Goal: Task Accomplishment & Management: Manage account settings

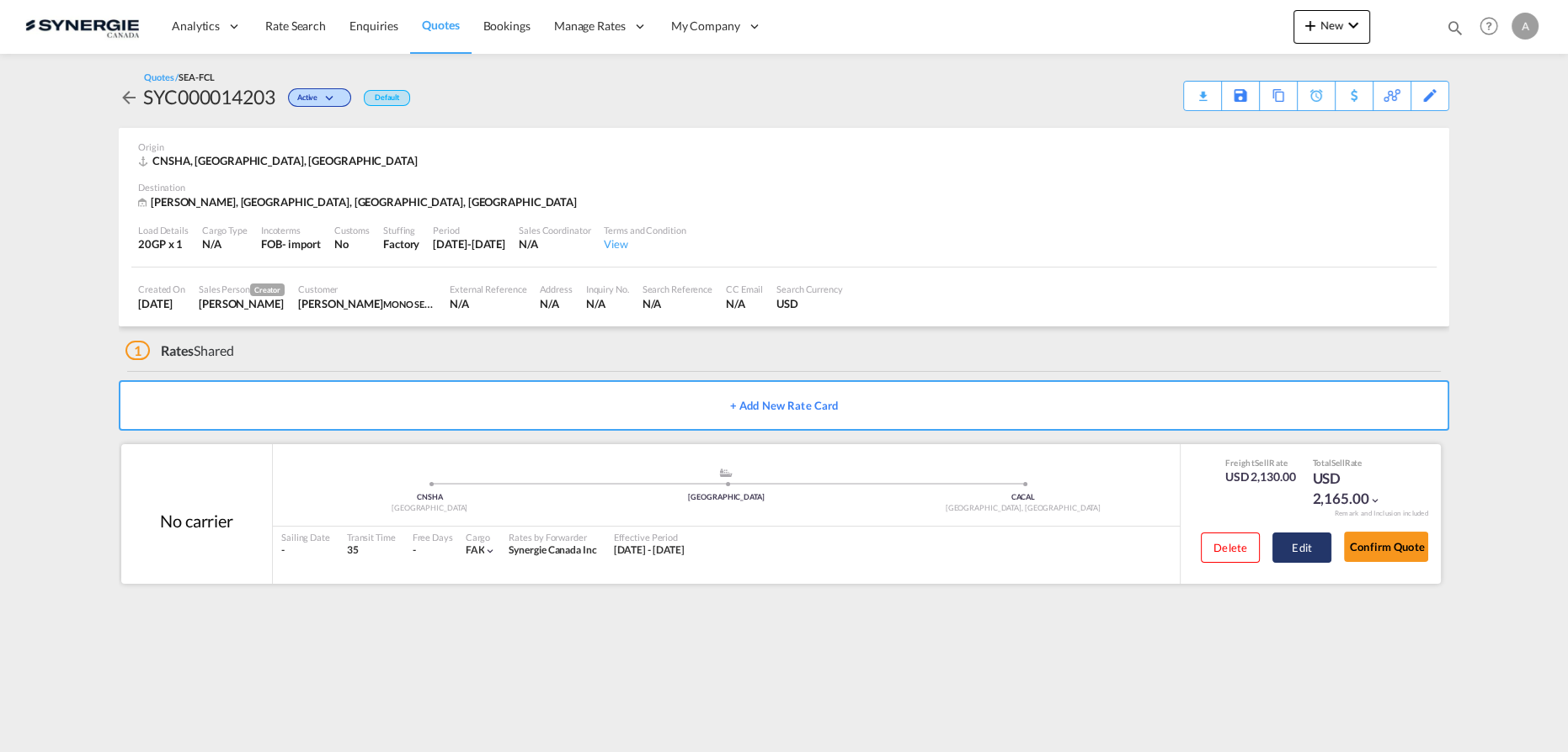
click at [1304, 556] on button "Edit" at bounding box center [1302, 548] width 59 height 31
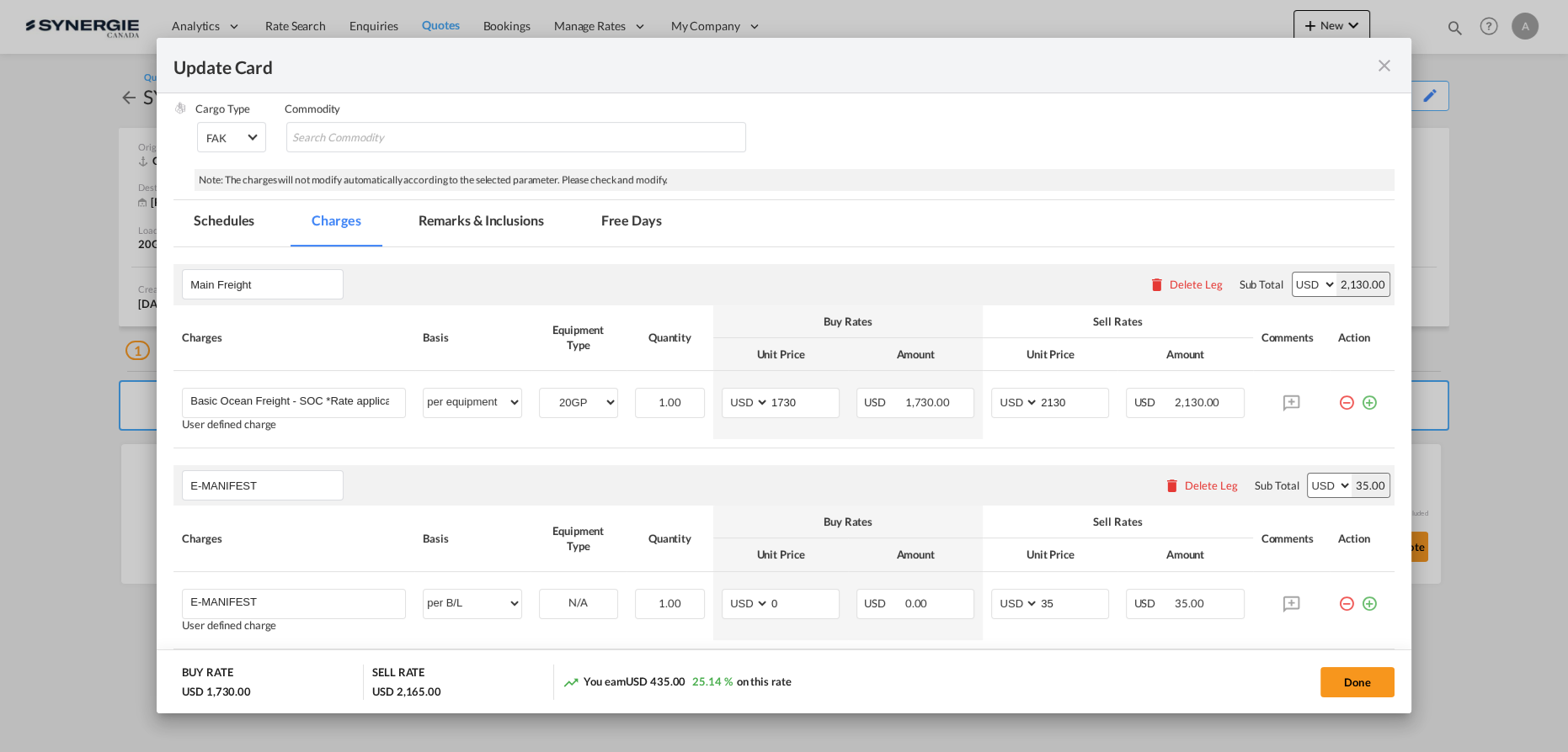
scroll to position [306, 0]
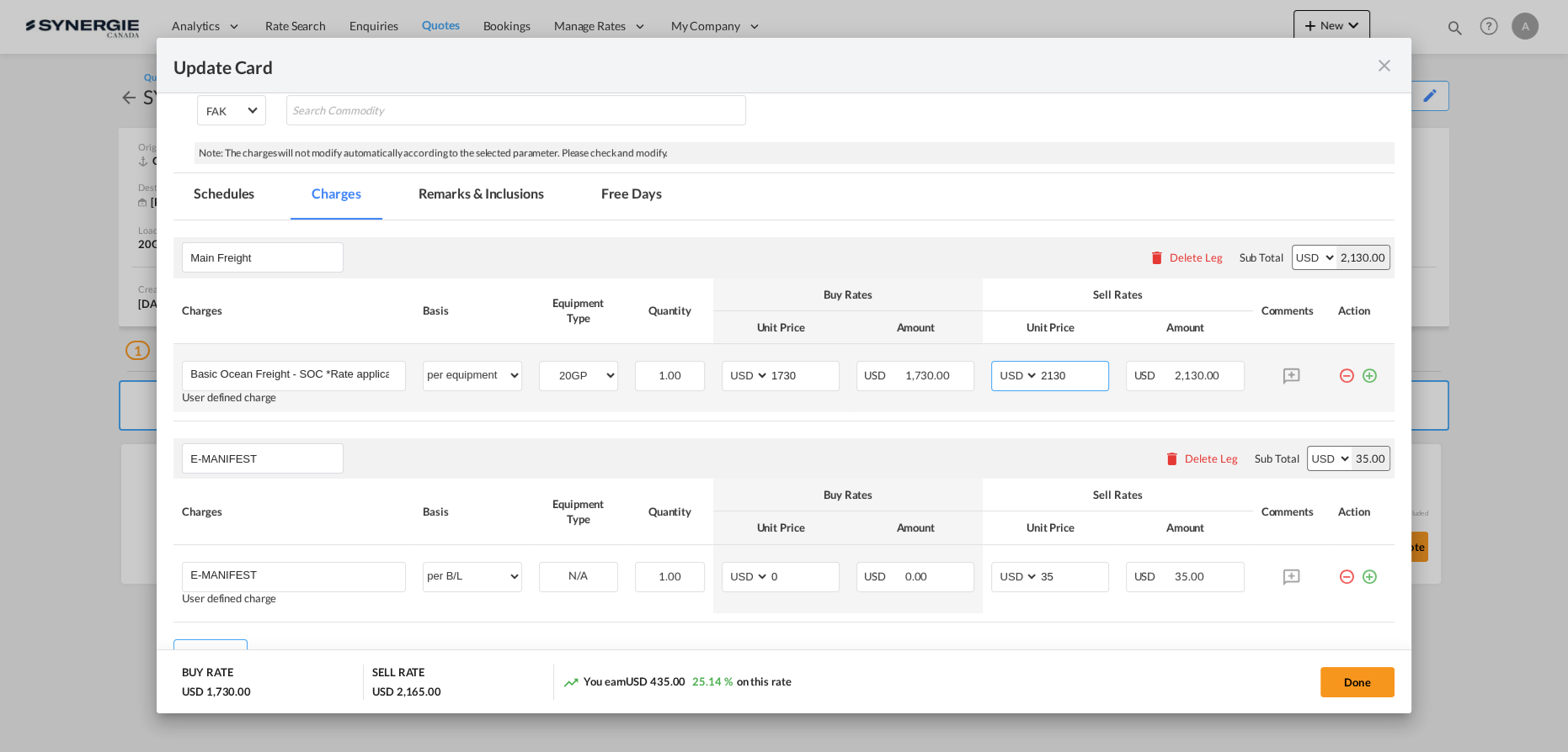
click at [1046, 378] on input "2130" at bounding box center [1074, 374] width 69 height 25
click at [1079, 380] on input "209" at bounding box center [1074, 374] width 69 height 25
type input "2100"
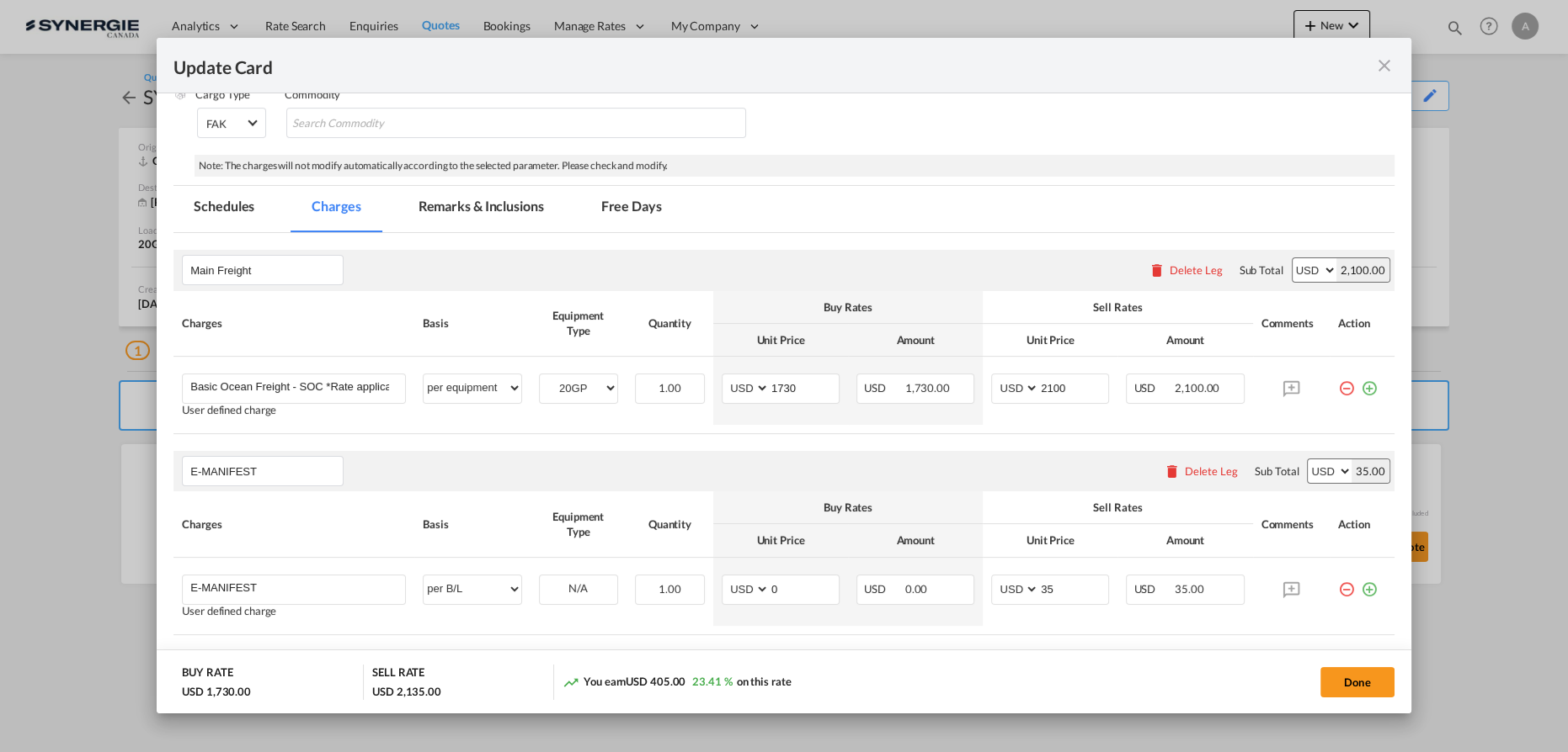
scroll to position [309, 0]
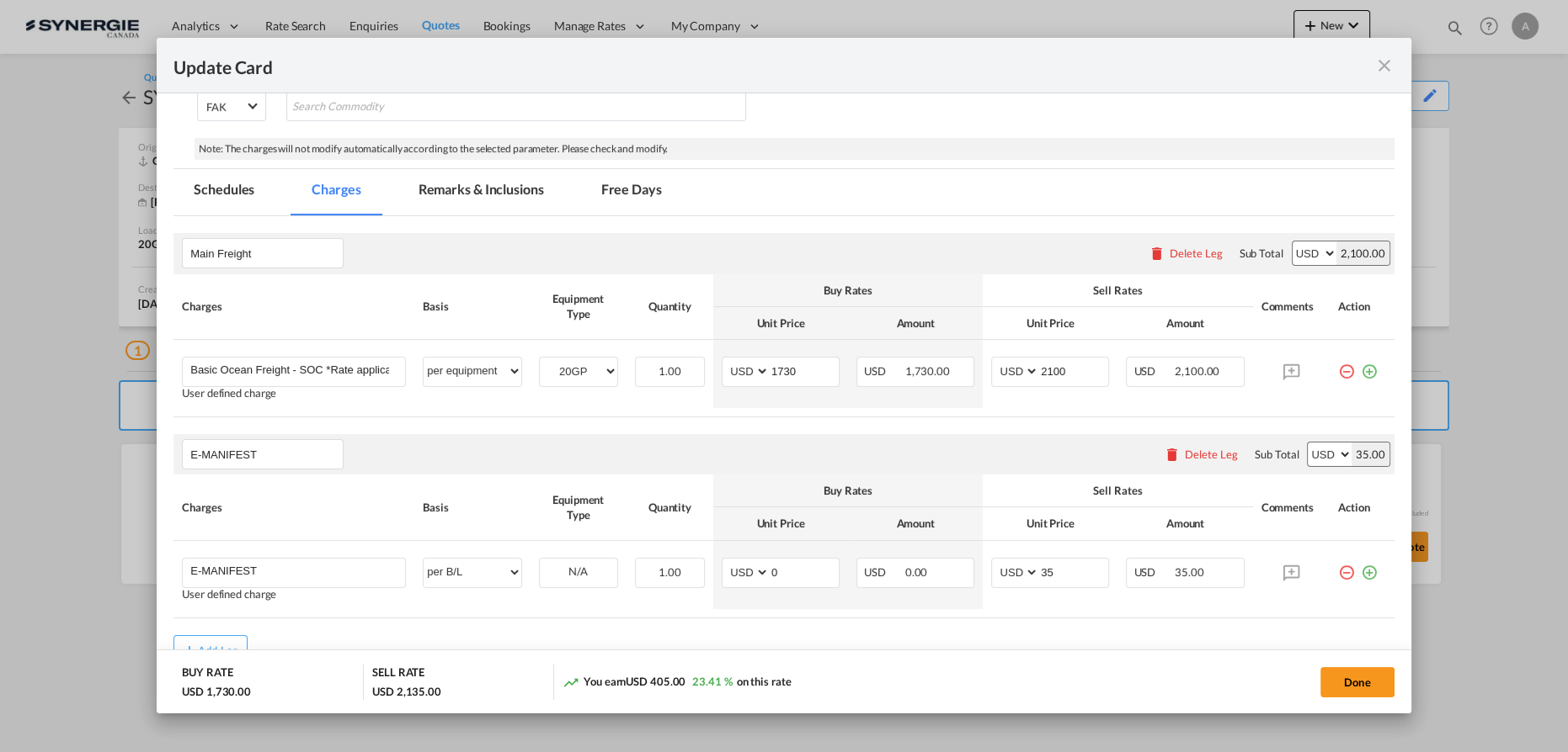
drag, startPoint x: 489, startPoint y: 195, endPoint x: 1215, endPoint y: 632, distance: 847.4
click at [489, 195] on md-tab-item "Remarks & Inclusions" at bounding box center [482, 192] width 166 height 46
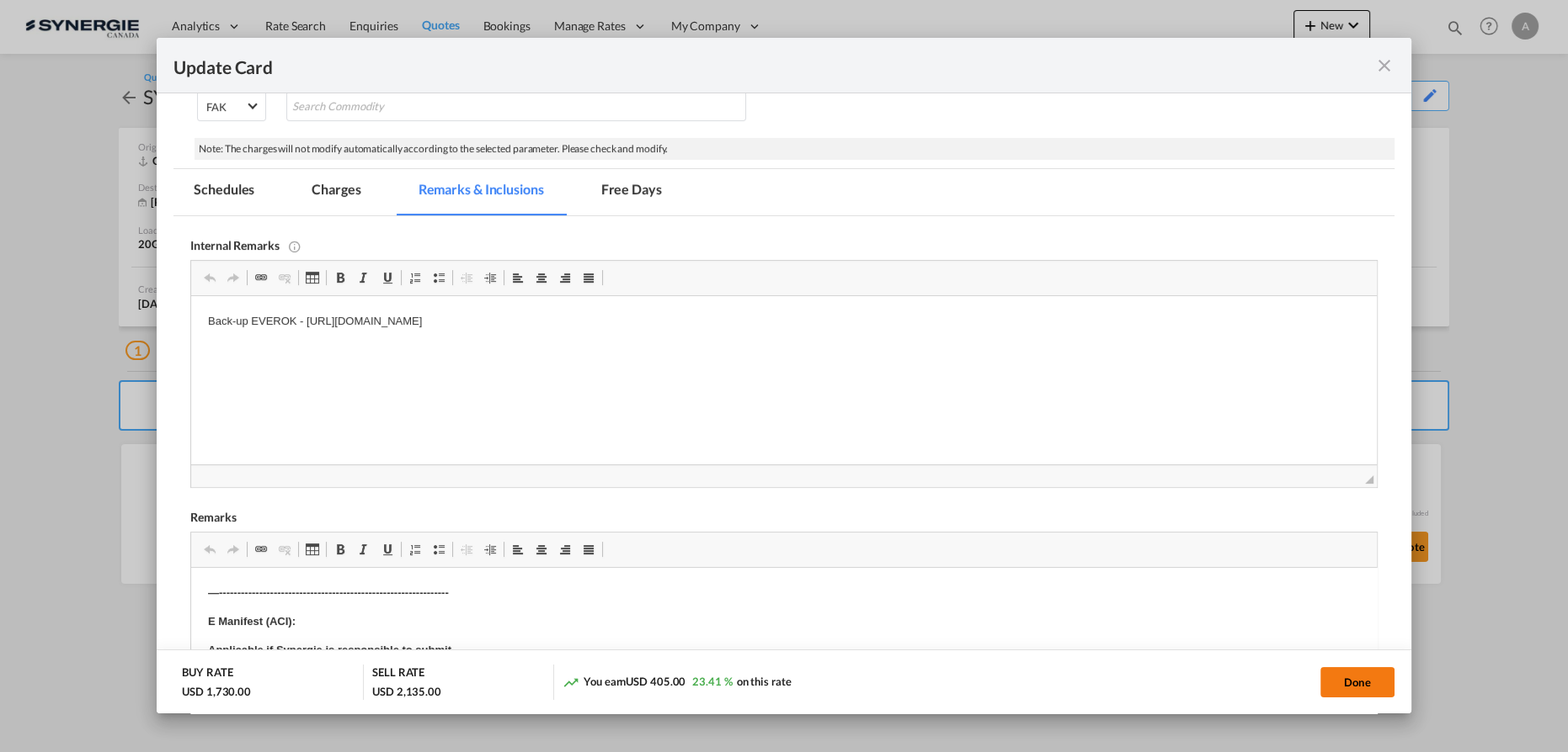
click at [1357, 686] on button "Done" at bounding box center [1357, 683] width 74 height 31
type input "18 Aug 2024"
type input "30 Aug 2025"
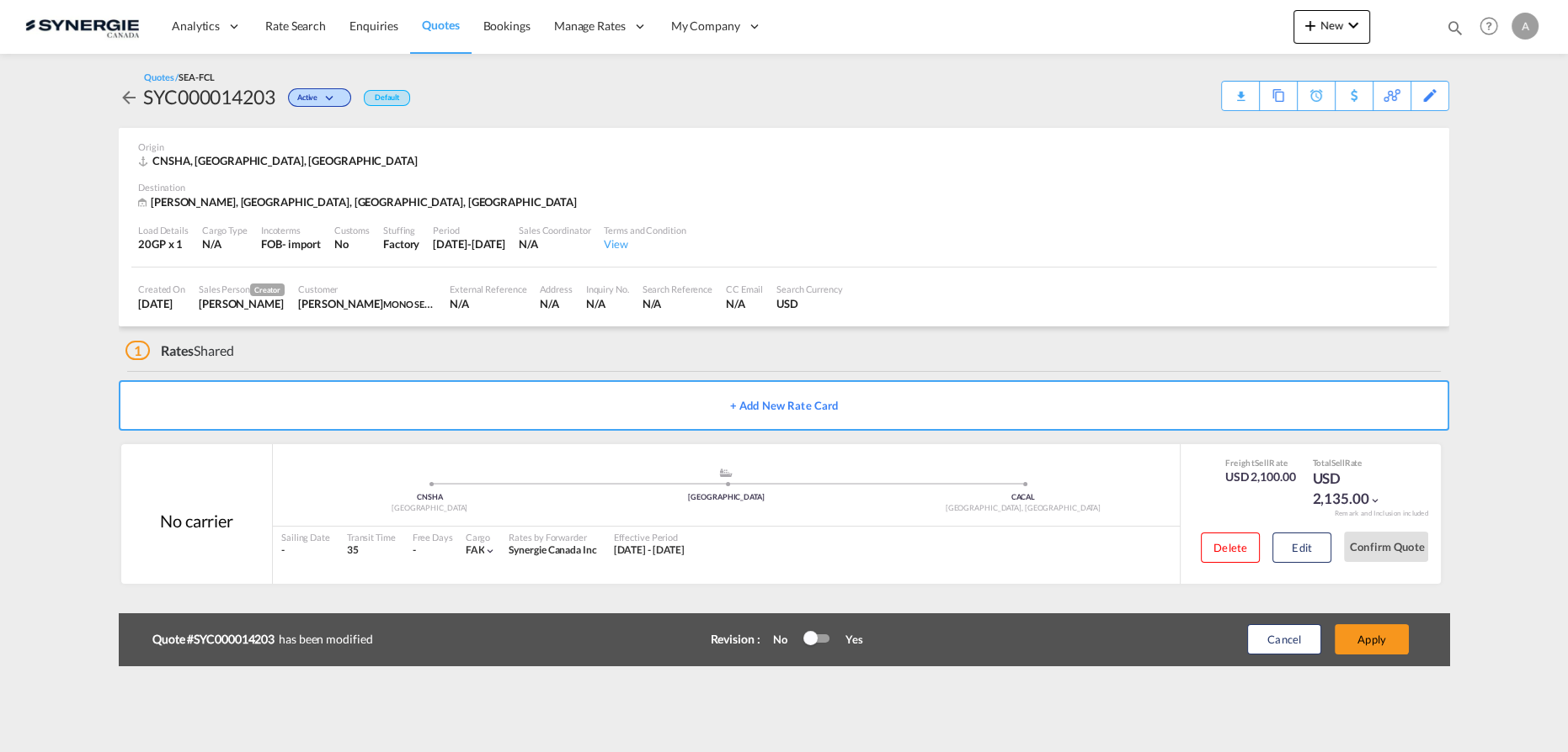
scroll to position [203, 0]
click at [1310, 541] on button "Edit" at bounding box center [1302, 548] width 59 height 31
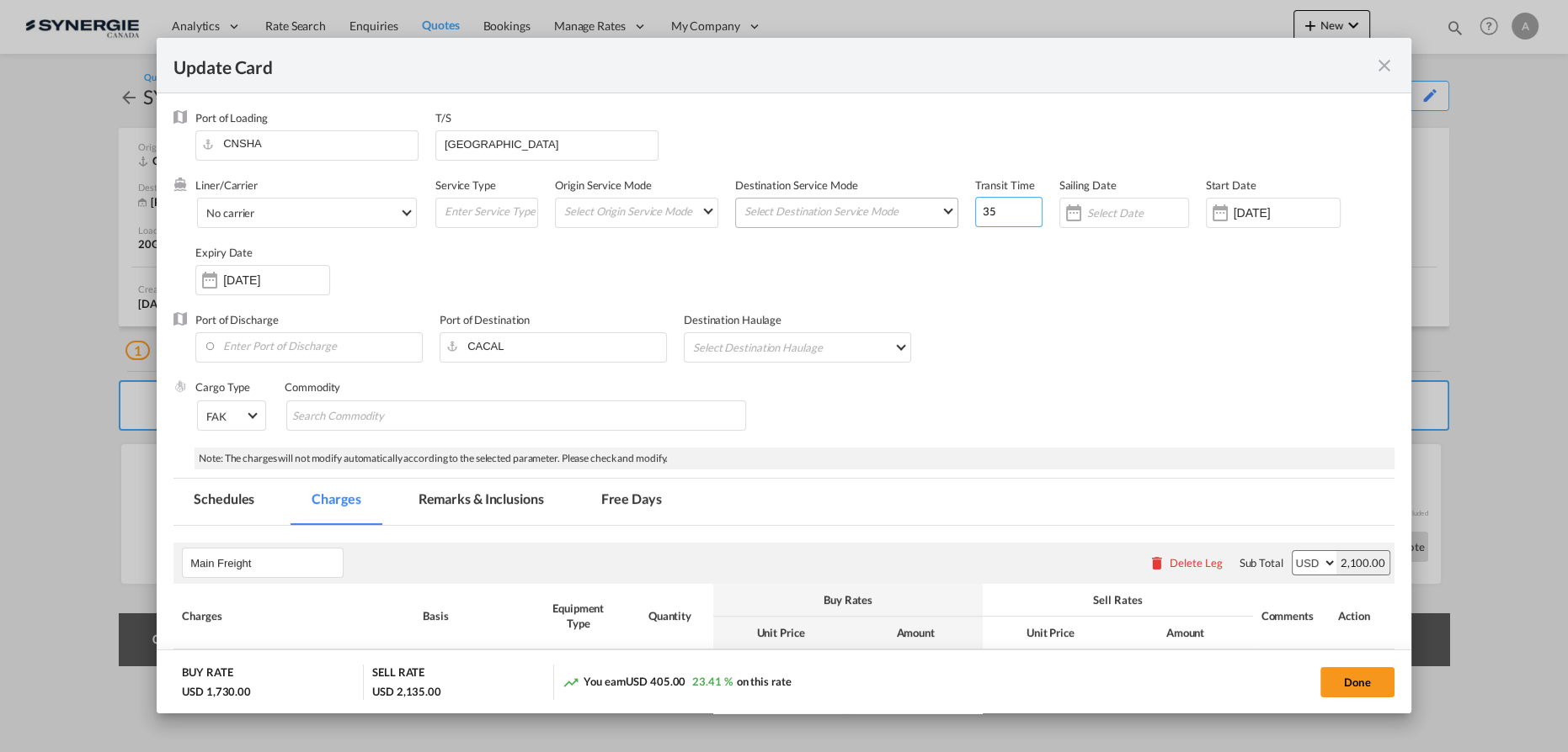
drag, startPoint x: 987, startPoint y: 205, endPoint x: 905, endPoint y: 203, distance: 82.0
click at [910, 205] on div "Liner/Carrier No carrier 2HM LOGISTICS D.O.O AAXL GLOBAL SHIPPING LINES LLC ABD…" at bounding box center [795, 245] width 1199 height 135
type input "22"
click at [1284, 210] on input "19 Aug 2024" at bounding box center [1287, 212] width 106 height 13
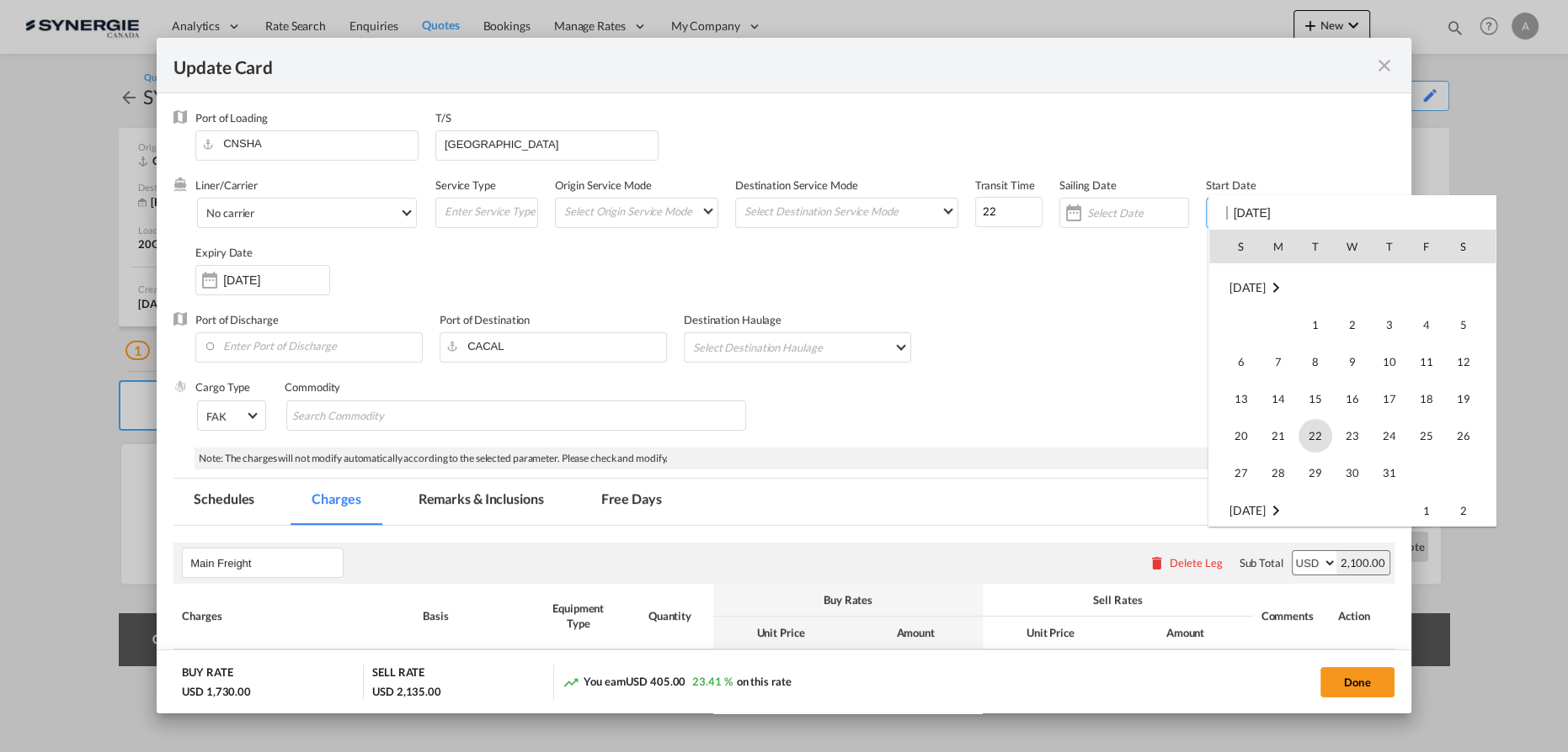
scroll to position [389623, 0]
click at [1392, 398] on span "21" at bounding box center [1389, 392] width 35 height 35
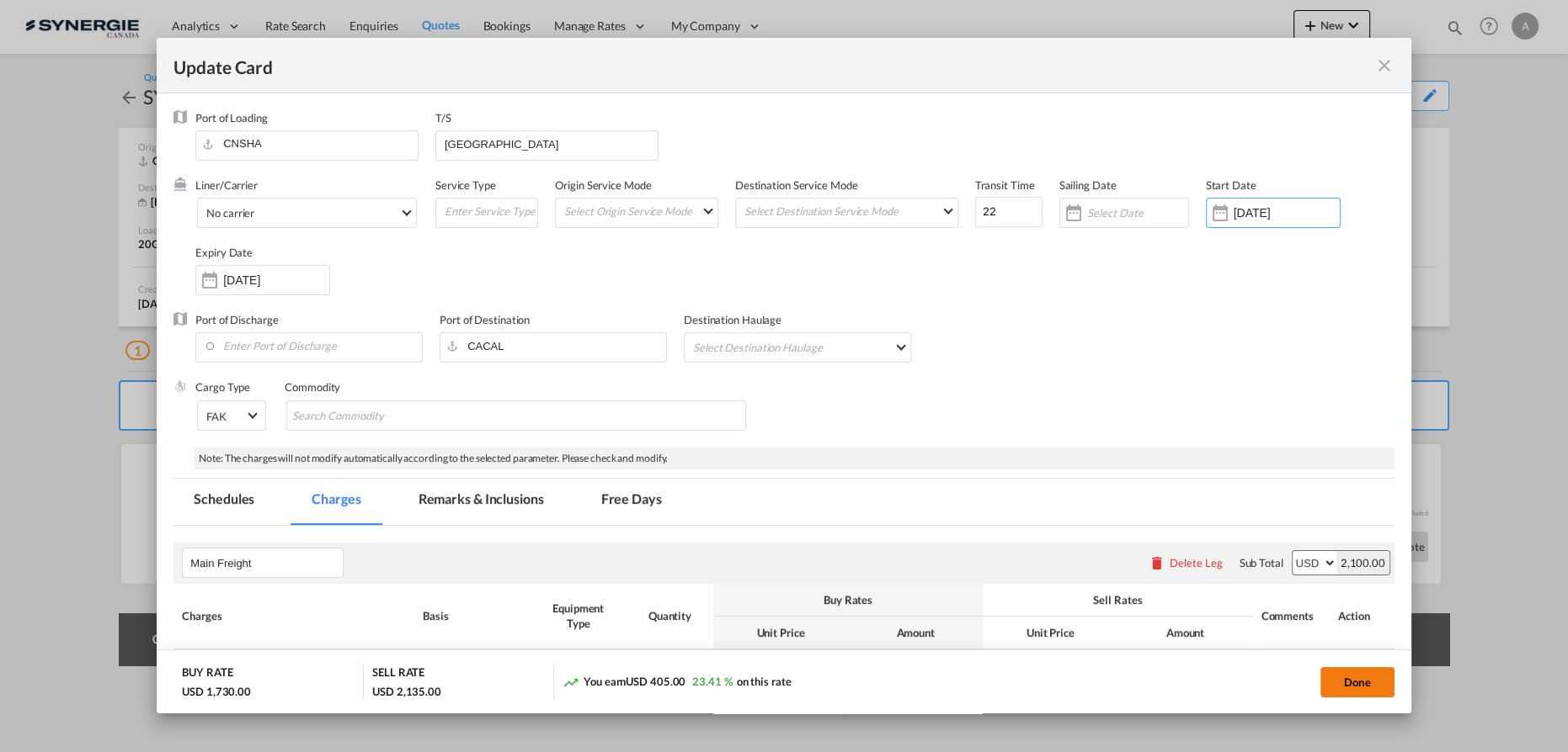
click at [1349, 689] on button "Done" at bounding box center [1357, 683] width 74 height 31
type input "20 Aug 2025"
type input "[DATE]"
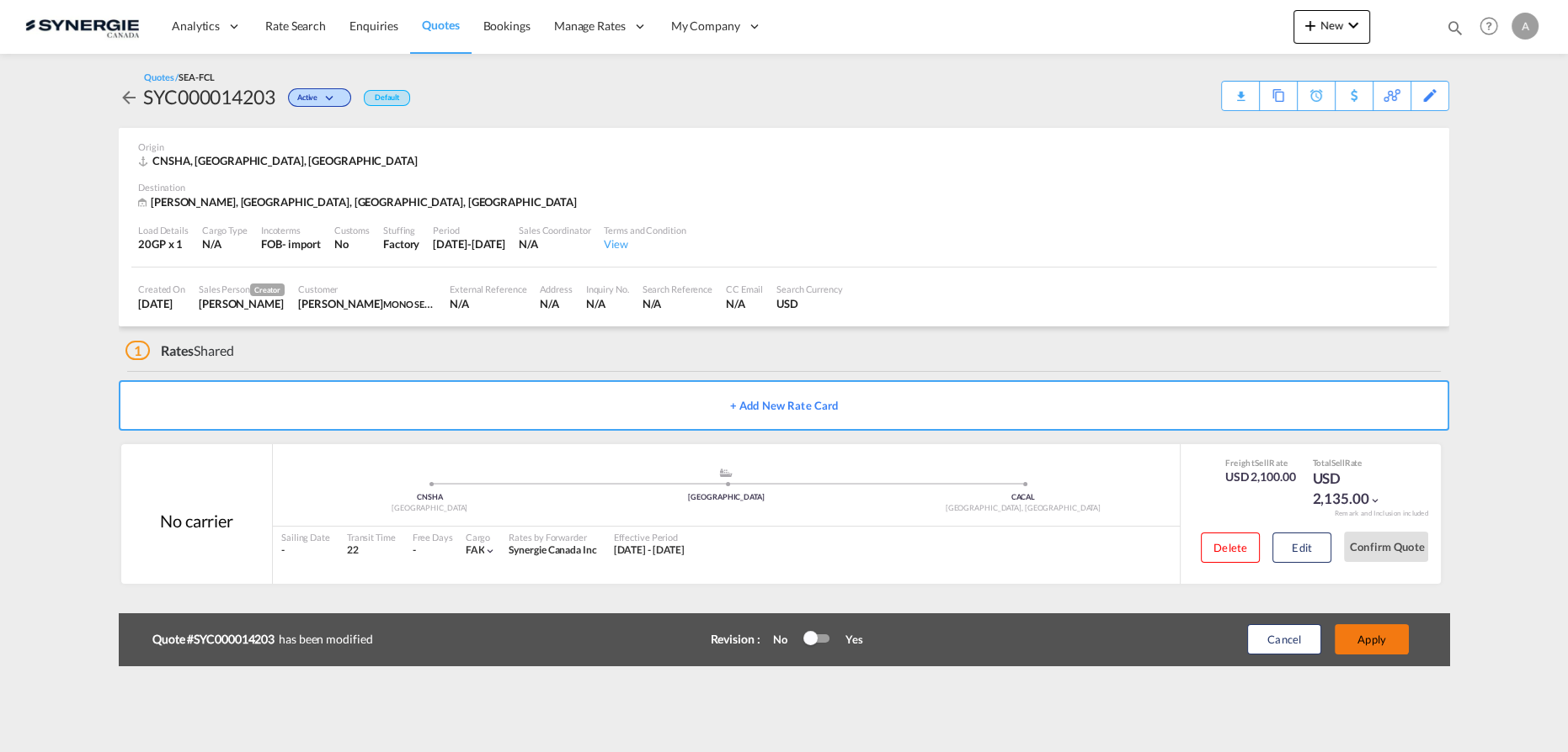
click at [1383, 639] on button "Apply" at bounding box center [1372, 640] width 74 height 31
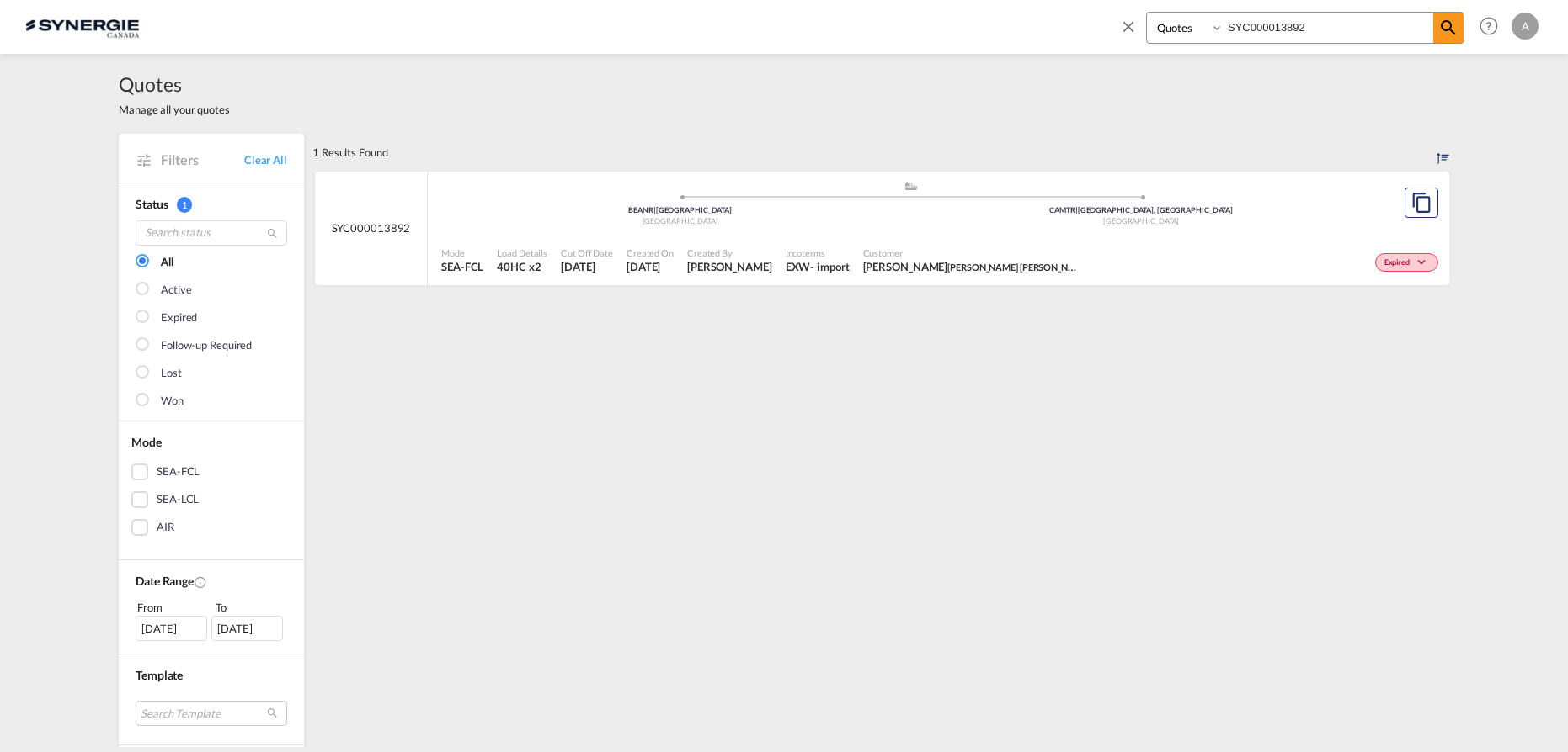
select select "Quotes"
drag, startPoint x: 1306, startPoint y: 35, endPoint x: 1109, endPoint y: 23, distance: 197.4
click at [1131, 24] on div "Bookings Quotes Enquiries SYC000013892" at bounding box center [1292, 31] width 346 height 40
type input "14194"
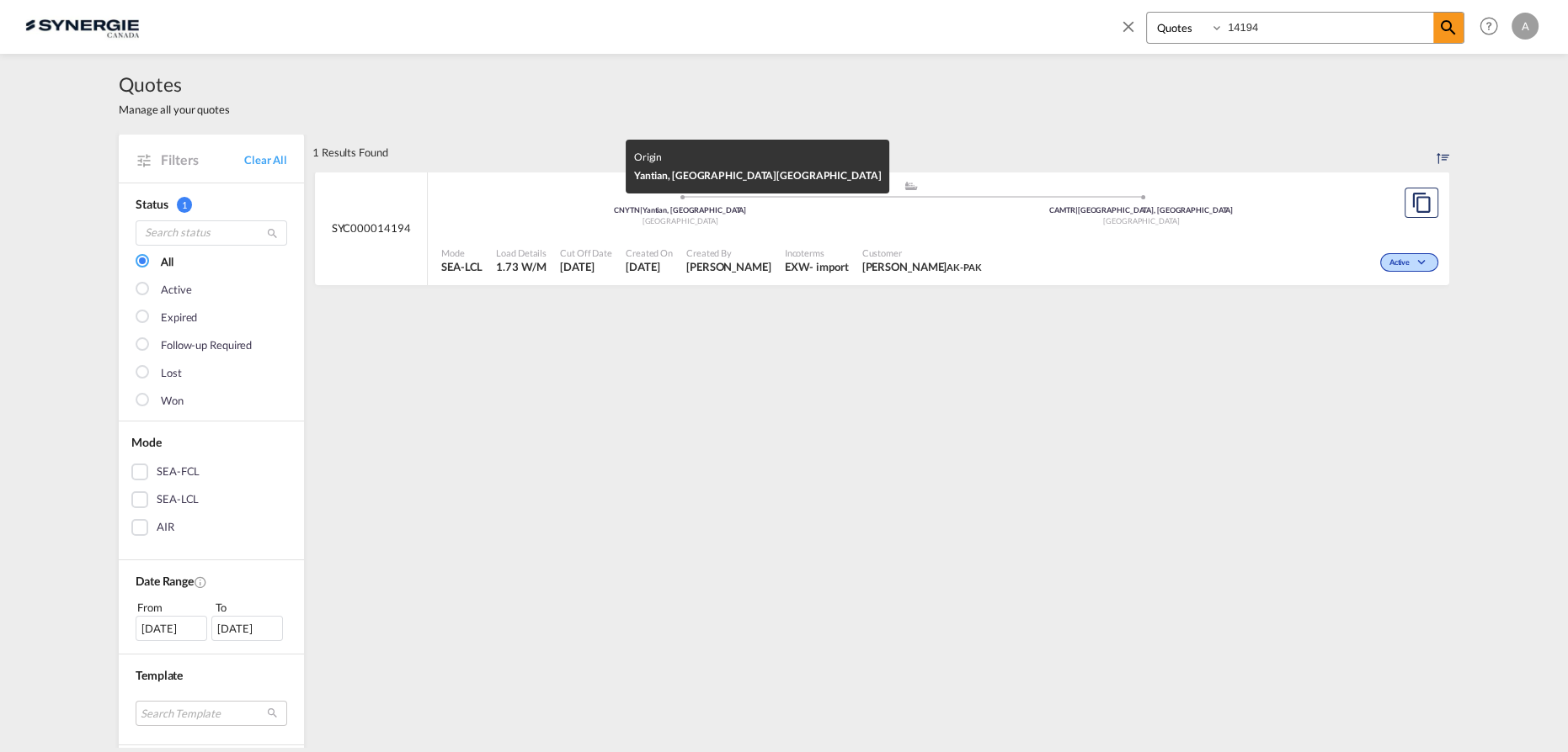
click at [770, 215] on div "CNYTN | Yantian, GD" at bounding box center [680, 210] width 462 height 11
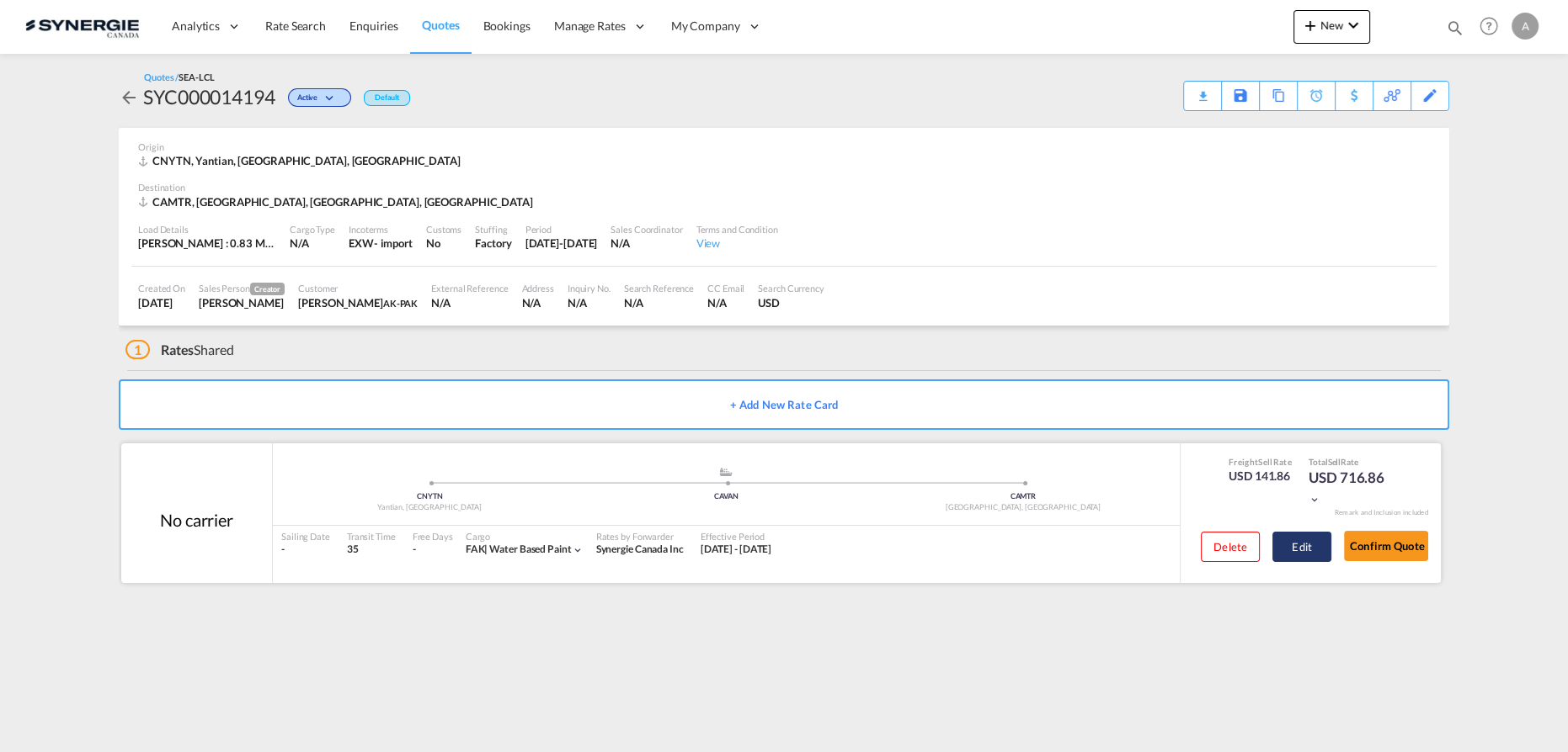
click at [1296, 541] on button "Edit" at bounding box center [1302, 547] width 59 height 31
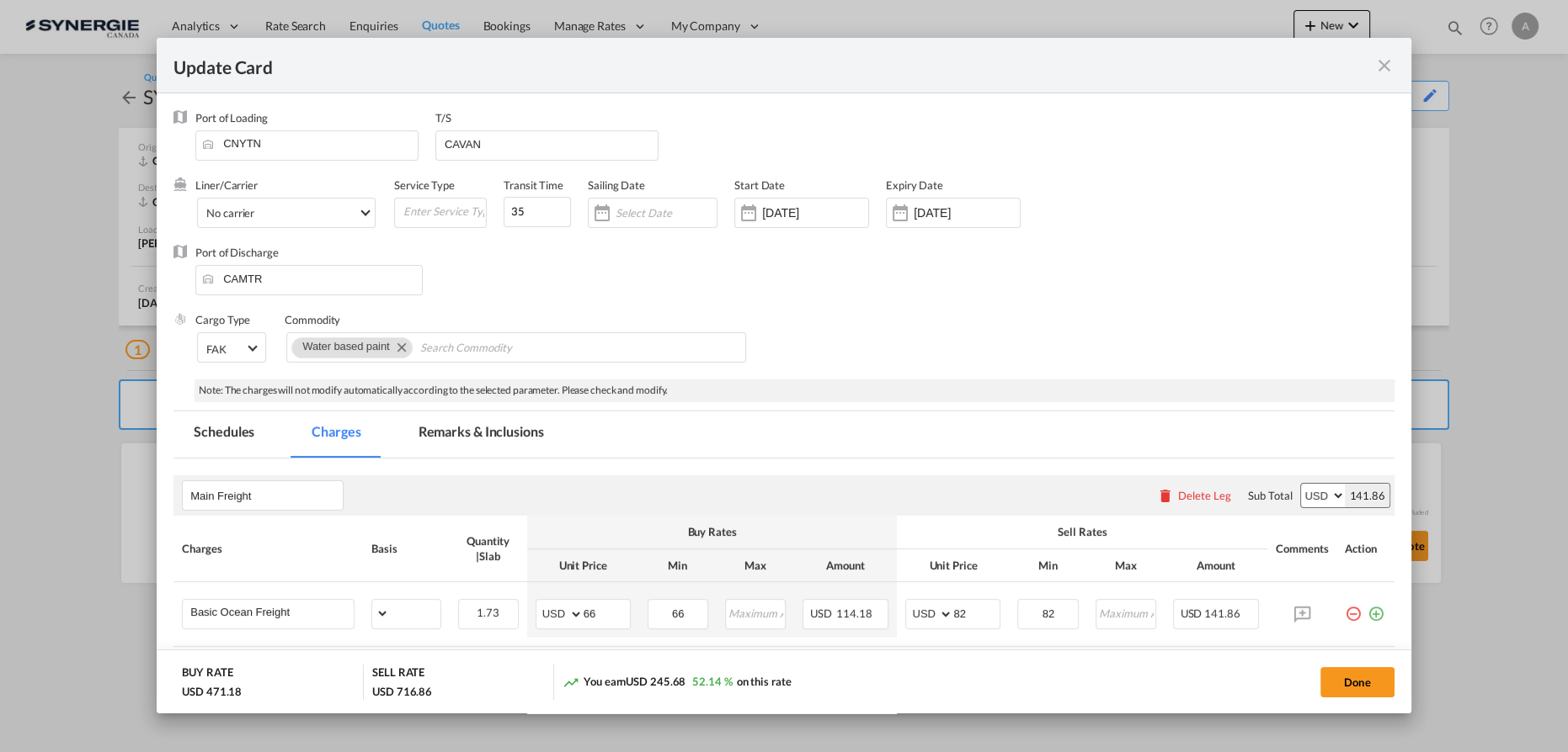
select select "per_w/m"
select select "flat"
select select "per_hbl"
select select "per_bl"
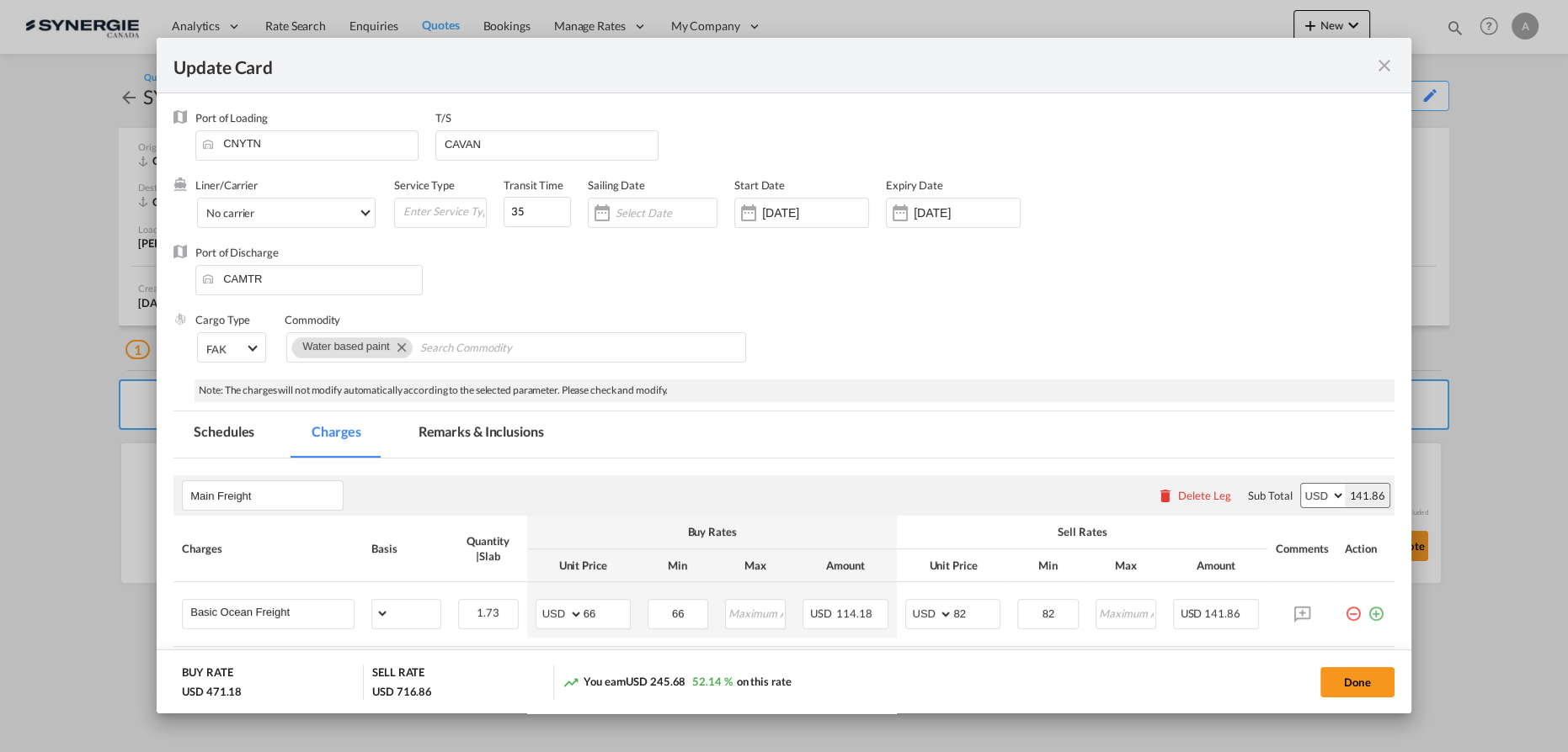
select select "per_bl"
select select "per_shipment"
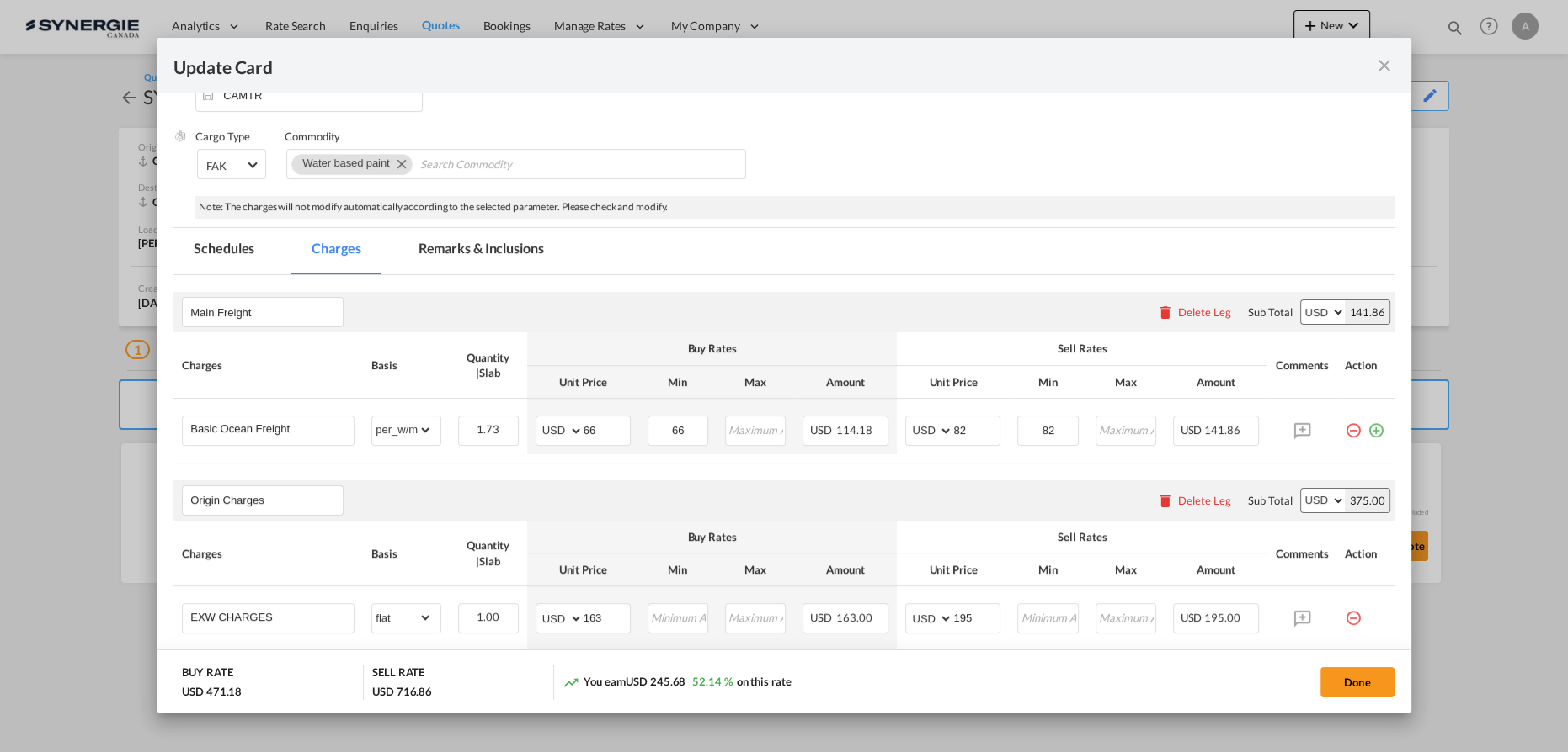
scroll to position [228, 0]
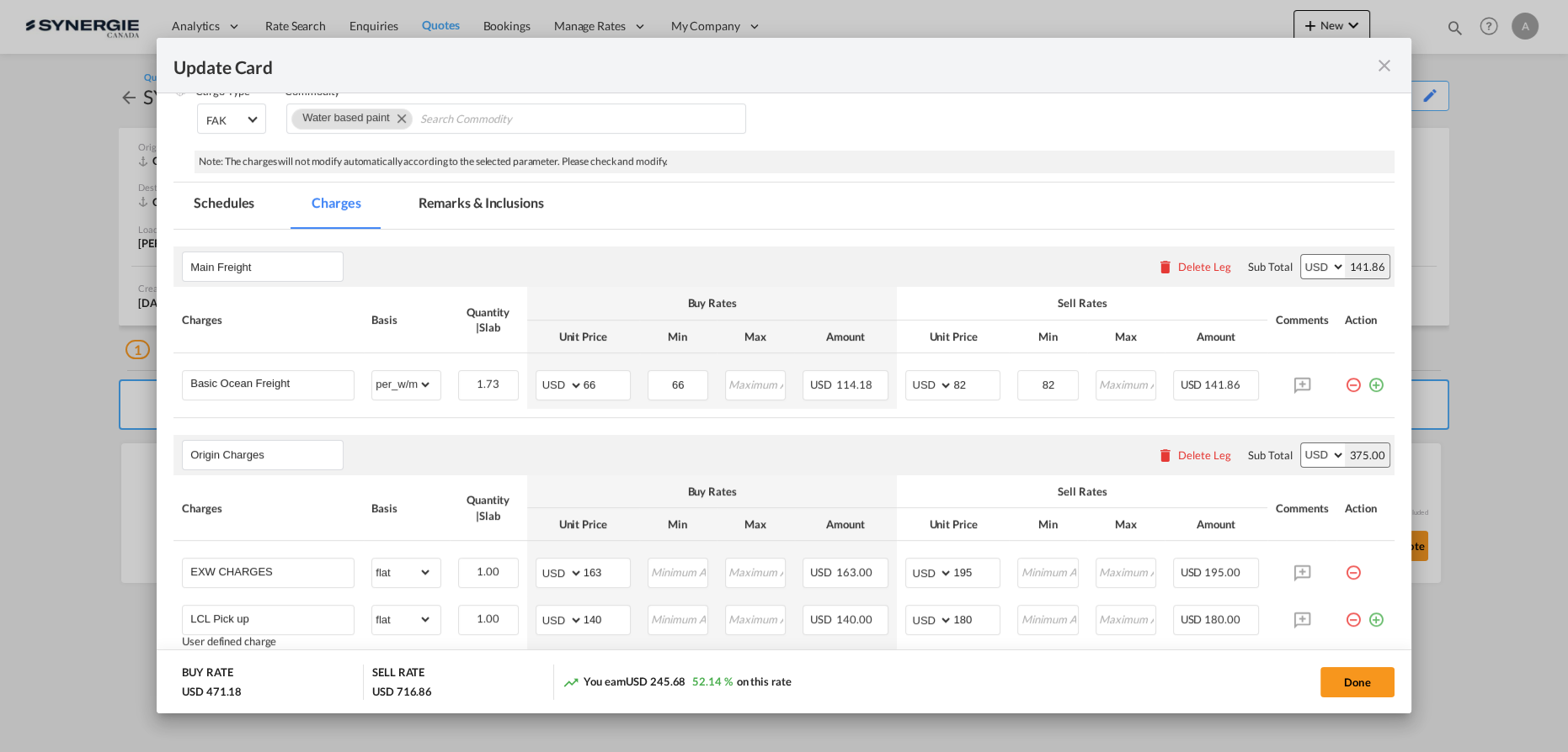
click at [318, 327] on th "Charges" at bounding box center [268, 319] width 190 height 66
click at [1384, 66] on md-icon "icon-close fg-AAA8AD m-0 pointer" at bounding box center [1384, 66] width 20 height 20
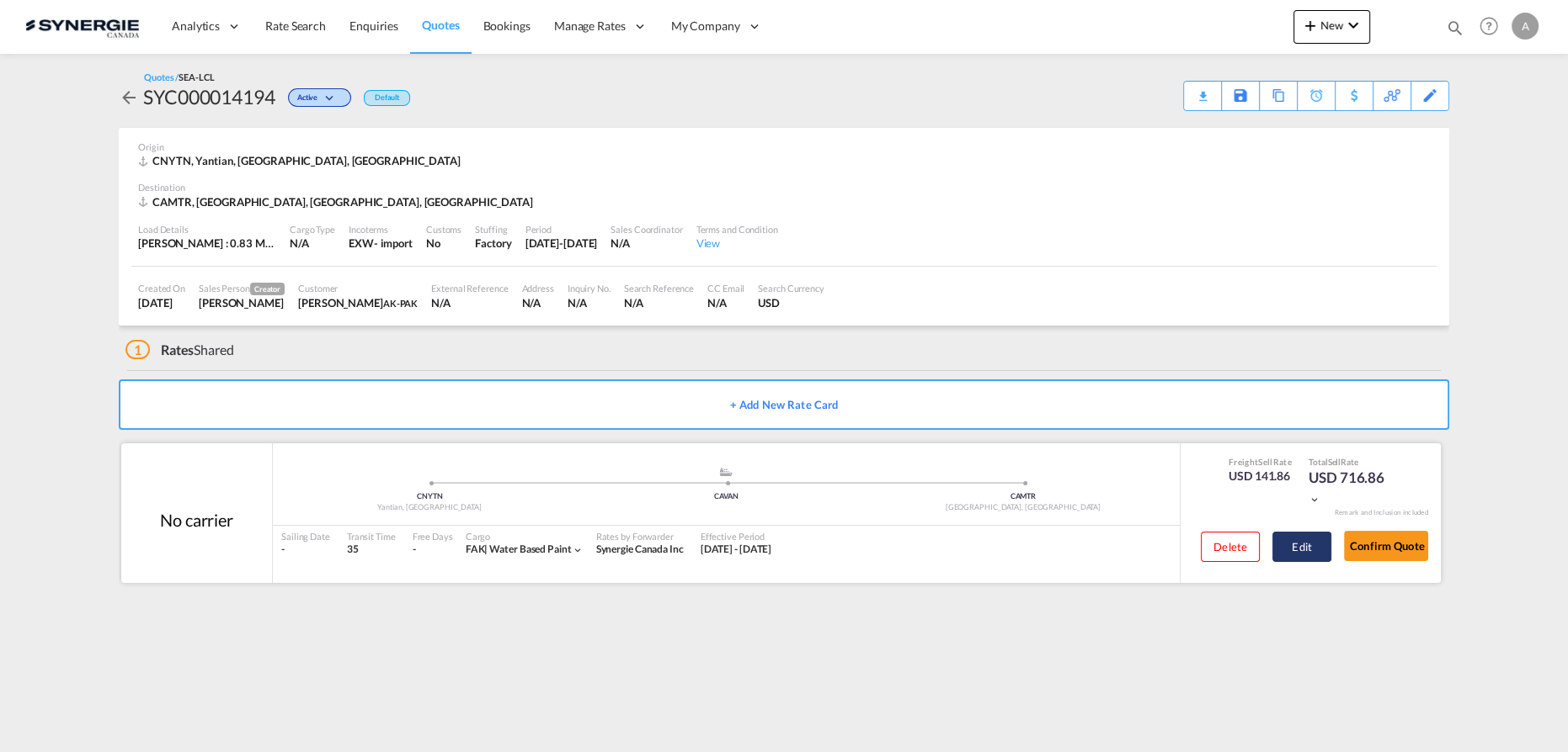
click at [1305, 547] on button "Edit" at bounding box center [1302, 547] width 59 height 31
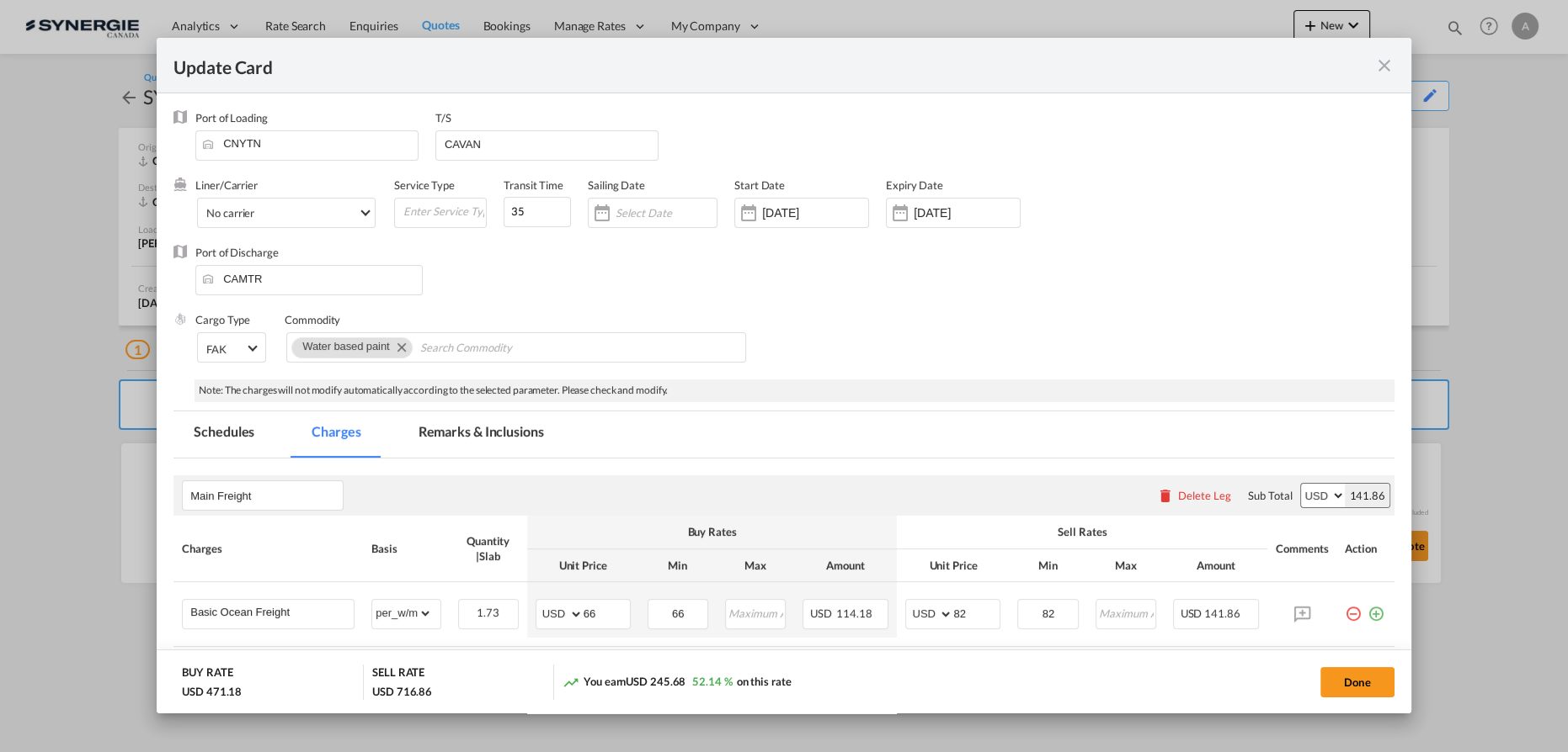
drag, startPoint x: 1388, startPoint y: 679, endPoint x: 1532, endPoint y: 619, distance: 156.0
click at [1390, 682] on button "Done" at bounding box center [1357, 683] width 74 height 31
type input "19 Aug 2025"
type input "30 Aug 2025"
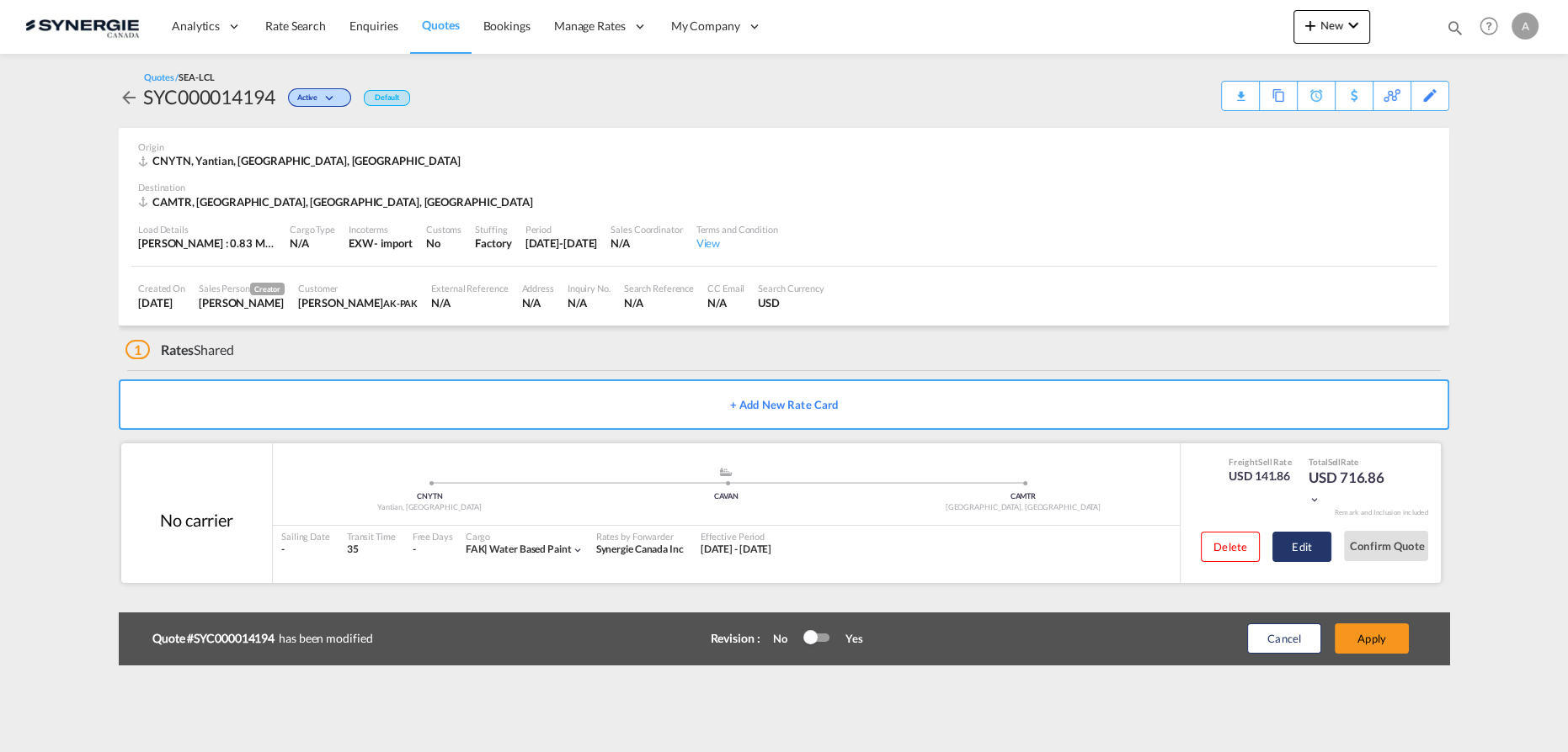
click at [1284, 550] on button "Edit" at bounding box center [1302, 547] width 59 height 31
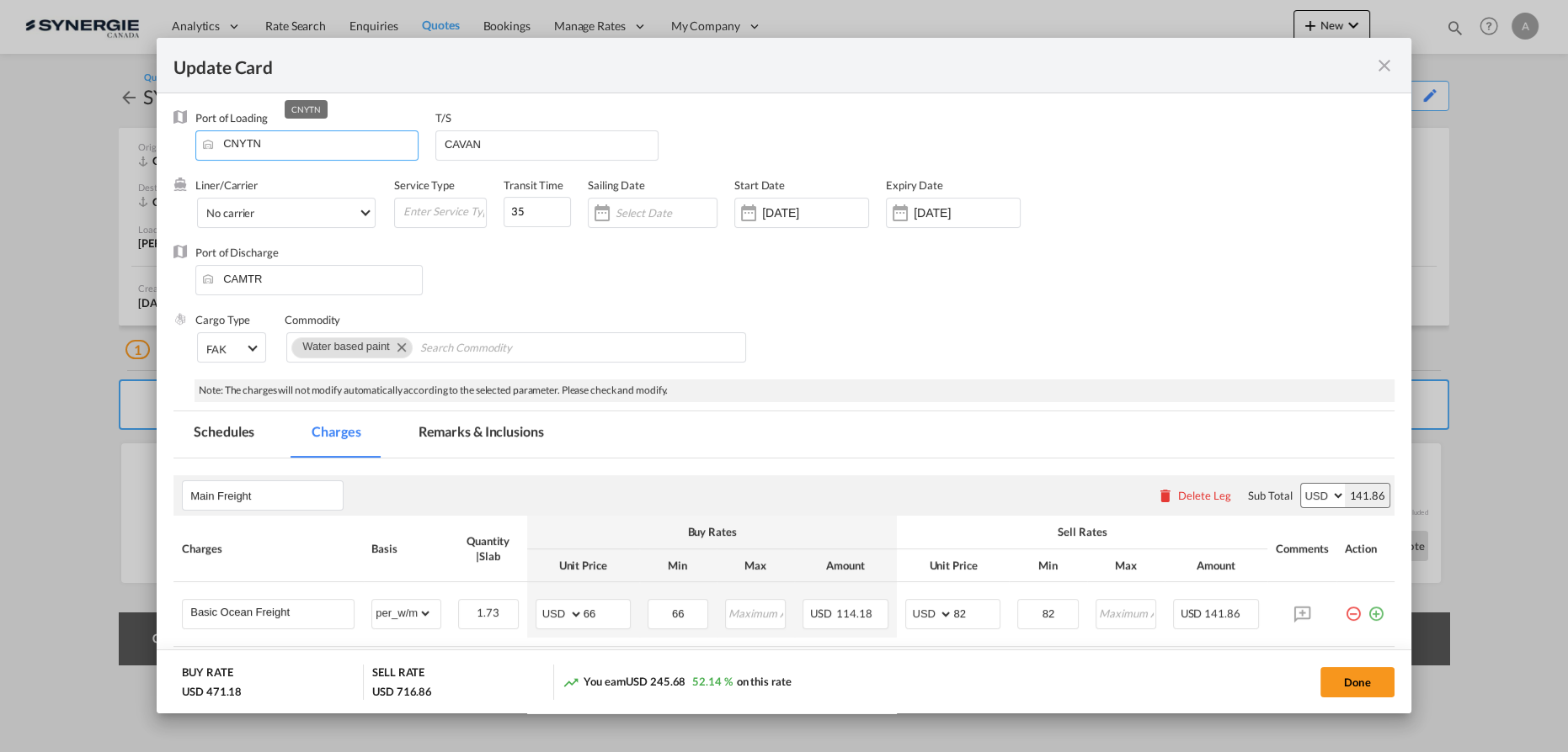
click at [276, 145] on input "CNYTN" at bounding box center [311, 144] width 214 height 25
type input "C"
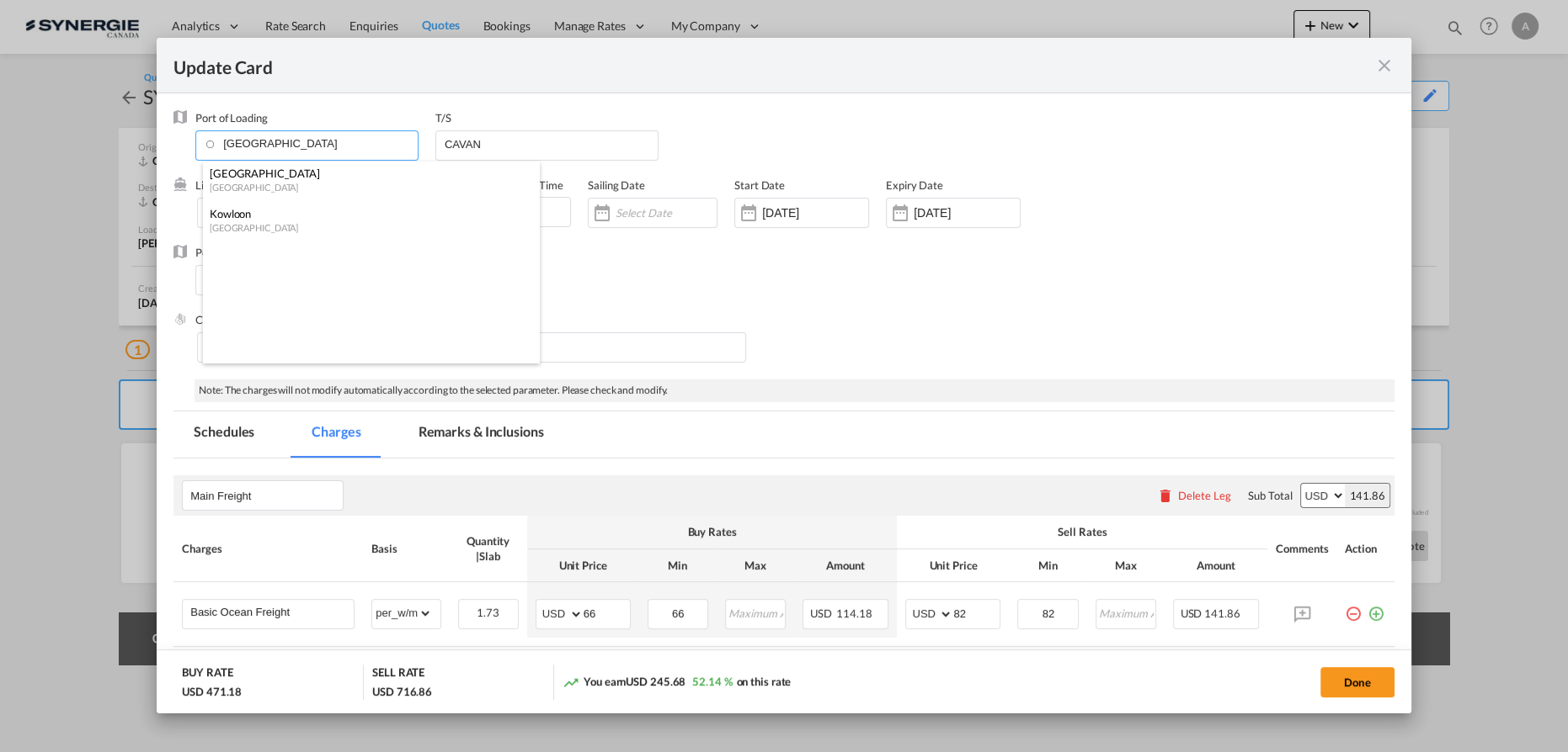
click at [268, 181] on div "Hong Kong" at bounding box center [366, 187] width 313 height 13
type input "Hong Kong, HKHKG"
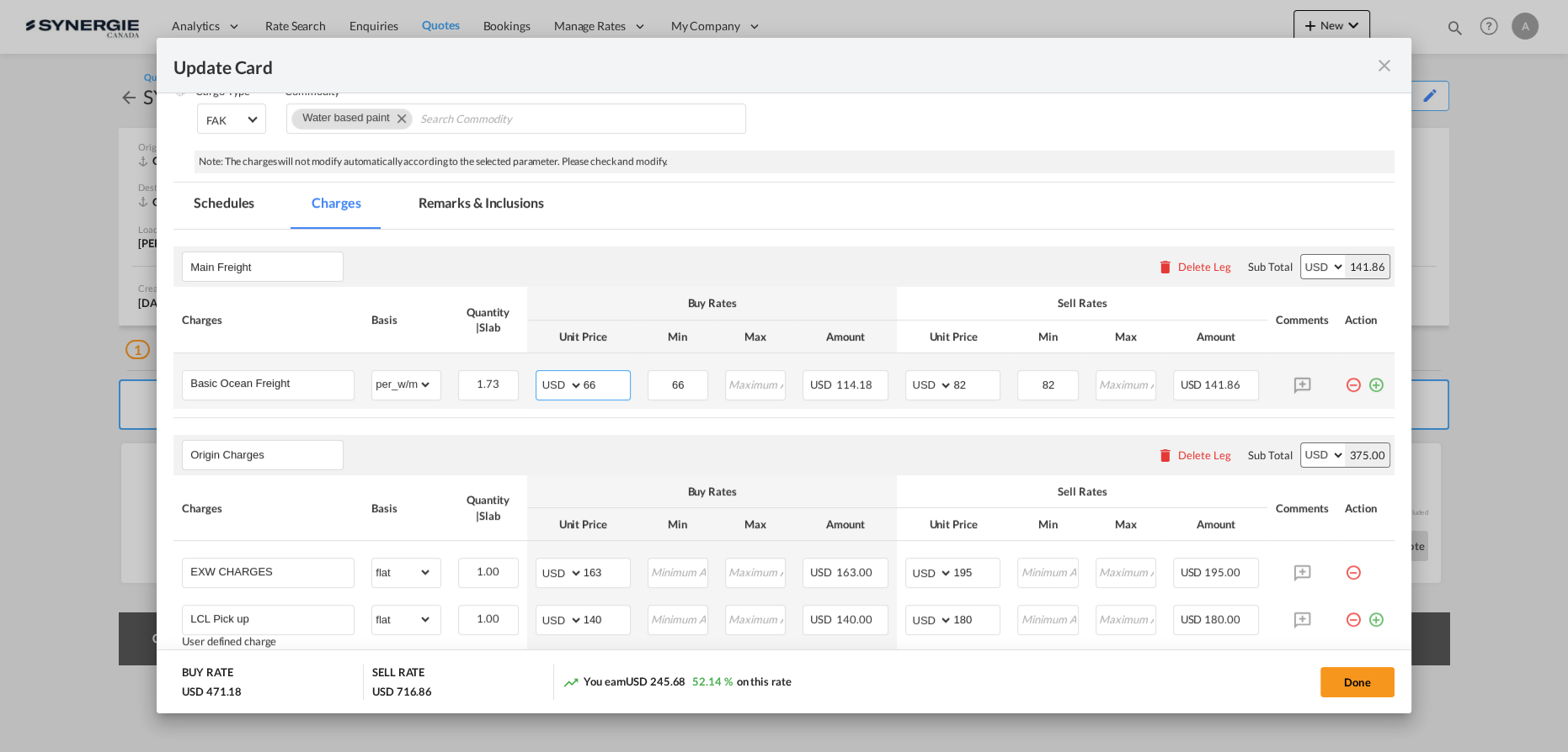
drag, startPoint x: 620, startPoint y: 383, endPoint x: 530, endPoint y: 380, distance: 90.0
click at [539, 382] on md-input-container "AED AFN ALL AMD ANG AOA ARS AUD AWG AZN BAM BBD BDT BGN BHD BIF BMD BND BOB BRL…" at bounding box center [583, 386] width 95 height 31
type input "235"
type input "250"
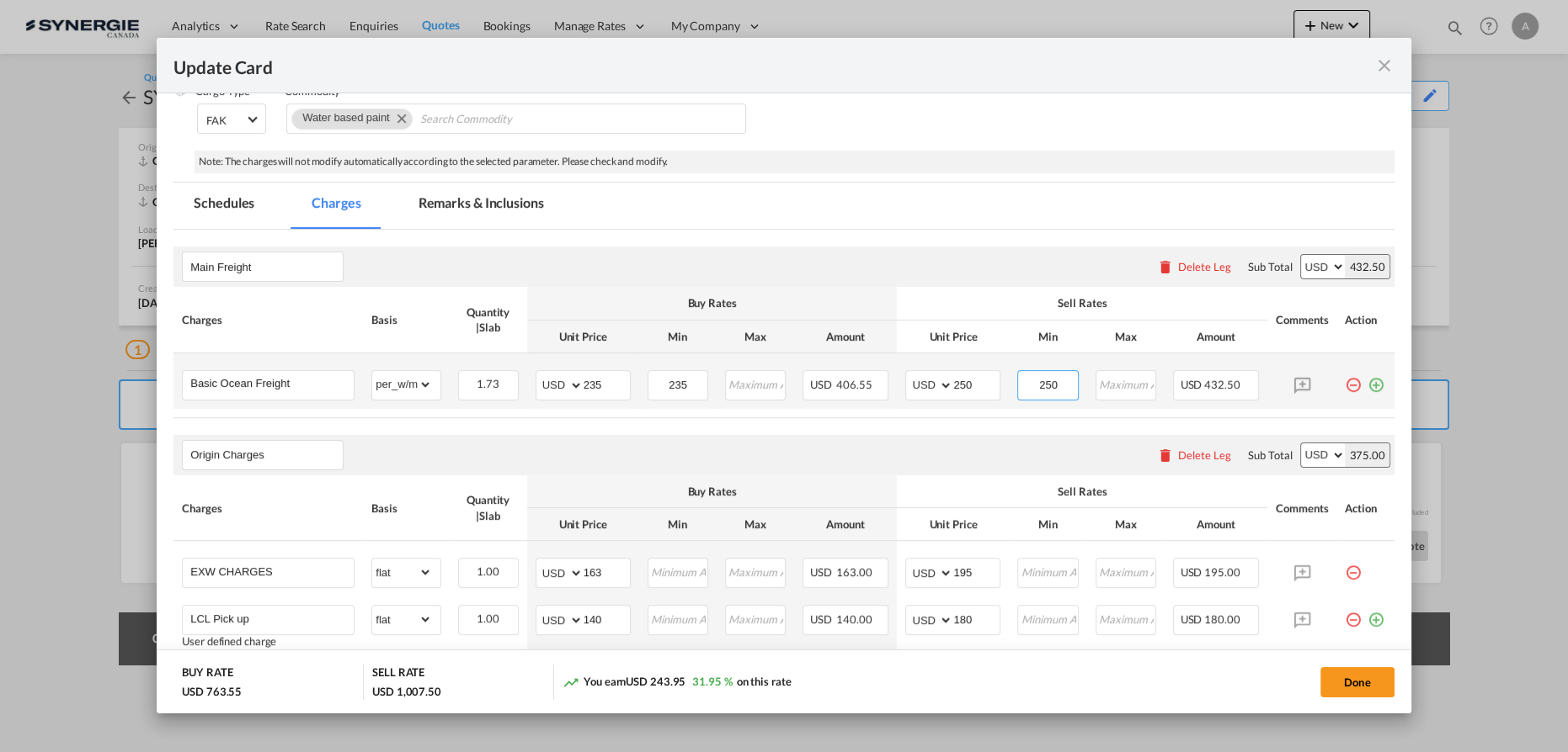
type input "250"
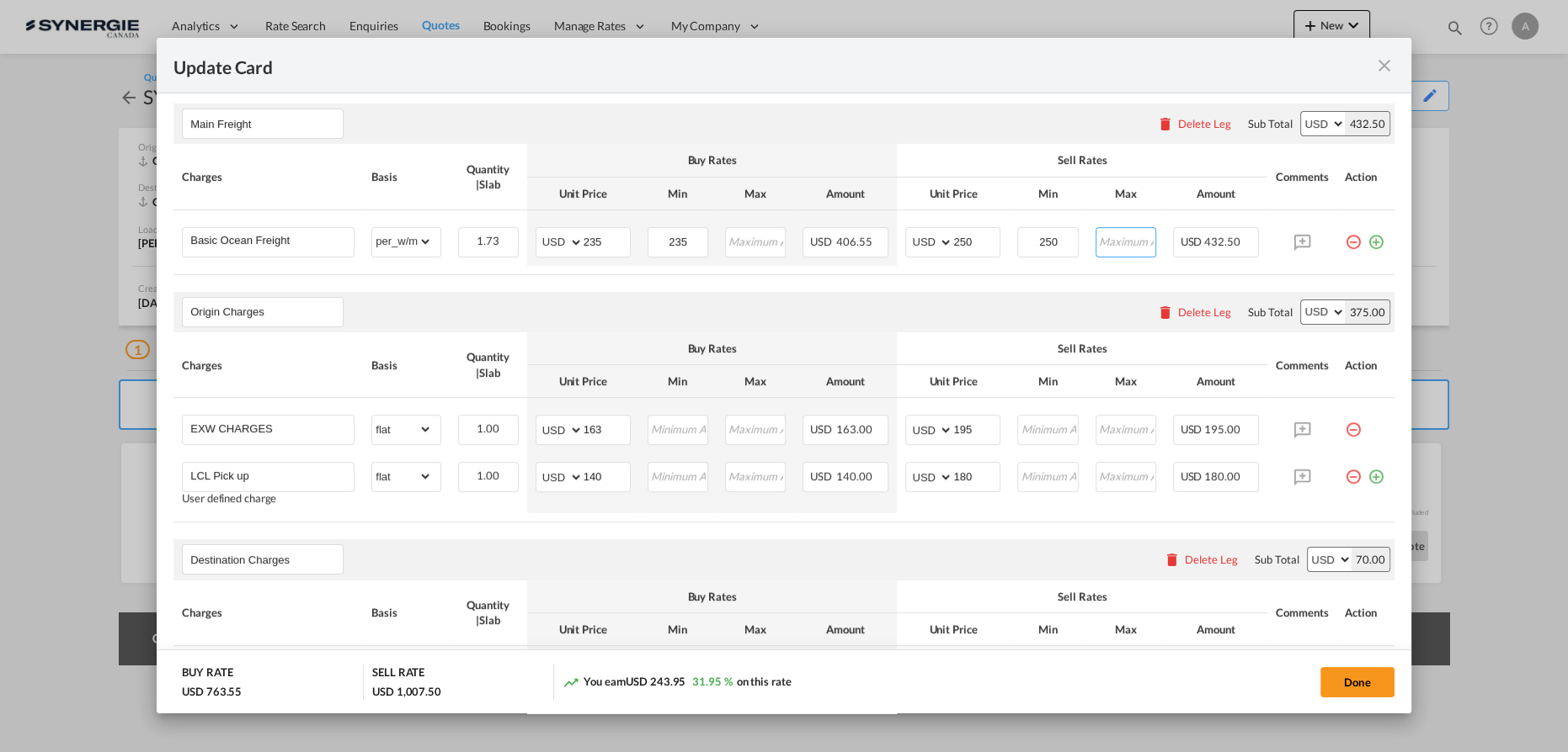
scroll to position [382, 0]
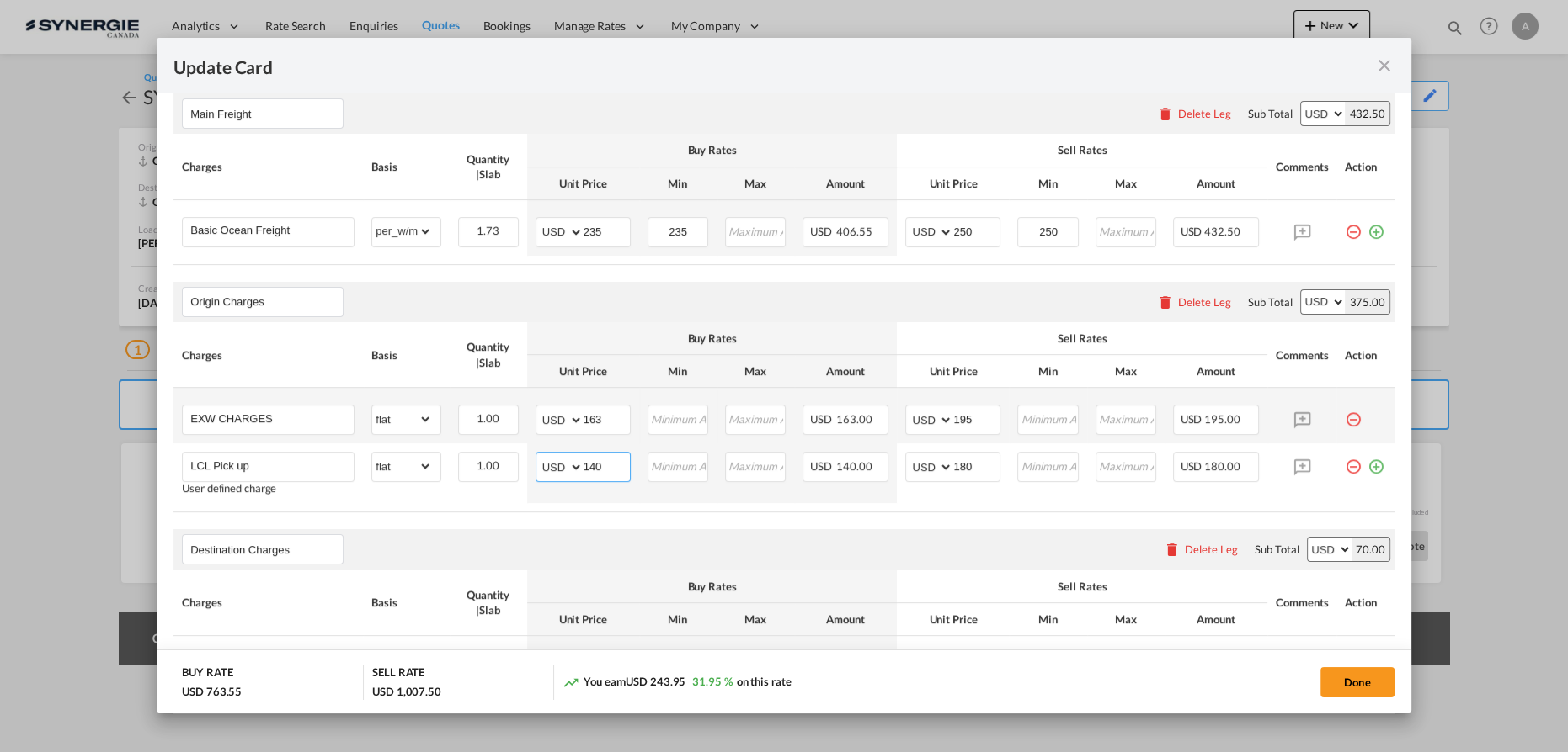
drag, startPoint x: 597, startPoint y: 468, endPoint x: 482, endPoint y: 440, distance: 118.4
click at [500, 453] on tr "LCL Pick up User defined charge Please Enter Already Exists gross_weight volume…" at bounding box center [784, 473] width 1221 height 59
type input "158"
type input "200"
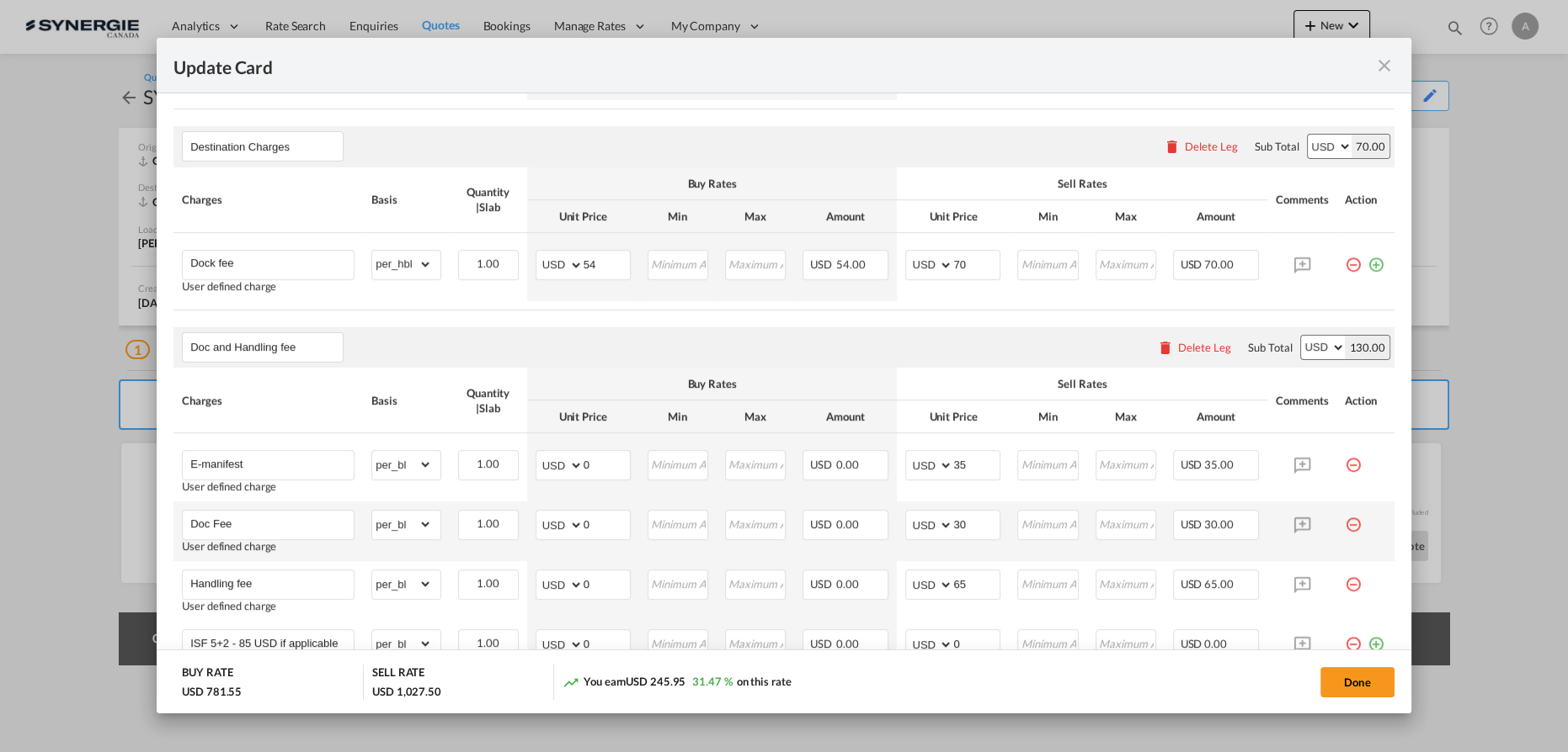
scroll to position [765, 0]
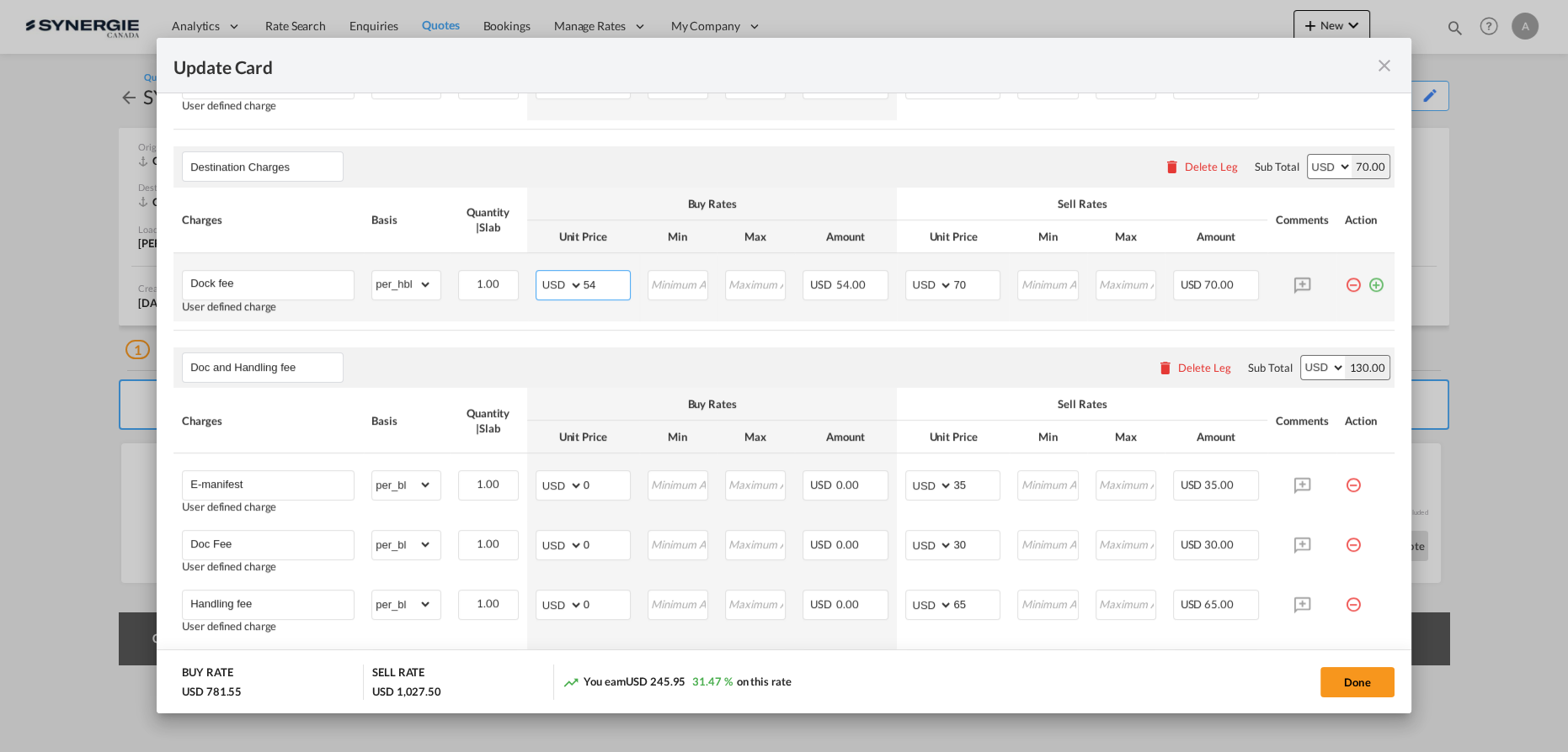
drag, startPoint x: 597, startPoint y: 278, endPoint x: 515, endPoint y: 278, distance: 82.0
click at [515, 278] on tr "Dock fee User defined charge Please Enter Already Exists gross_weight volumetri…" at bounding box center [784, 288] width 1221 height 68
type input "60"
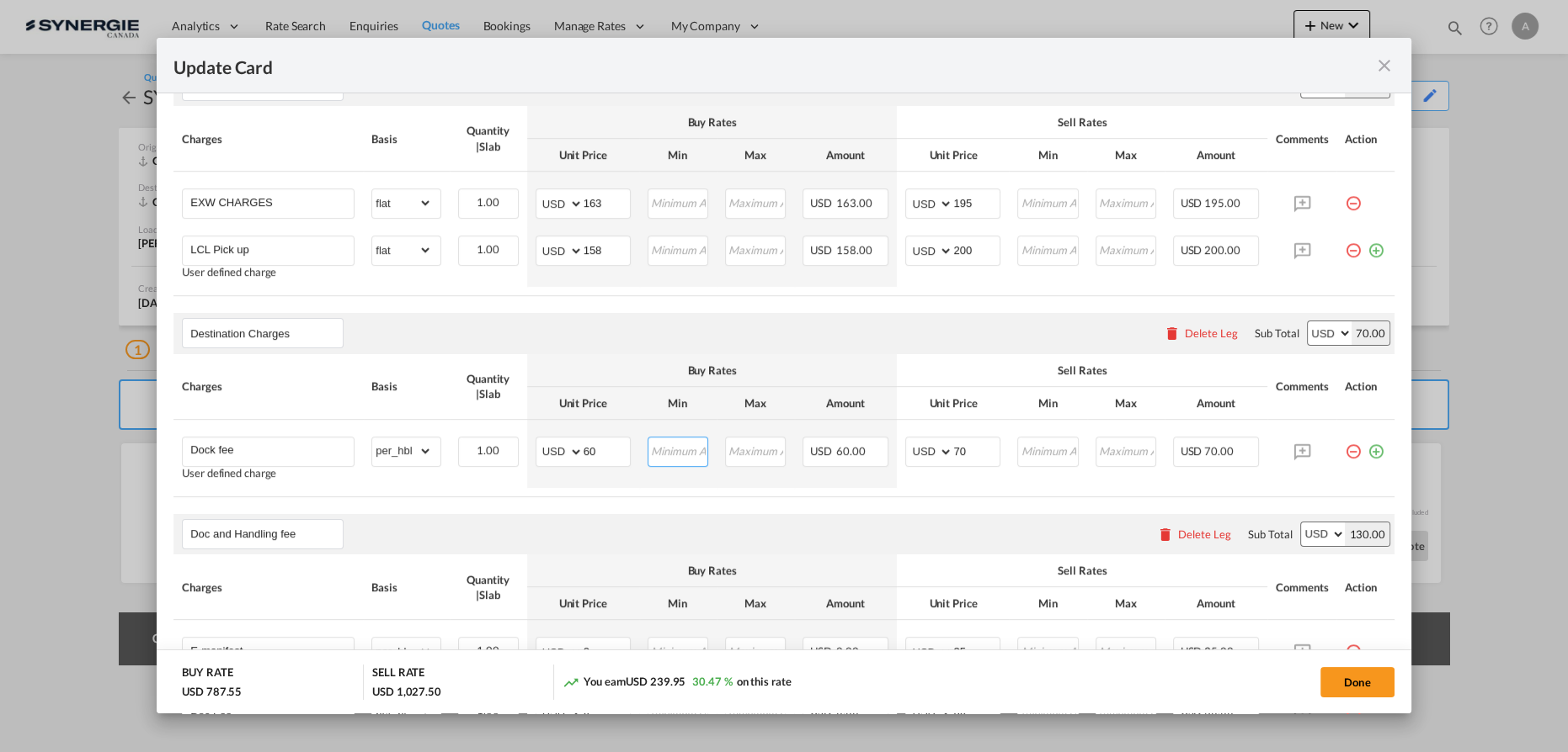
scroll to position [596, 0]
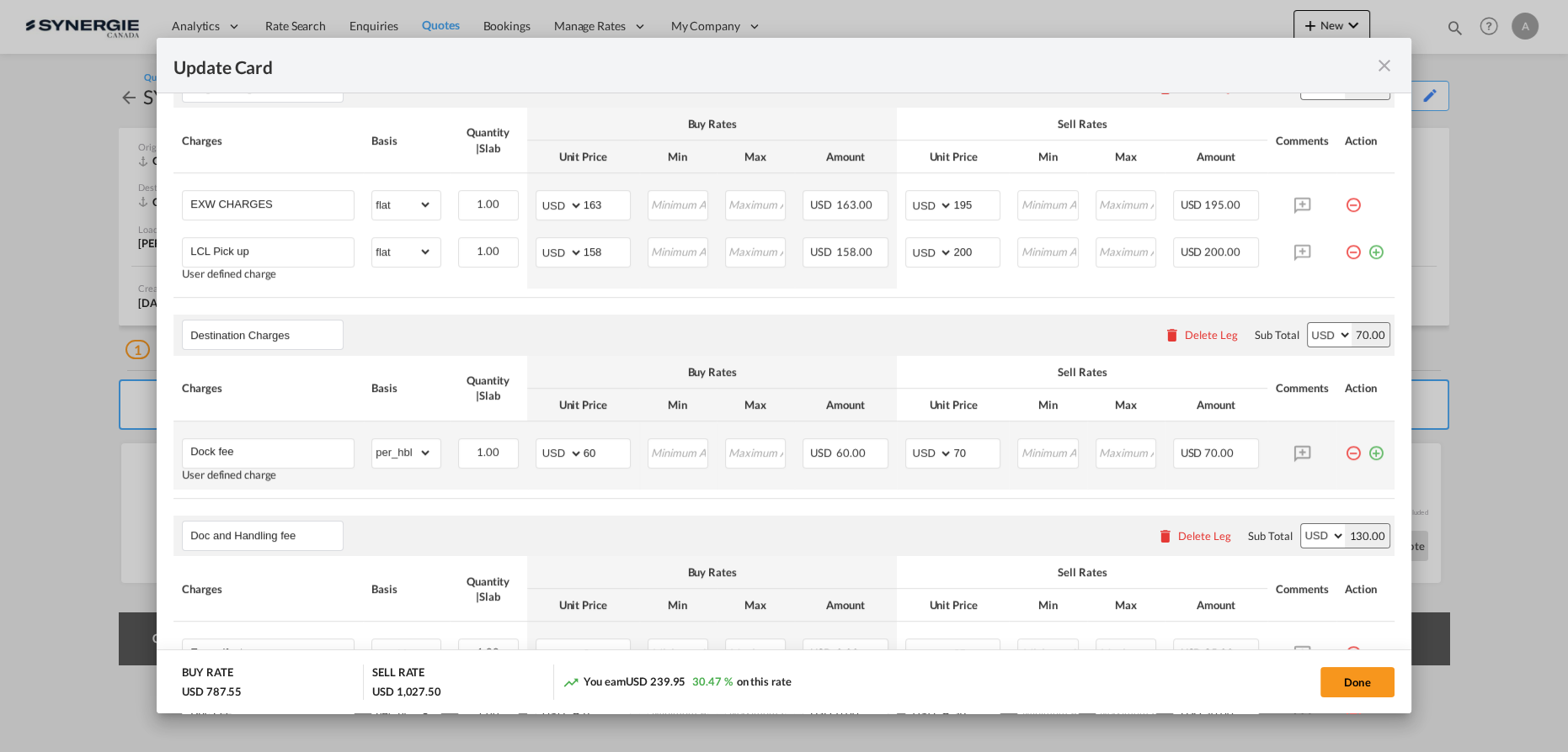
click at [1367, 454] on md-icon "icon-plus-circle-outline green-400-fg" at bounding box center [1375, 446] width 17 height 17
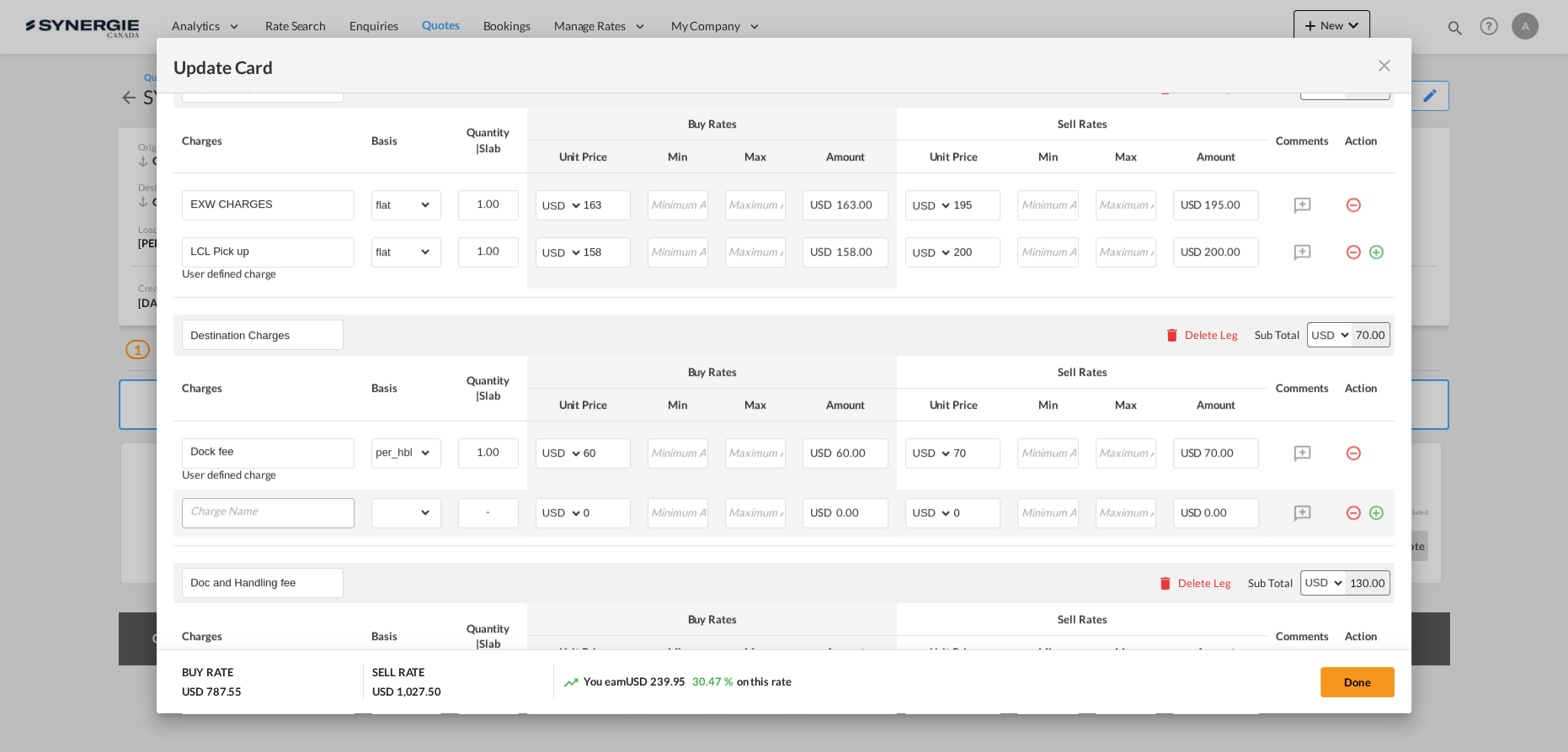
click at [216, 503] on input "Charge Name" at bounding box center [272, 512] width 164 height 25
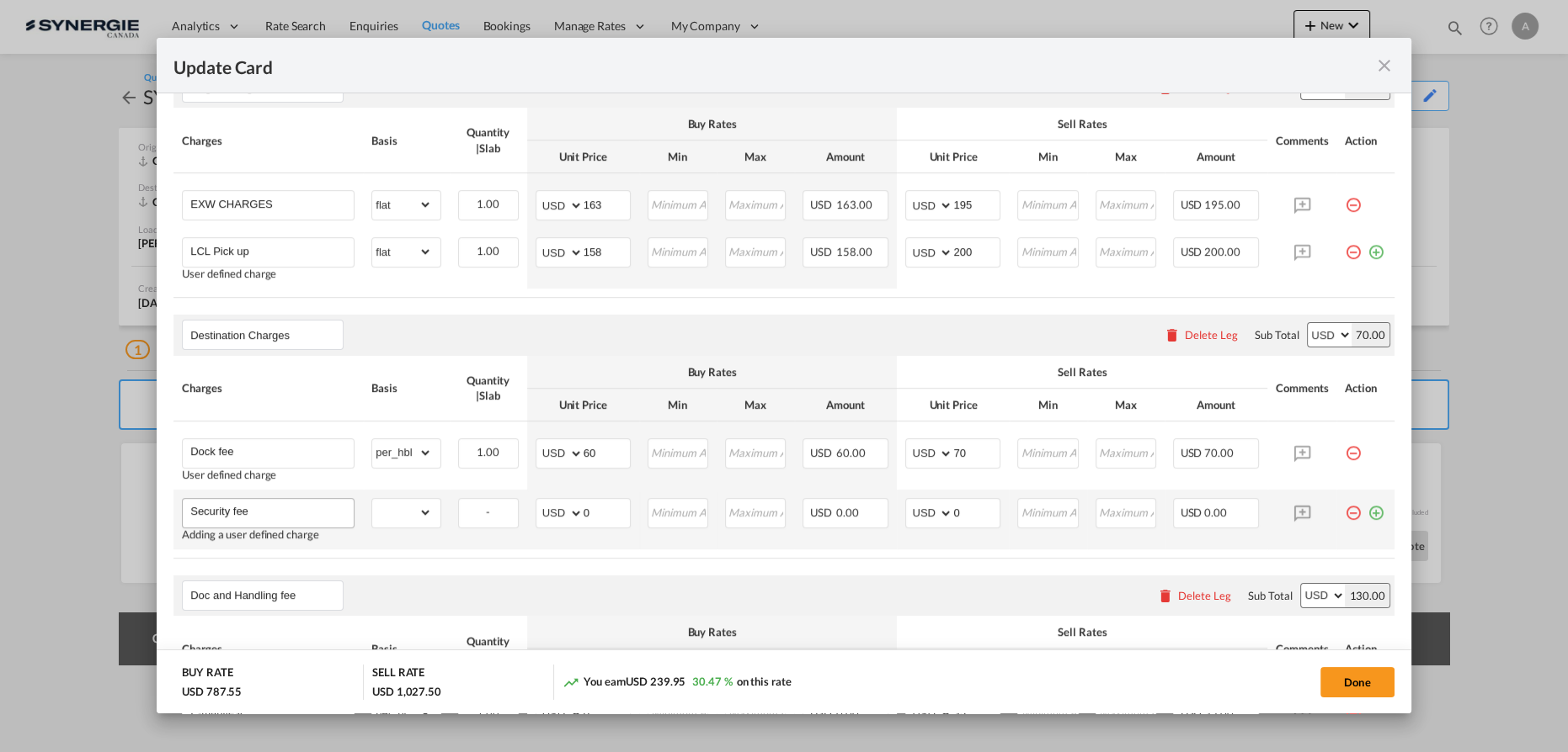
type input "Security fee"
click at [419, 515] on select "gross_weight volumetric_weight per_shipment per_bl per_km per_hawb per_kg flat …" at bounding box center [401, 513] width 59 height 27
select select "per_bl"
click at [373, 499] on select "gross_weight volumetric_weight per_shipment per_bl per_km per_hawb per_kg flat …" at bounding box center [401, 513] width 59 height 27
drag, startPoint x: 568, startPoint y: 522, endPoint x: 432, endPoint y: 506, distance: 136.9
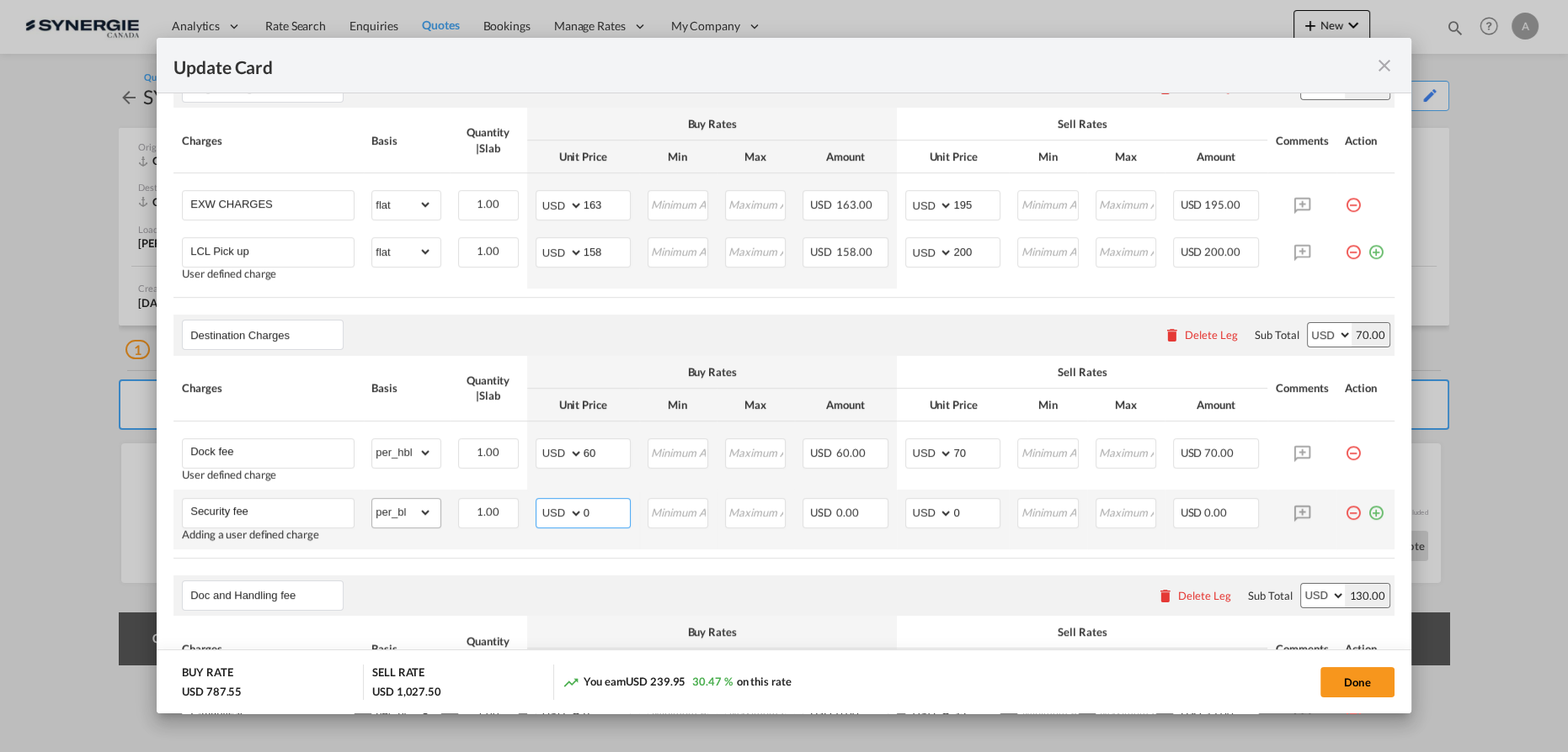
click at [476, 519] on tr "Security fee Adding a user defined charge Please Enter Already Exists gross_wei…" at bounding box center [784, 520] width 1221 height 59
type input "35"
type input "45"
click at [1369, 504] on md-icon "icon-plus-circle-outline green-400-fg" at bounding box center [1375, 506] width 17 height 17
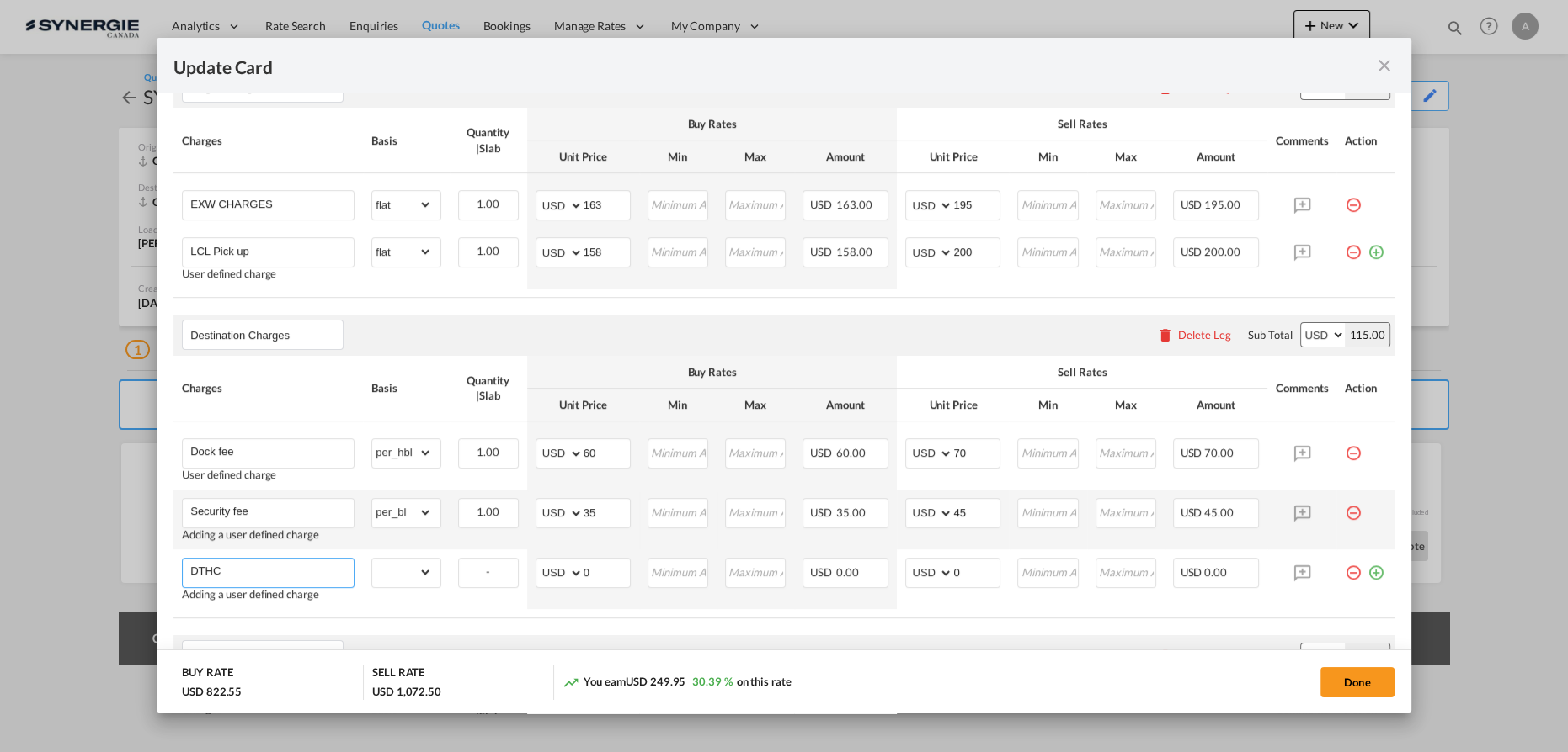
type input "DTHC"
click at [416, 563] on select "gross_weight volumetric_weight per_shipment per_bl per_km per_hawb per_kg flat …" at bounding box center [401, 572] width 59 height 27
select select "per_cbm"
click at [373, 559] on select "gross_weight volumetric_weight per_shipment per_bl per_km per_hawb per_kg flat …" at bounding box center [401, 572] width 59 height 27
drag, startPoint x: 595, startPoint y: 576, endPoint x: 527, endPoint y: 571, distance: 68.2
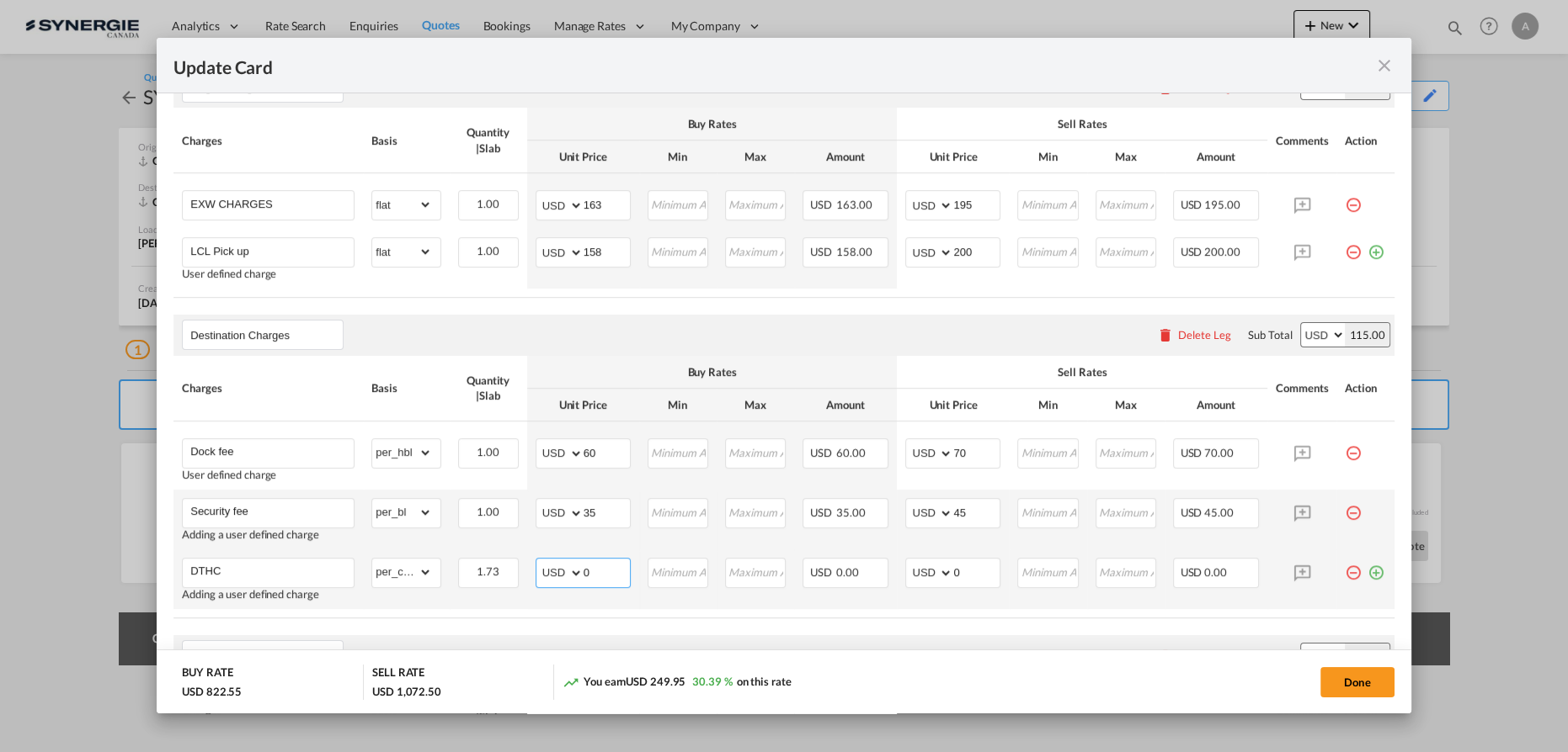
click at [527, 571] on td "AED AFN ALL AMD ANG AOA ARS AUD AWG AZN BAM BBD BDT BGN BHD BIF BMD BND BOB BRL…" at bounding box center [583, 579] width 112 height 59
type input "25"
click at [683, 568] on input "Update Card Port ..." at bounding box center [678, 571] width 59 height 25
type input "25"
type input "30"
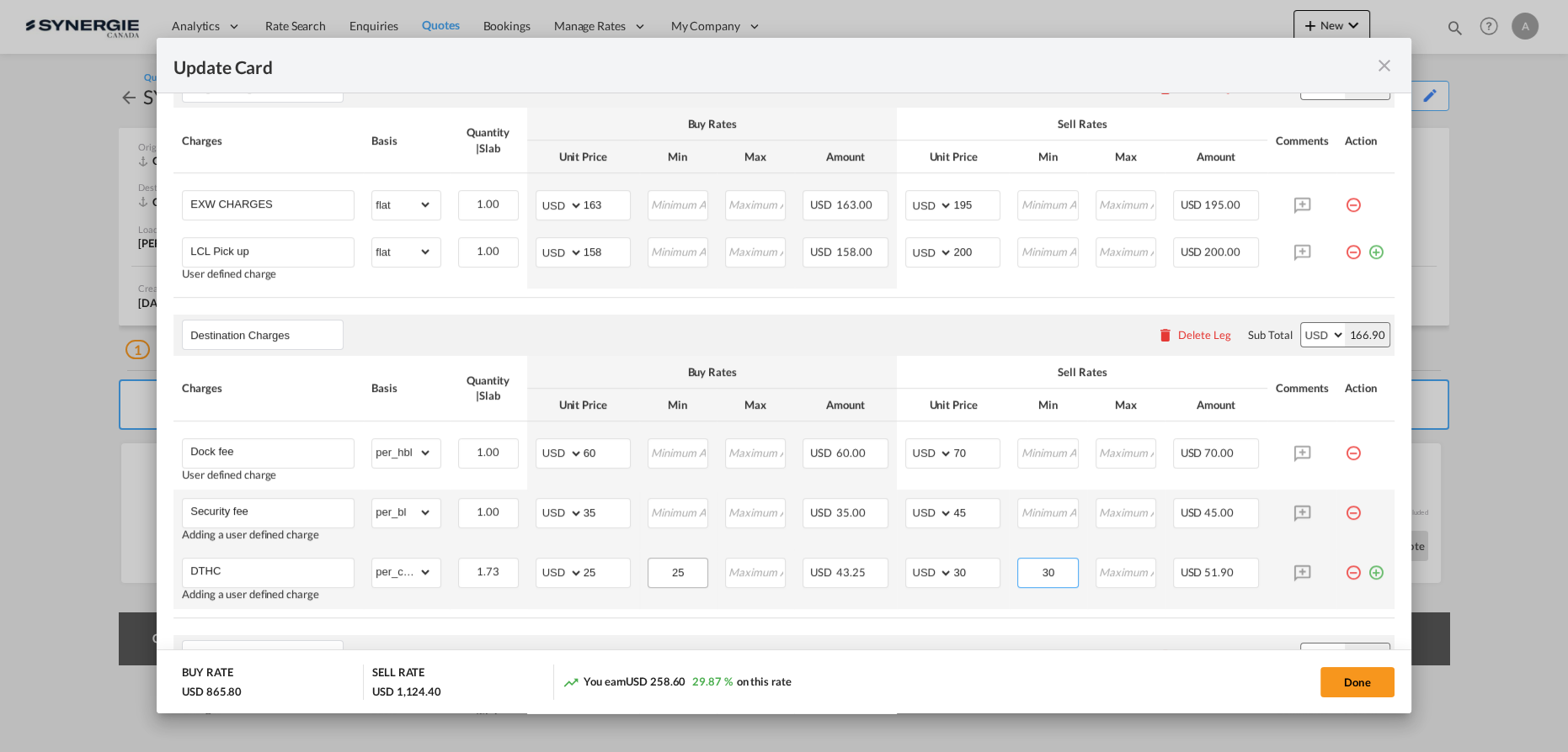
type input "30"
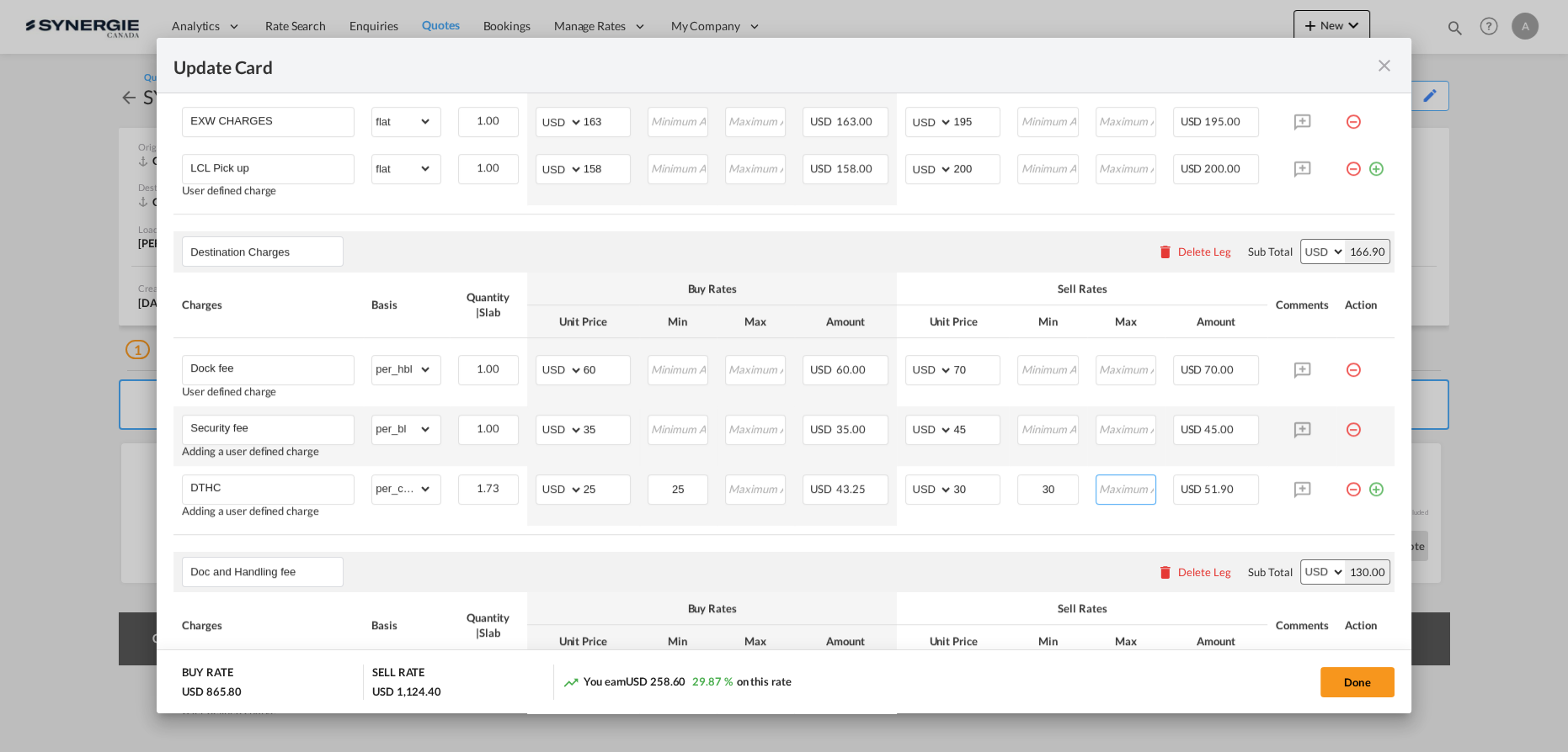
scroll to position [673, 0]
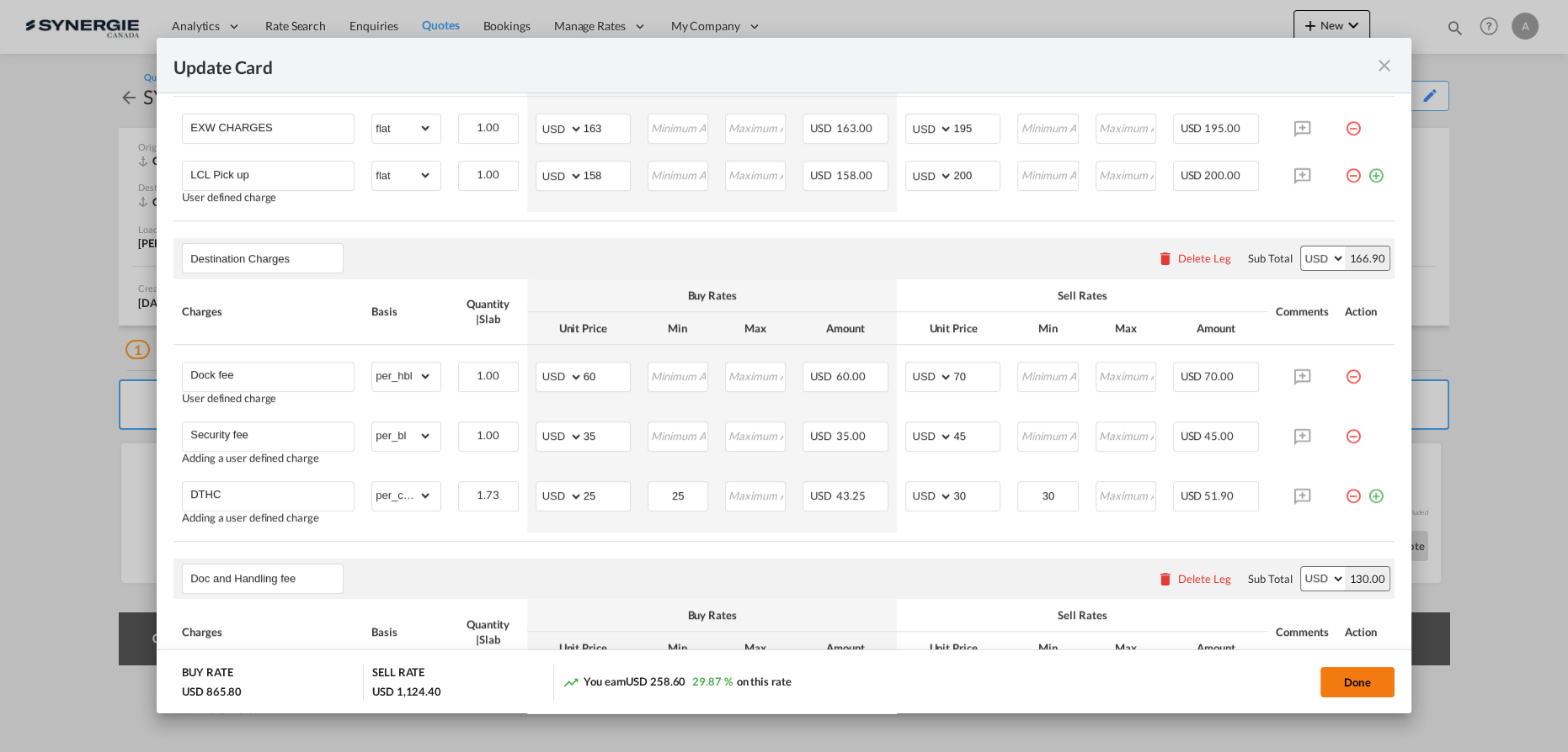
drag, startPoint x: 1338, startPoint y: 676, endPoint x: 1358, endPoint y: 649, distance: 33.6
click at [1338, 676] on button "Done" at bounding box center [1357, 683] width 74 height 31
type input "19 Aug 2025"
type input "30 Aug 2025"
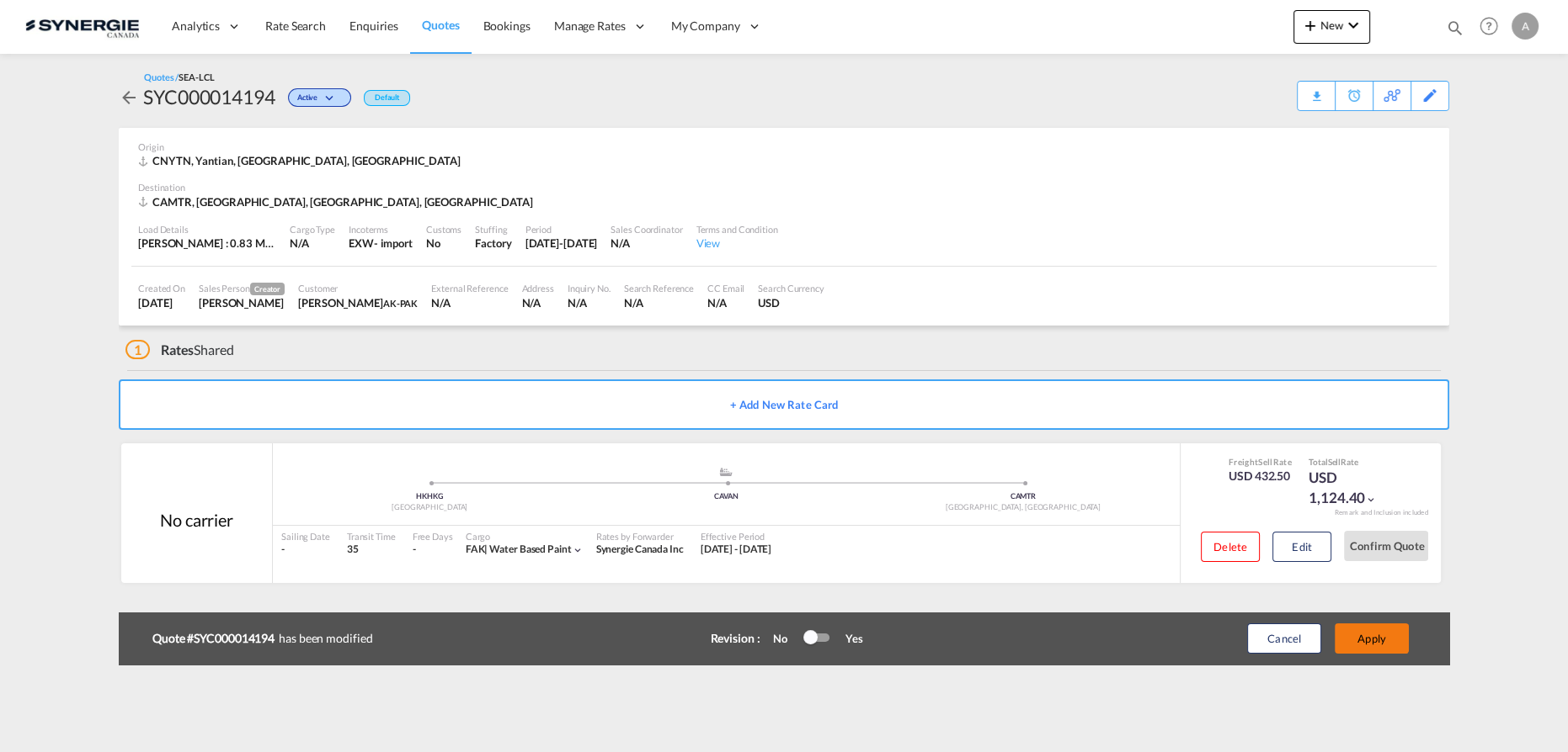
click at [1366, 637] on button "Apply" at bounding box center [1372, 639] width 74 height 31
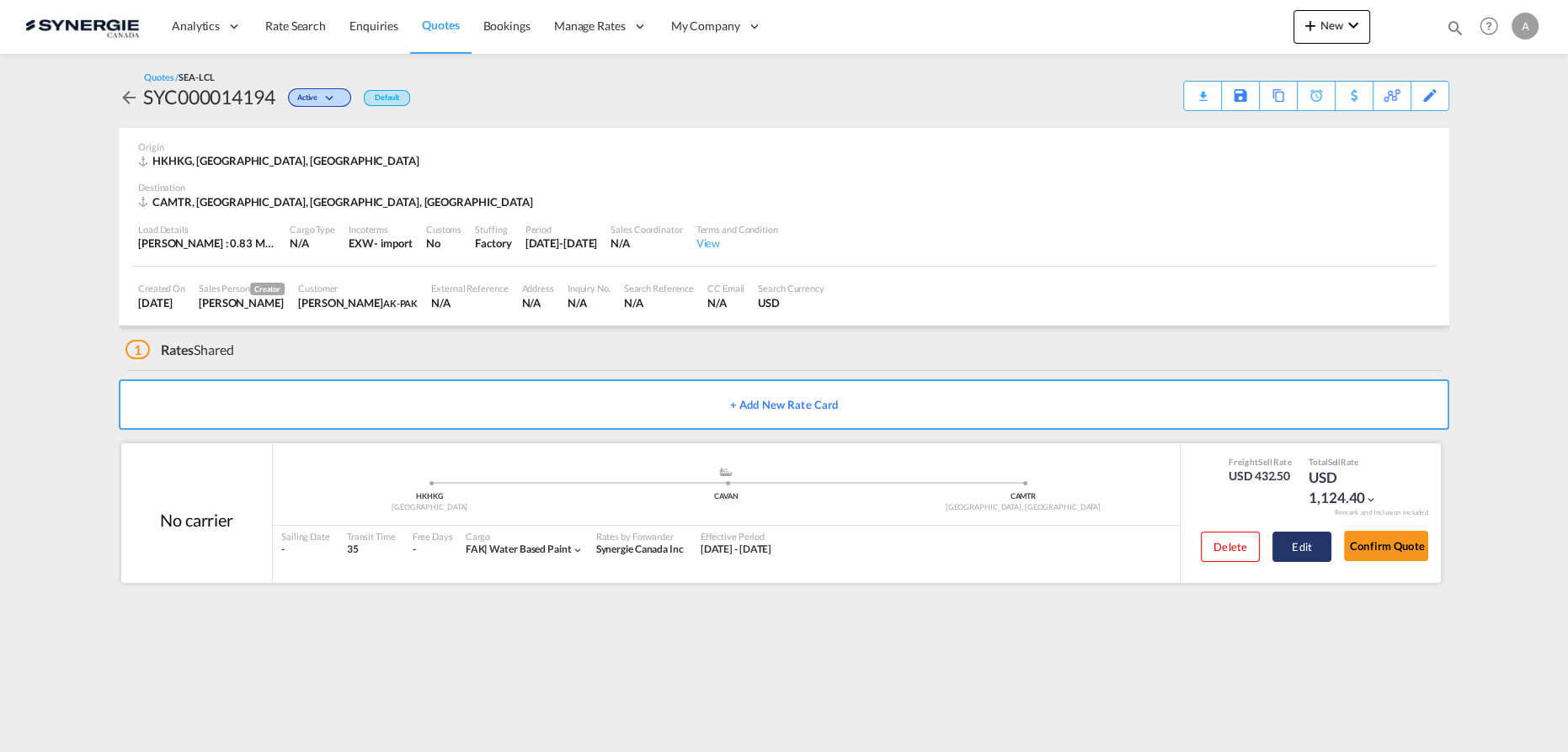
click at [1306, 548] on button "Edit" at bounding box center [1302, 547] width 59 height 31
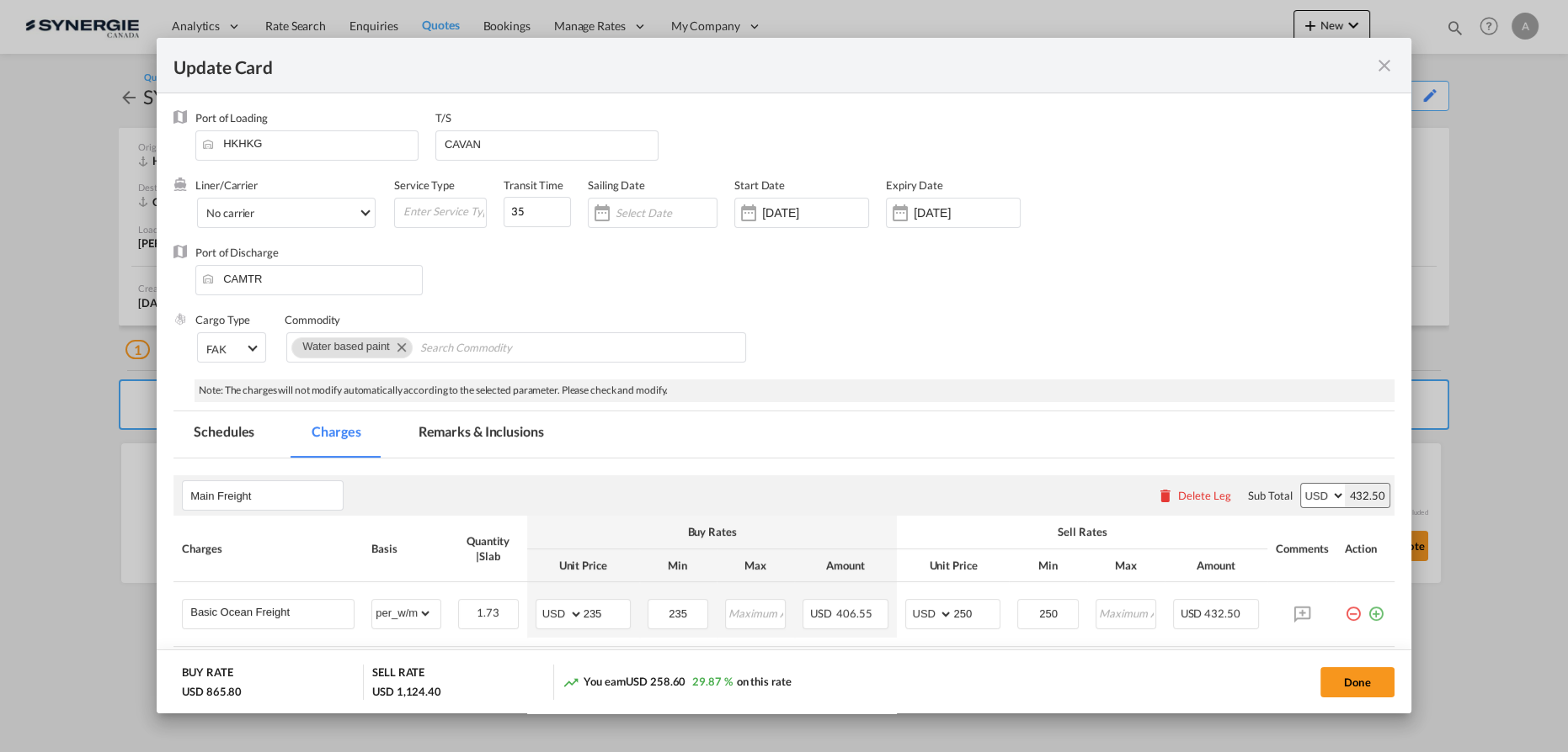
click at [1377, 63] on md-icon "icon-close fg-AAA8AD m-0 pointer" at bounding box center [1384, 66] width 20 height 20
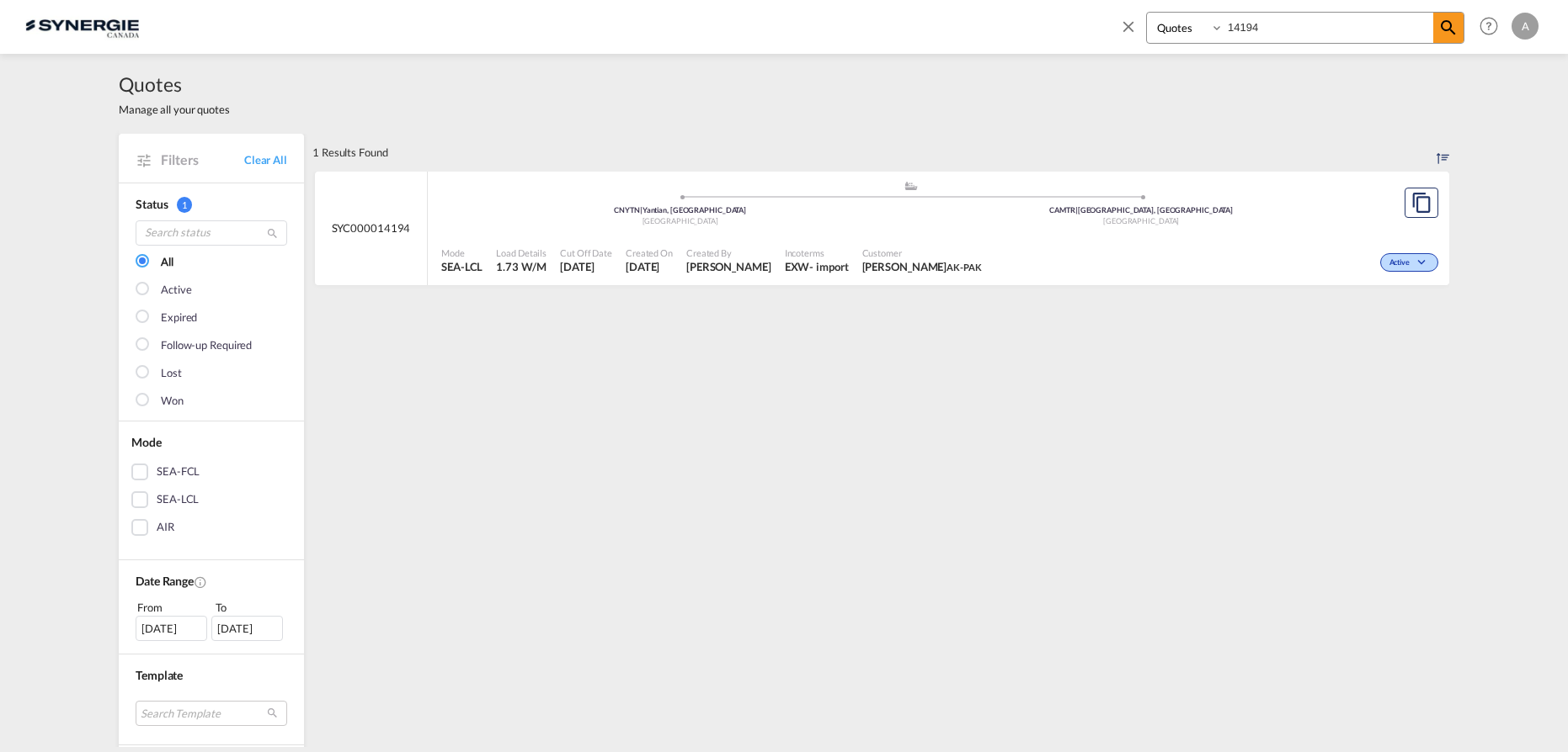
select select "Quotes"
drag, startPoint x: 1290, startPoint y: 30, endPoint x: 1206, endPoint y: 104, distance: 111.9
click at [888, 31] on div "Bookings Quotes Enquiries 14194 Help Resources Product Release A My Profile Log…" at bounding box center [784, 26] width 1518 height 52
type input "14011"
click at [1299, 276] on div "Won" at bounding box center [1215, 261] width 454 height 42
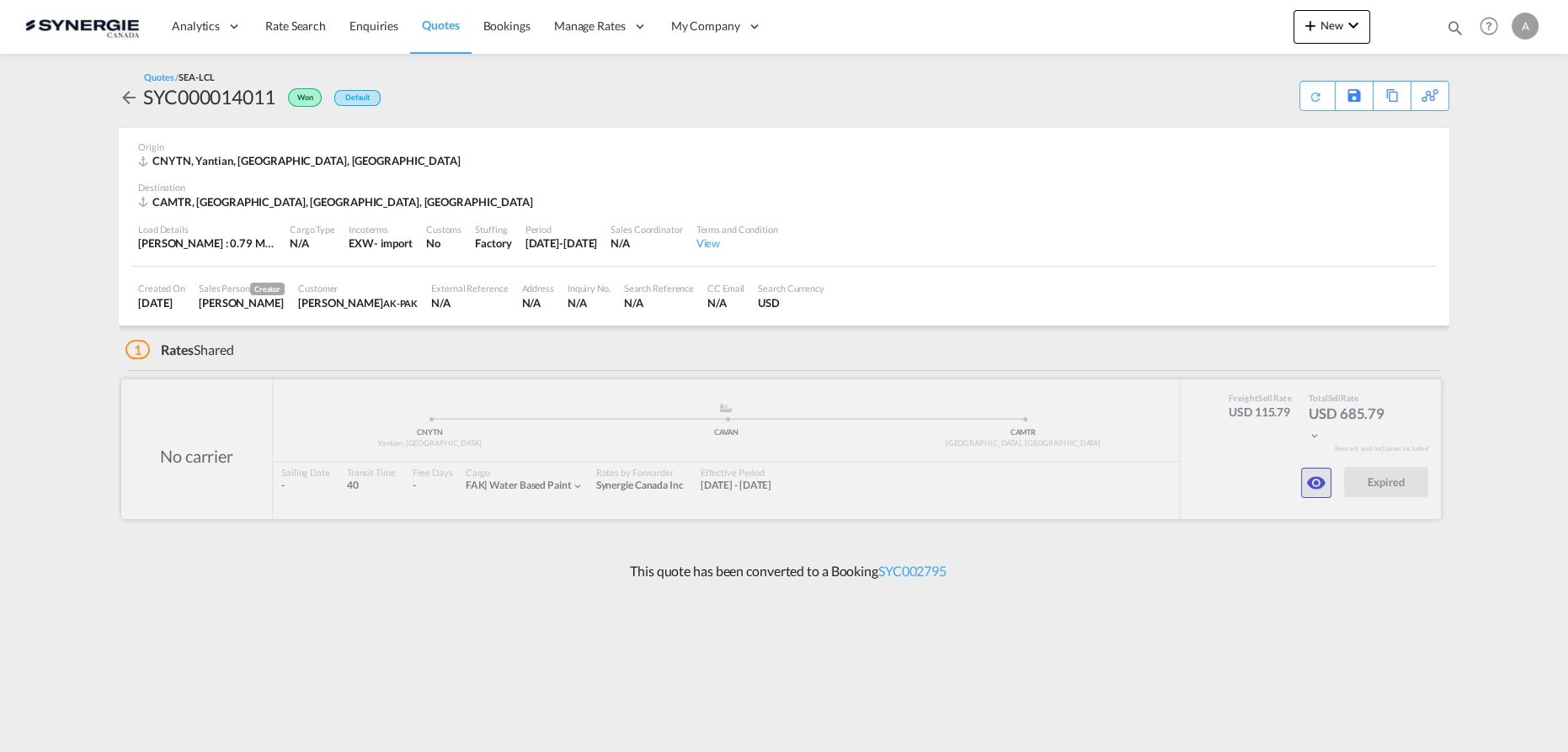
click at [1307, 487] on md-icon "icon-eye" at bounding box center [1316, 483] width 20 height 20
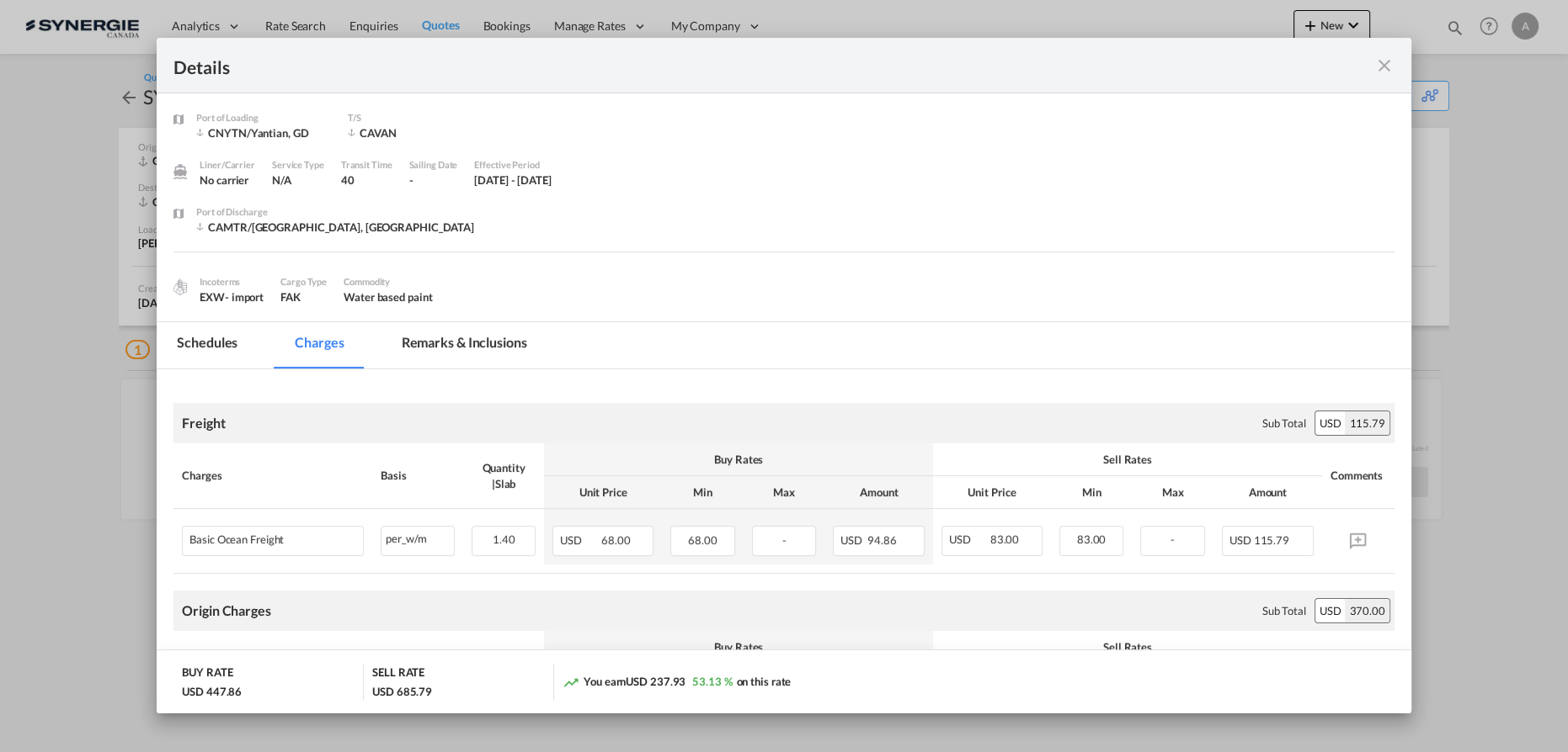
click at [1383, 73] on md-icon "icon-close fg-AAA8AD m-0 cursor" at bounding box center [1384, 66] width 20 height 20
click at [1380, 68] on md-icon "icon-close fg-AAA8AD m-0 cursor" at bounding box center [1384, 66] width 20 height 20
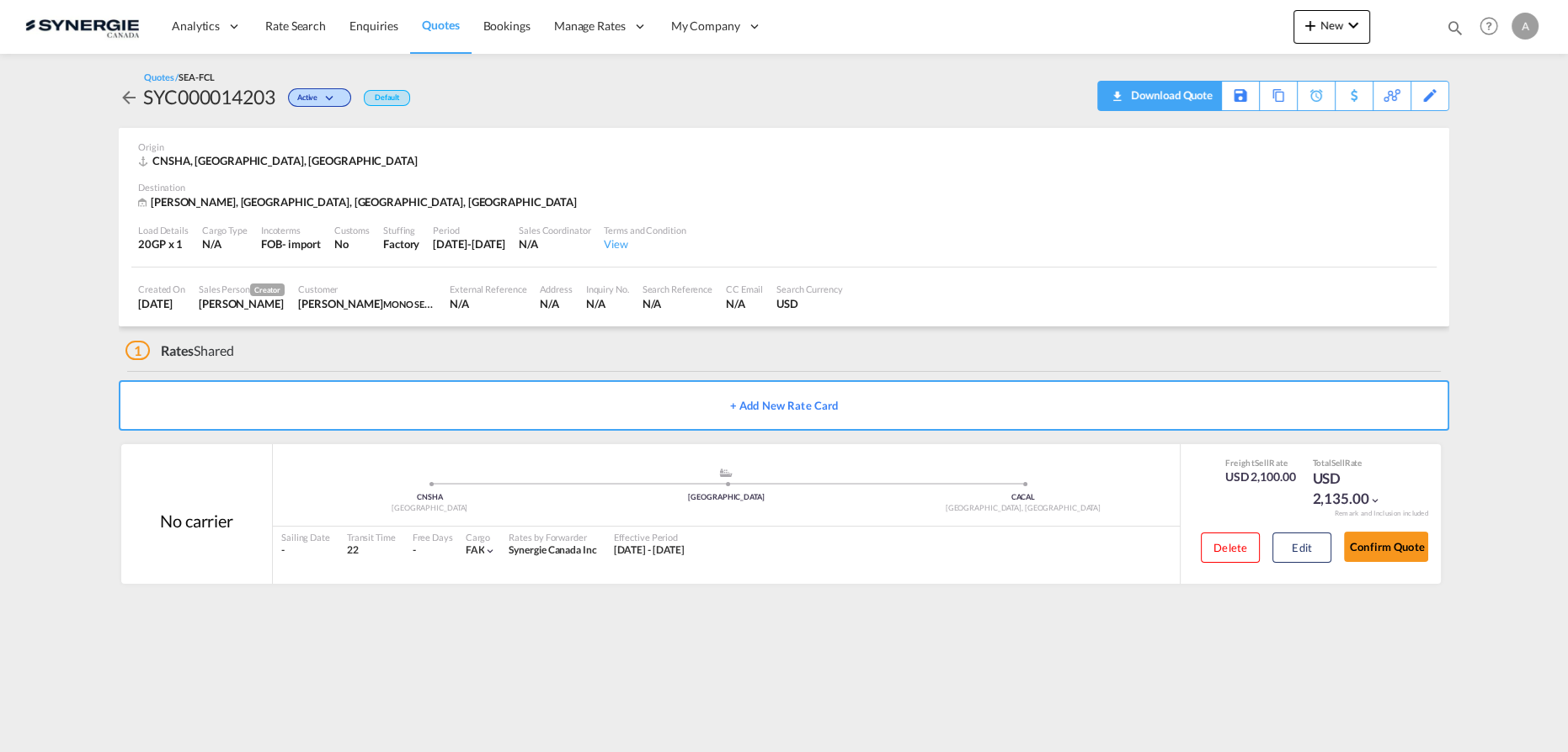
click at [1186, 104] on div "Download Quote" at bounding box center [1169, 95] width 86 height 27
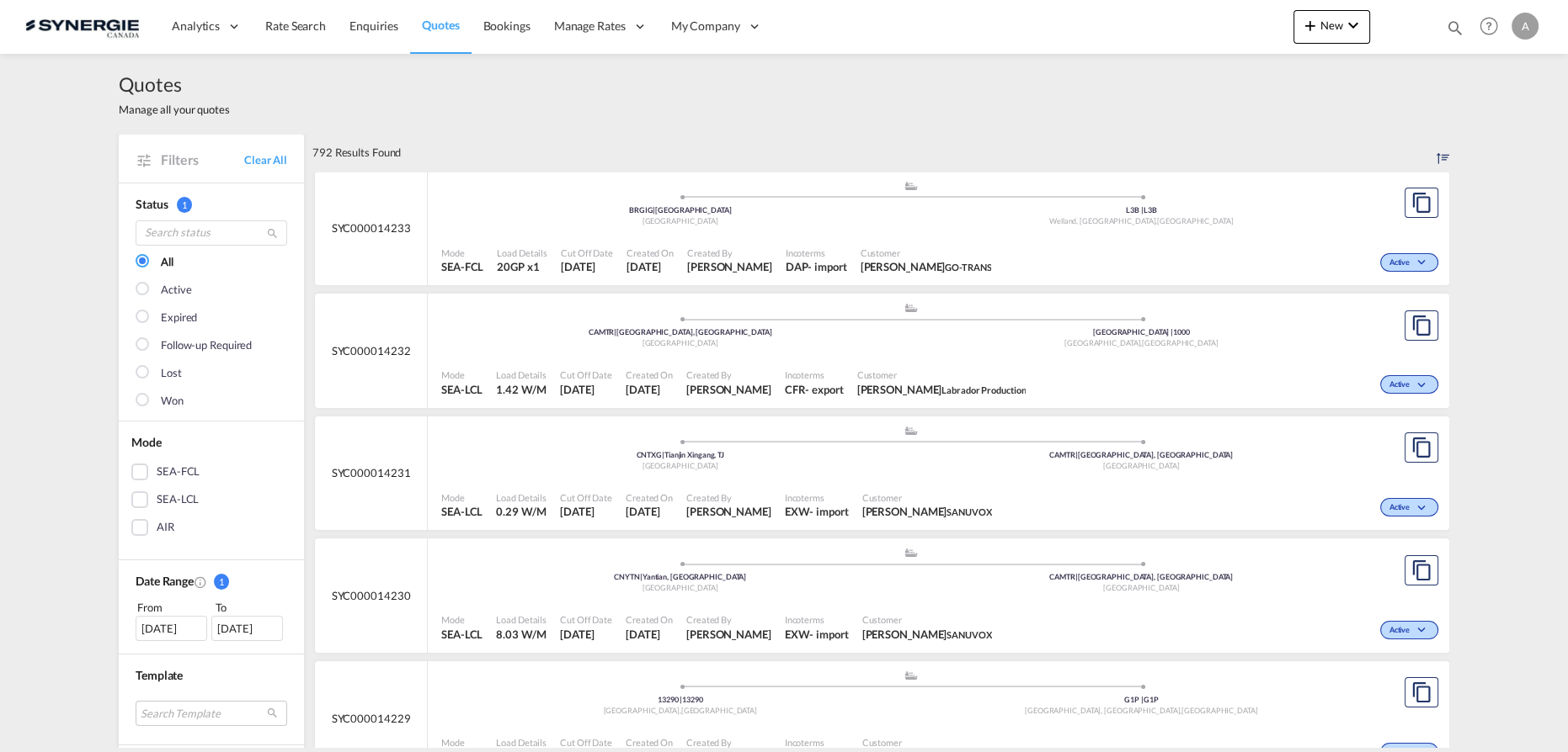
drag, startPoint x: 1448, startPoint y: 27, endPoint x: 1354, endPoint y: 40, distance: 94.9
click at [1448, 27] on md-icon "icon-magnify" at bounding box center [1455, 28] width 19 height 19
drag, startPoint x: 1154, startPoint y: 29, endPoint x: 1169, endPoint y: 42, distance: 19.8
click at [1154, 29] on select "Bookings Quotes Enquiries" at bounding box center [1186, 28] width 80 height 31
select select "Quotes"
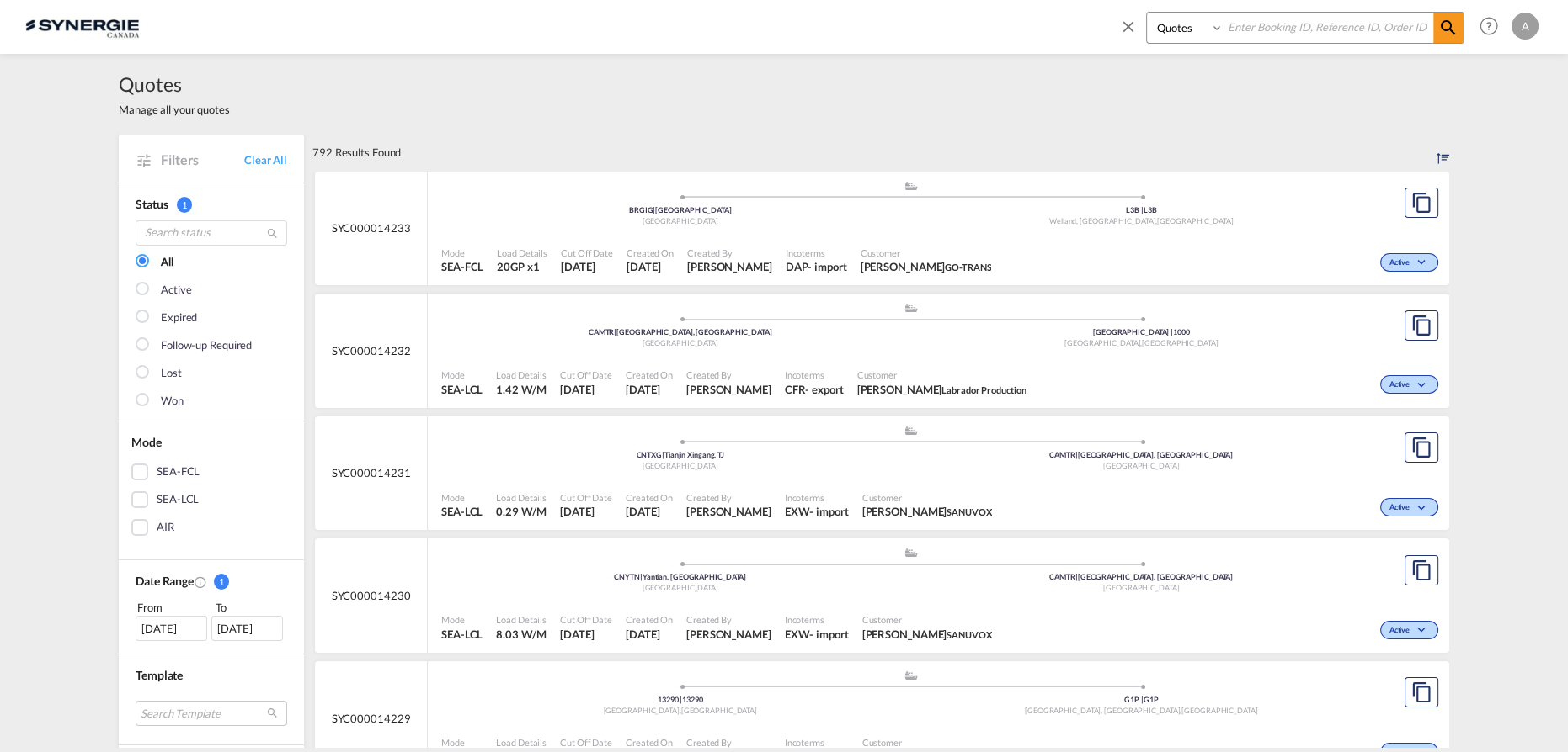
click at [1147, 13] on select "Bookings Quotes Enquiries" at bounding box center [1186, 28] width 80 height 31
click at [1281, 30] on input at bounding box center [1328, 27] width 210 height 30
type input "14156"
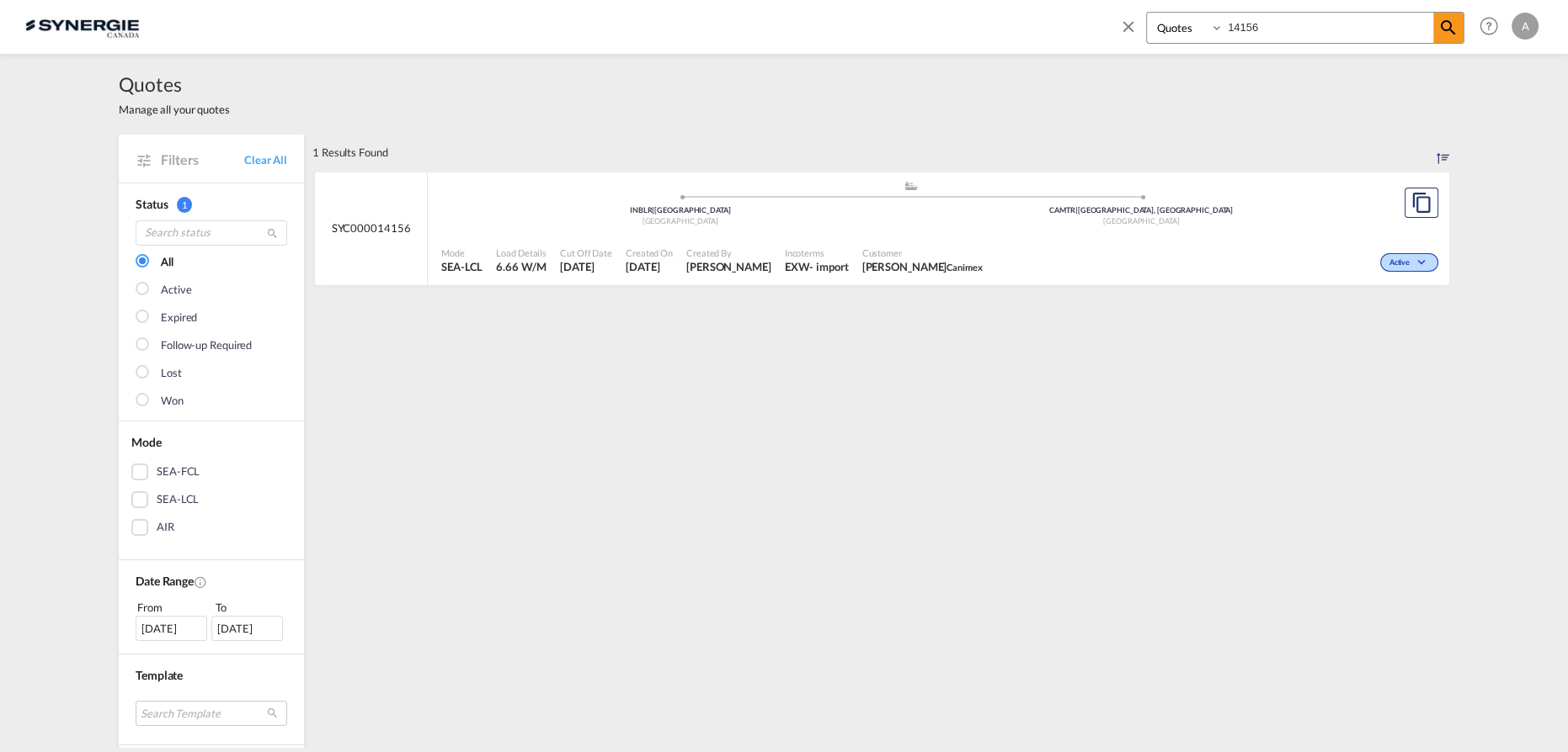
click at [1071, 275] on div "Active" at bounding box center [1215, 261] width 453 height 42
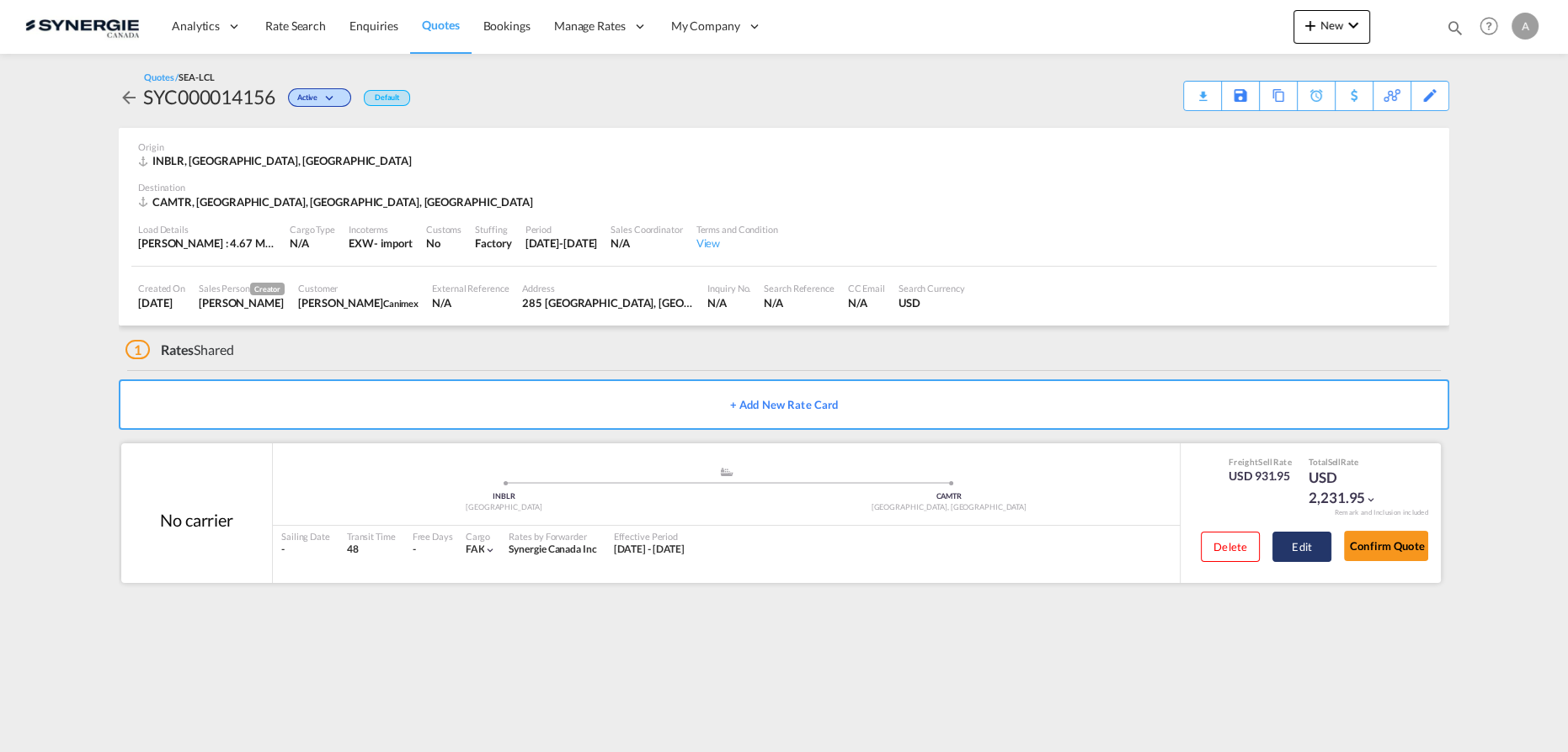
click at [1291, 544] on button "Edit" at bounding box center [1302, 547] width 59 height 31
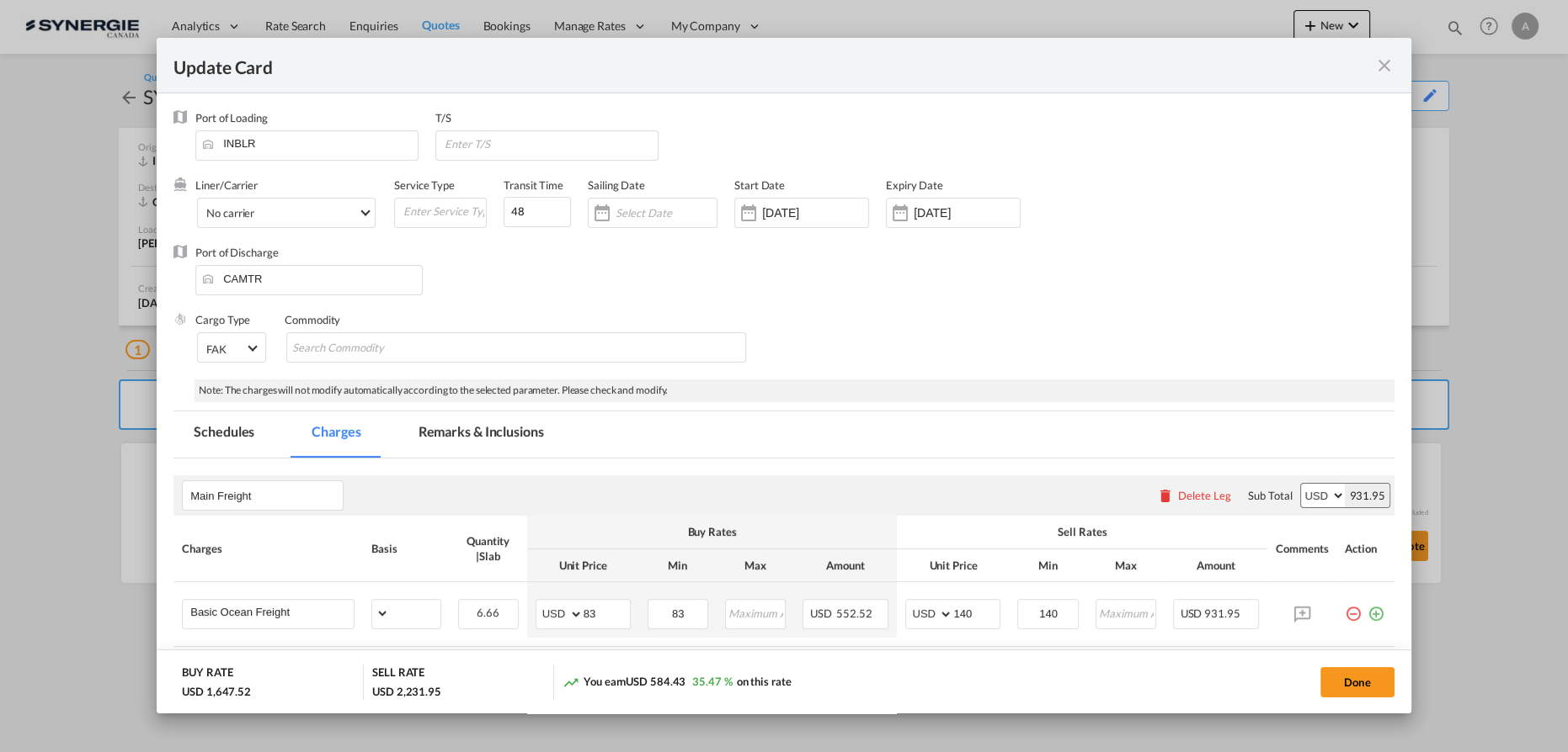
select select "per_w/m"
select select "flat"
select select "per_hbl"
select select "per_bl"
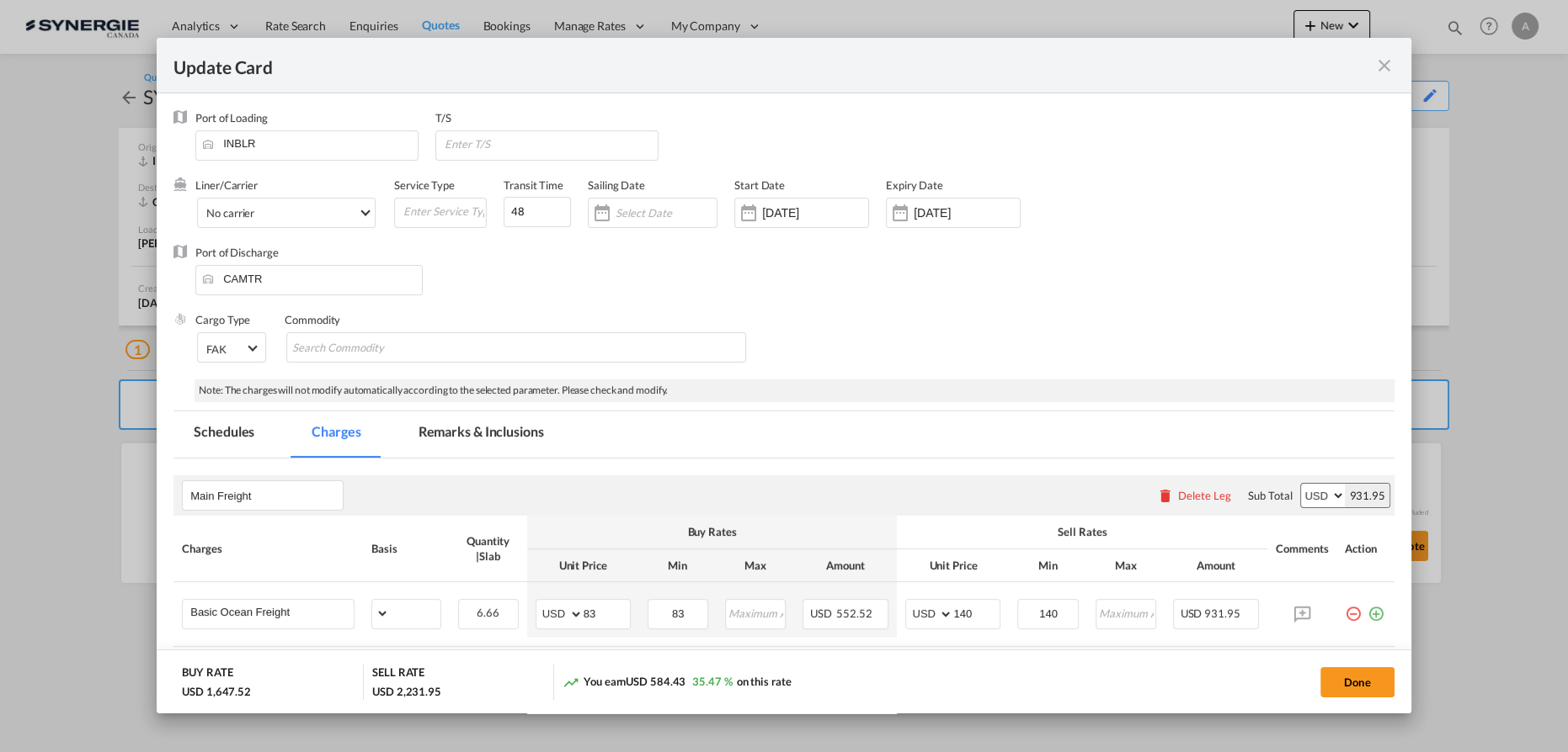
select select "per_bl"
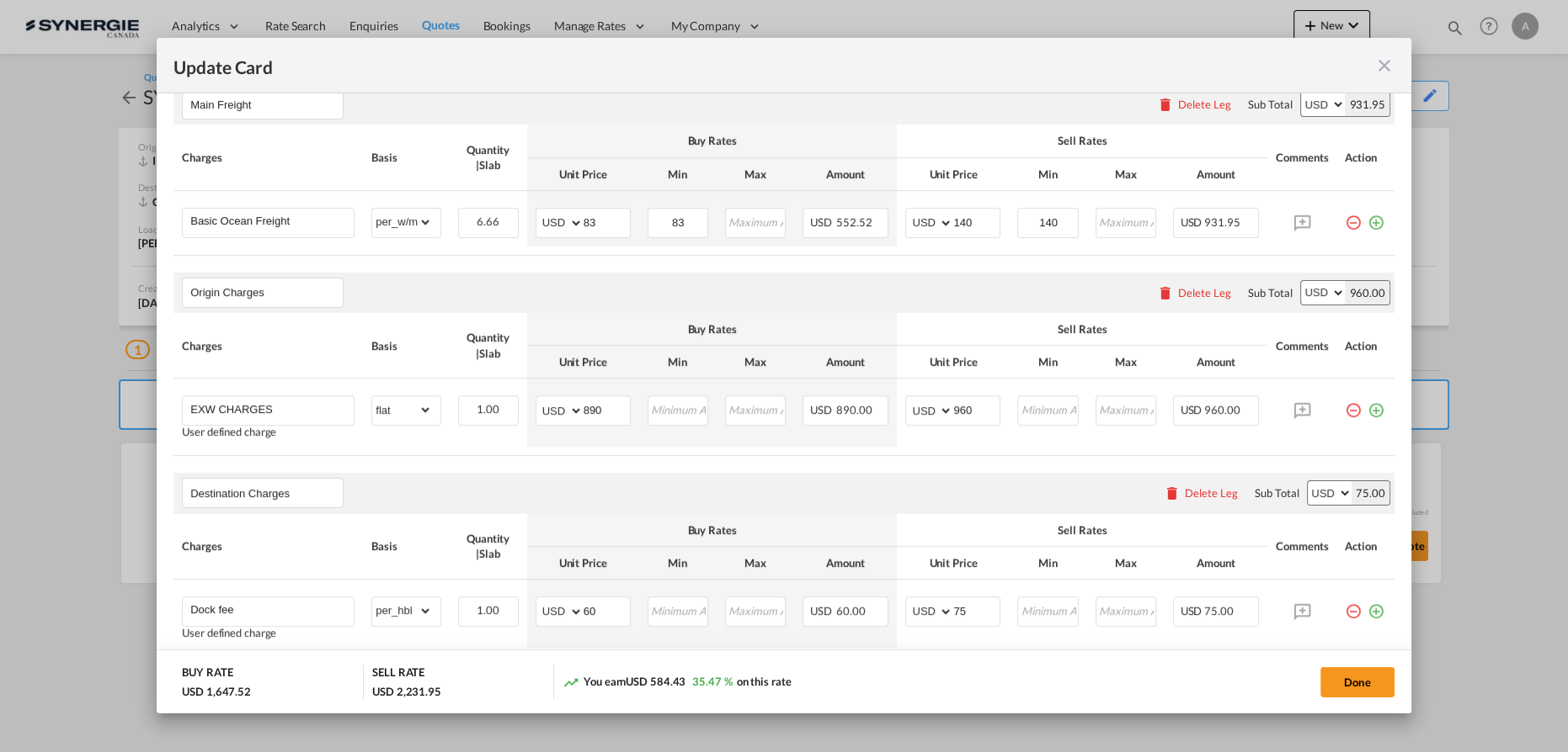
scroll to position [273, 0]
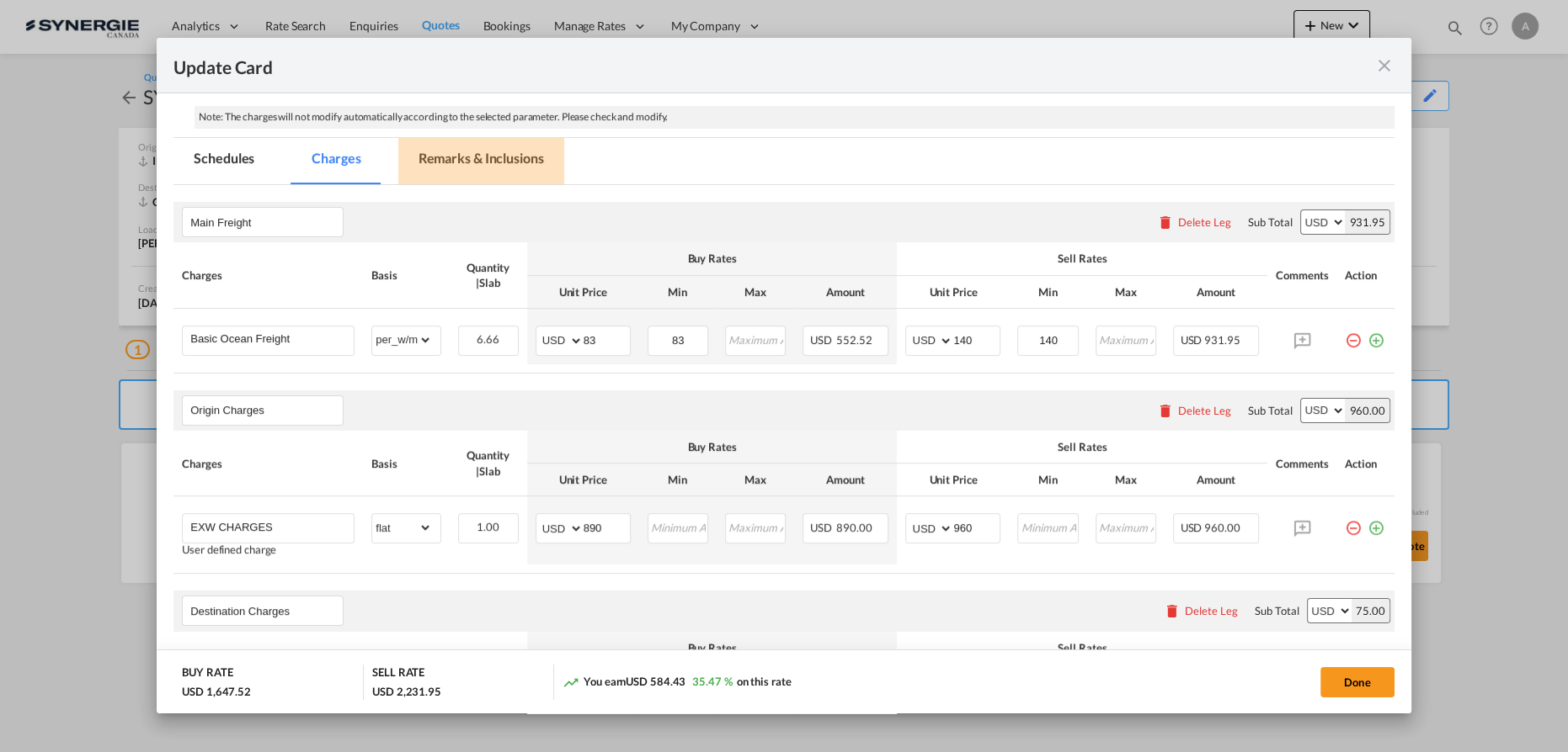
click at [461, 161] on md-tab-item "Remarks & Inclusions" at bounding box center [482, 160] width 166 height 46
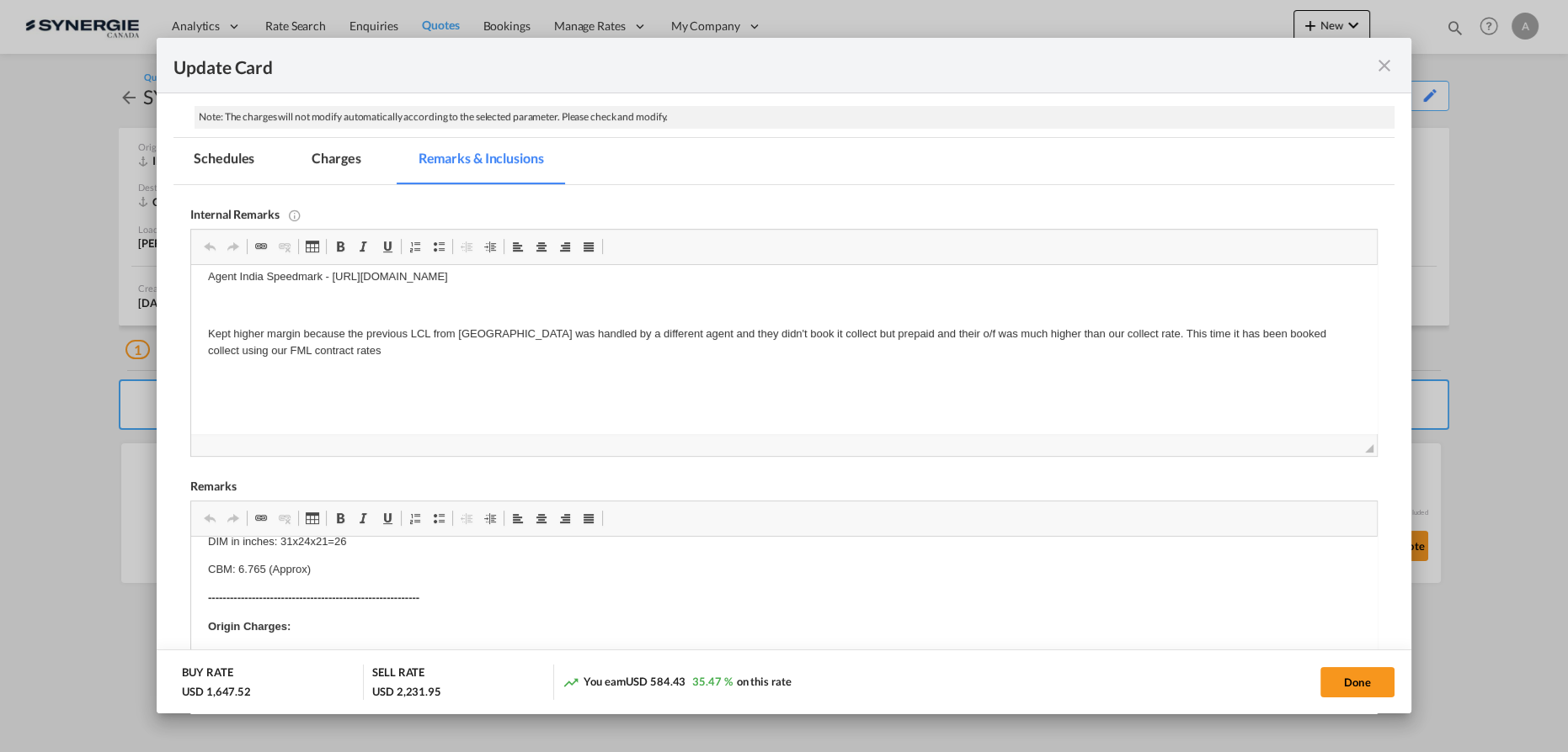
scroll to position [76, 0]
click at [1334, 688] on button "Done" at bounding box center [1357, 683] width 74 height 31
type input "[DATE]"
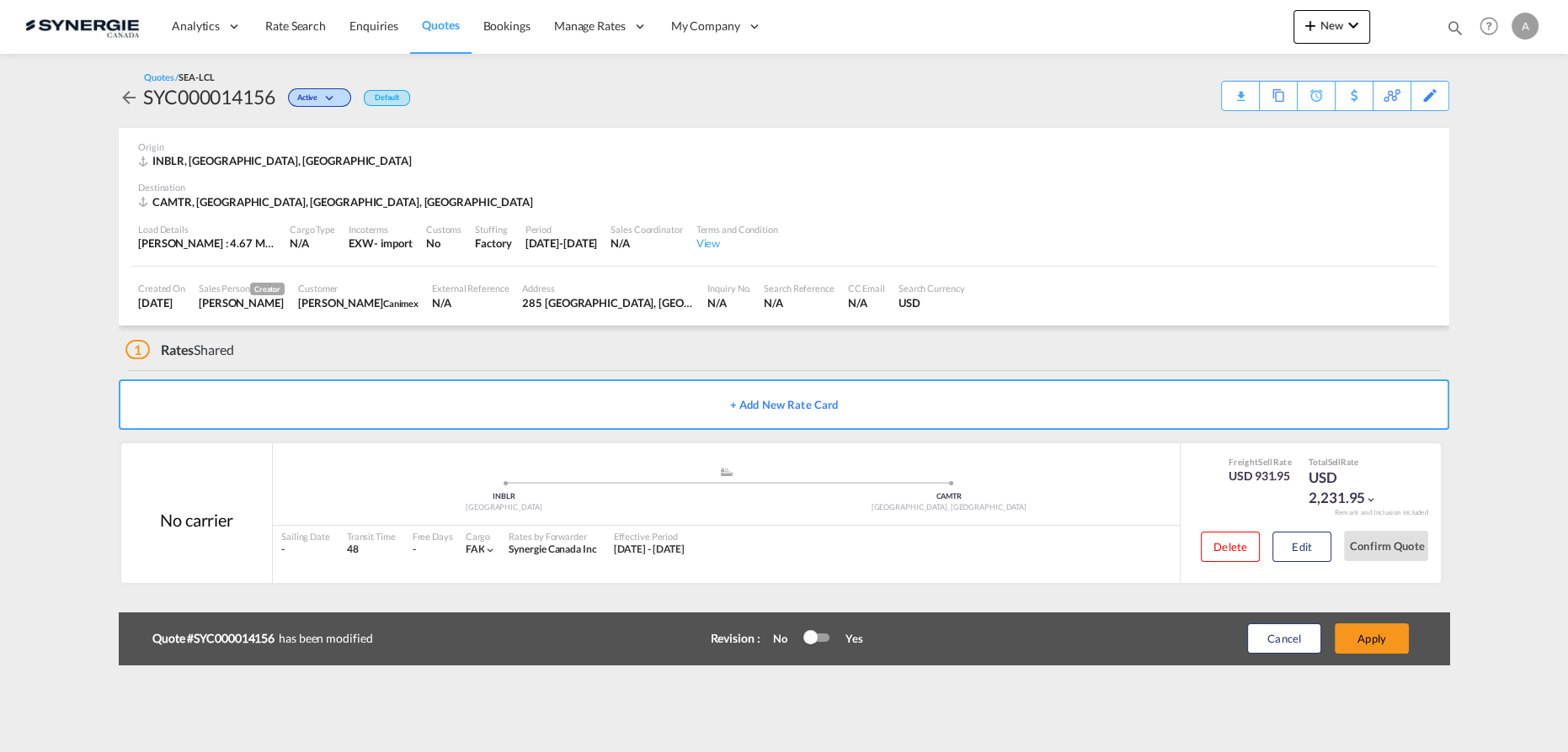
scroll to position [137, 0]
click at [1361, 640] on button "Apply" at bounding box center [1372, 639] width 74 height 31
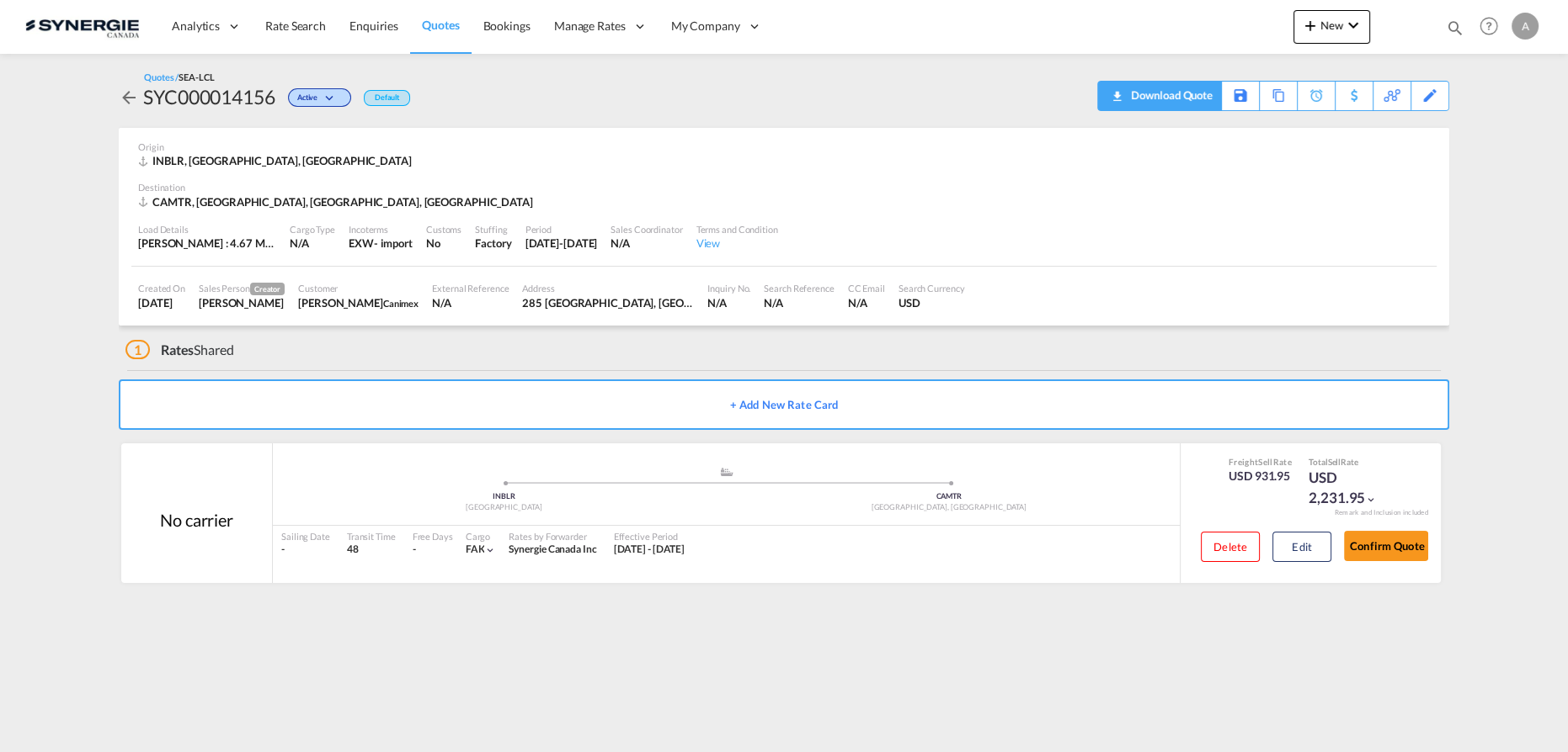
click at [1163, 87] on div "Download Quote" at bounding box center [1169, 95] width 86 height 27
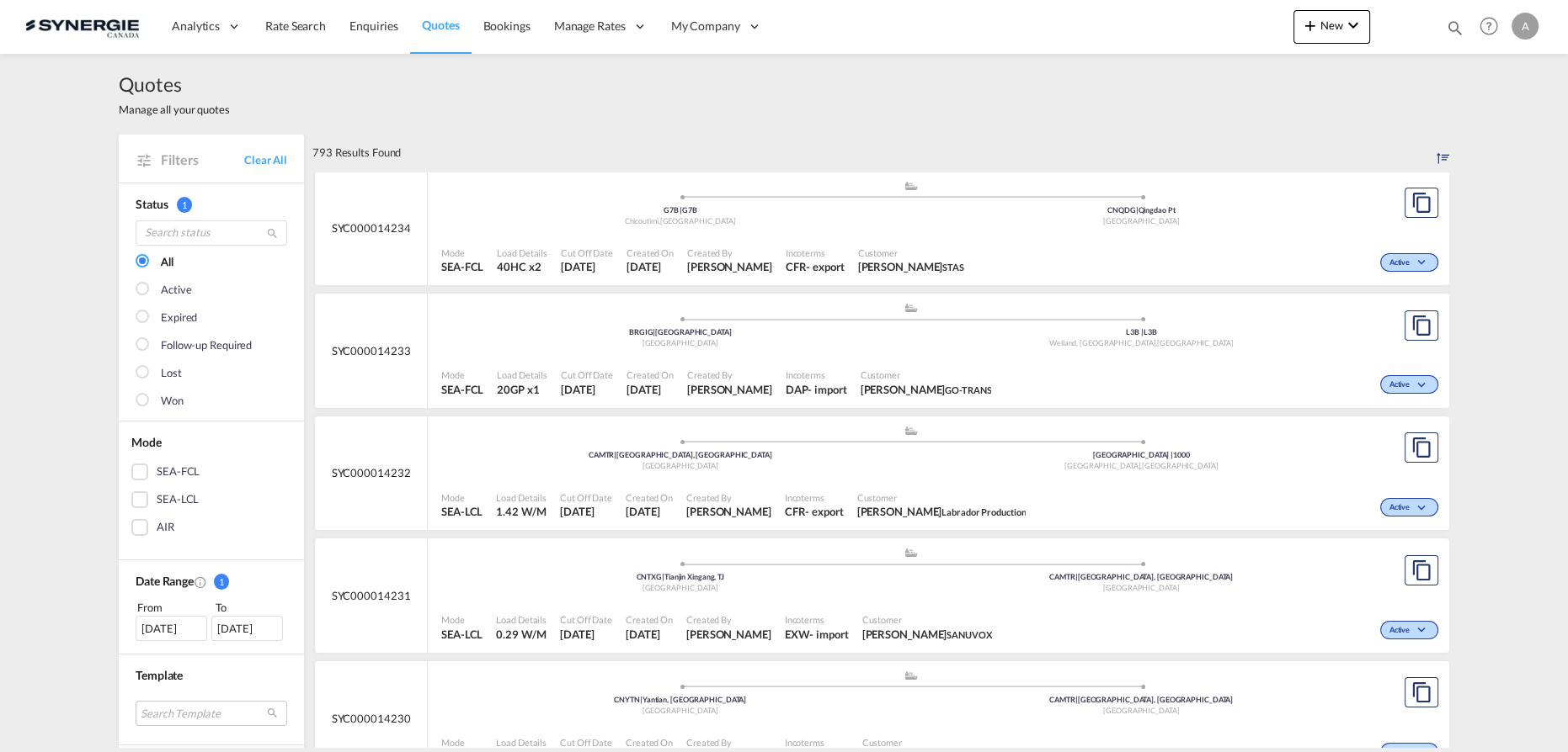
drag, startPoint x: 1451, startPoint y: 26, endPoint x: 1322, endPoint y: 38, distance: 129.6
click at [1451, 27] on md-icon "icon-magnify" at bounding box center [1455, 28] width 19 height 19
click at [1196, 41] on select "Bookings Quotes Enquiries" at bounding box center [1186, 28] width 80 height 31
select select "Quotes"
click at [1147, 13] on select "Bookings Quotes Enquiries" at bounding box center [1186, 28] width 80 height 31
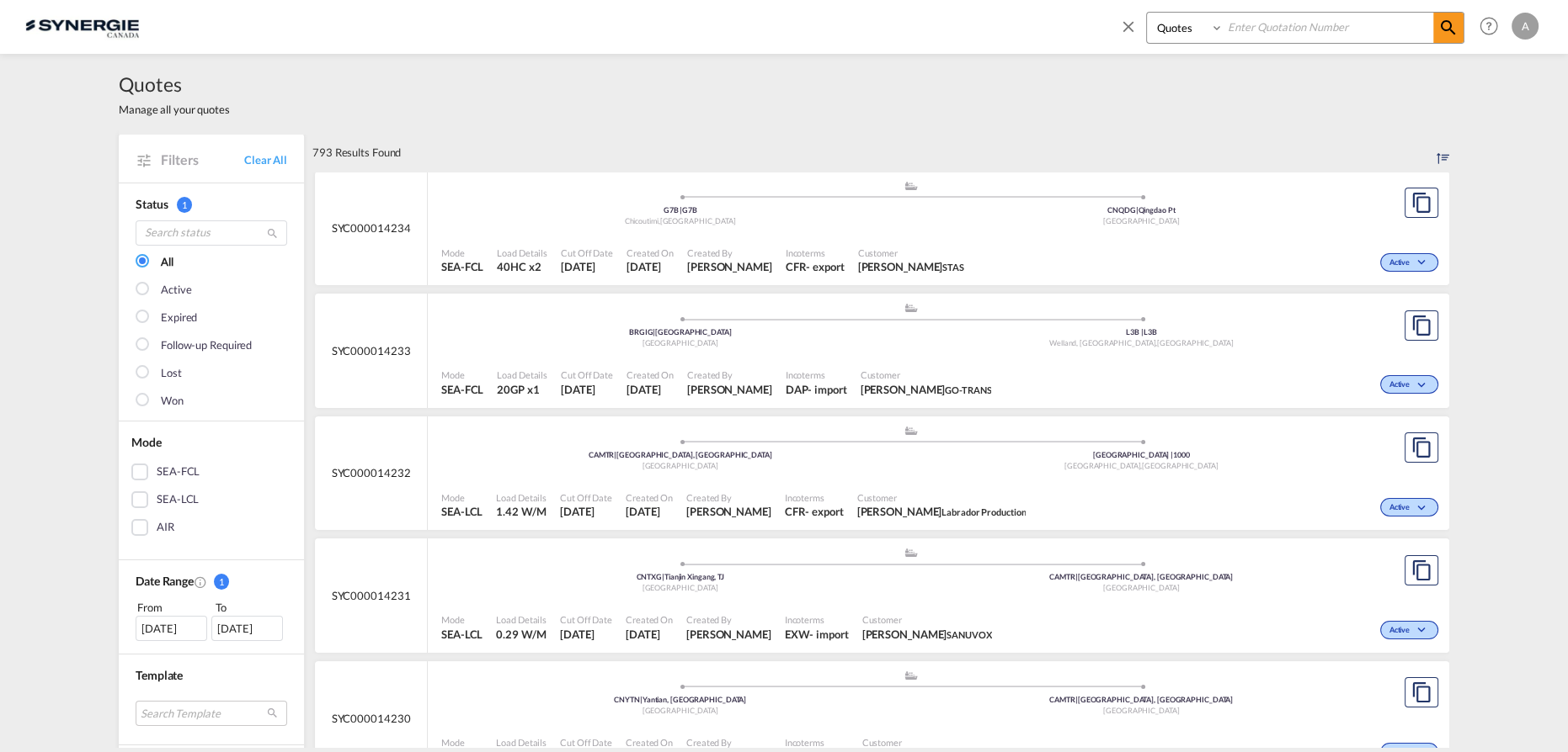
click at [1268, 28] on input at bounding box center [1328, 27] width 210 height 30
type input "14201"
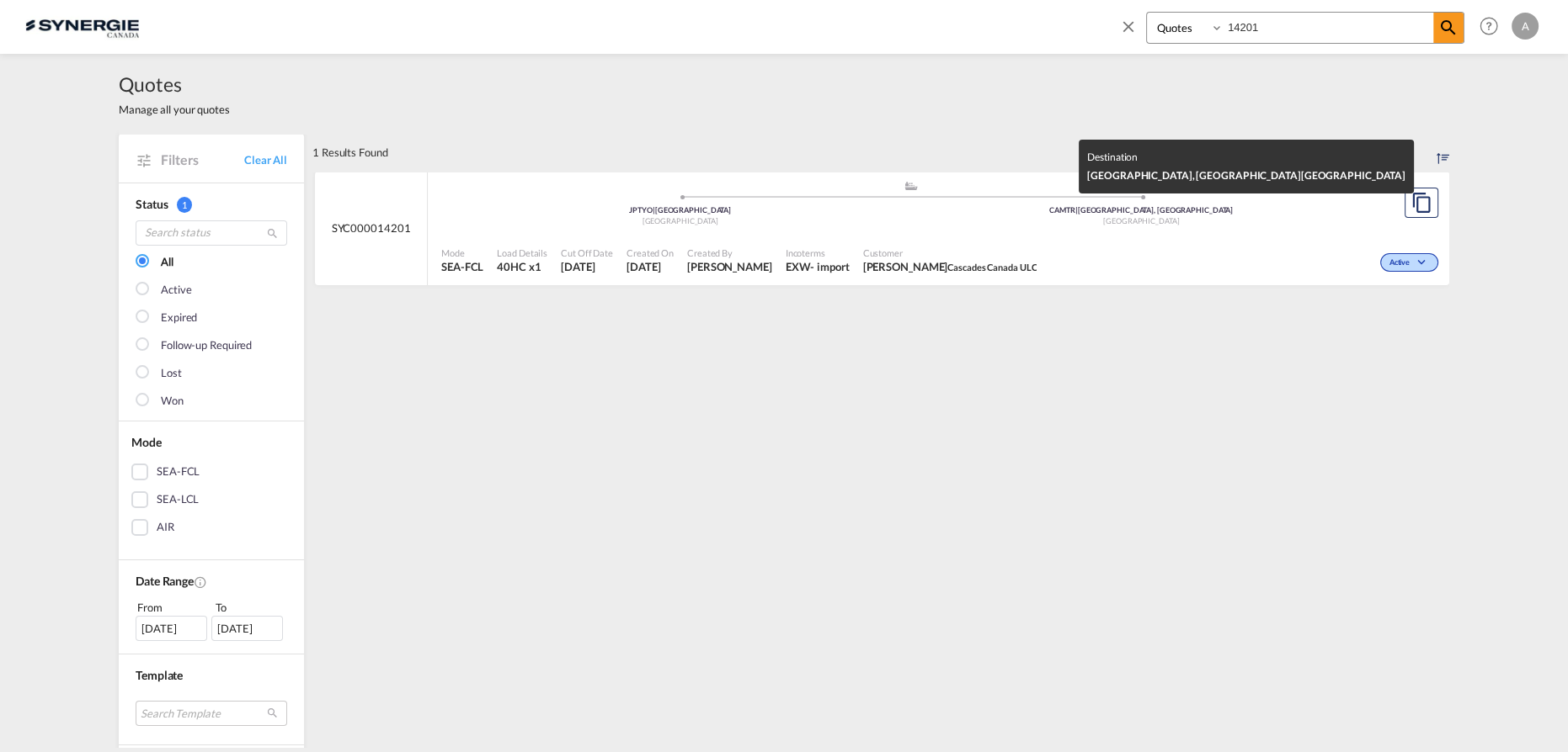
click at [911, 226] on div "Canada" at bounding box center [1141, 221] width 462 height 11
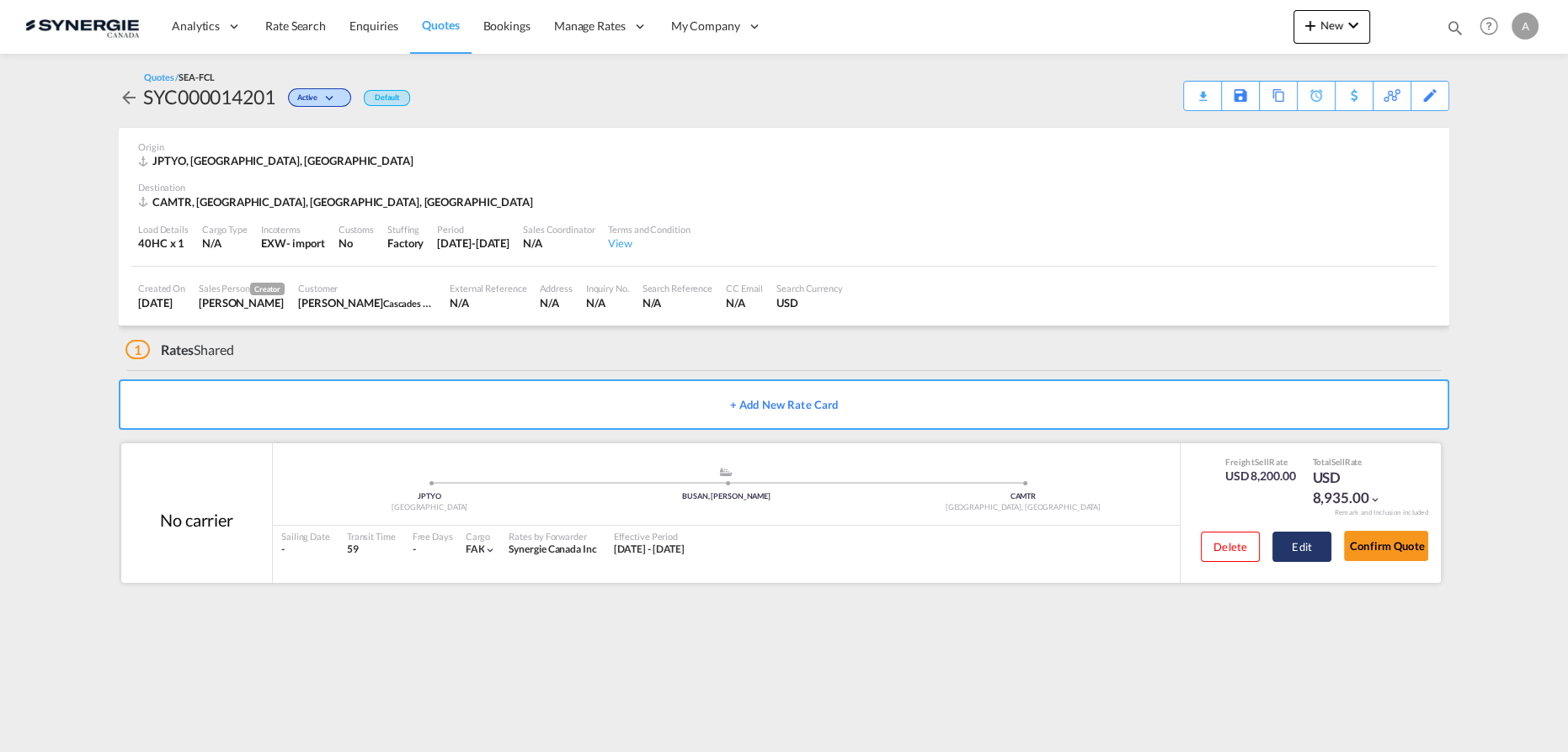
click at [1323, 545] on button "Edit" at bounding box center [1302, 547] width 59 height 31
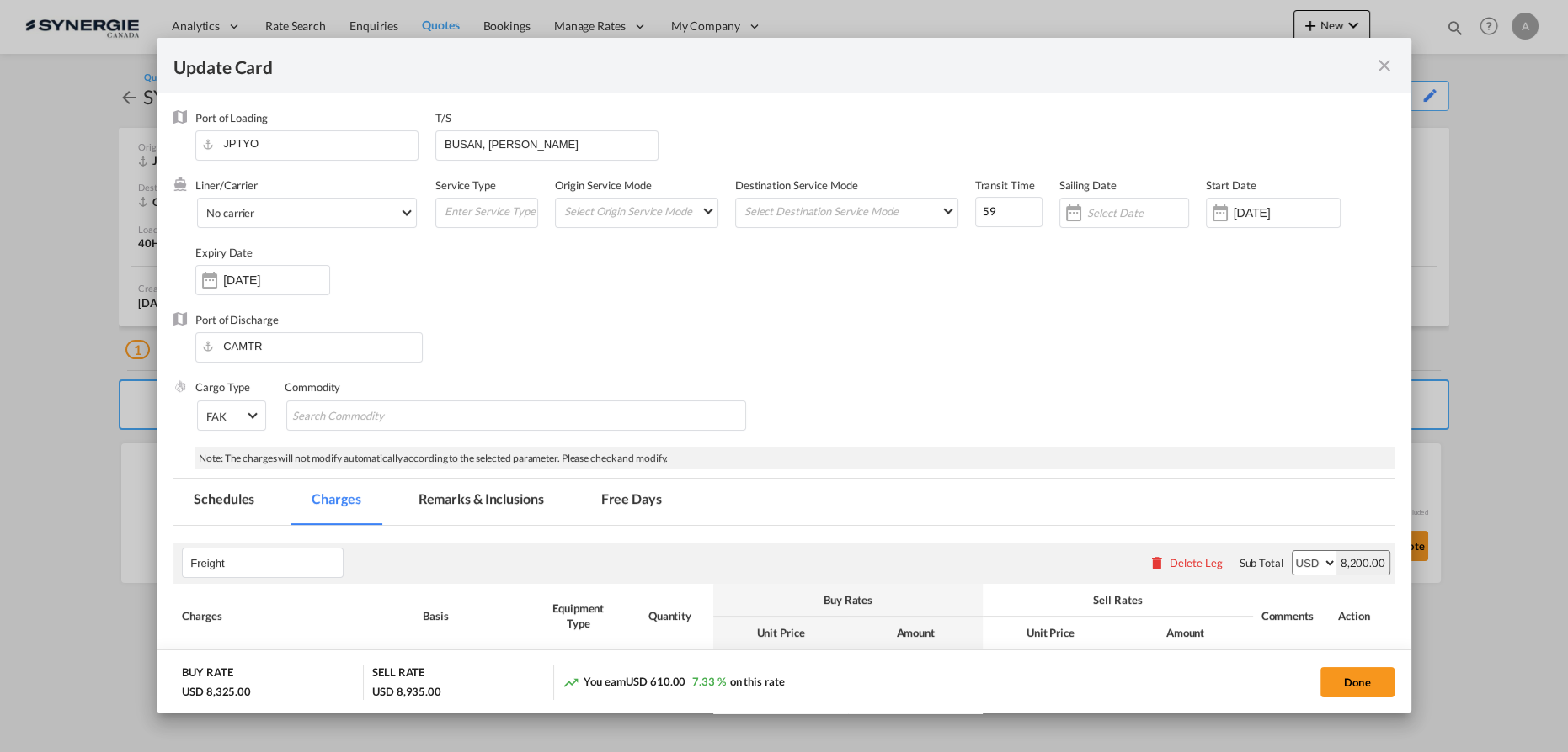
select select "per equipment"
select select "per B/L"
click at [1258, 210] on input "[DATE]" at bounding box center [1287, 212] width 106 height 13
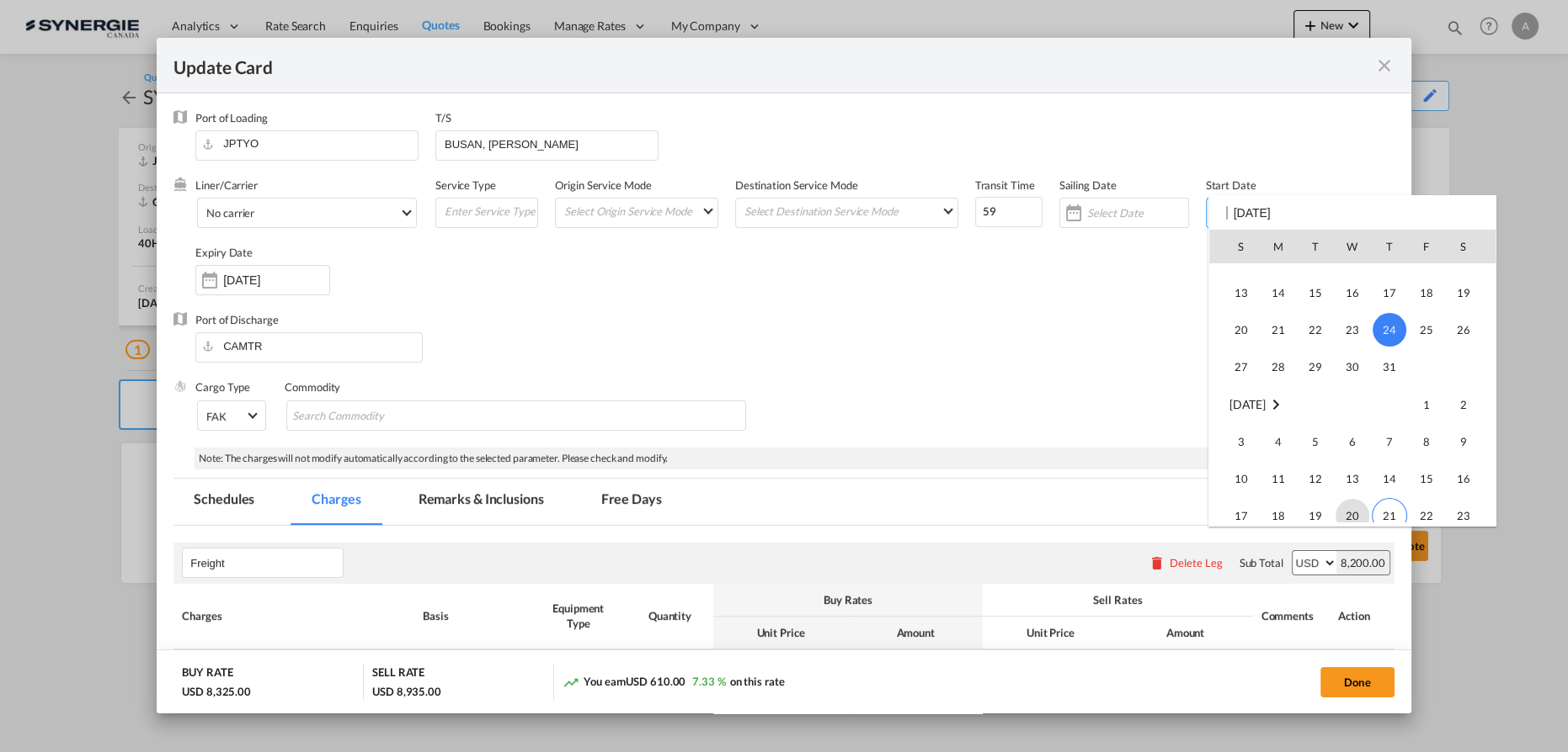
scroll to position [389553, 0]
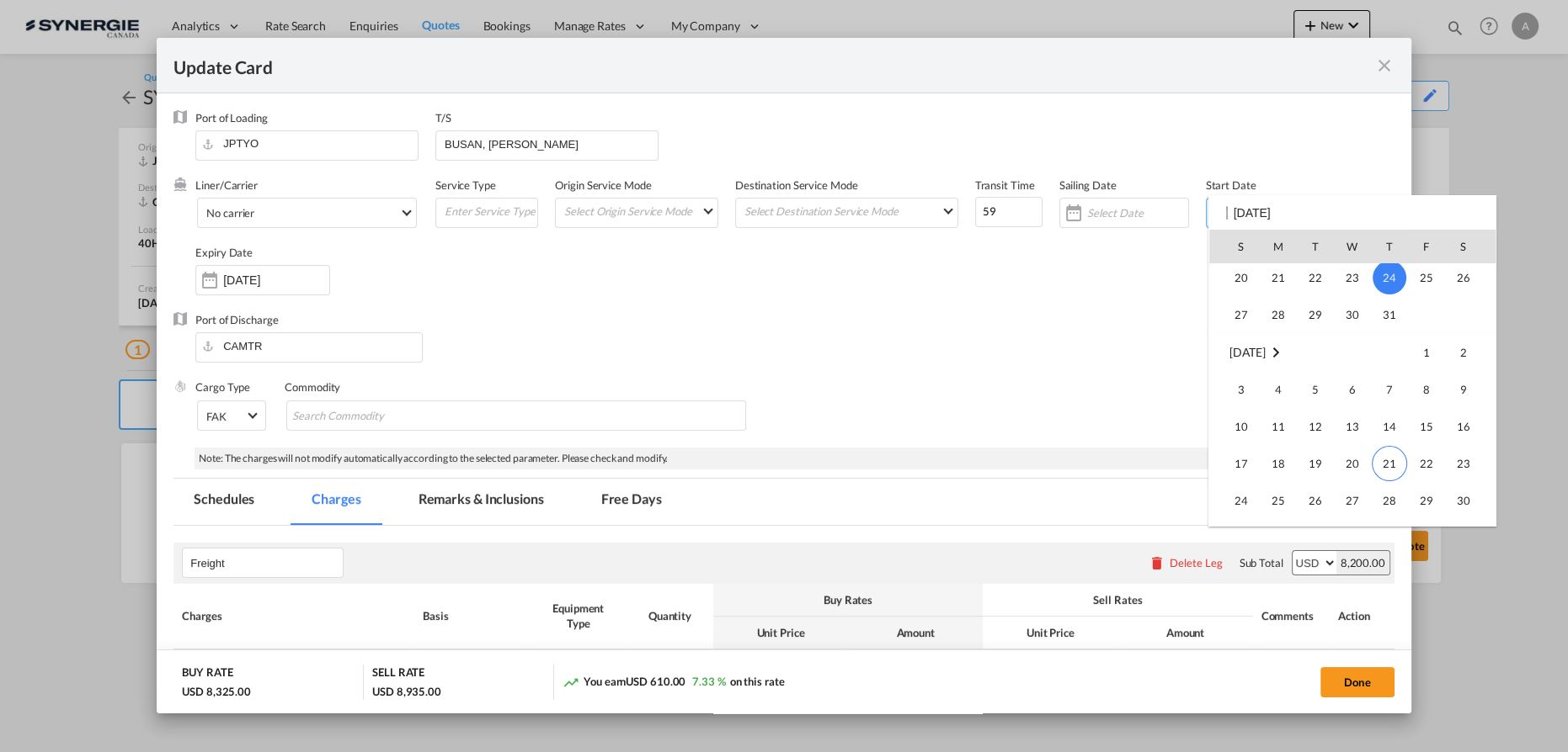
click at [1390, 457] on span "21" at bounding box center [1389, 463] width 35 height 35
type input "[DATE]"
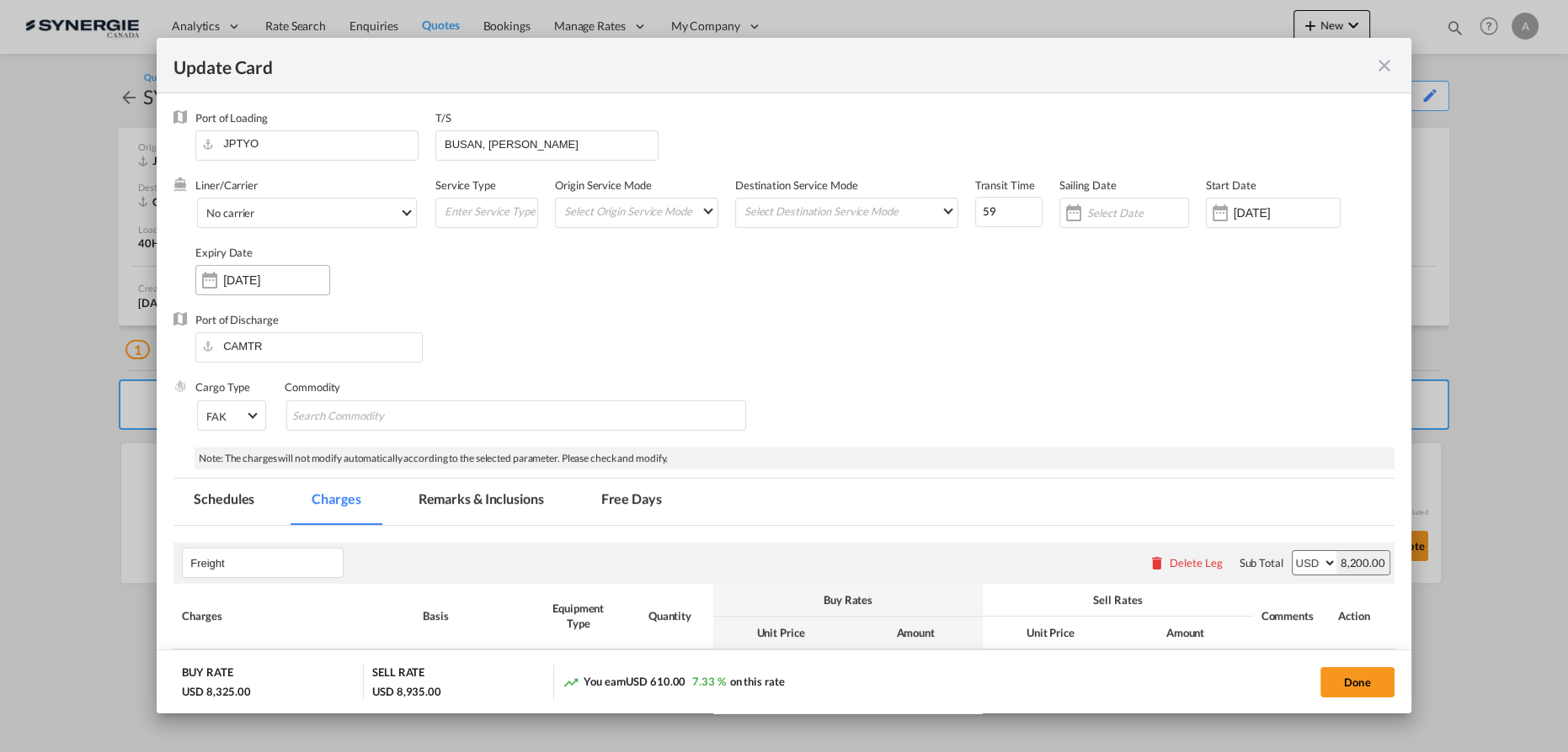
click at [272, 291] on div "[DATE]" at bounding box center [263, 281] width 135 height 31
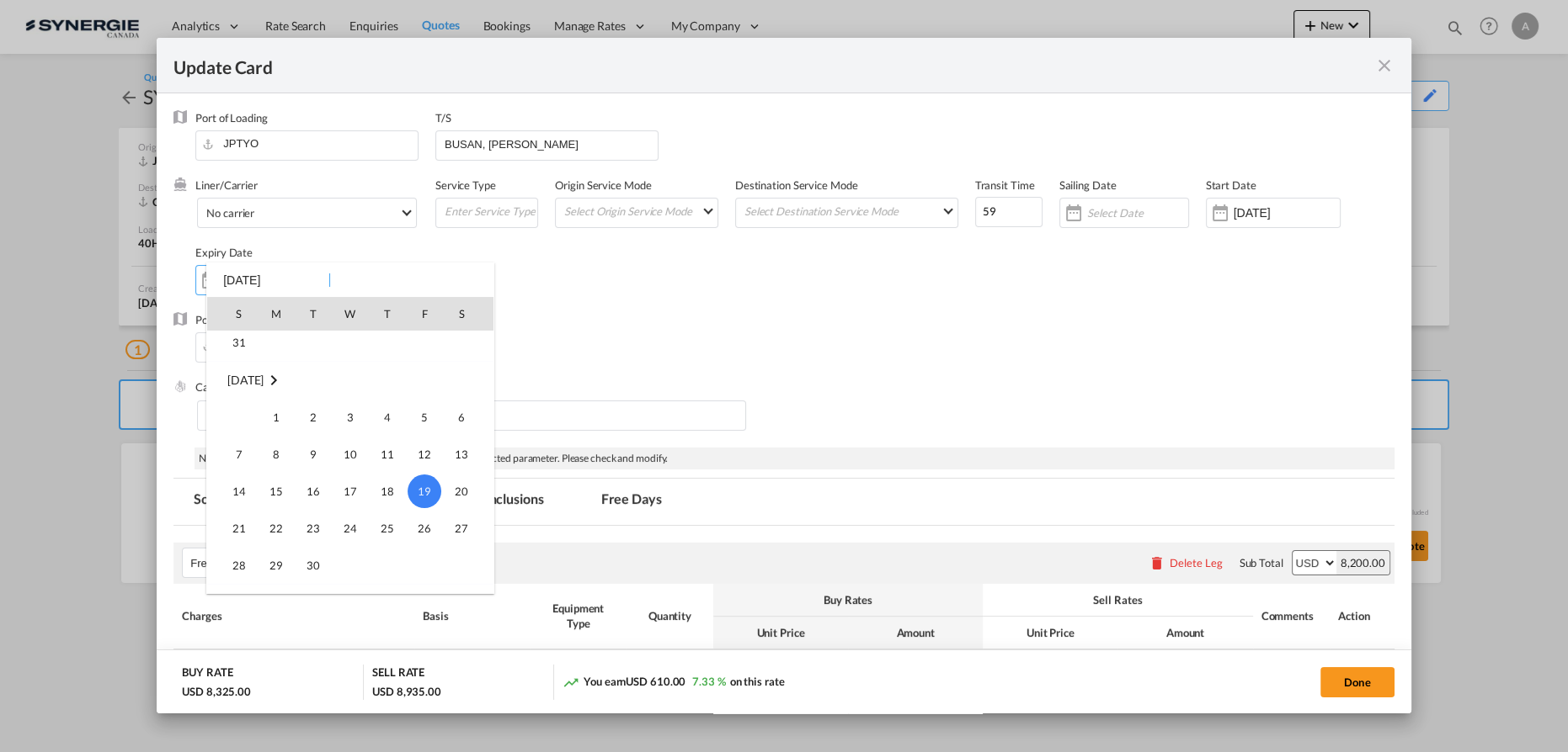
scroll to position [69, 0]
click at [244, 463] on span "31" at bounding box center [239, 466] width 33 height 33
type input "[DATE]"
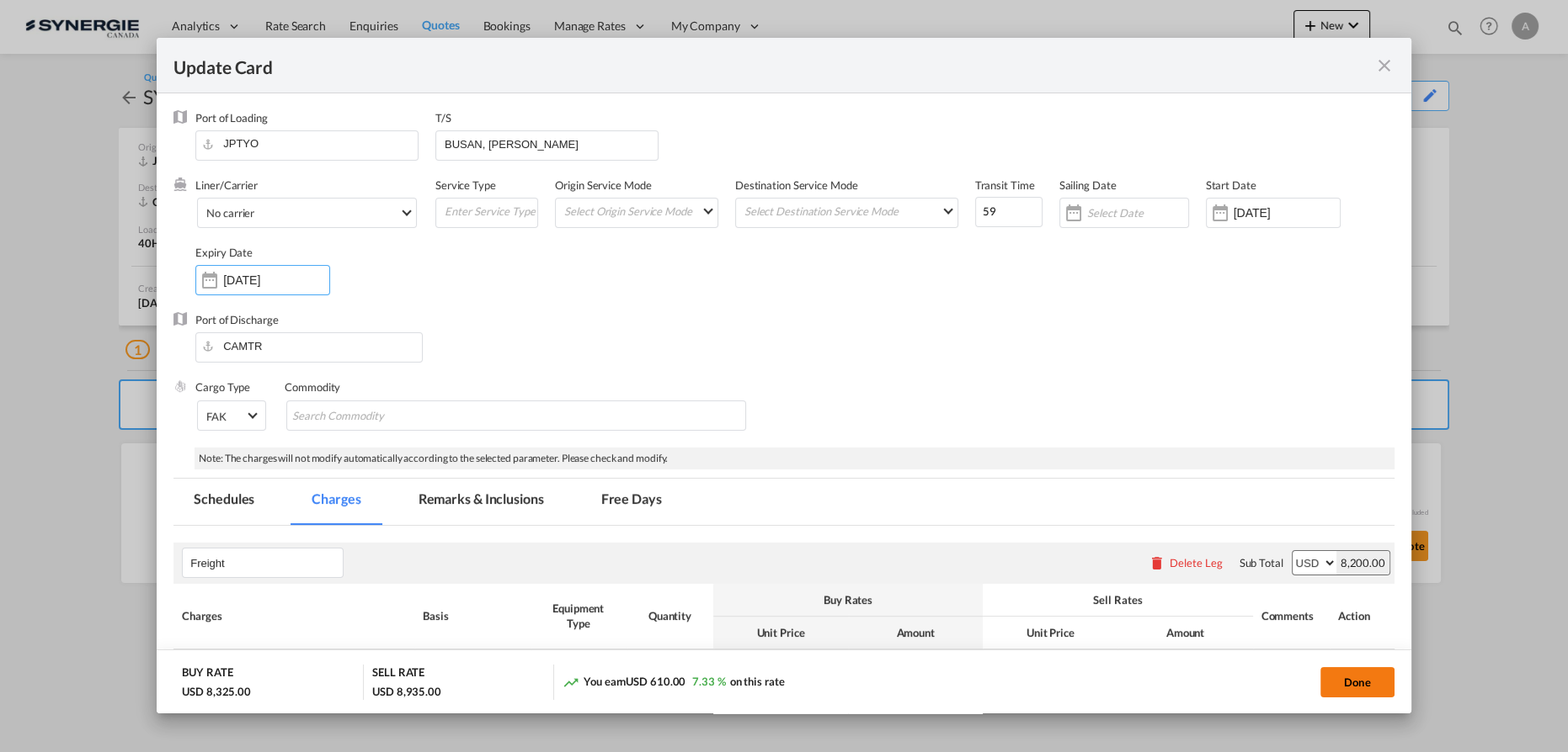
click at [1343, 675] on button "Done" at bounding box center [1357, 683] width 74 height 31
type input "[DATE]"
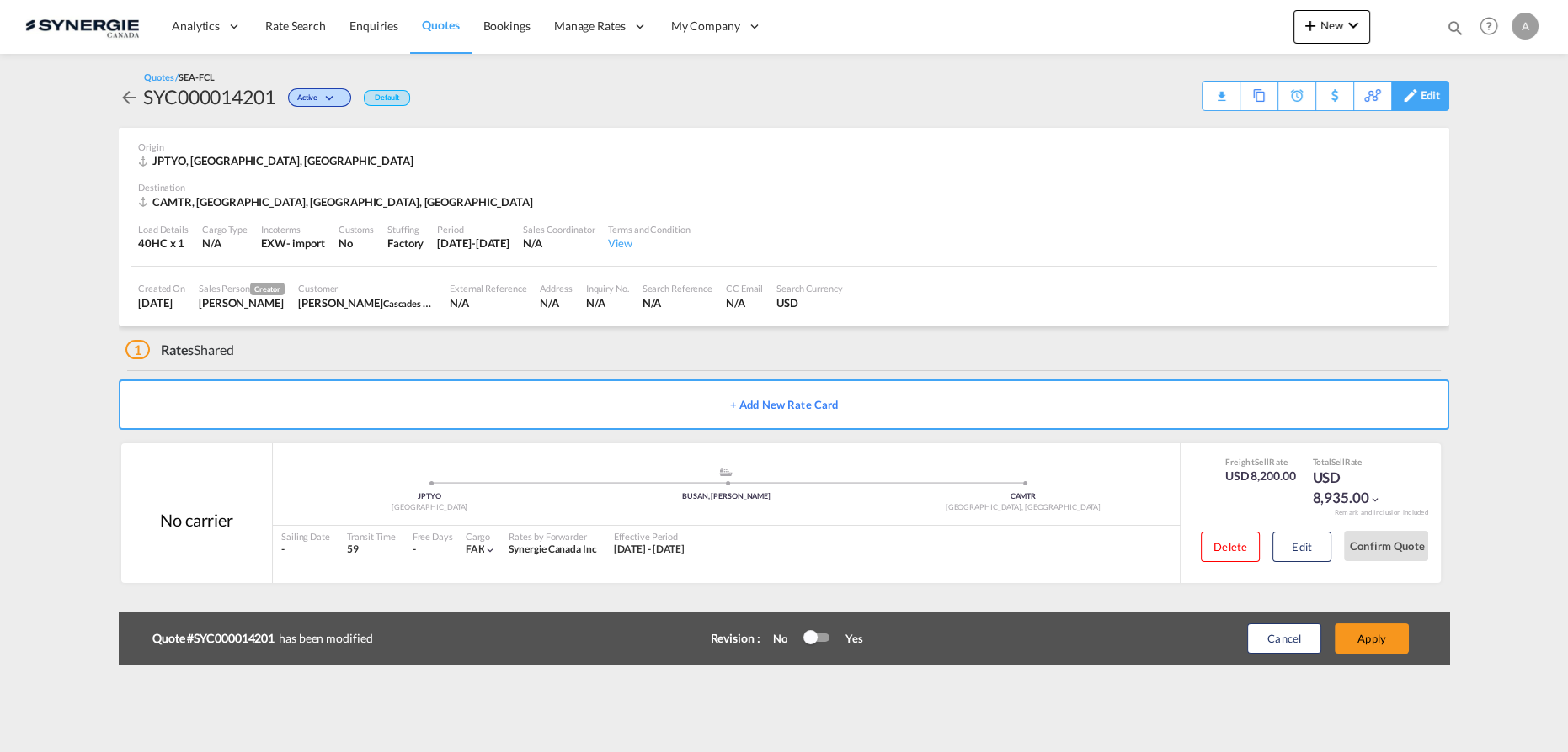
click at [1439, 95] on div "Edit" at bounding box center [1430, 96] width 20 height 29
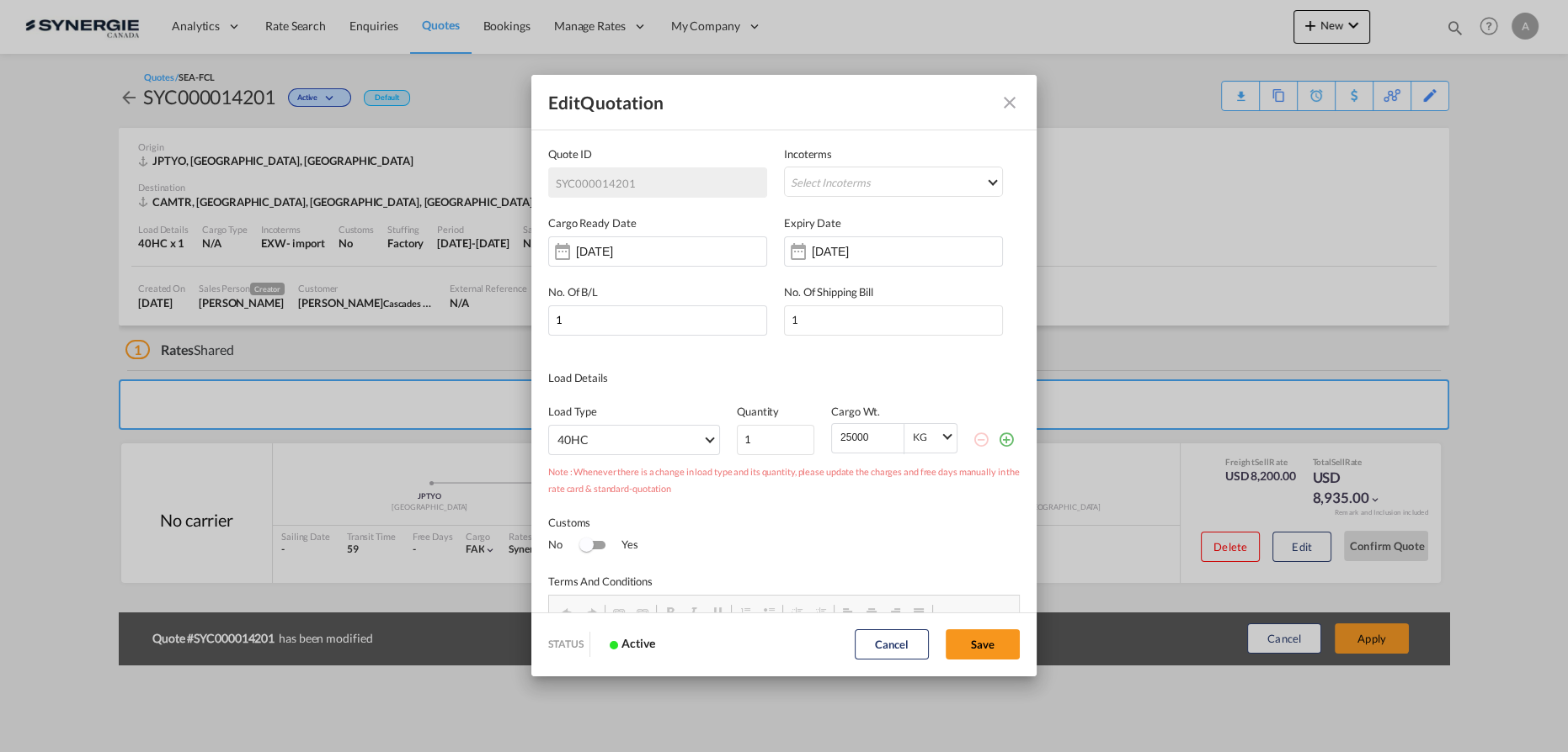
scroll to position [0, 0]
click at [682, 258] on input "[DATE]" at bounding box center [629, 251] width 106 height 13
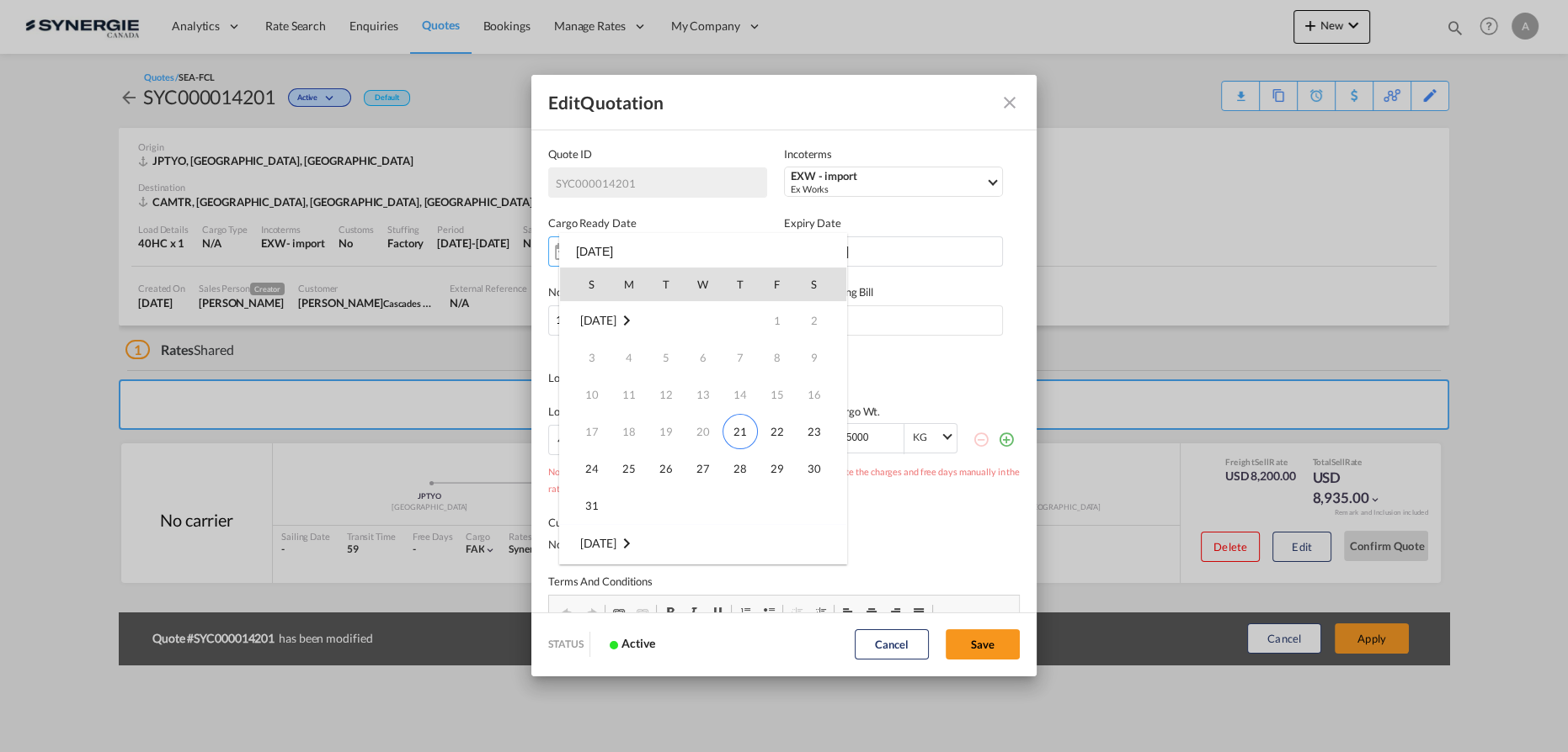
click at [845, 246] on div "S M T W T F S [DATE] 1 2 3 4 5 6 7 8 9 10 11 12 13 14 15 16 17 18 19 20 21 22 2…" at bounding box center [703, 398] width 288 height 332
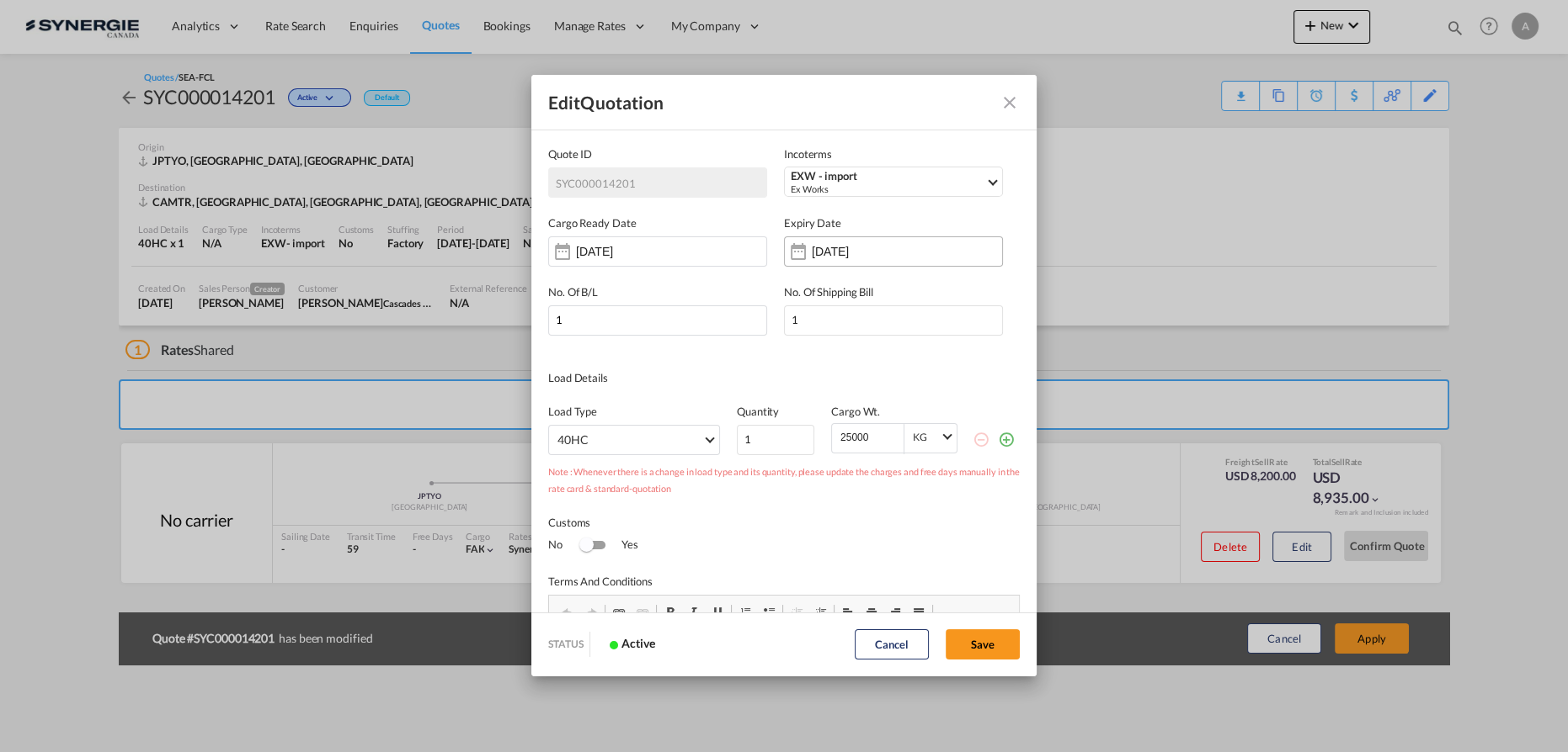
click at [891, 250] on input "[DATE]" at bounding box center [865, 251] width 106 height 13
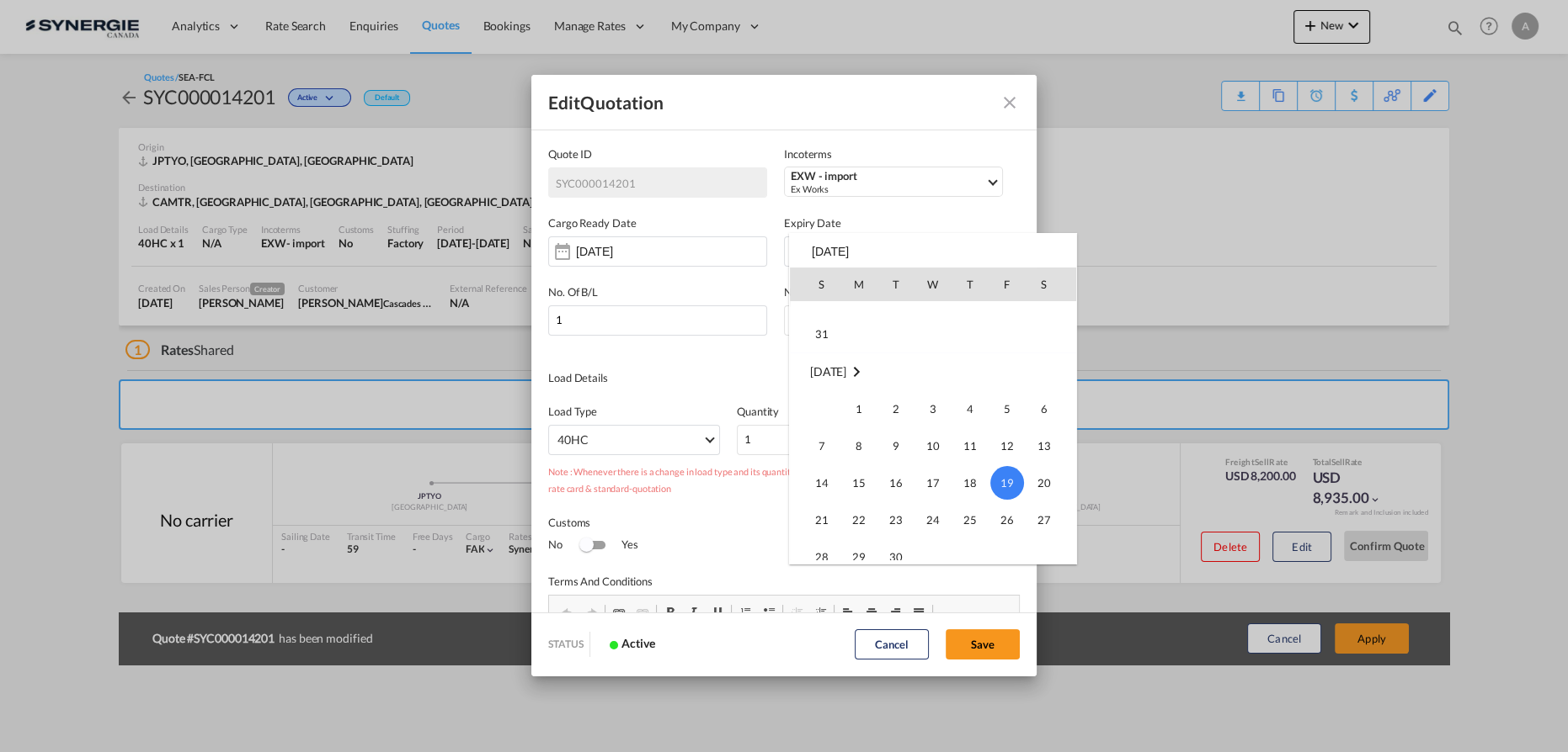
scroll to position [146, 0]
click at [829, 363] on span "31" at bounding box center [821, 360] width 33 height 33
type input "31 Aug 2025"
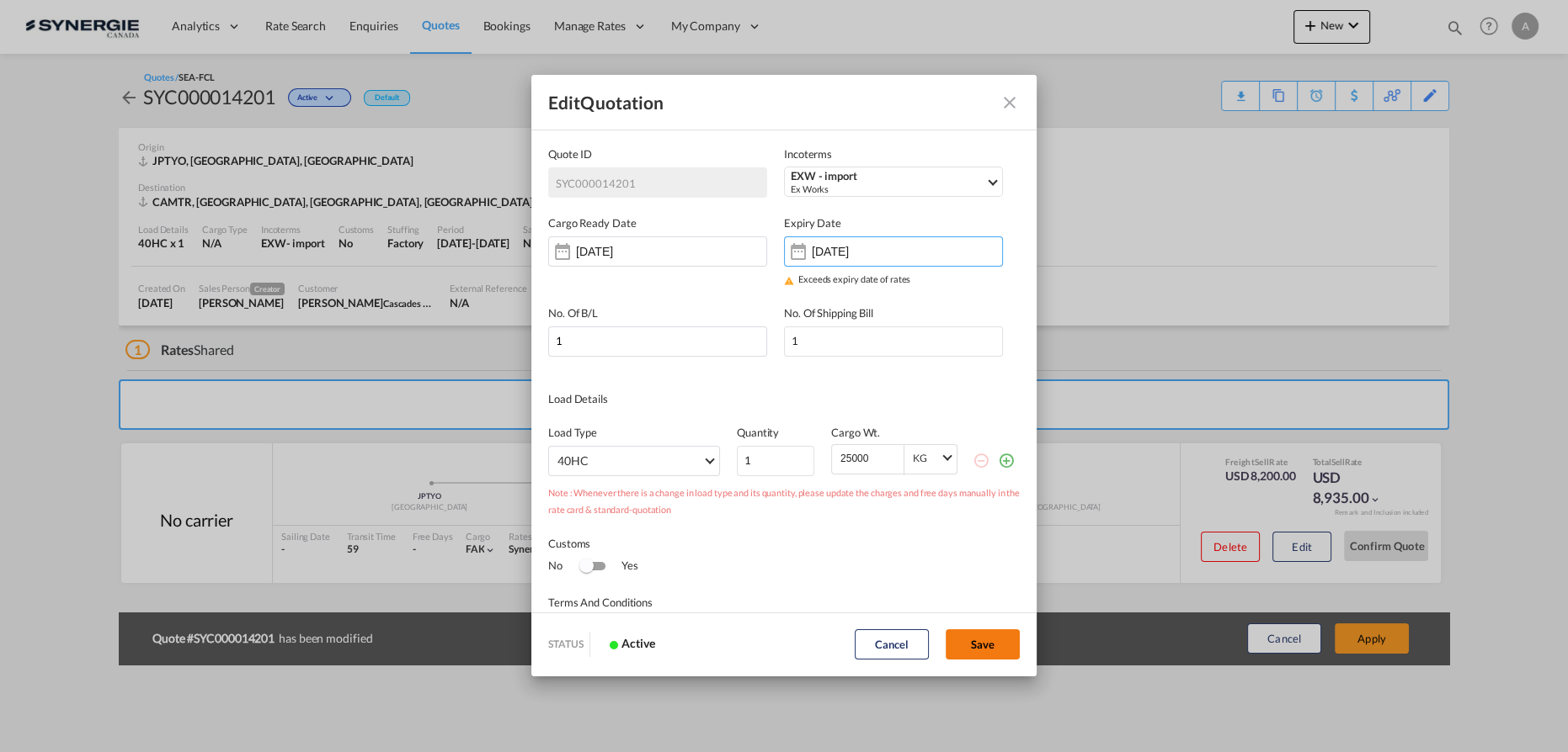
click at [993, 649] on button "Save" at bounding box center [983, 645] width 74 height 31
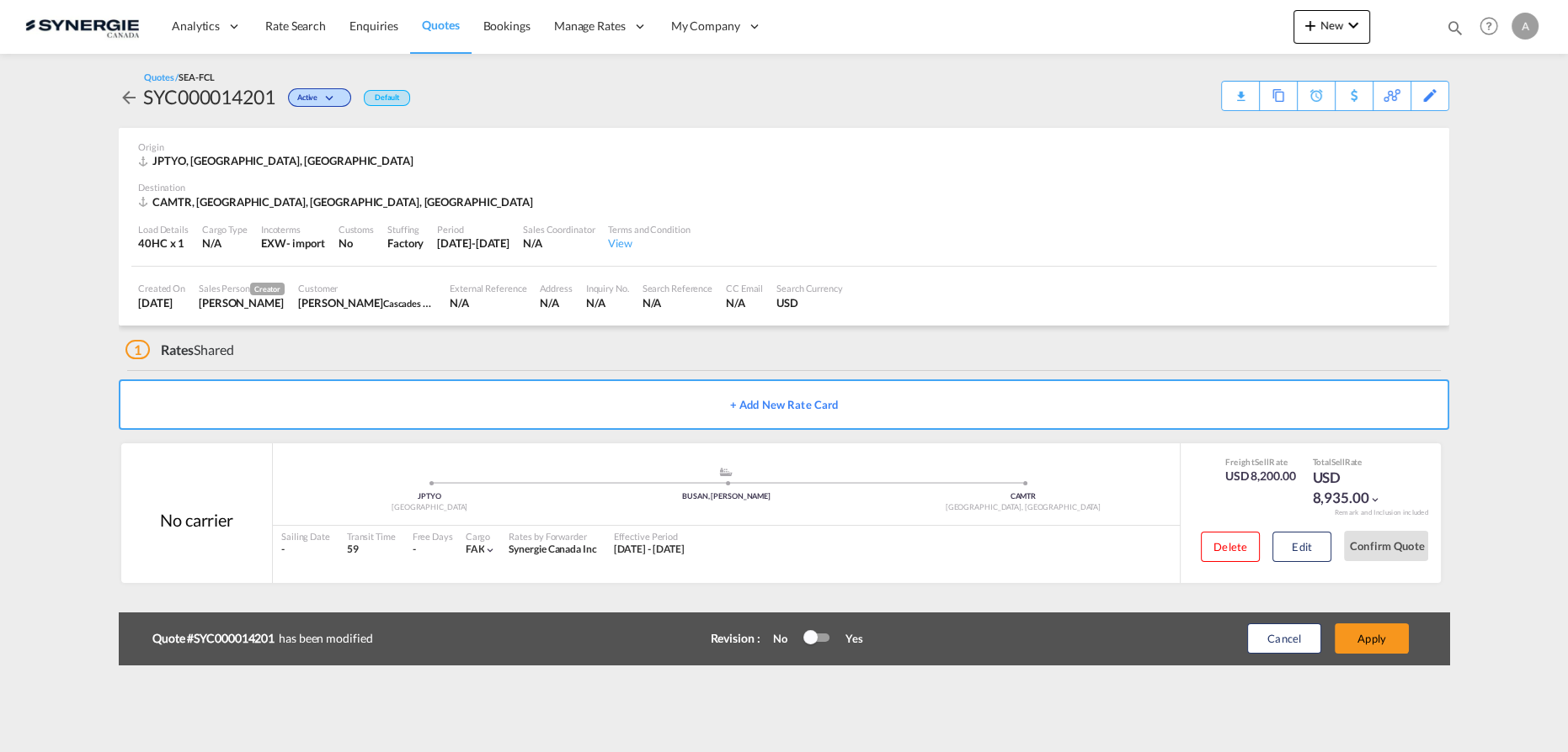
type input "19 Aug 2025"
click at [1368, 641] on button "Apply" at bounding box center [1372, 639] width 74 height 31
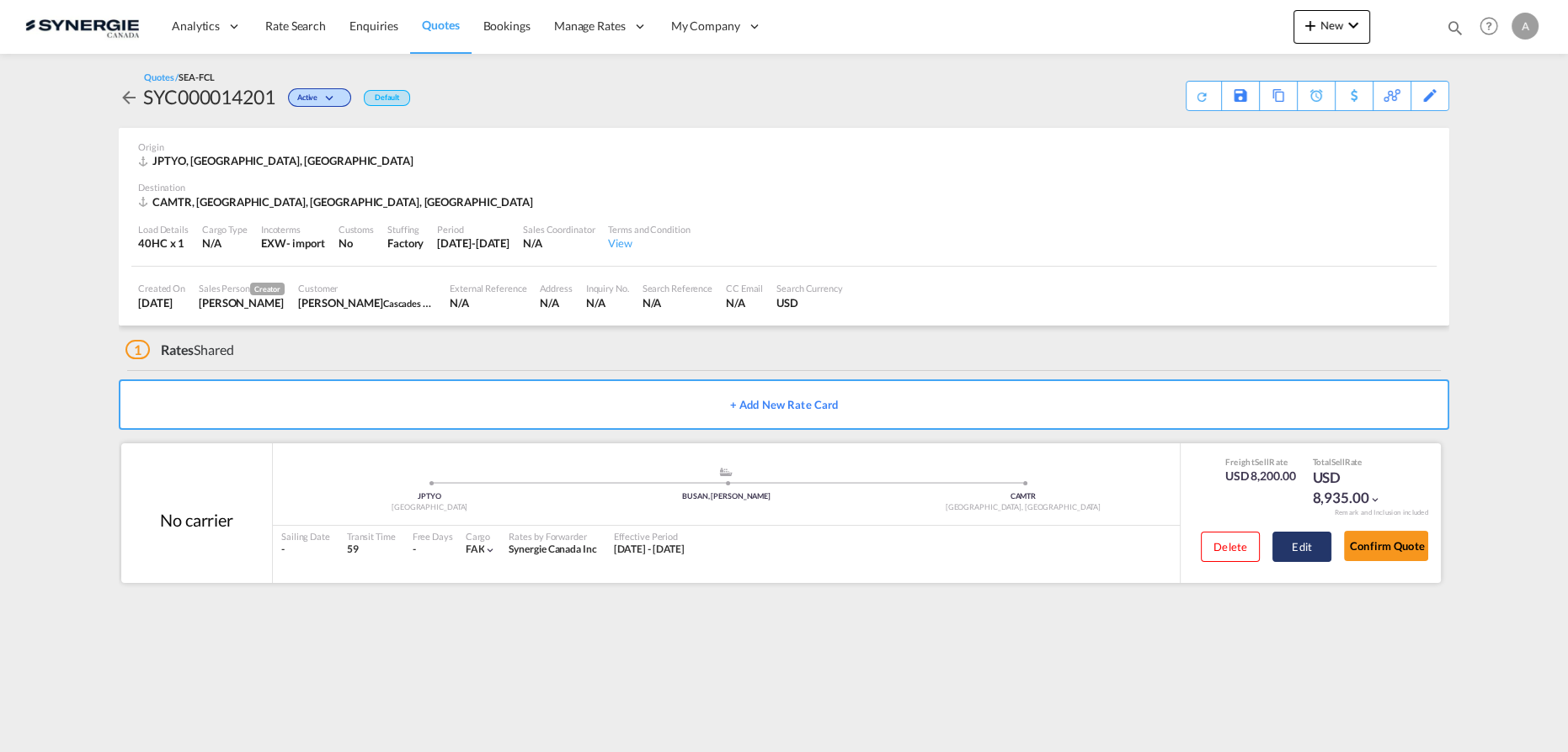
click at [1287, 549] on button "Edit" at bounding box center [1302, 547] width 59 height 31
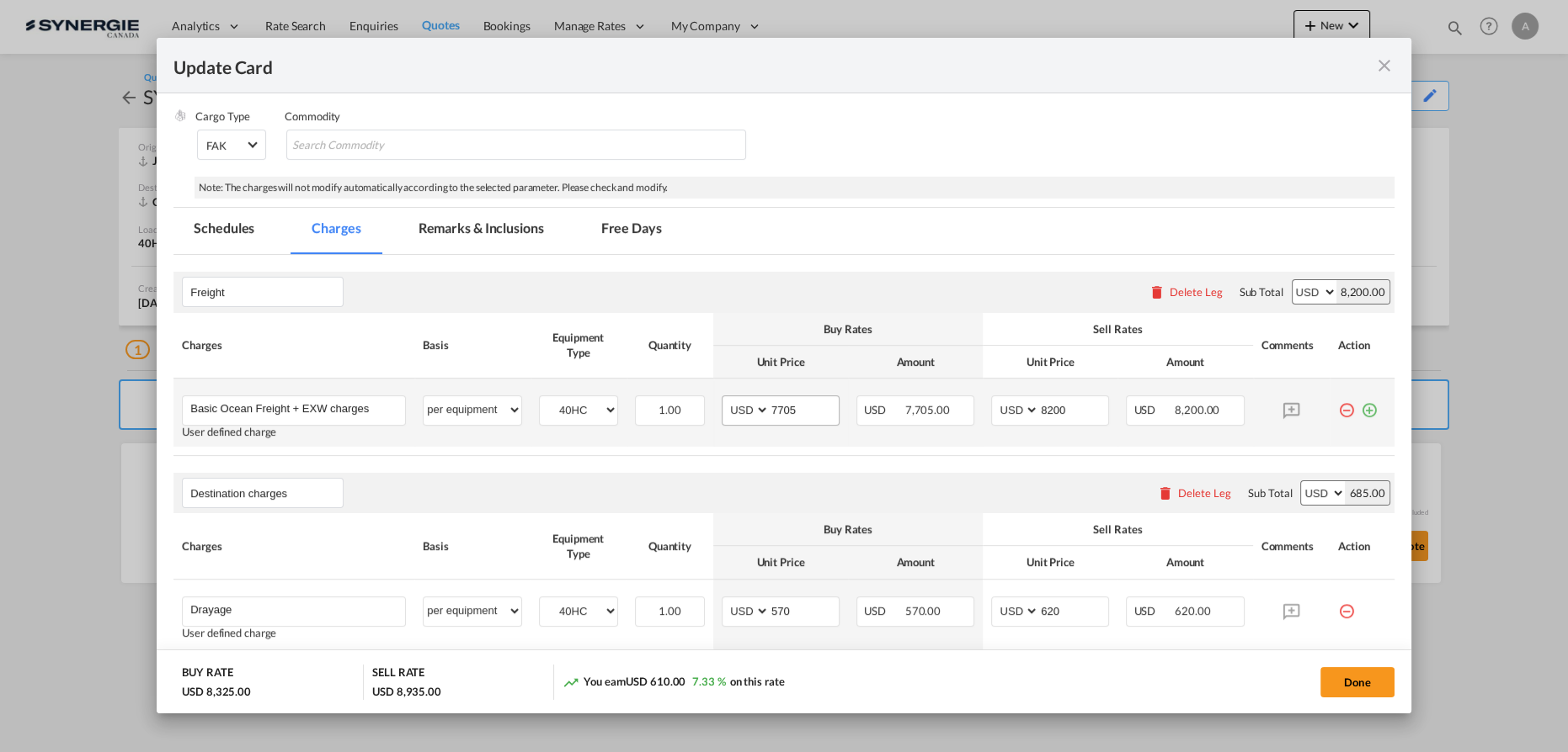
scroll to position [306, 0]
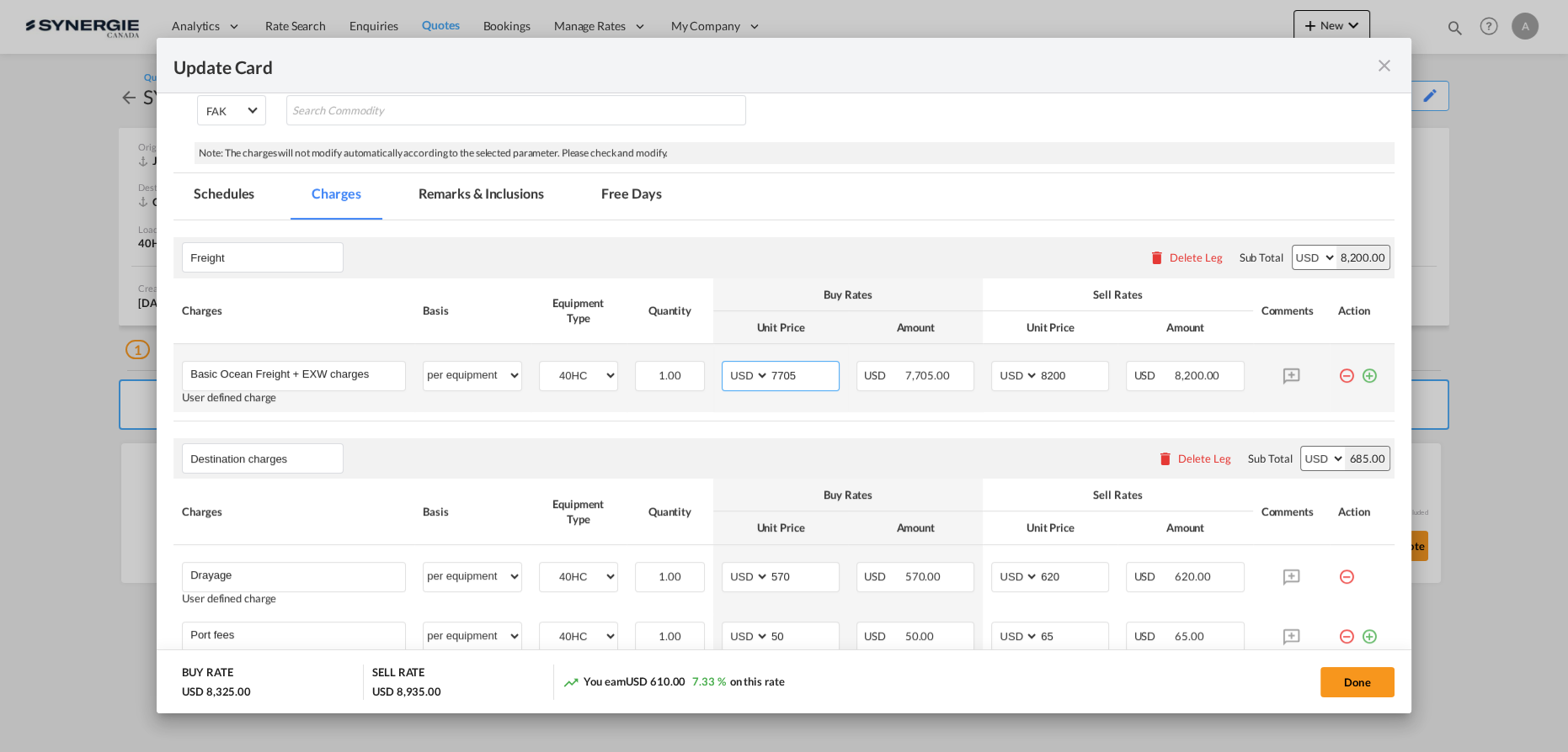
click at [789, 372] on input "7705" at bounding box center [804, 374] width 69 height 25
type input "8488"
click at [1053, 365] on input "8200" at bounding box center [1074, 374] width 69 height 25
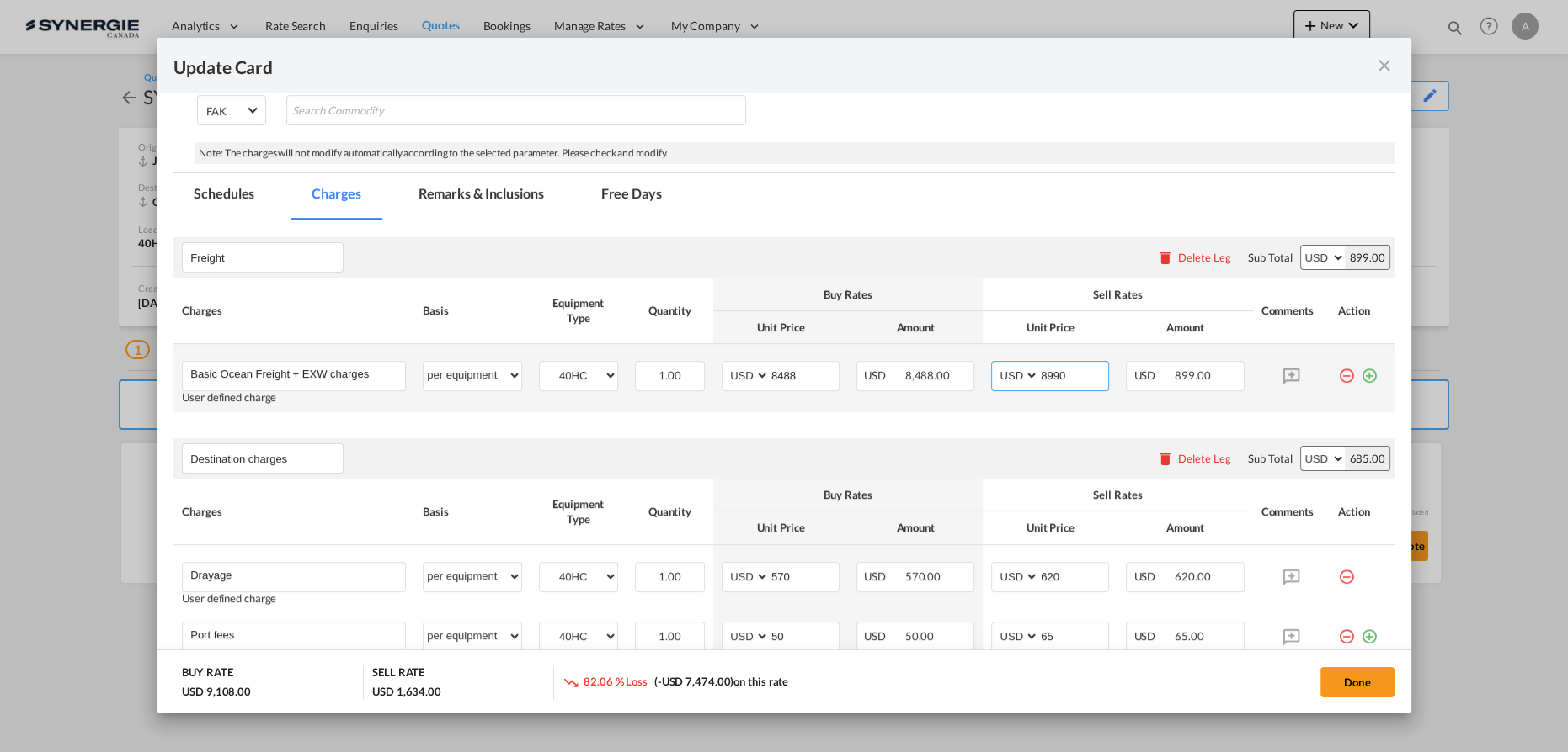
type input "8990"
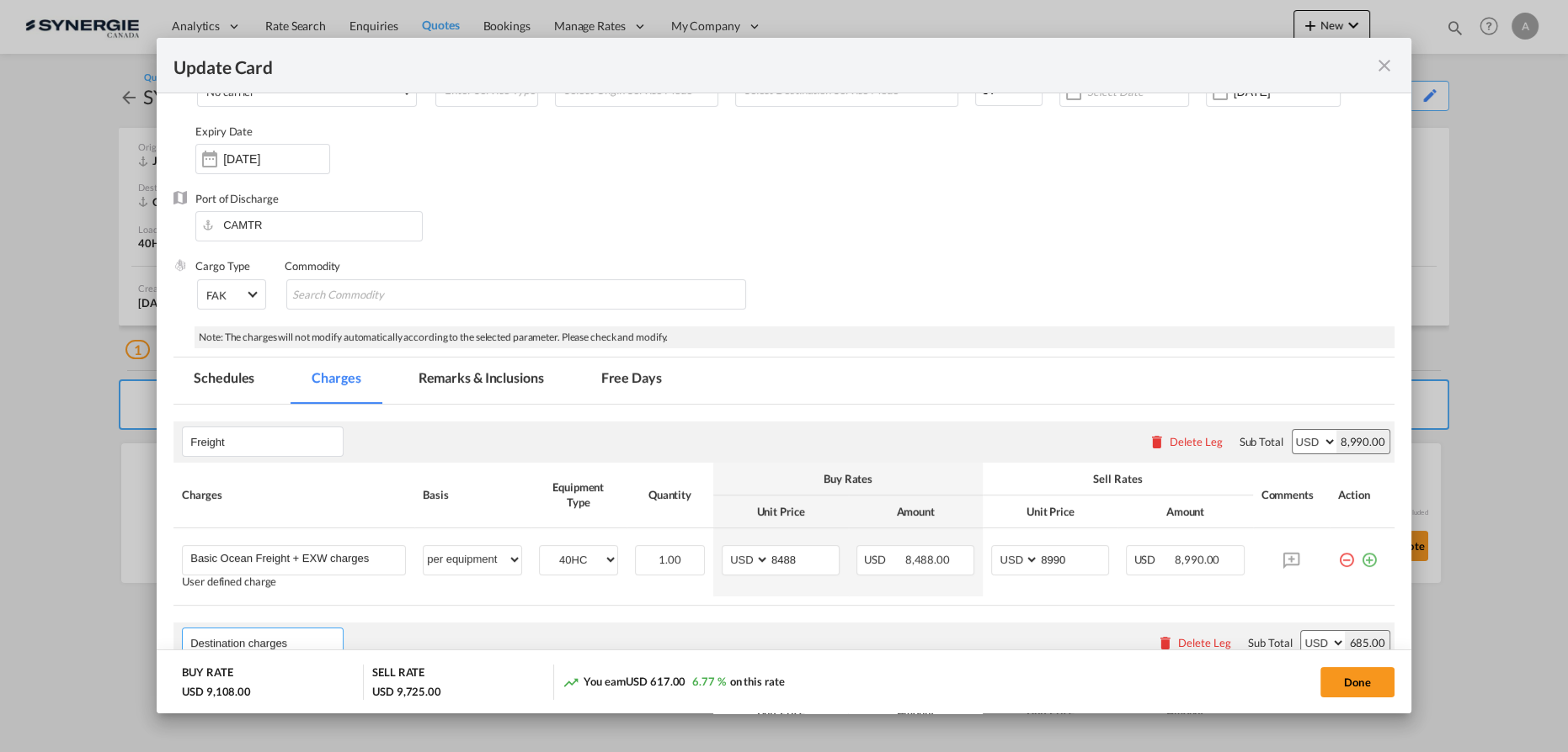
scroll to position [111, 0]
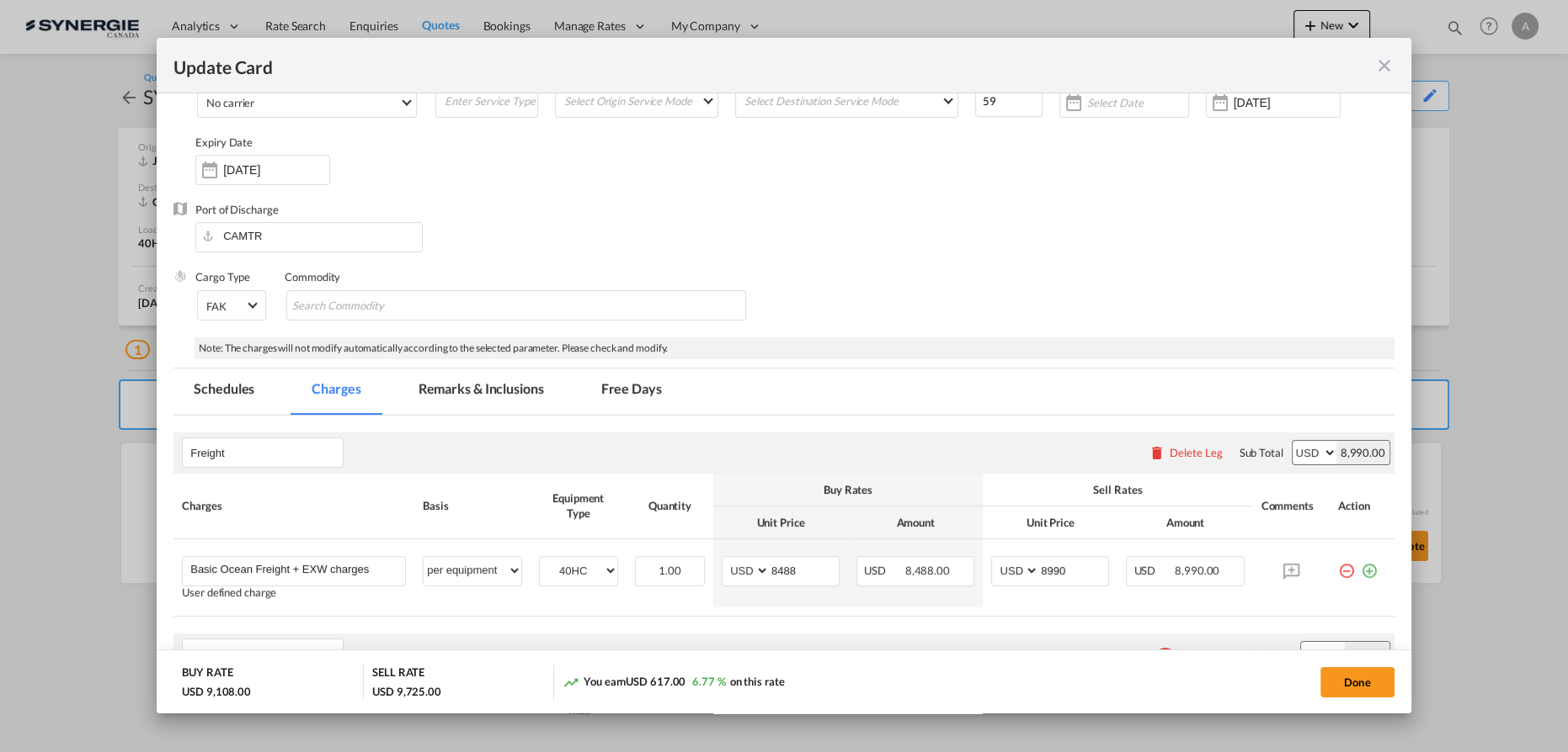
click at [450, 386] on md-tab-item "Remarks & Inclusions" at bounding box center [482, 391] width 166 height 46
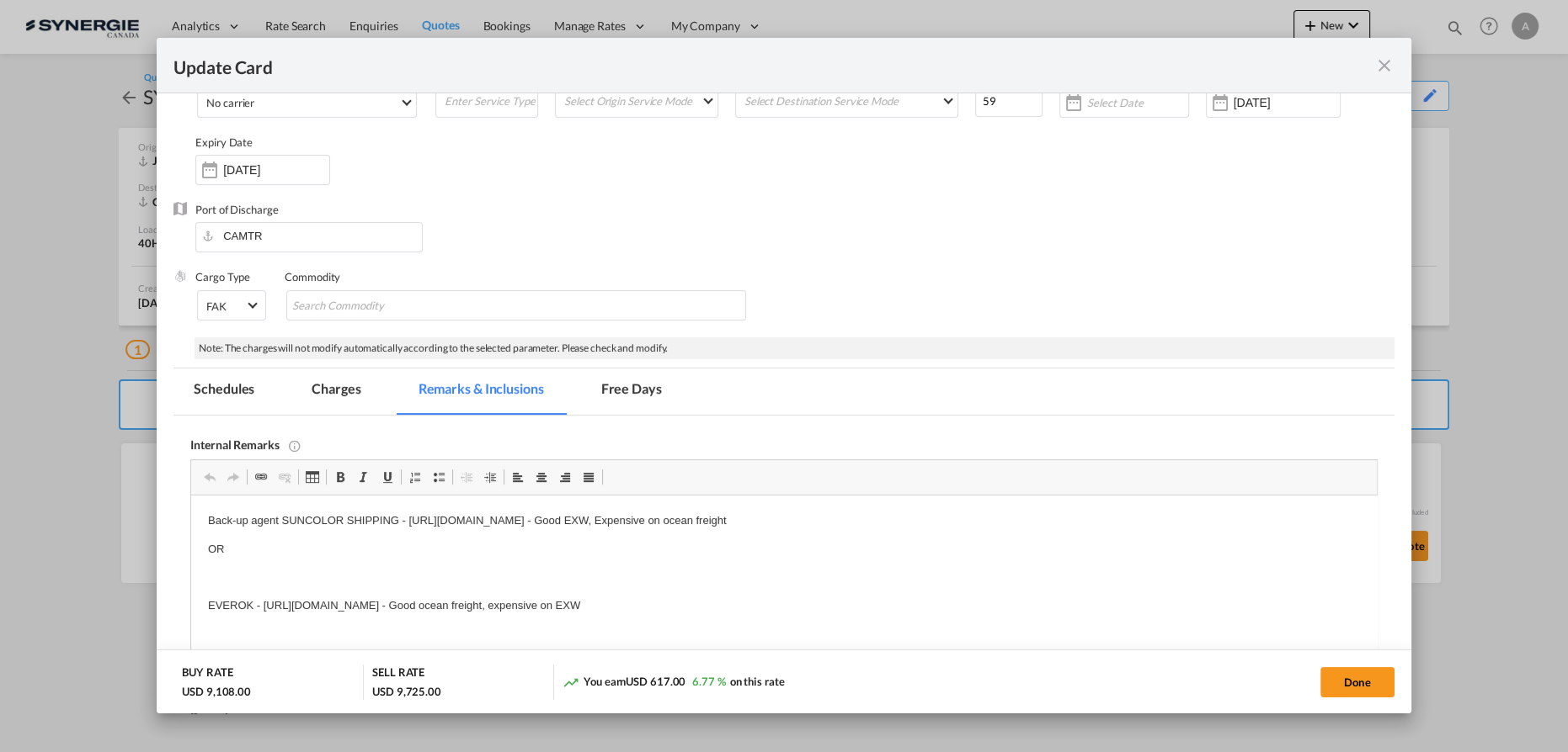
scroll to position [0, 0]
drag, startPoint x: 283, startPoint y: 520, endPoint x: 406, endPoint y: 544, distance: 125.3
click at [406, 544] on body "Back-up agent SUNCOLOR SHIPPING - https://app.frontapp.com/open/cnv_pzzfpu7?key…" at bounding box center [784, 593] width 1152 height 160
click at [352, 580] on p "Editor, editor6" at bounding box center [784, 578] width 1152 height 18
drag, startPoint x: 260, startPoint y: 607, endPoint x: 1082, endPoint y: 577, distance: 822.5
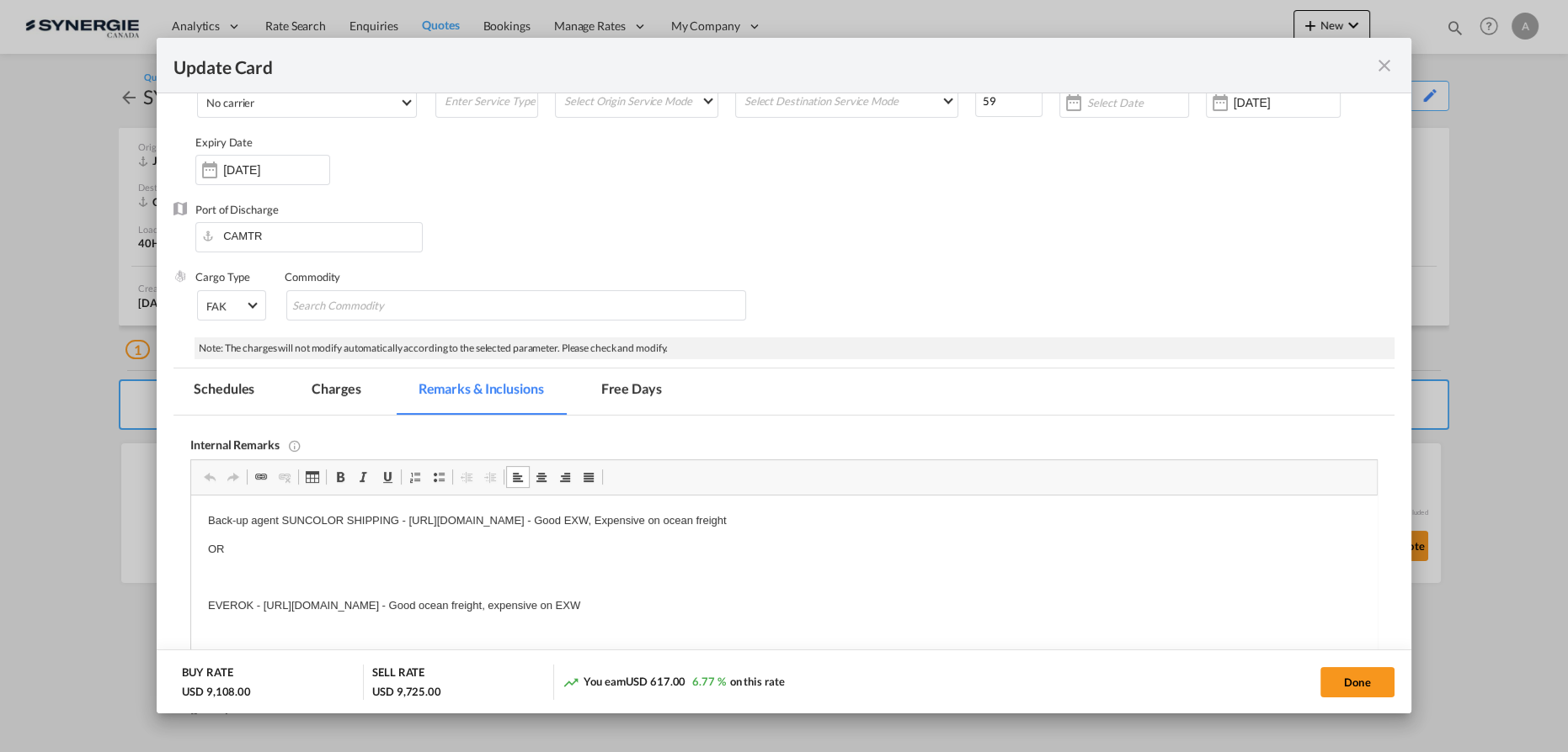
click at [1084, 589] on body "Back-up agent SUNCOLOR SHIPPING - https://app.frontapp.com/open/cnv_pzzfpu7?key…" at bounding box center [784, 593] width 1152 height 160
click at [589, 631] on p "Editor, editor6" at bounding box center [784, 635] width 1152 height 18
drag, startPoint x: 705, startPoint y: 604, endPoint x: 264, endPoint y: 604, distance: 441.0
click at [264, 604] on p "EVEROK - https://app.frontapp.com/open/cnv_pzzdabz?key=Mp8nSG--SDam9LXvIJVI1h4S…" at bounding box center [784, 606] width 1152 height 18
drag, startPoint x: 723, startPoint y: 556, endPoint x: 1116, endPoint y: 507, distance: 396.0
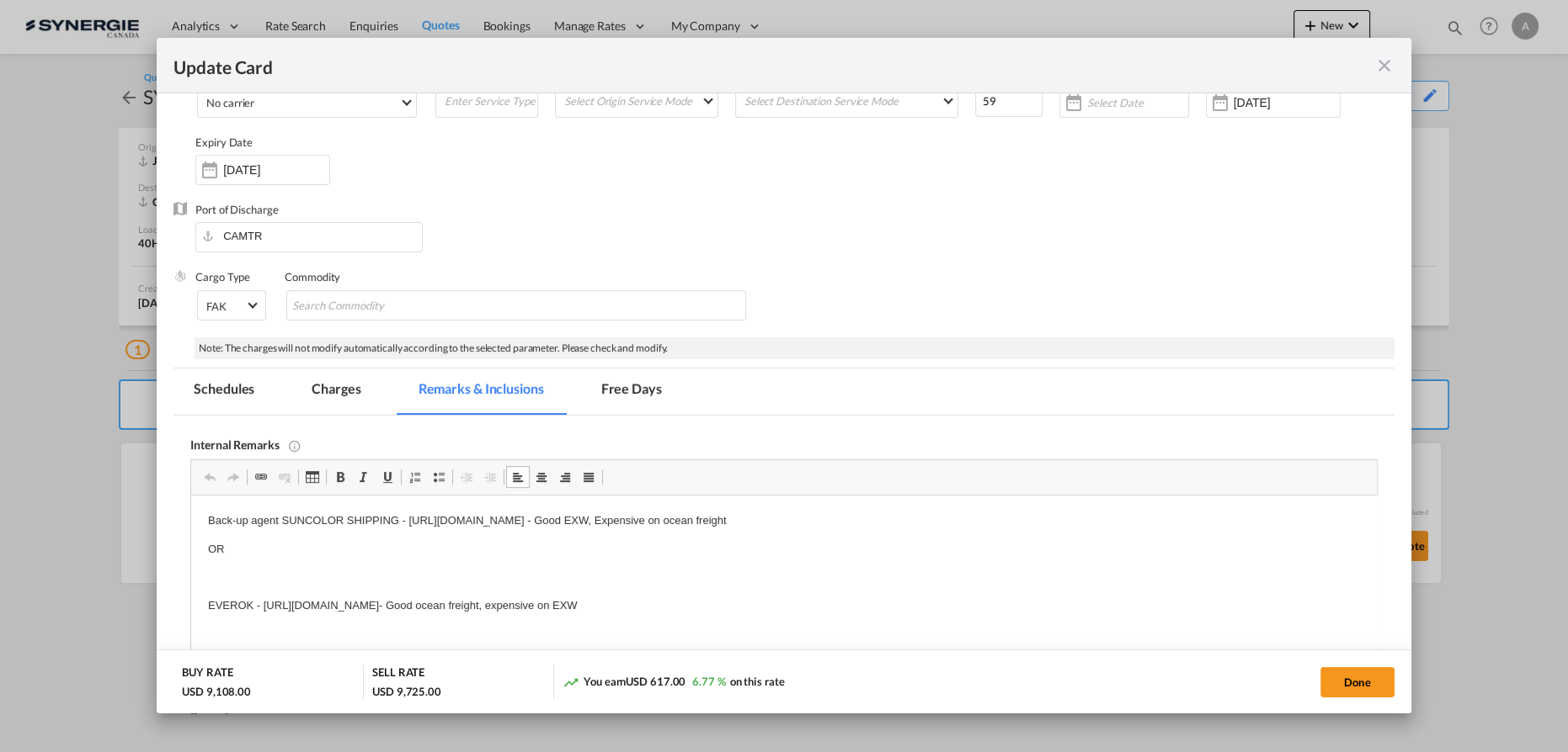
click at [730, 556] on p "OR" at bounding box center [784, 551] width 1152 height 18
click at [330, 383] on md-tab-item "Charges" at bounding box center [336, 391] width 89 height 46
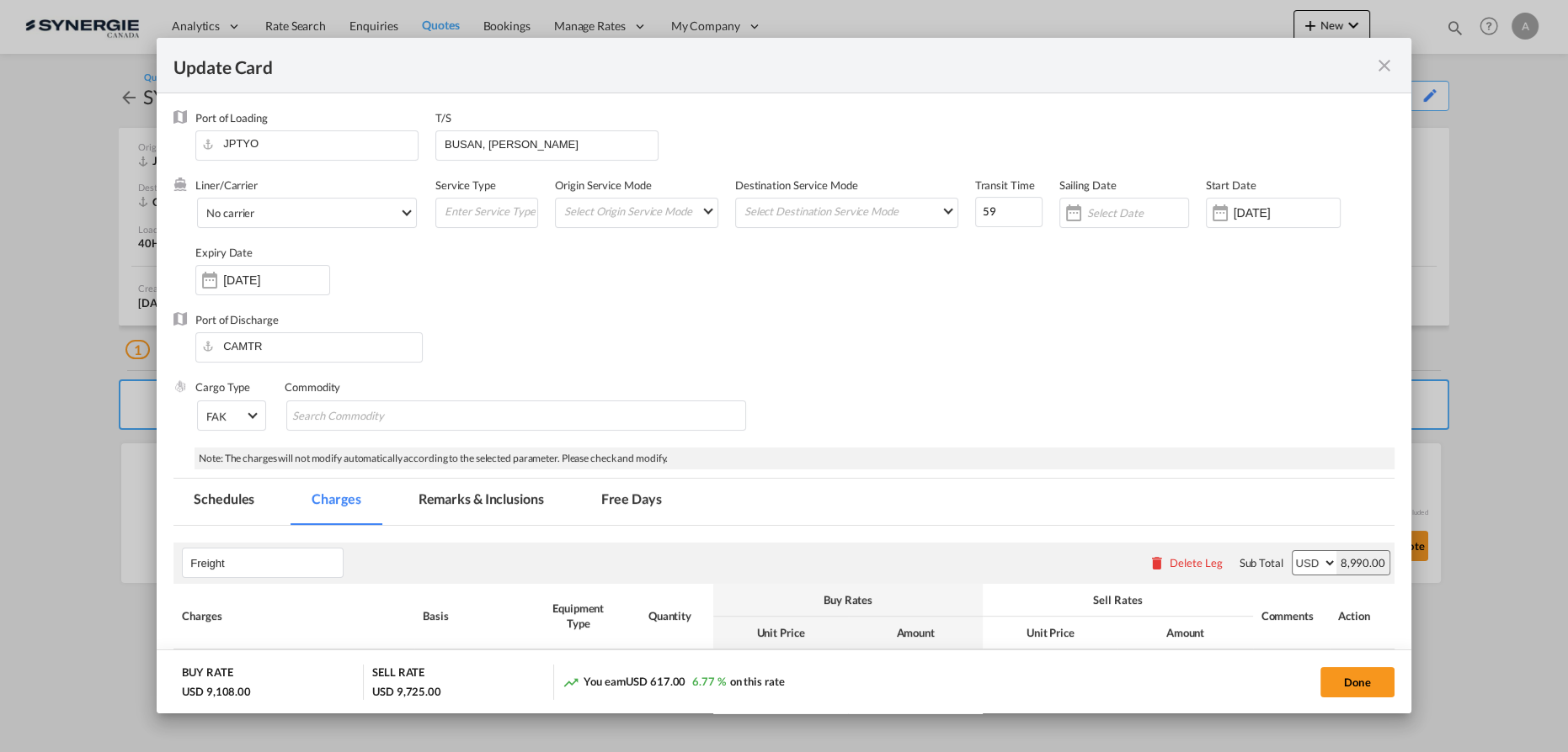
click at [570, 127] on div "T/S BUSAN, SINES" at bounding box center [555, 144] width 240 height 67
click at [570, 140] on input "BUSAN, SINES" at bounding box center [550, 144] width 215 height 25
drag, startPoint x: 570, startPoint y: 139, endPoint x: 128, endPoint y: 124, distance: 442.3
click at [128, 124] on div "Update Card Port of Loading JPTYO T/S BUSAN, SINES Liner/Carrier No carrier 2HM…" at bounding box center [784, 375] width 1568 height 751
type input "[GEOGRAPHIC_DATA]"
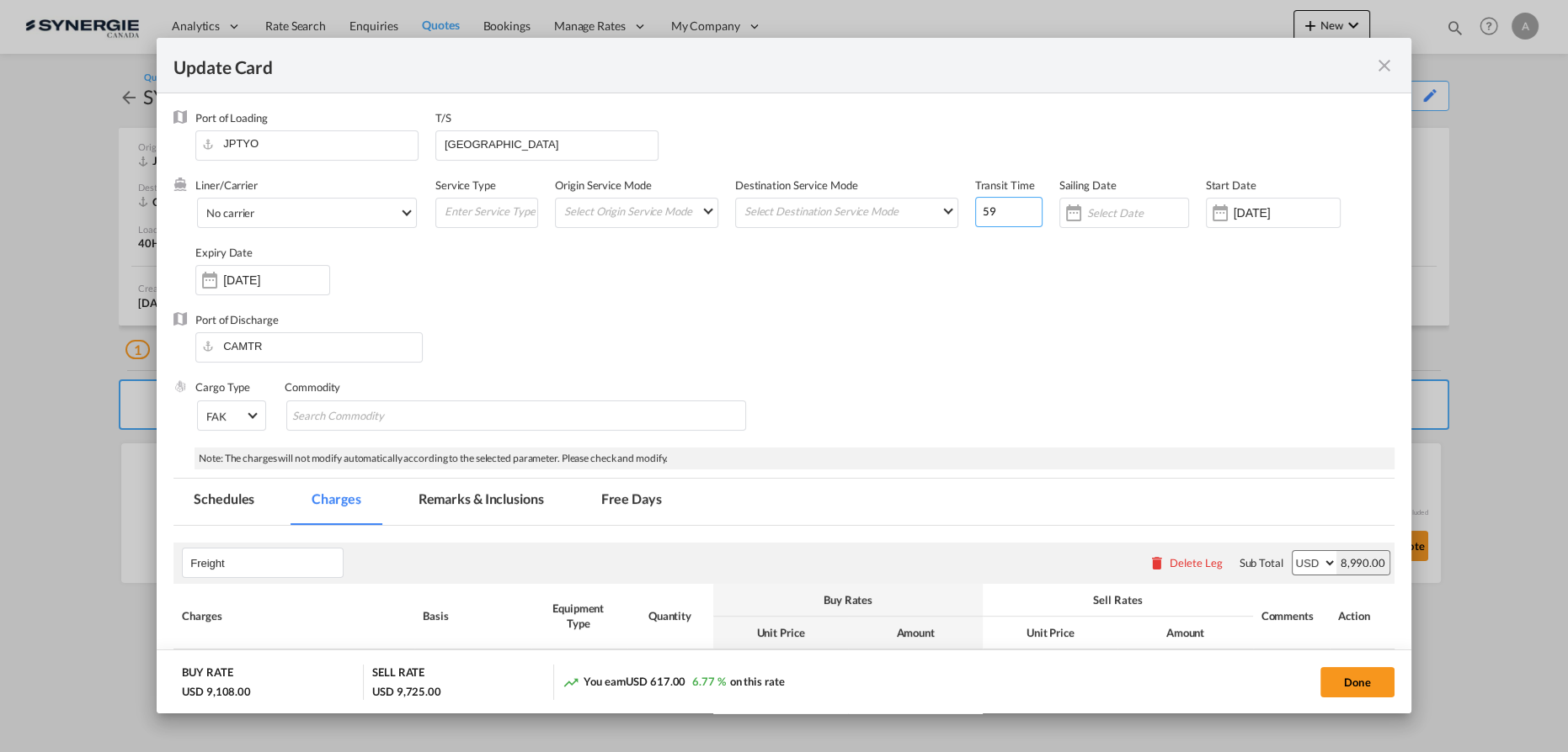
click at [995, 216] on input "59" at bounding box center [1008, 212] width 68 height 31
drag, startPoint x: 995, startPoint y: 216, endPoint x: 922, endPoint y: 215, distance: 73.0
click at [930, 217] on div "Liner/Carrier No carrier 2HM LOGISTICS D.O.O AAXL GLOBAL SHIPPING LINES LLC ABD…" at bounding box center [795, 245] width 1199 height 135
type input "42"
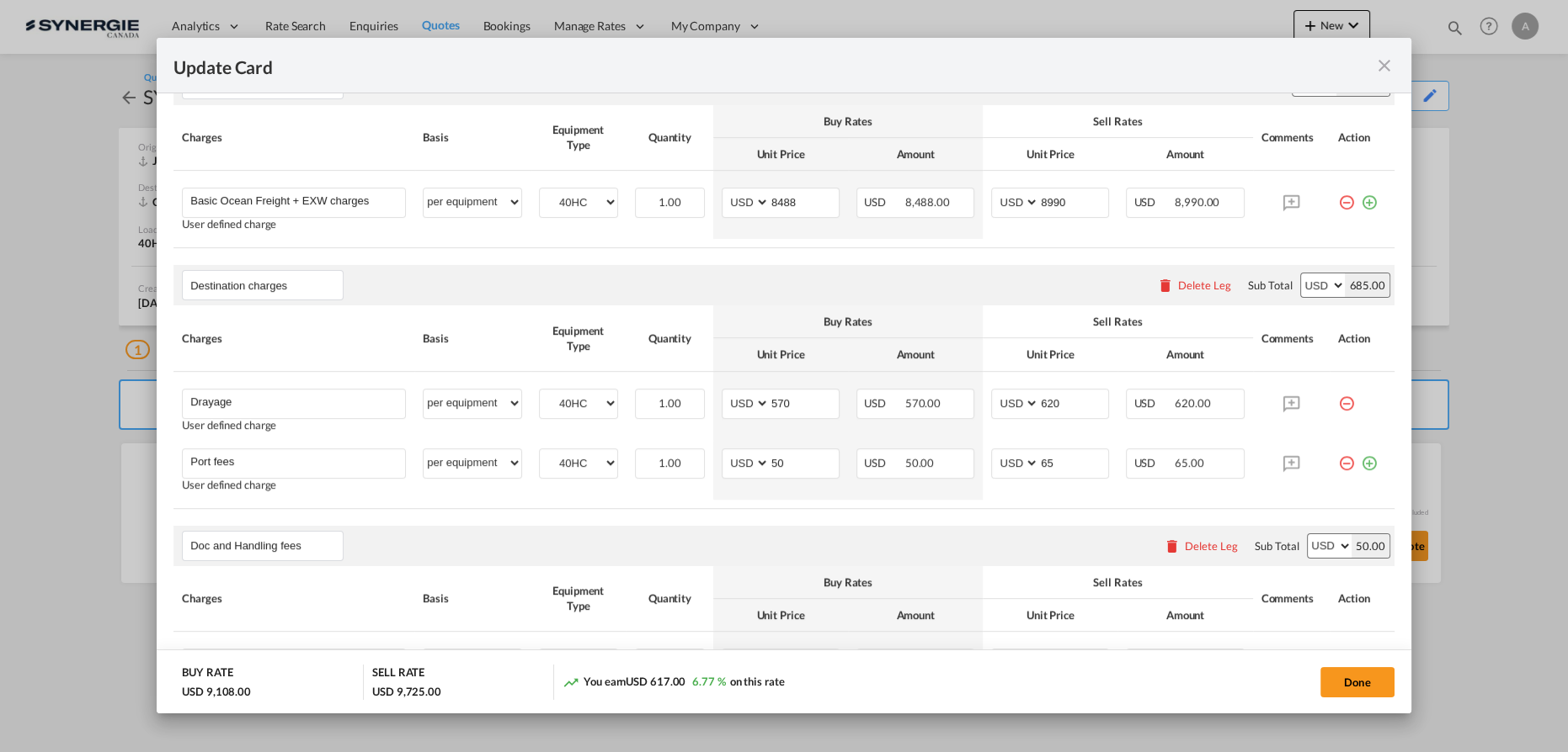
scroll to position [306, 0]
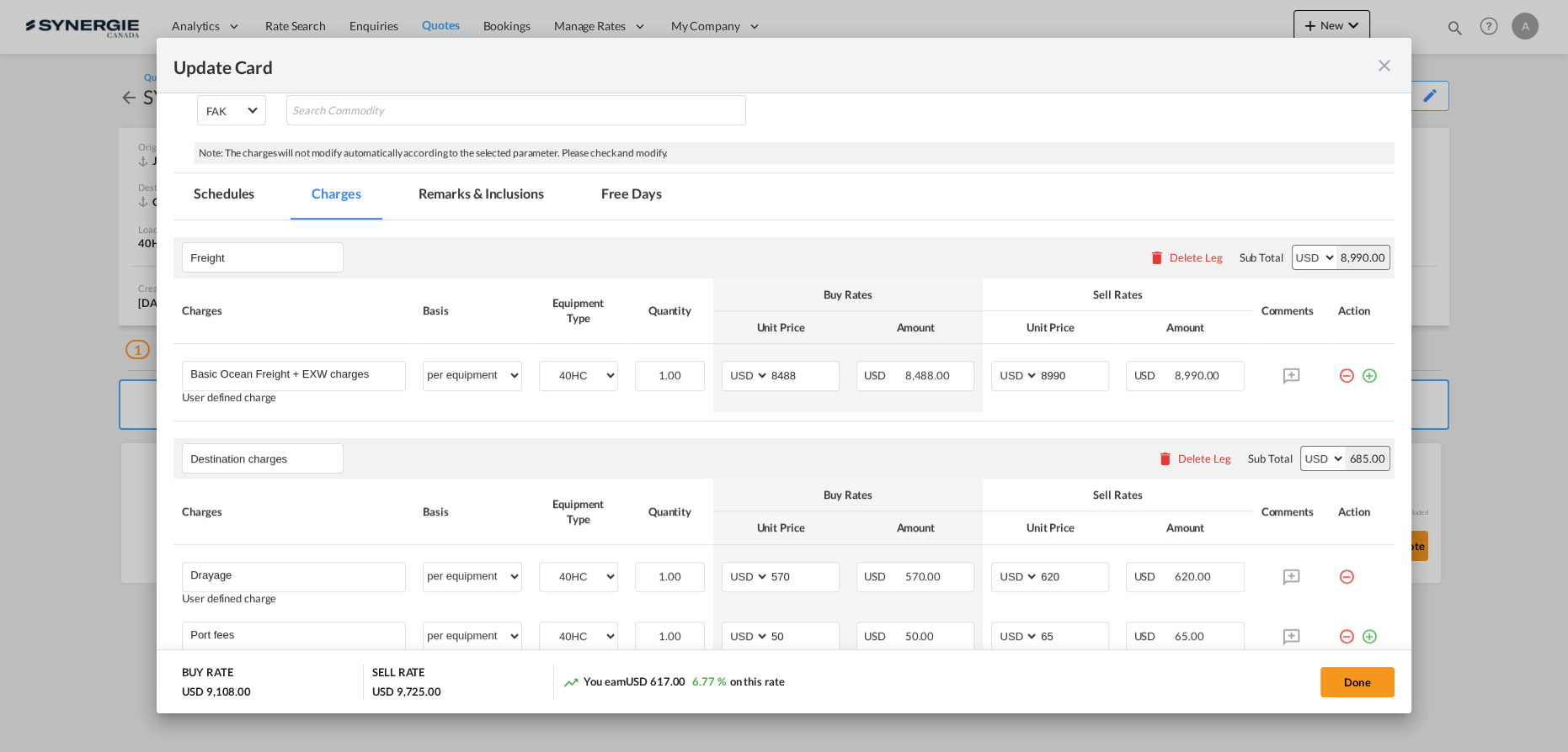
click at [484, 188] on md-tab-item "Remarks & Inclusions" at bounding box center [482, 196] width 166 height 46
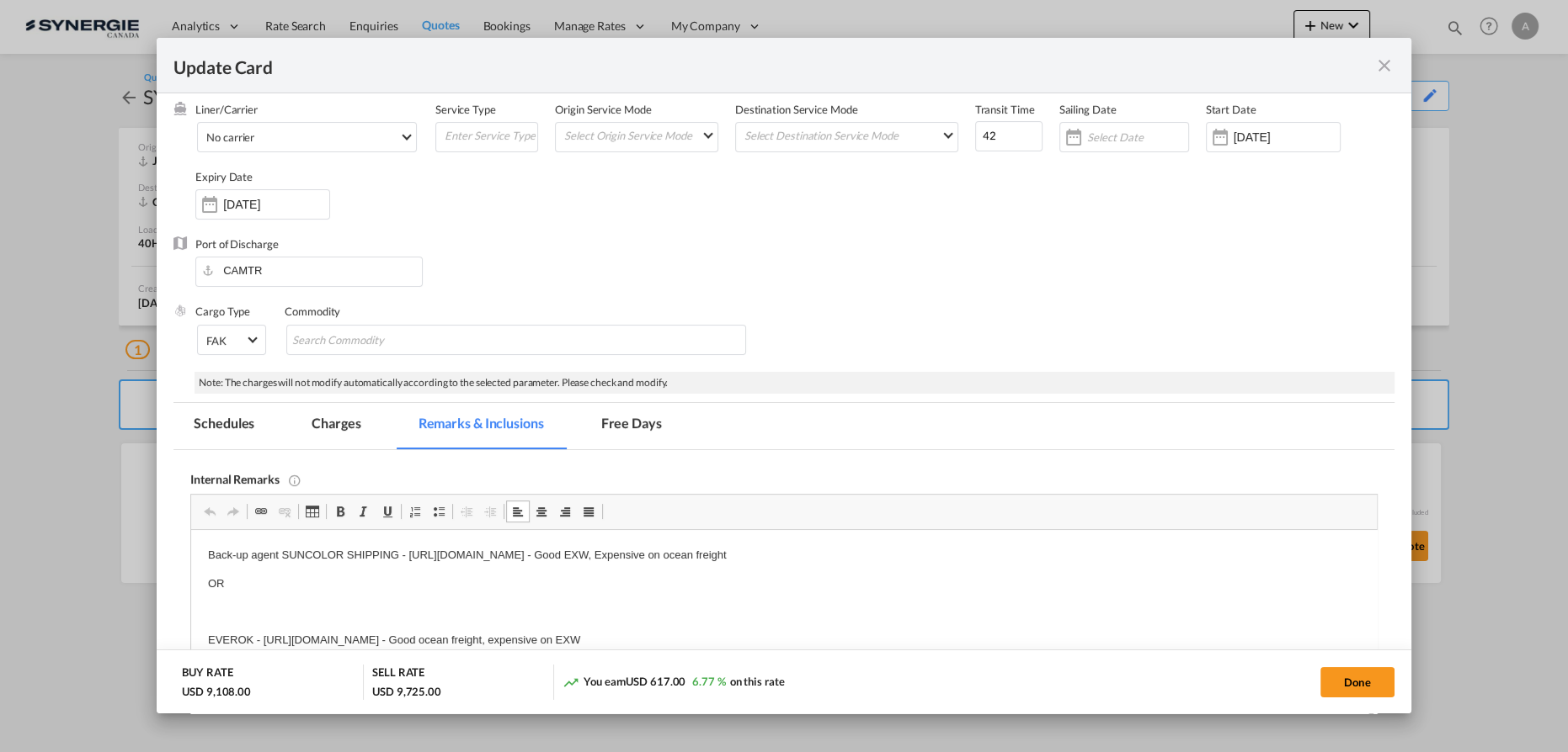
scroll to position [228, 0]
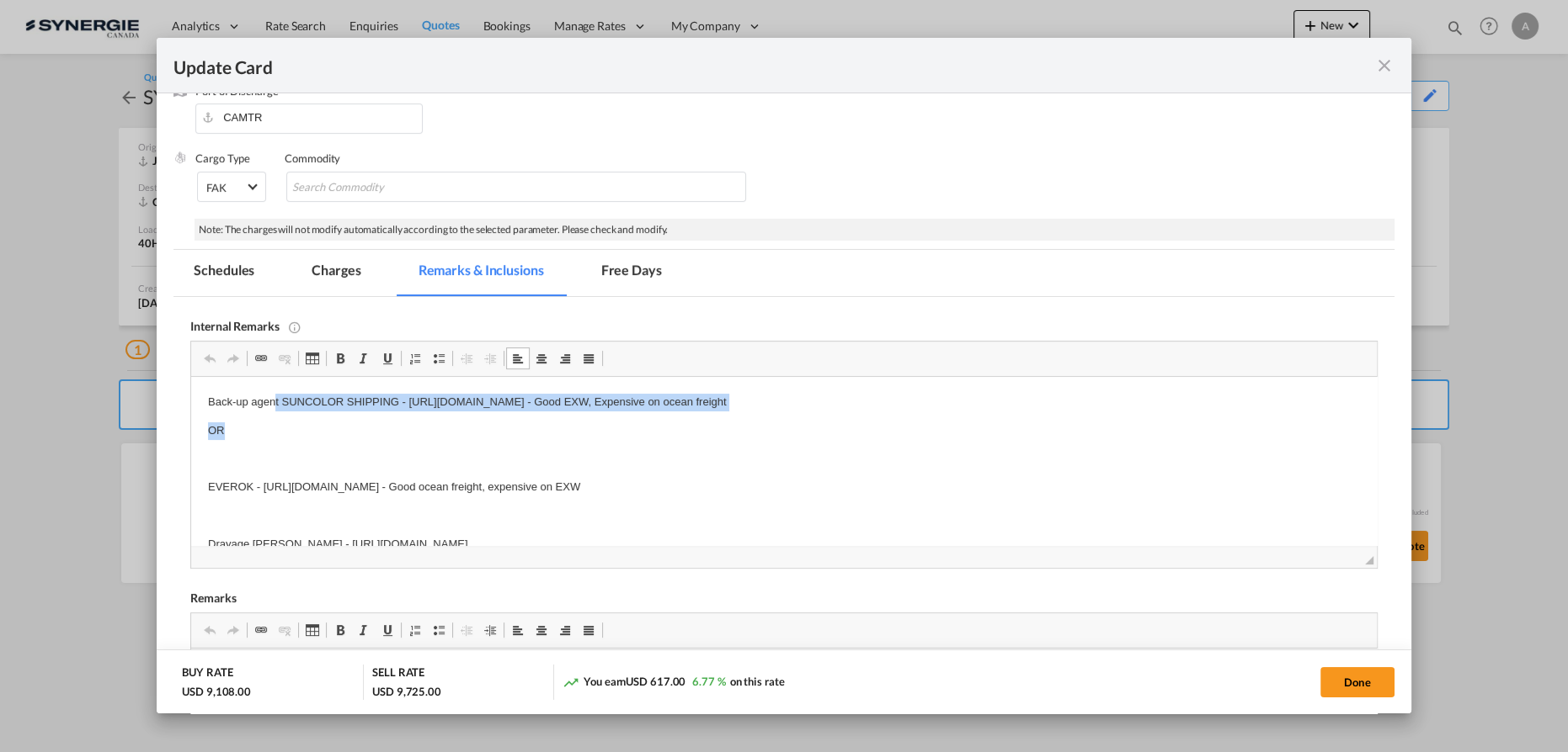
drag, startPoint x: 276, startPoint y: 400, endPoint x: 307, endPoint y: 427, distance: 41.1
click at [307, 427] on body "Back-up agent SUNCOLOR SHIPPING - https://app.frontapp.com/open/cnv_pzzfpu7?key…" at bounding box center [784, 474] width 1152 height 160
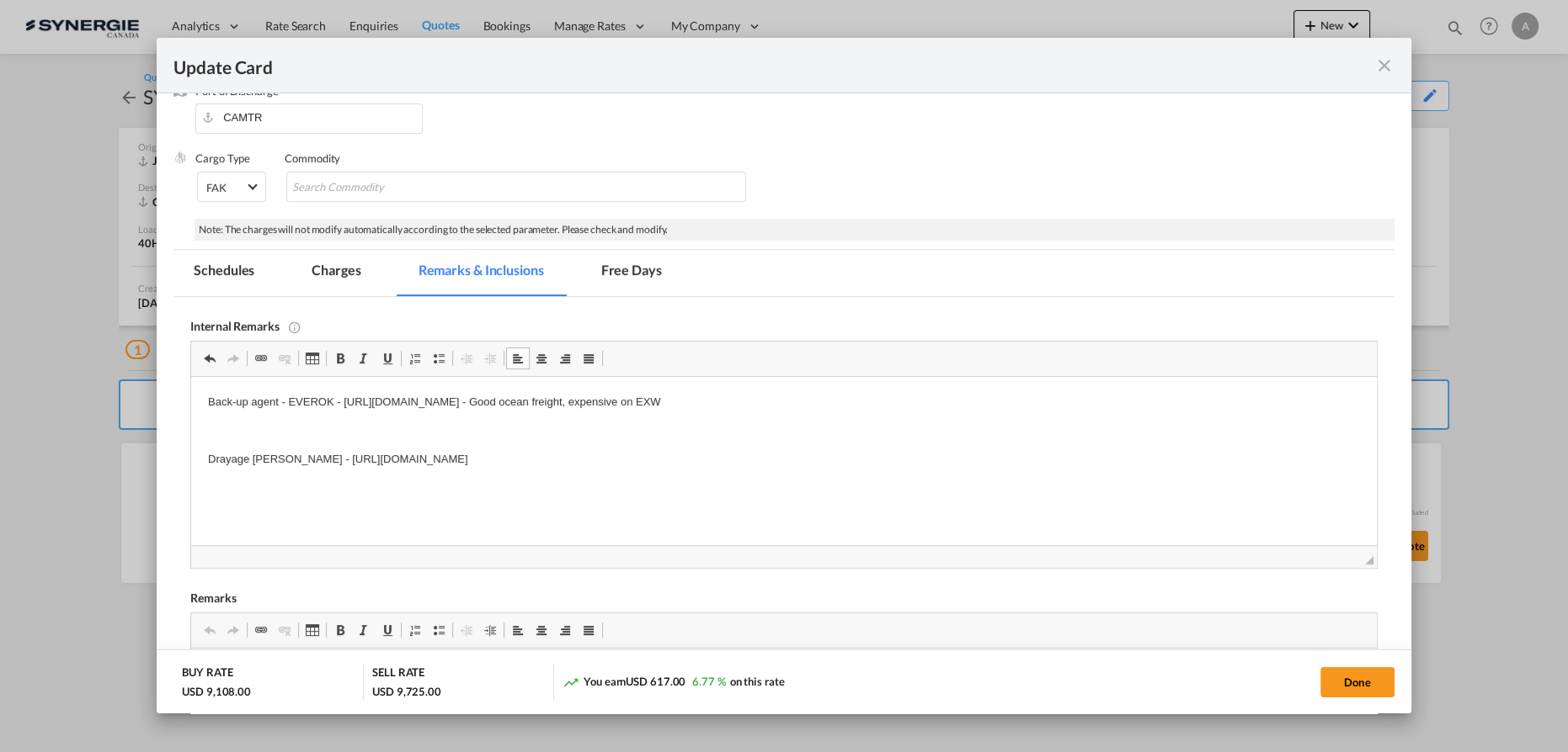
click at [364, 267] on md-tab-item "Charges" at bounding box center [336, 273] width 89 height 46
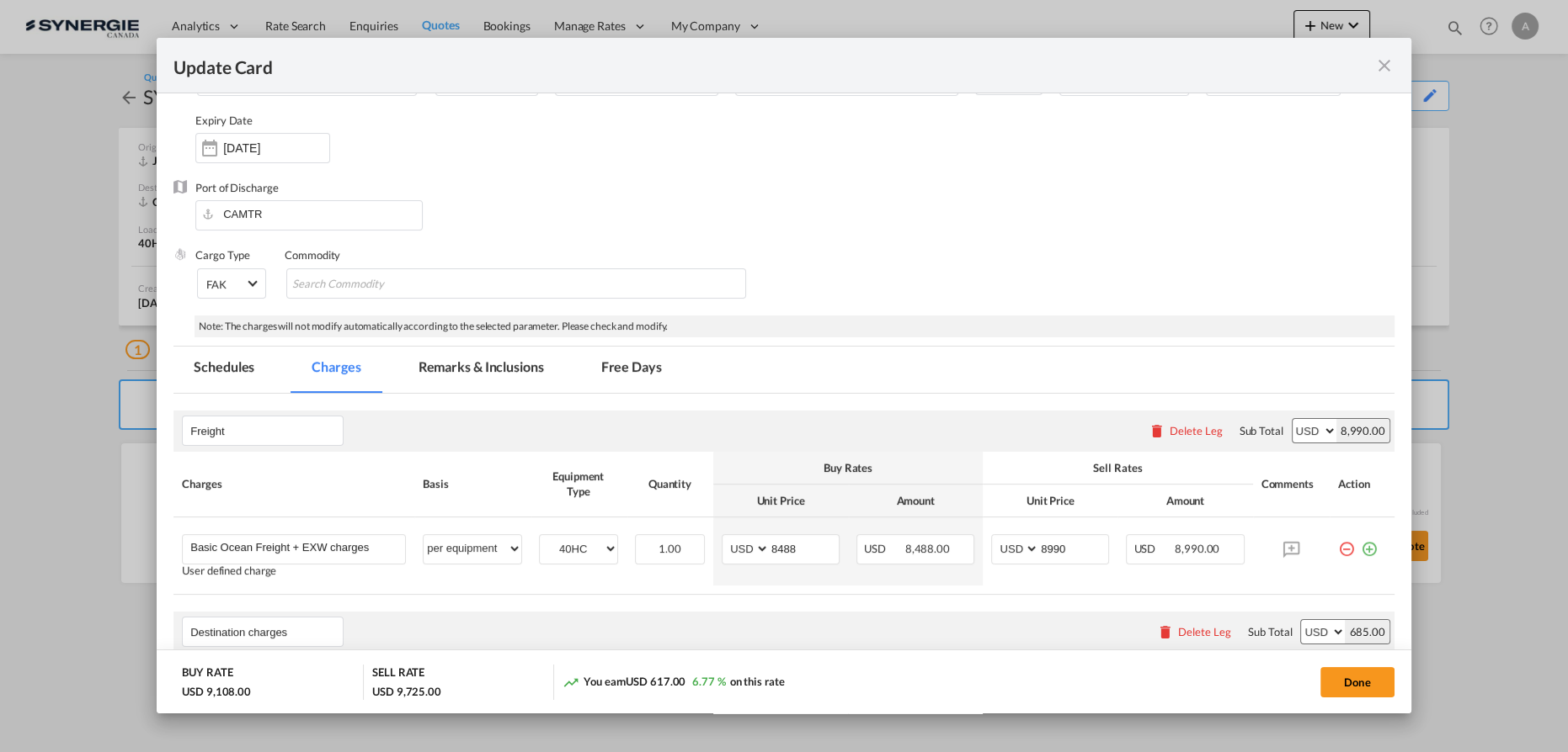
scroll to position [76, 0]
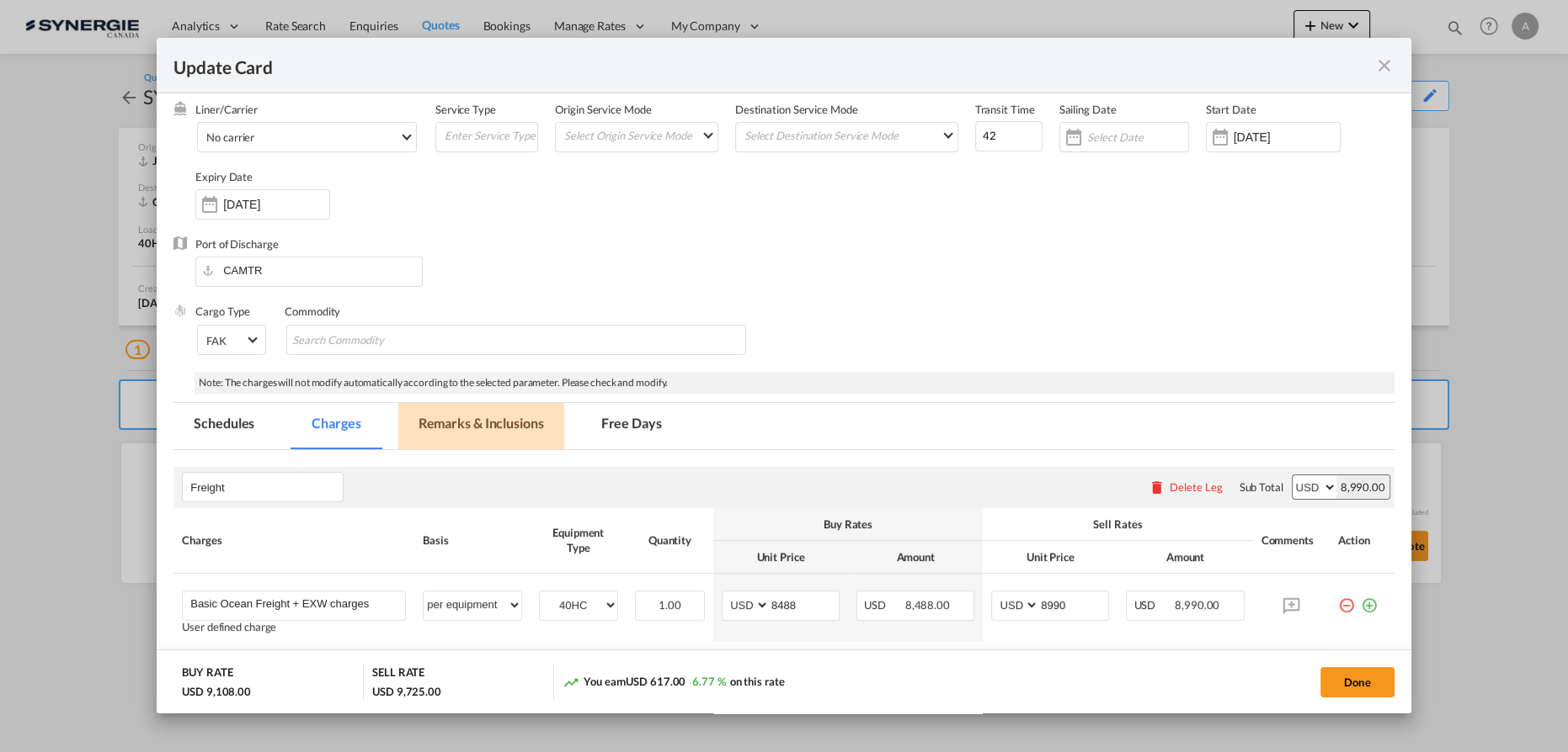
click at [477, 426] on md-tab-item "Remarks & Inclusions" at bounding box center [482, 425] width 166 height 46
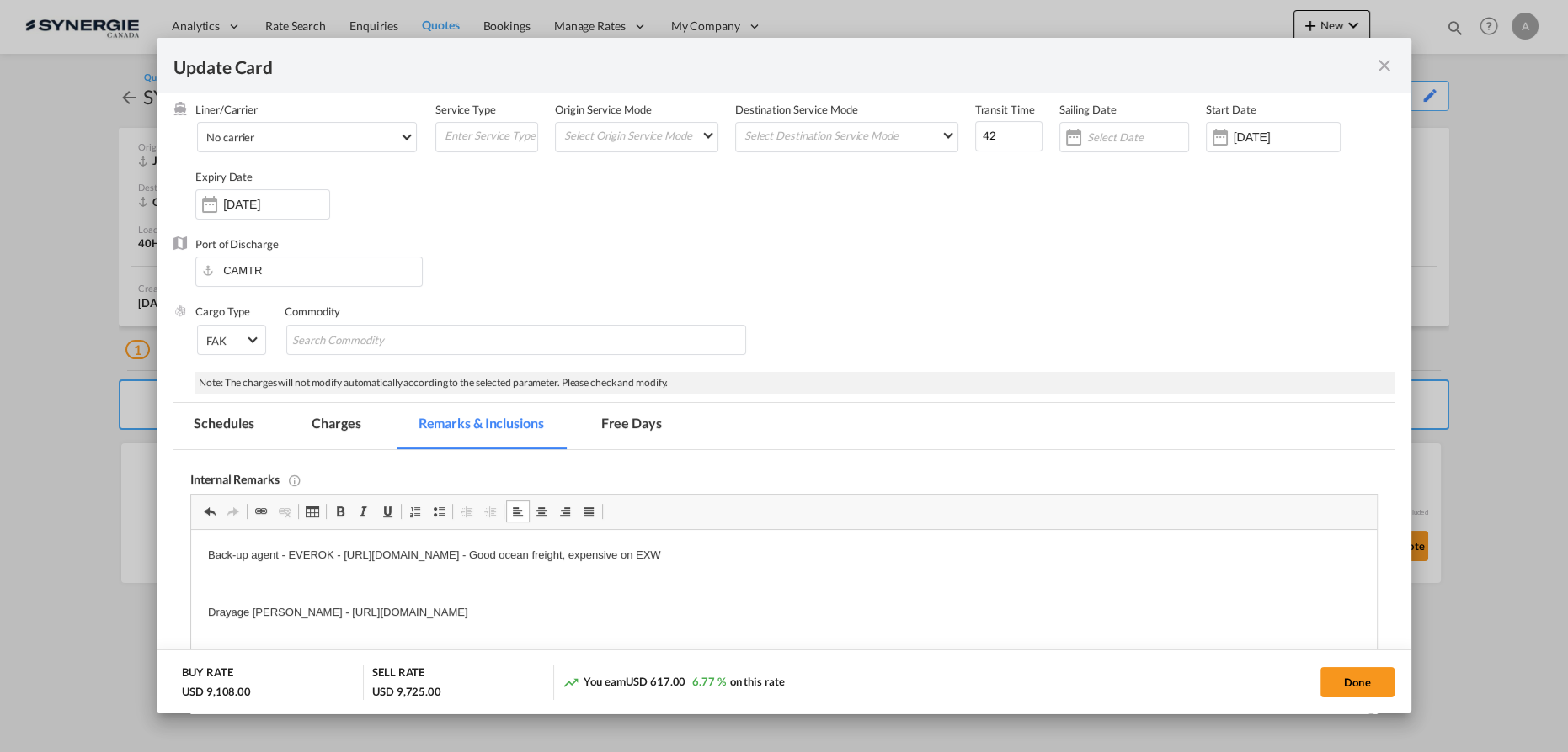
scroll to position [306, 0]
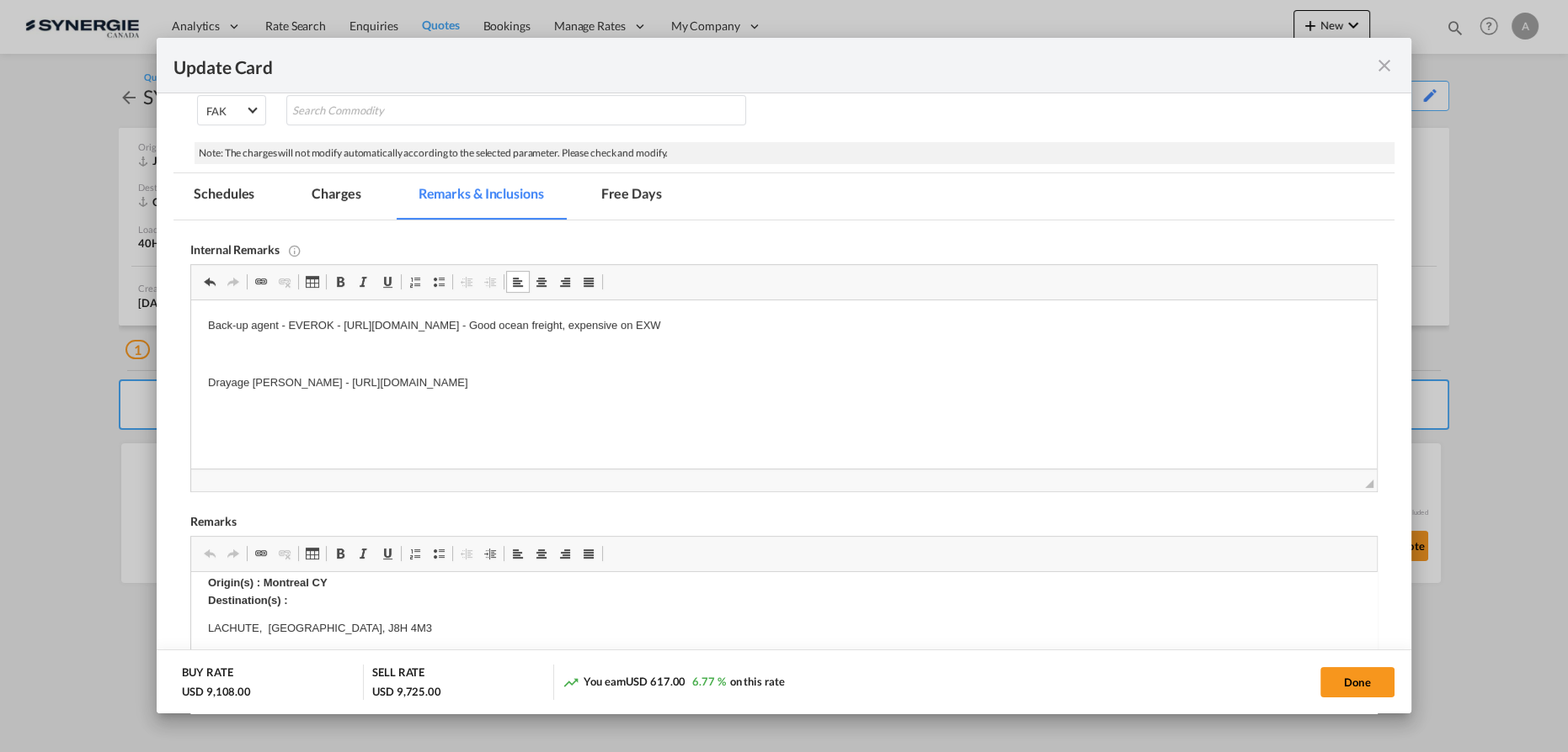
drag, startPoint x: 788, startPoint y: 385, endPoint x: 320, endPoint y: 380, distance: 468.0
click at [320, 380] on p "Drayage LAFRANCE - https://app.frontapp.com/open/cnv_q0oshxr?key=zsD0_Je-w46el0…" at bounding box center [784, 383] width 1152 height 18
copy p "https://app.frontapp.com/open/cnv_q0oshxr?key=zsD0_Je-w46el0AMH4u8tMFzbgj9sFRD"
click at [364, 186] on md-tab-item "Charges" at bounding box center [336, 196] width 89 height 46
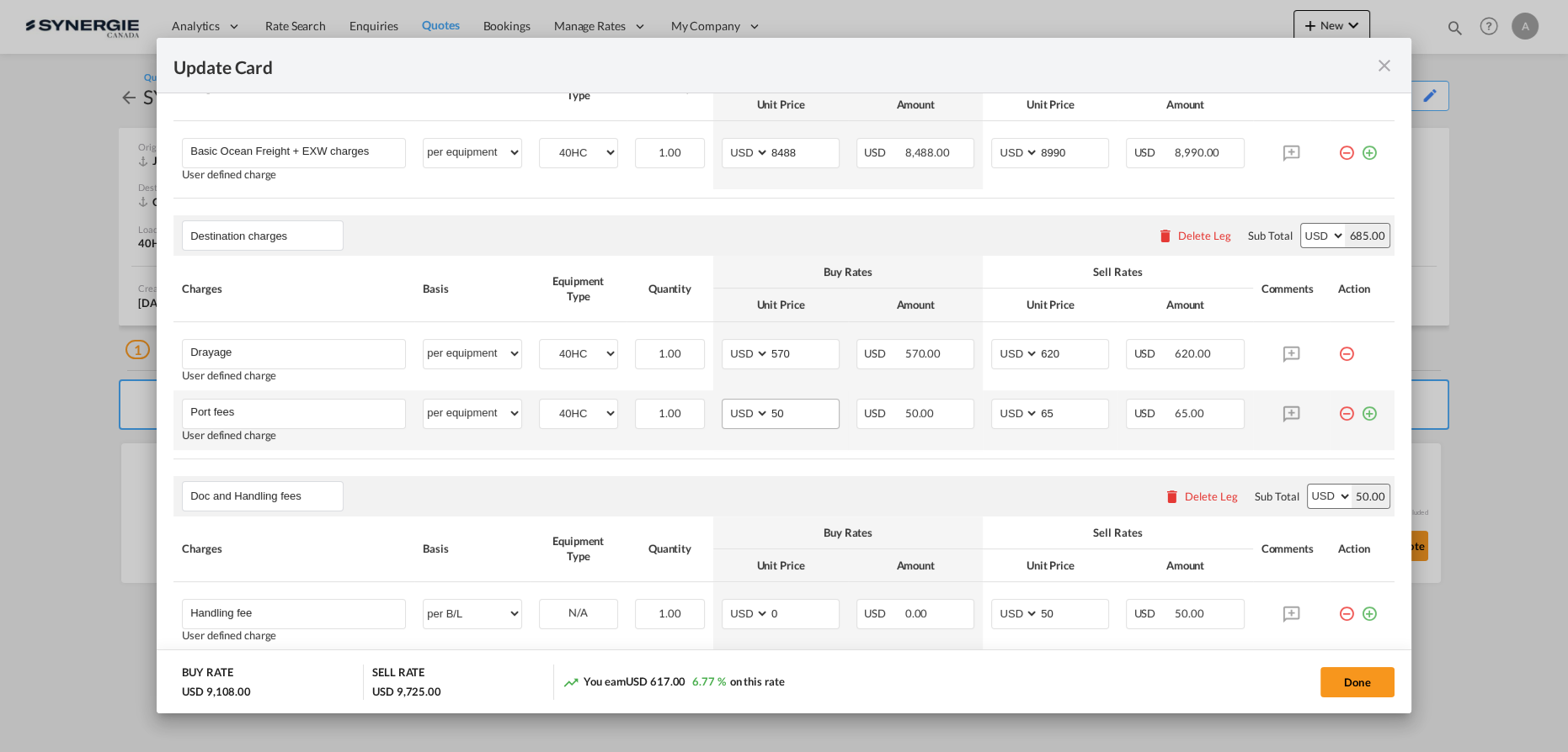
scroll to position [535, 0]
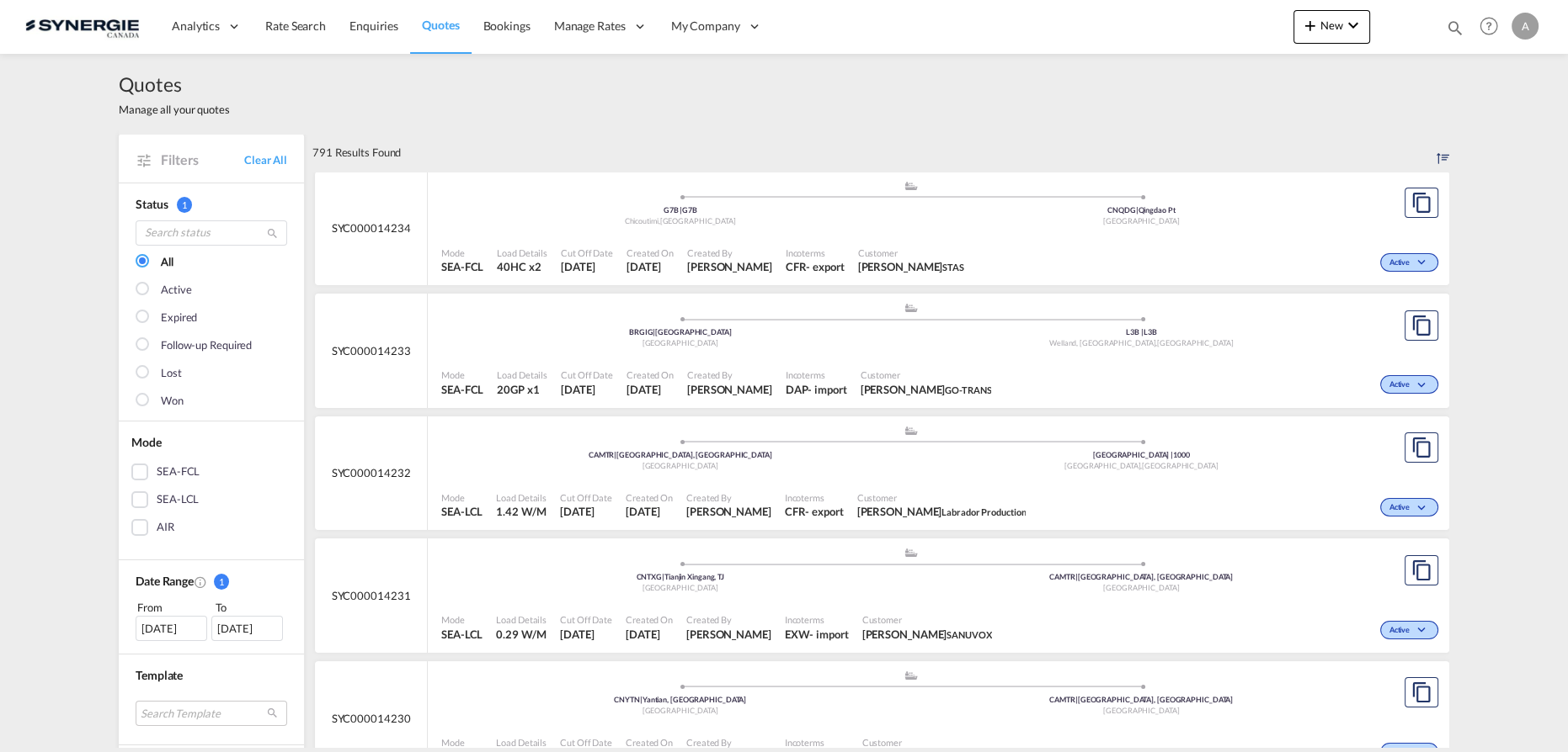
click at [1453, 23] on md-icon "icon-magnify" at bounding box center [1455, 28] width 19 height 19
click at [1160, 33] on select "Bookings Quotes Enquiries" at bounding box center [1186, 28] width 80 height 31
click at [1147, 13] on select "Bookings Quotes Enquiries" at bounding box center [1186, 28] width 80 height 31
click at [1320, 13] on input at bounding box center [1328, 27] width 210 height 30
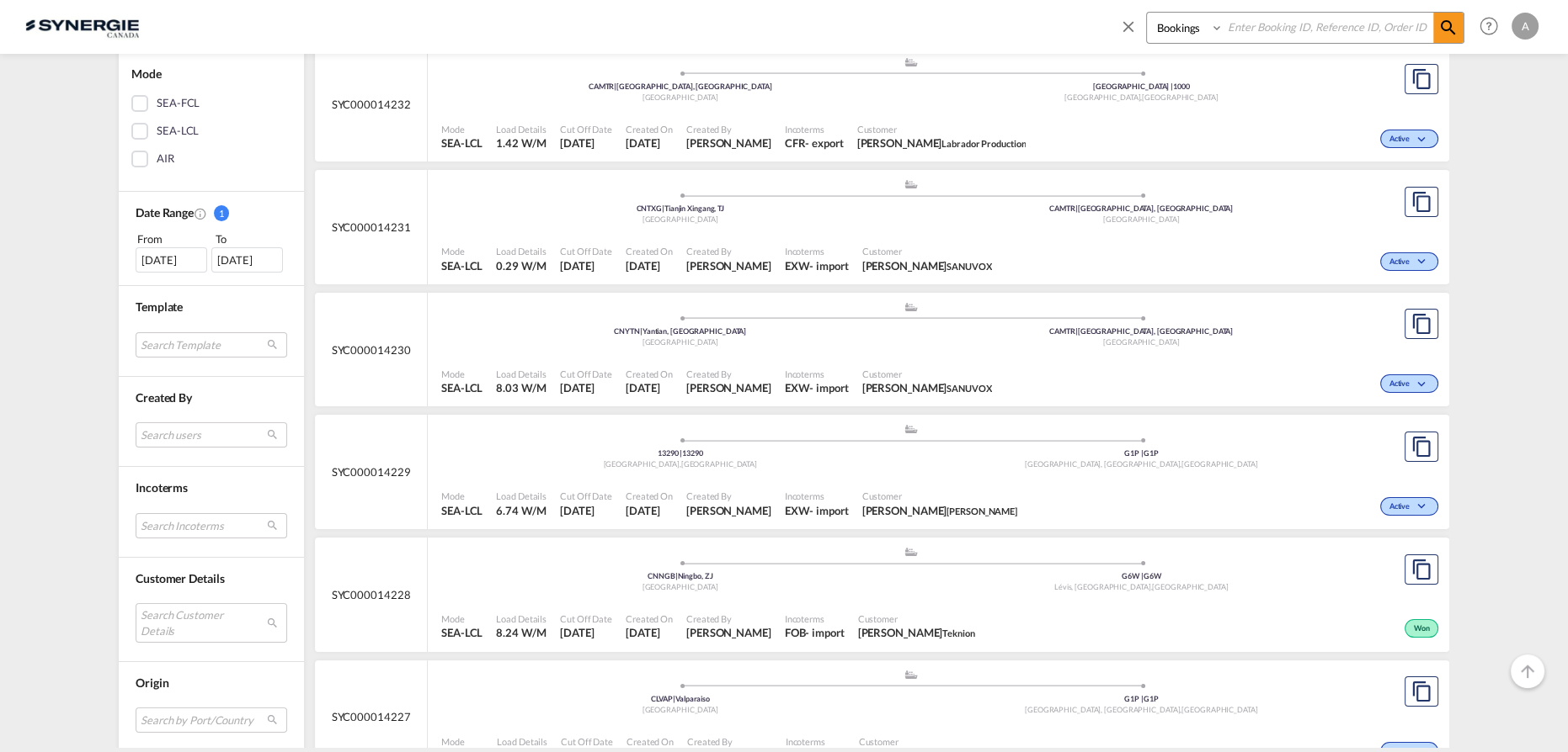
scroll to position [535, 0]
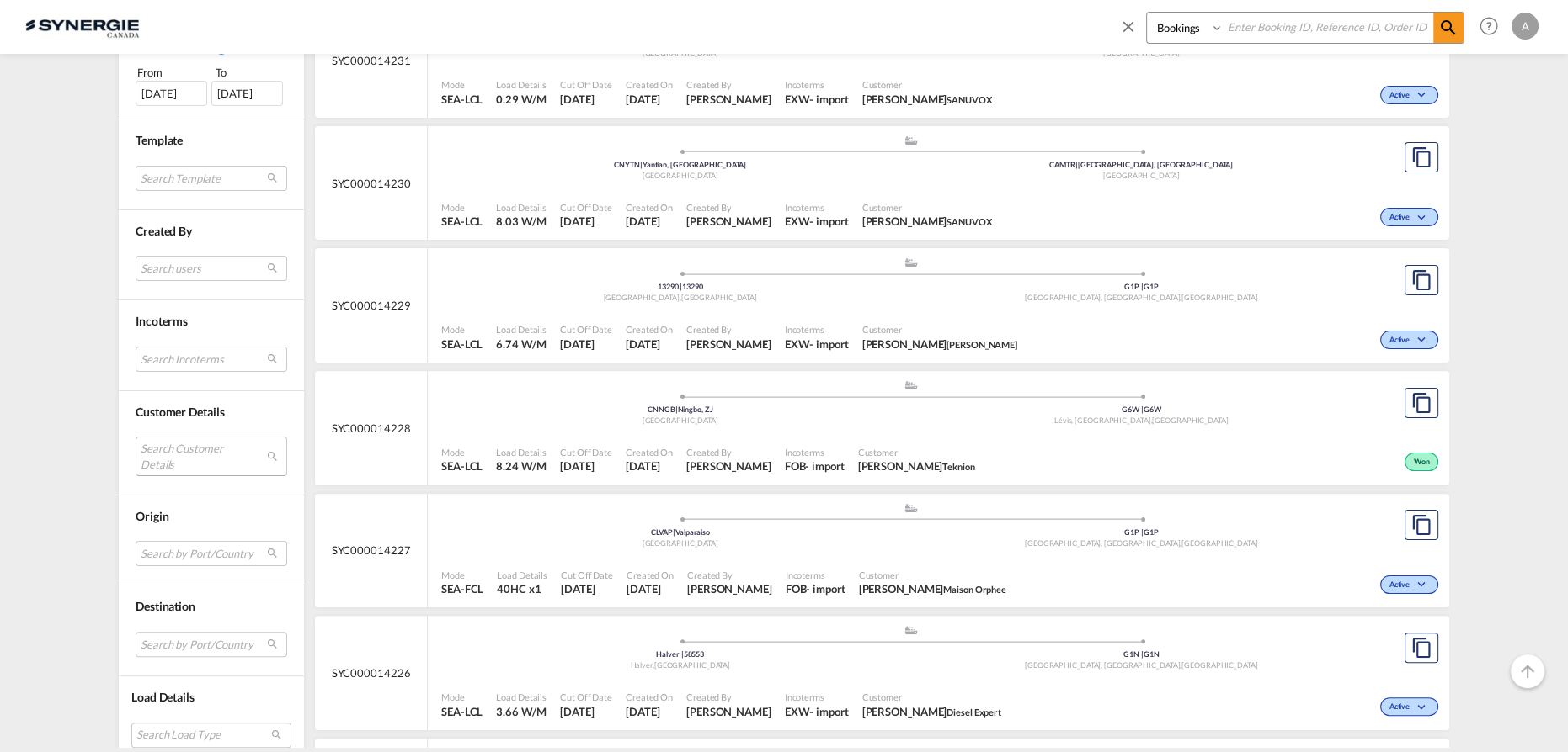
click at [185, 439] on md-select "Search Customer Details user name user [PERSON_NAME] [PERSON_NAME][EMAIL_ADDRES…" at bounding box center [212, 456] width 151 height 39
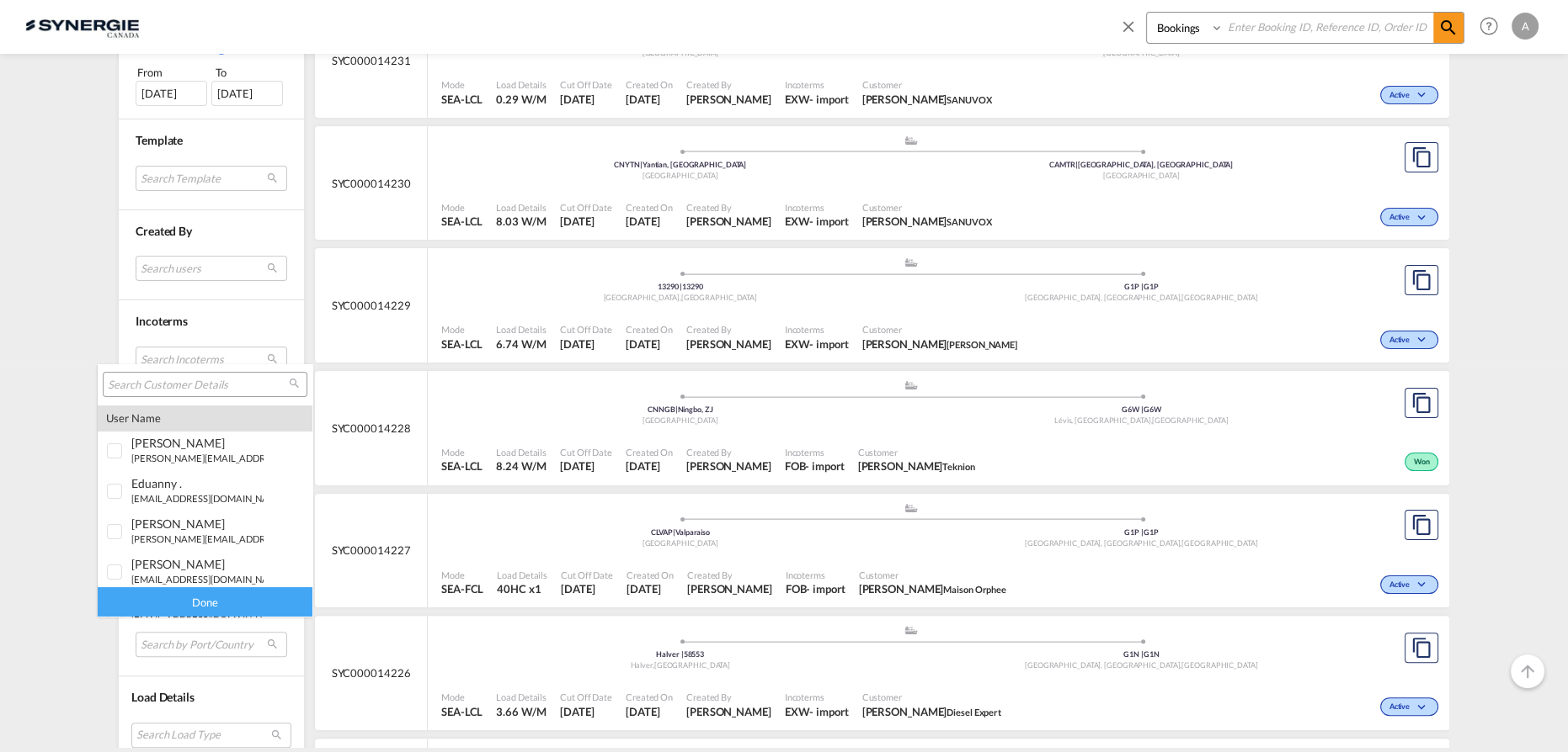
click at [206, 382] on input "search" at bounding box center [198, 385] width 181 height 15
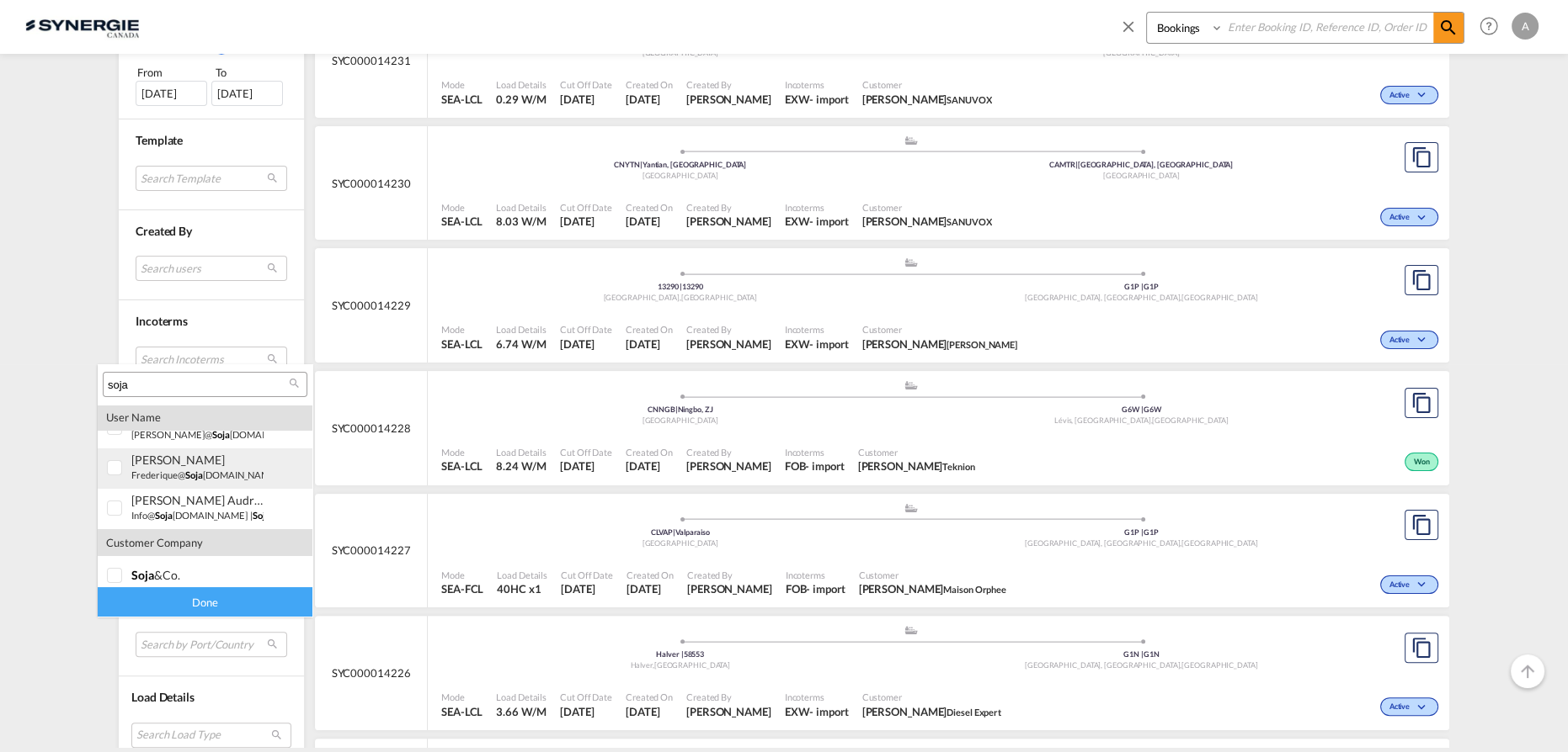
scroll to position [32, 0]
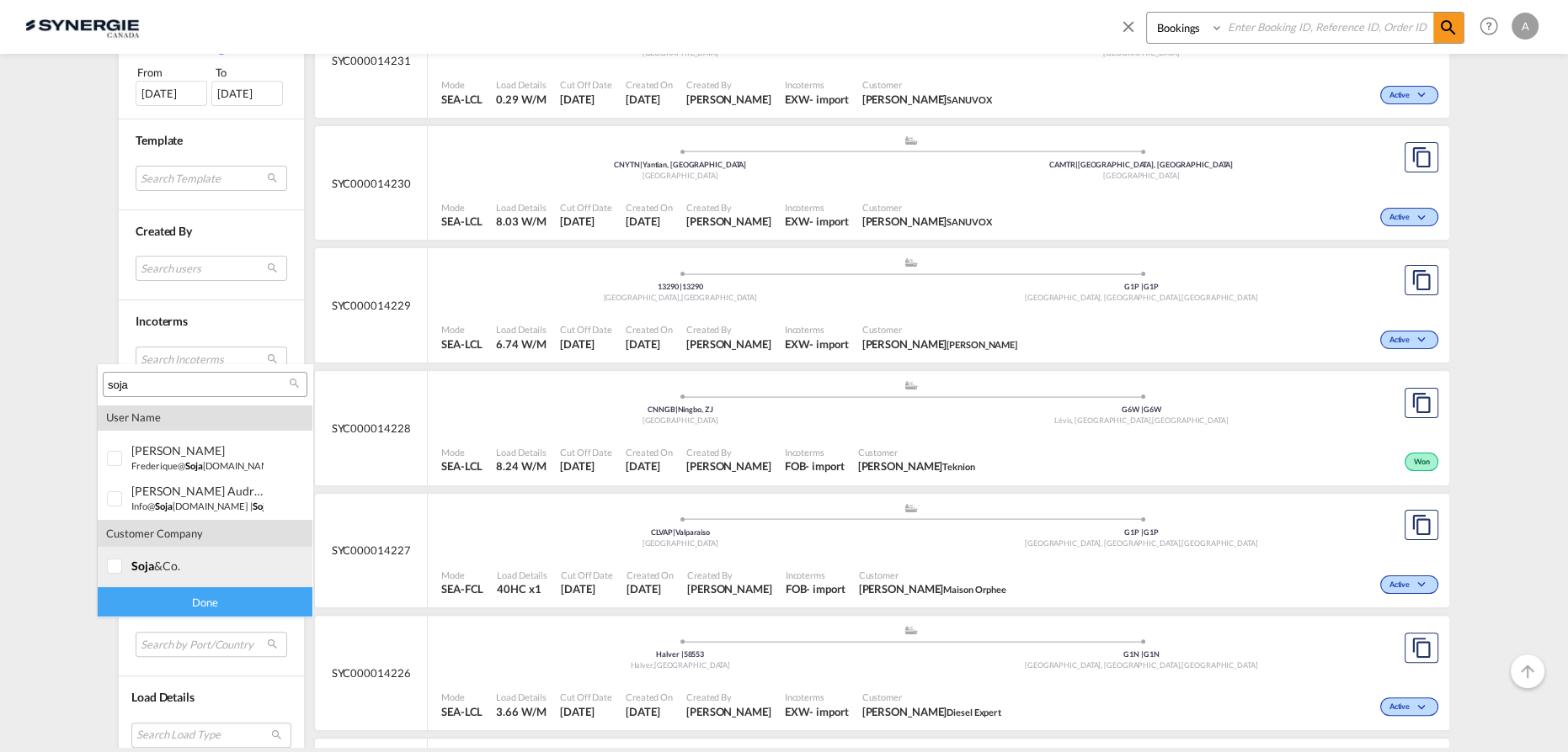
type input "soja"
click at [152, 561] on span "soja" at bounding box center [142, 566] width 23 height 14
click at [179, 598] on div "Done" at bounding box center [205, 602] width 215 height 30
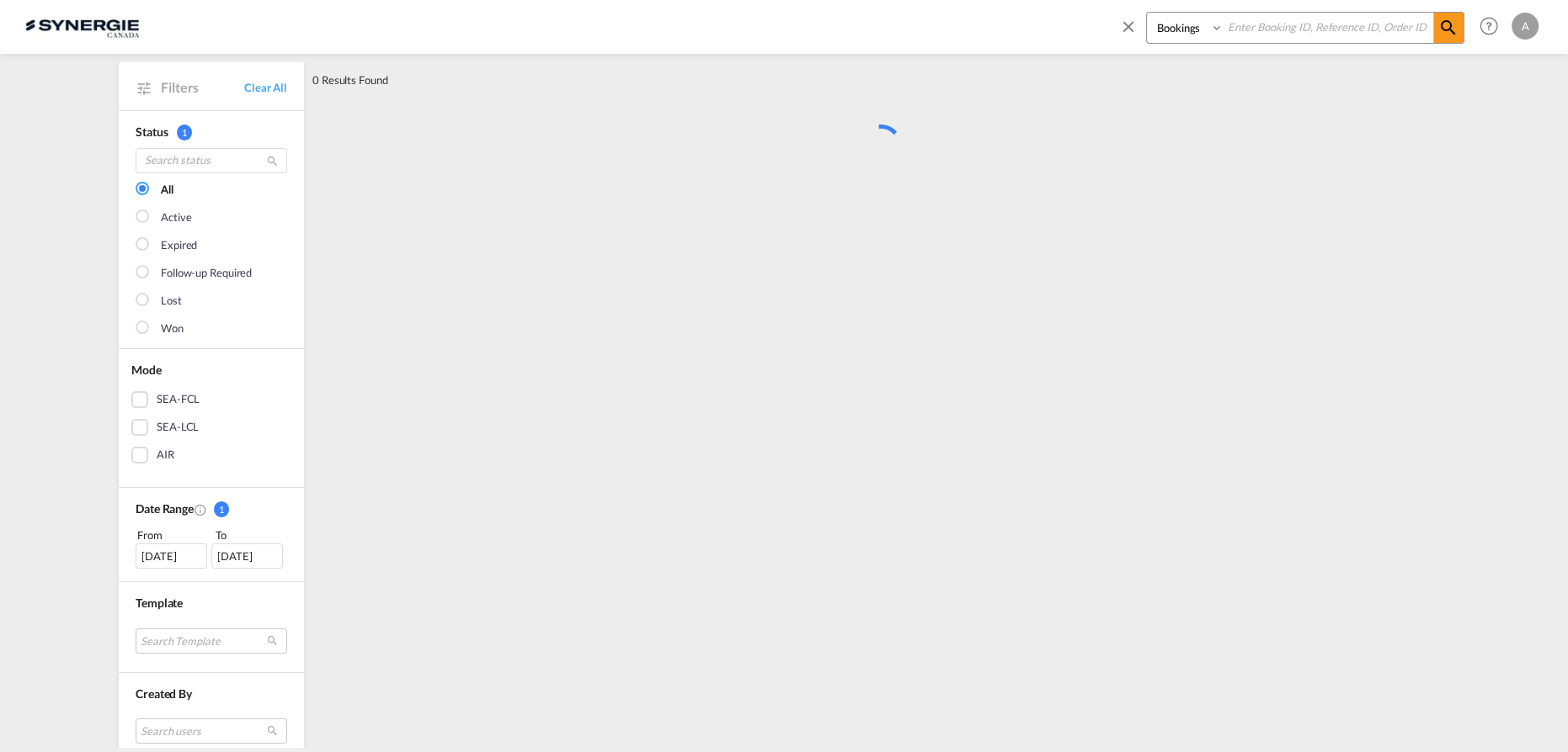
scroll to position [0, 0]
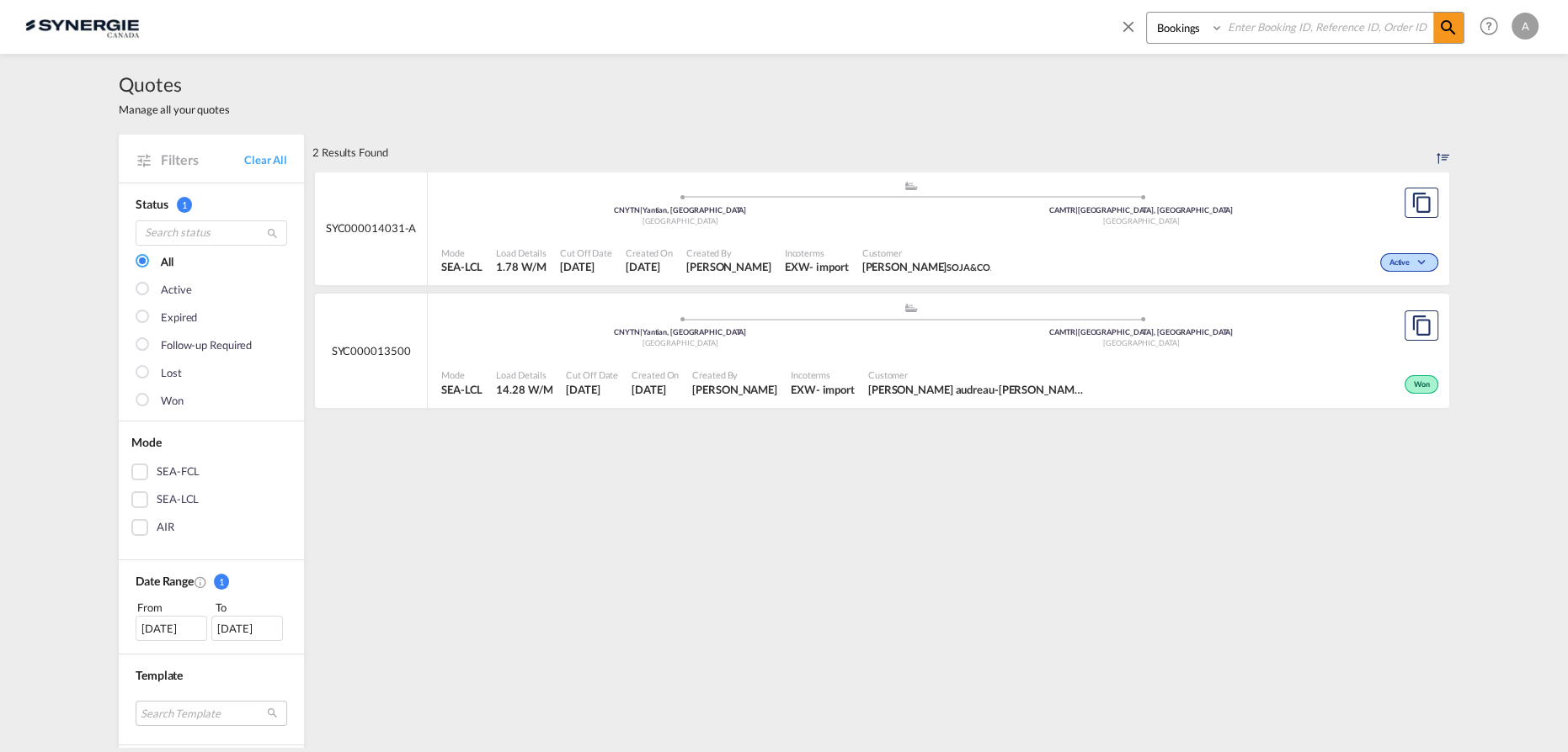
click at [815, 373] on span "Incoterms" at bounding box center [823, 375] width 64 height 13
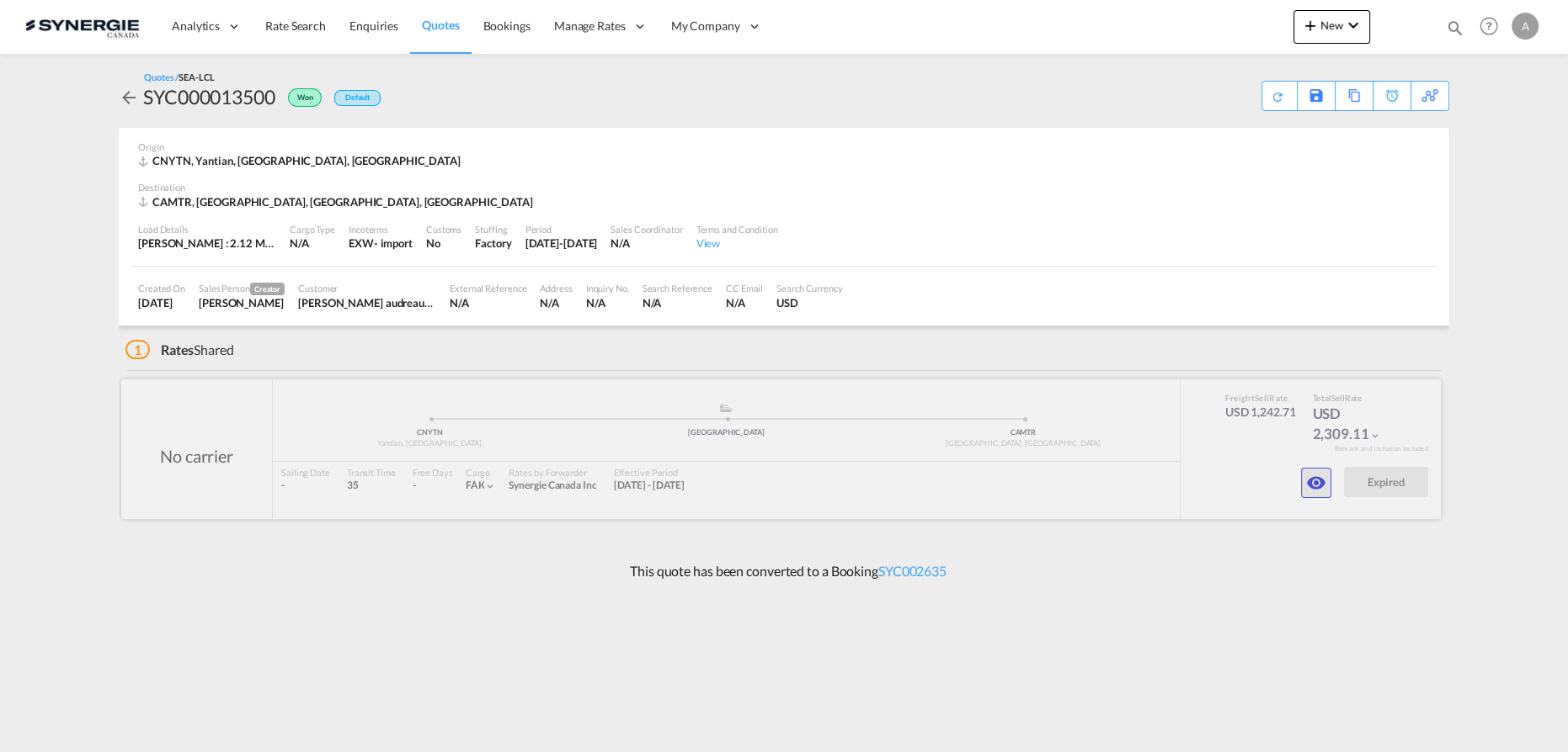
click at [1321, 482] on md-icon "icon-eye" at bounding box center [1316, 483] width 20 height 20
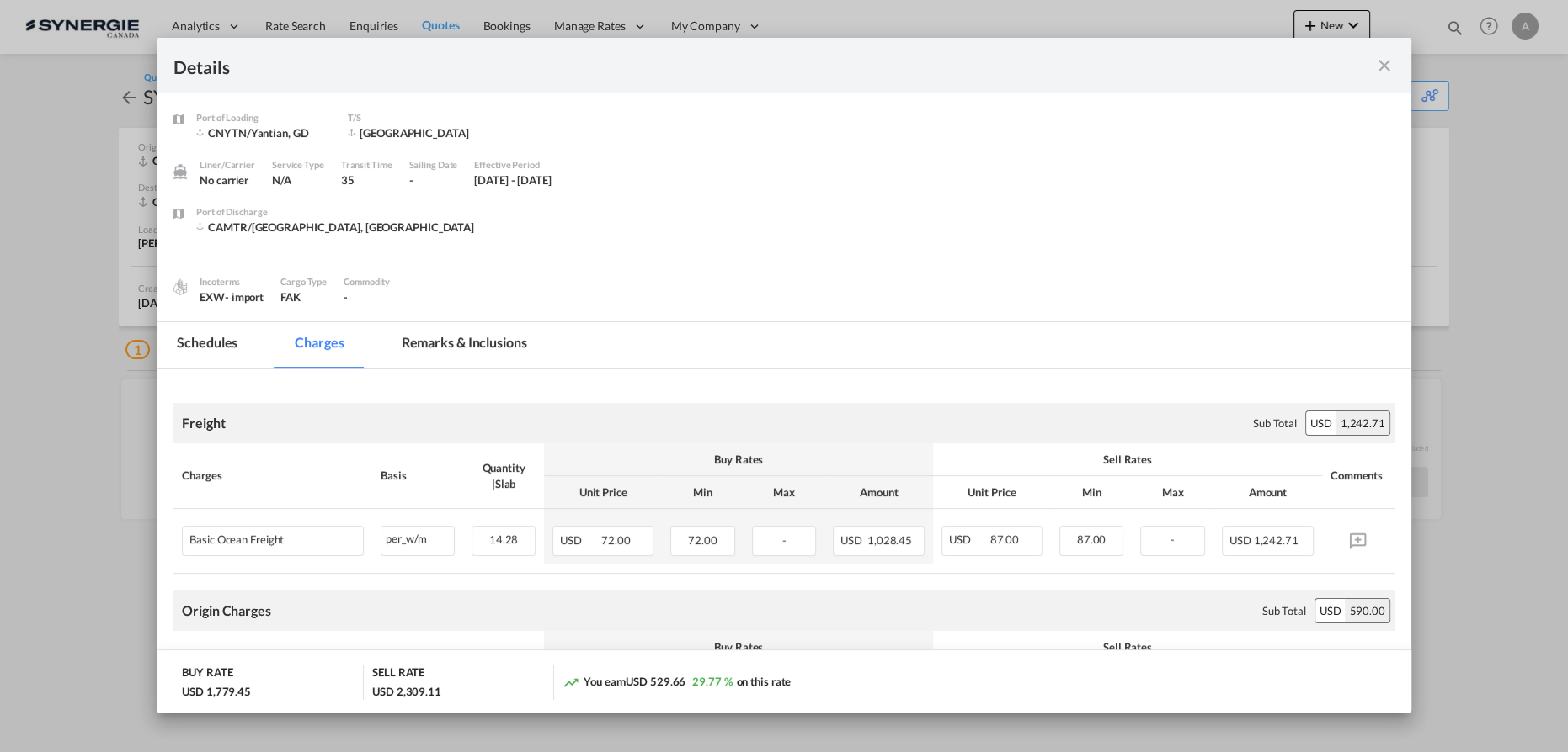
scroll to position [152, 0]
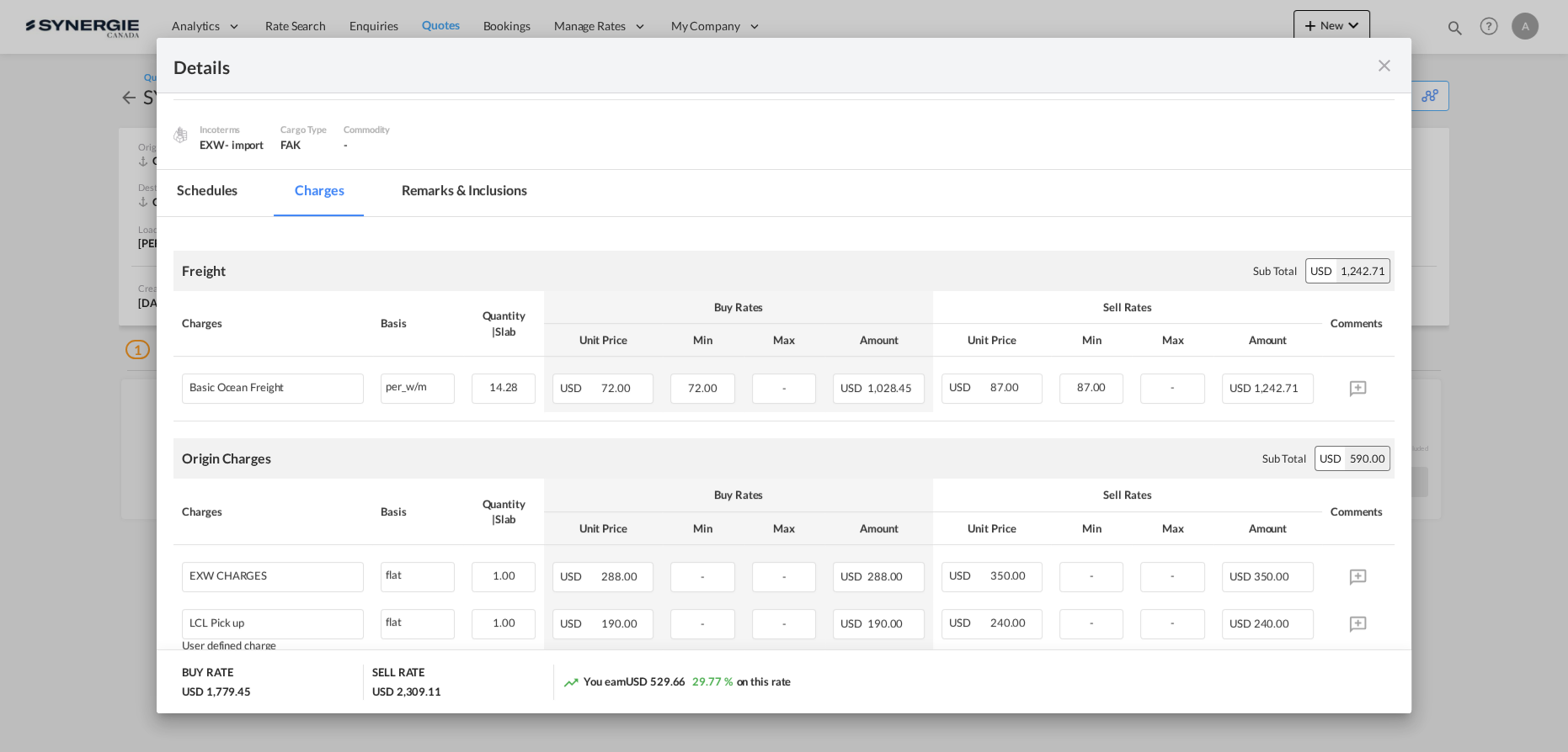
click at [424, 200] on md-tab-item "Remarks & Inclusions" at bounding box center [464, 192] width 166 height 46
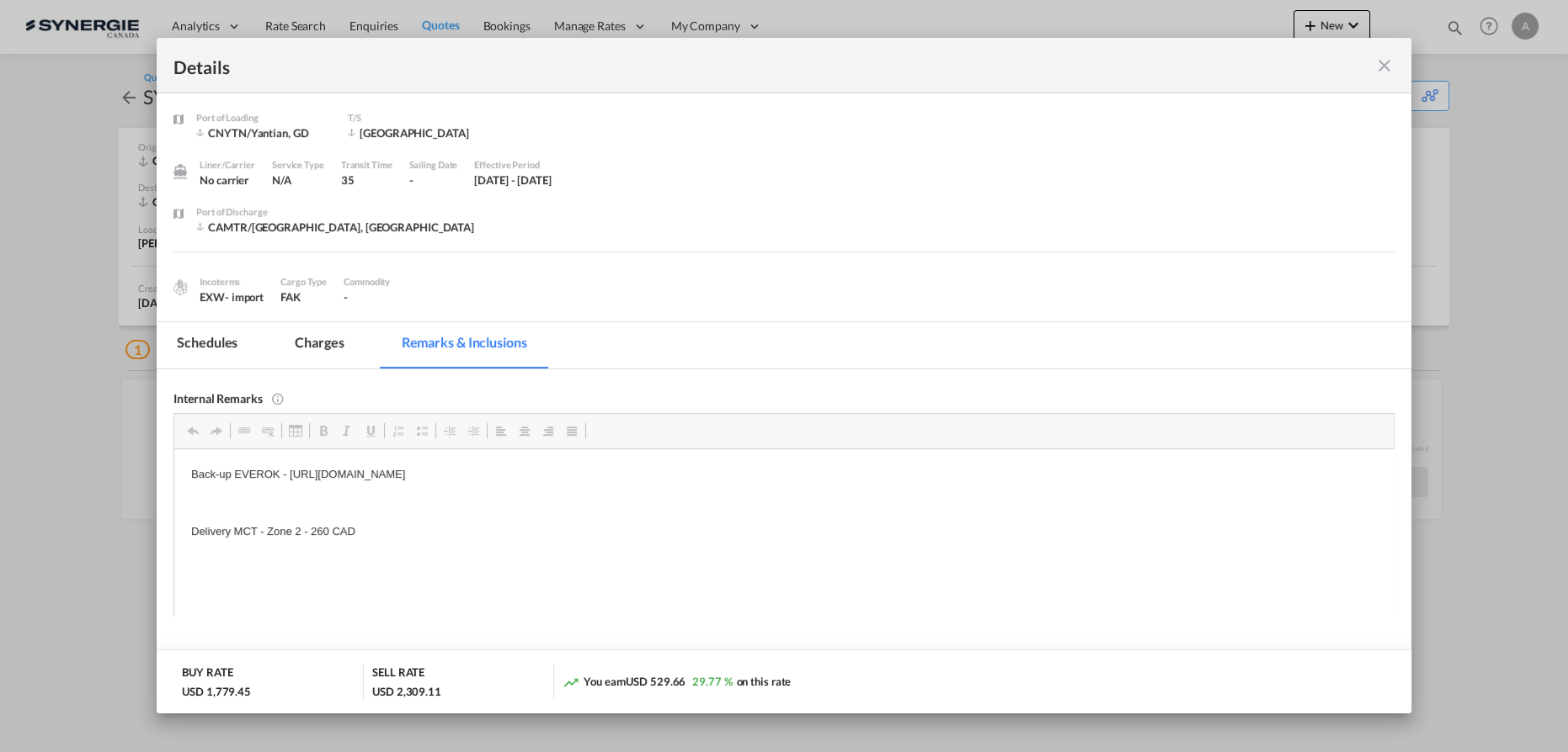
scroll to position [0, 0]
drag, startPoint x: 743, startPoint y: 472, endPoint x: 291, endPoint y: 464, distance: 452.1
click at [291, 464] on html "Back-up EVEROK - [URL][DOMAIN_NAME] Delivery MCT - Zone 2 - 260 CAD" at bounding box center [784, 503] width 1220 height 108
copy p "https://app.frontapp.com/open/cnv_pl1rmrz?key=-gmBudLsSIZTUiku1fQXU_qxR-LuDOmF"
click at [338, 346] on md-tab-item "Charges" at bounding box center [319, 345] width 89 height 46
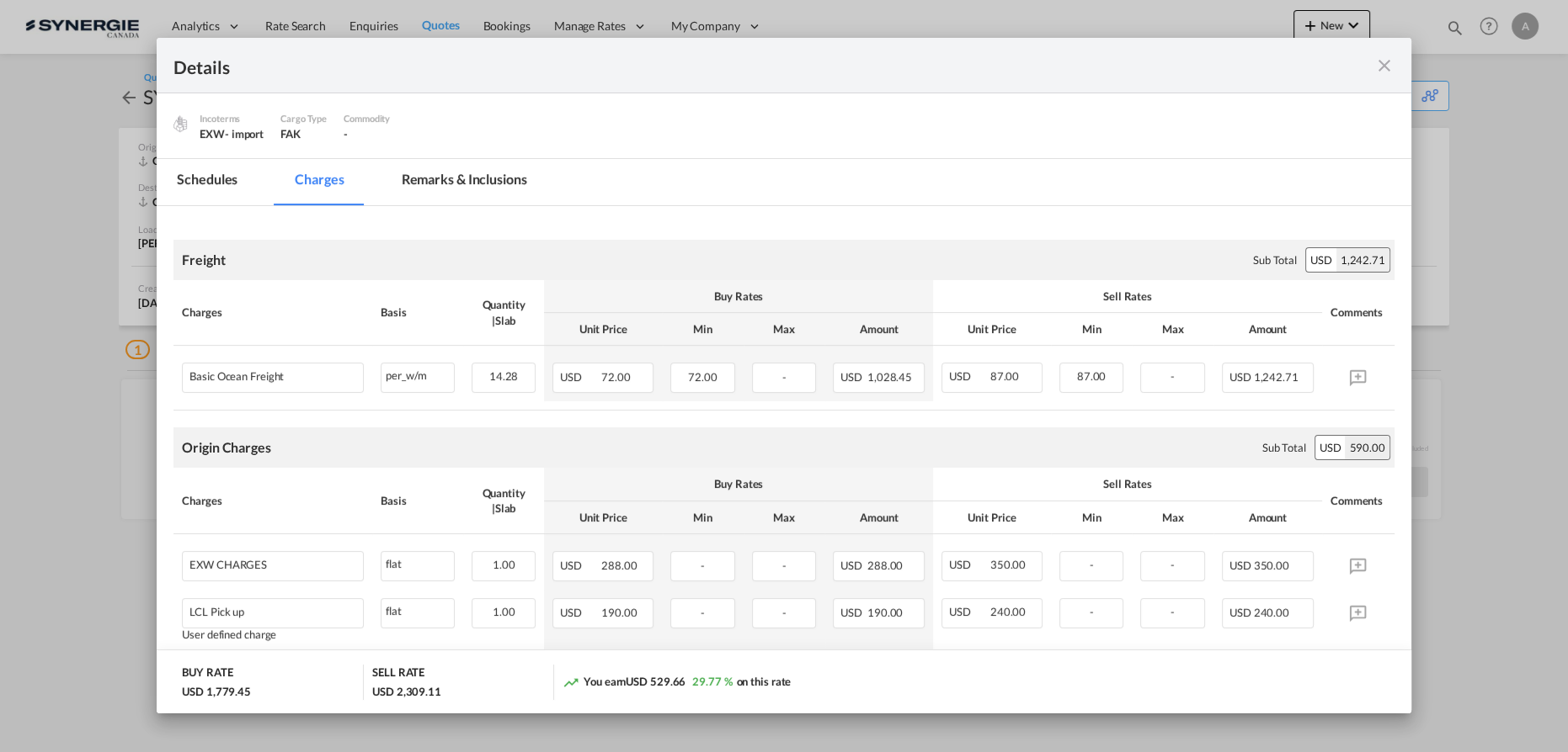
scroll to position [306, 0]
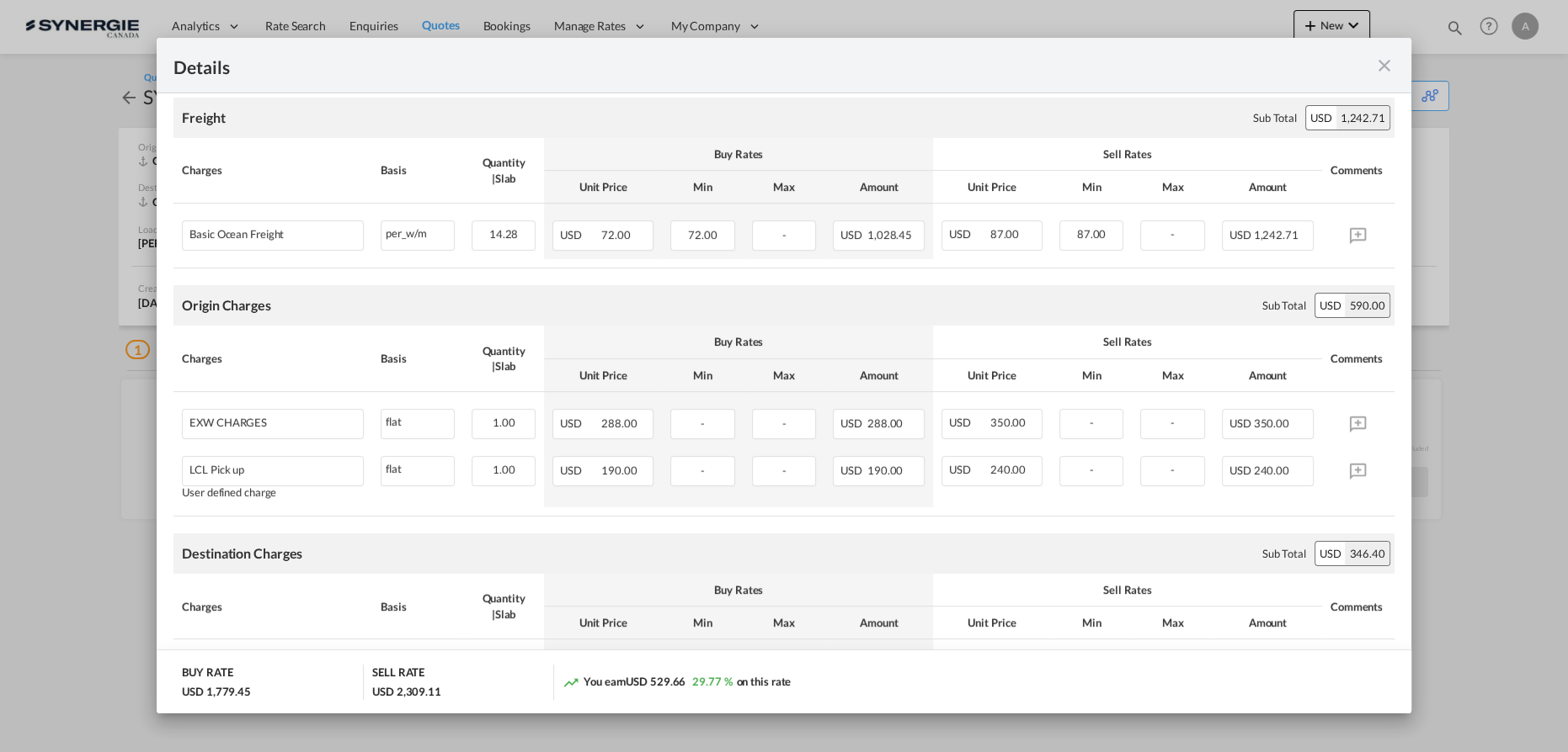
click at [1383, 58] on md-icon "icon-close fg-AAA8AD m-0 cursor" at bounding box center [1384, 66] width 20 height 20
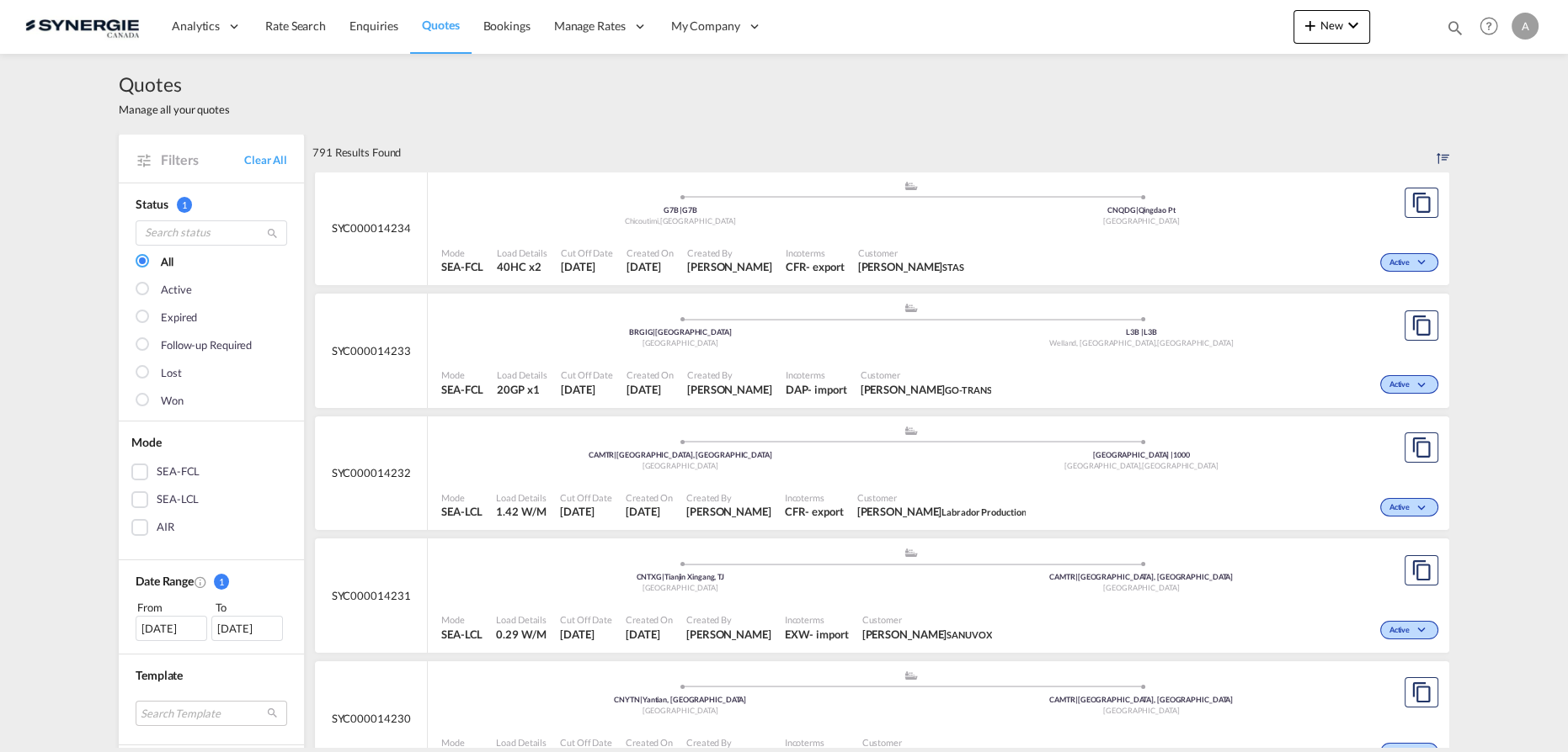
click at [1455, 23] on md-icon "icon-magnify" at bounding box center [1455, 28] width 19 height 19
click at [1167, 33] on select "Bookings Quotes Enquiries" at bounding box center [1186, 28] width 80 height 31
select select "Quotes"
click at [1147, 13] on select "Bookings Quotes Enquiries" at bounding box center [1186, 28] width 80 height 31
click at [1282, 16] on input at bounding box center [1328, 27] width 210 height 30
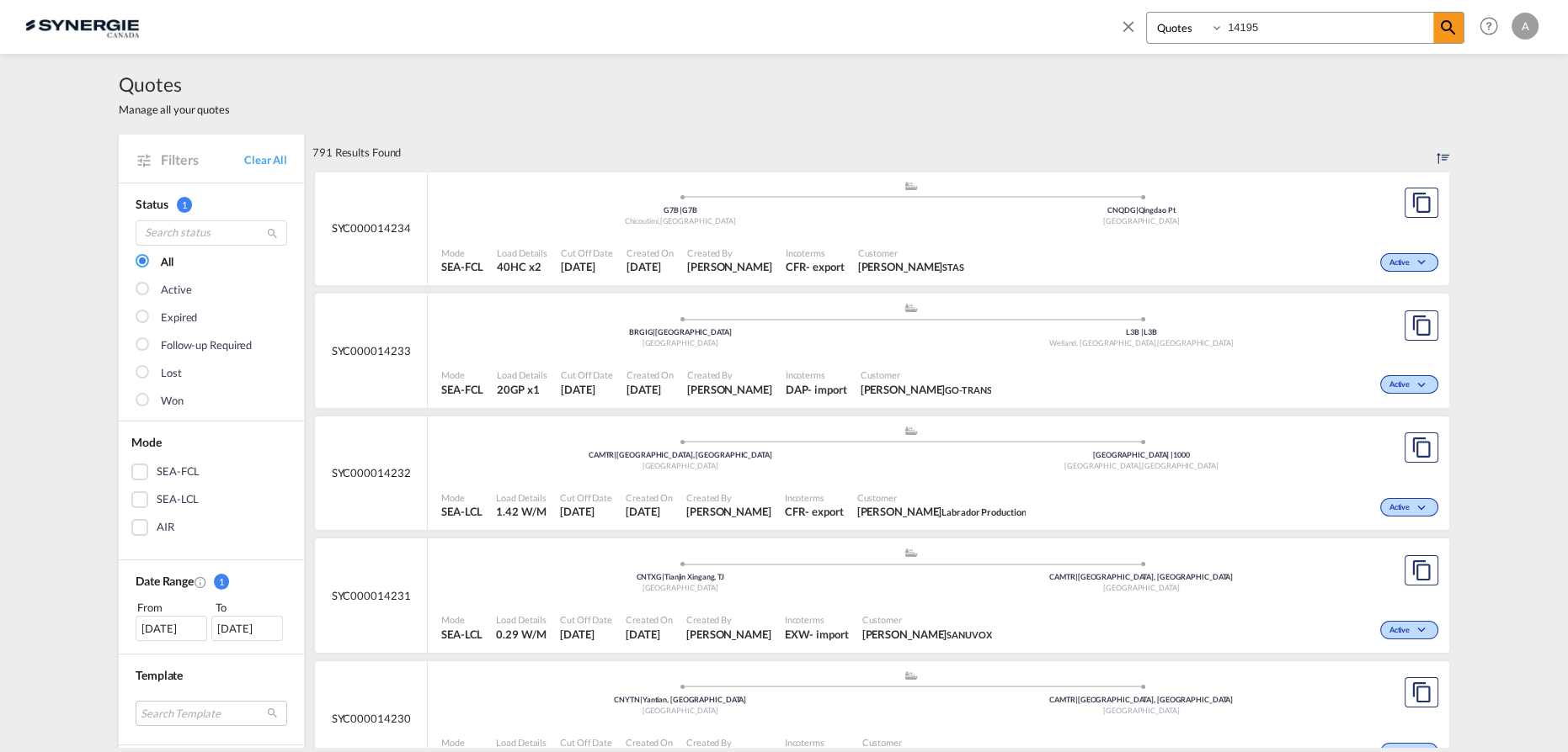
type input "14195"
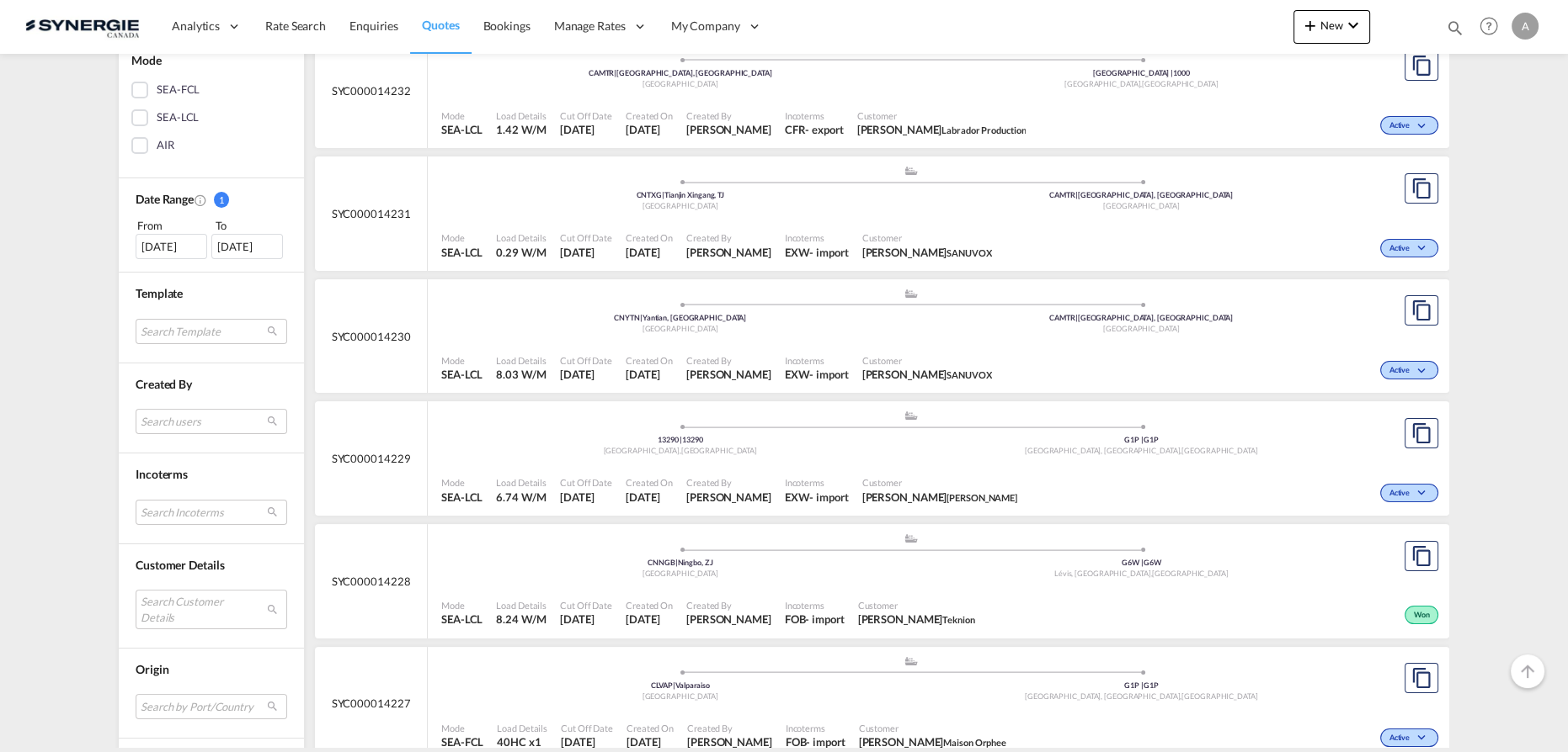
scroll to position [612, 0]
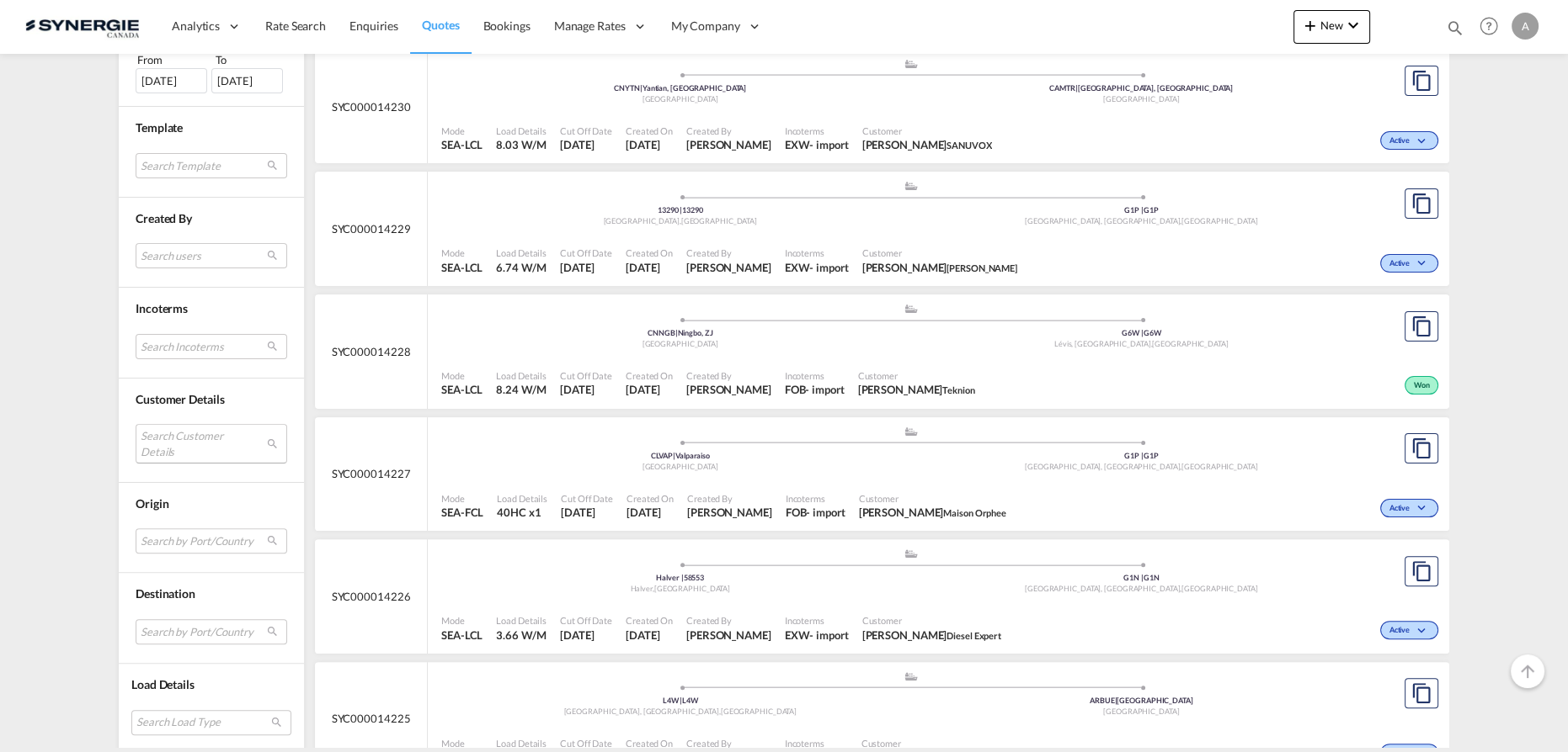
click at [189, 428] on md-select "Search Customer Details user name user michel Perron michel.perron@dieselexpert…" at bounding box center [212, 443] width 151 height 39
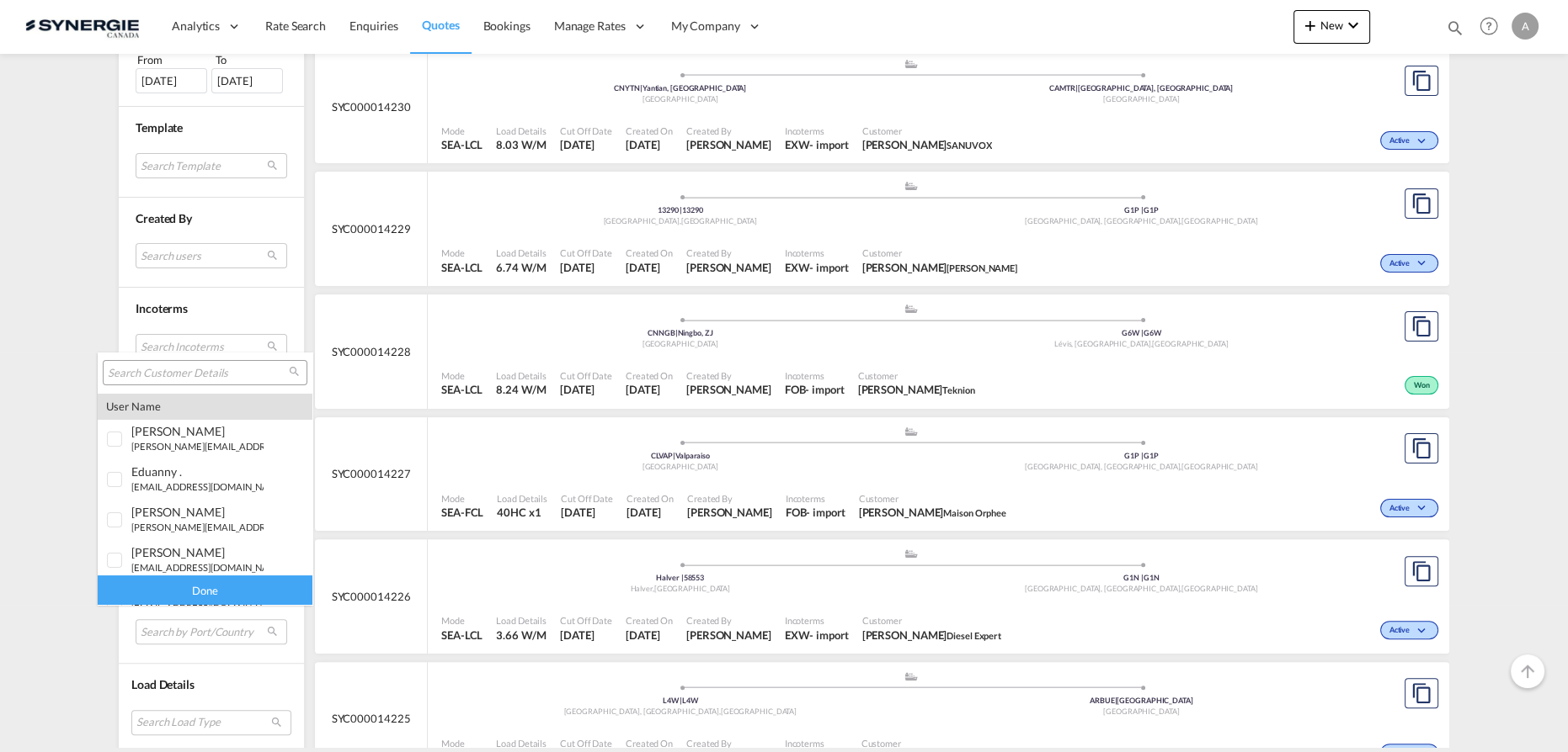
click at [189, 367] on input "search" at bounding box center [198, 373] width 181 height 15
paste input "patrickleclerc.blivet@gmail.com"
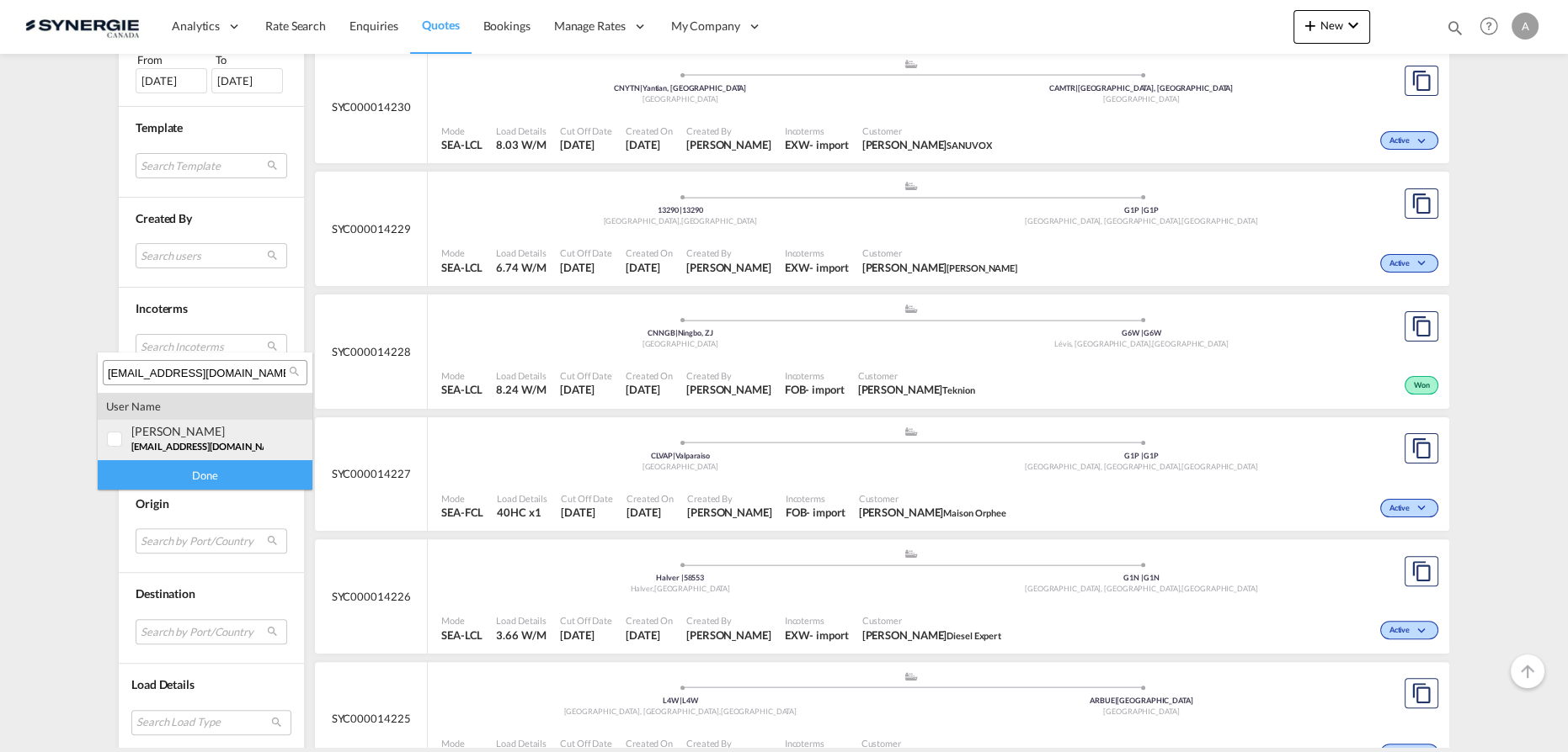
type input "patrickleclerc.blivet@gmail.com"
click at [122, 449] on div at bounding box center [115, 440] width 17 height 17
click at [140, 475] on div "Done" at bounding box center [205, 475] width 215 height 30
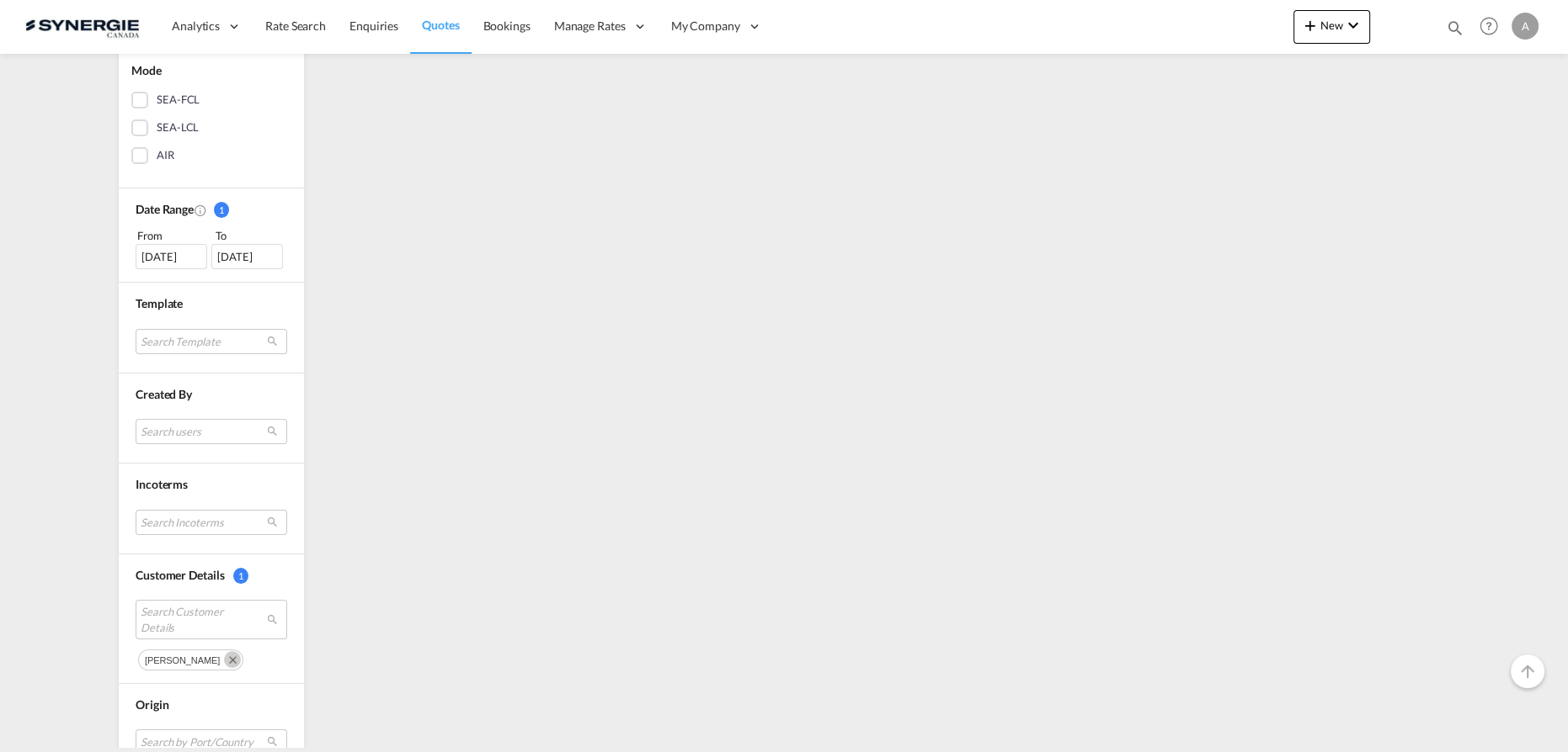
scroll to position [0, 0]
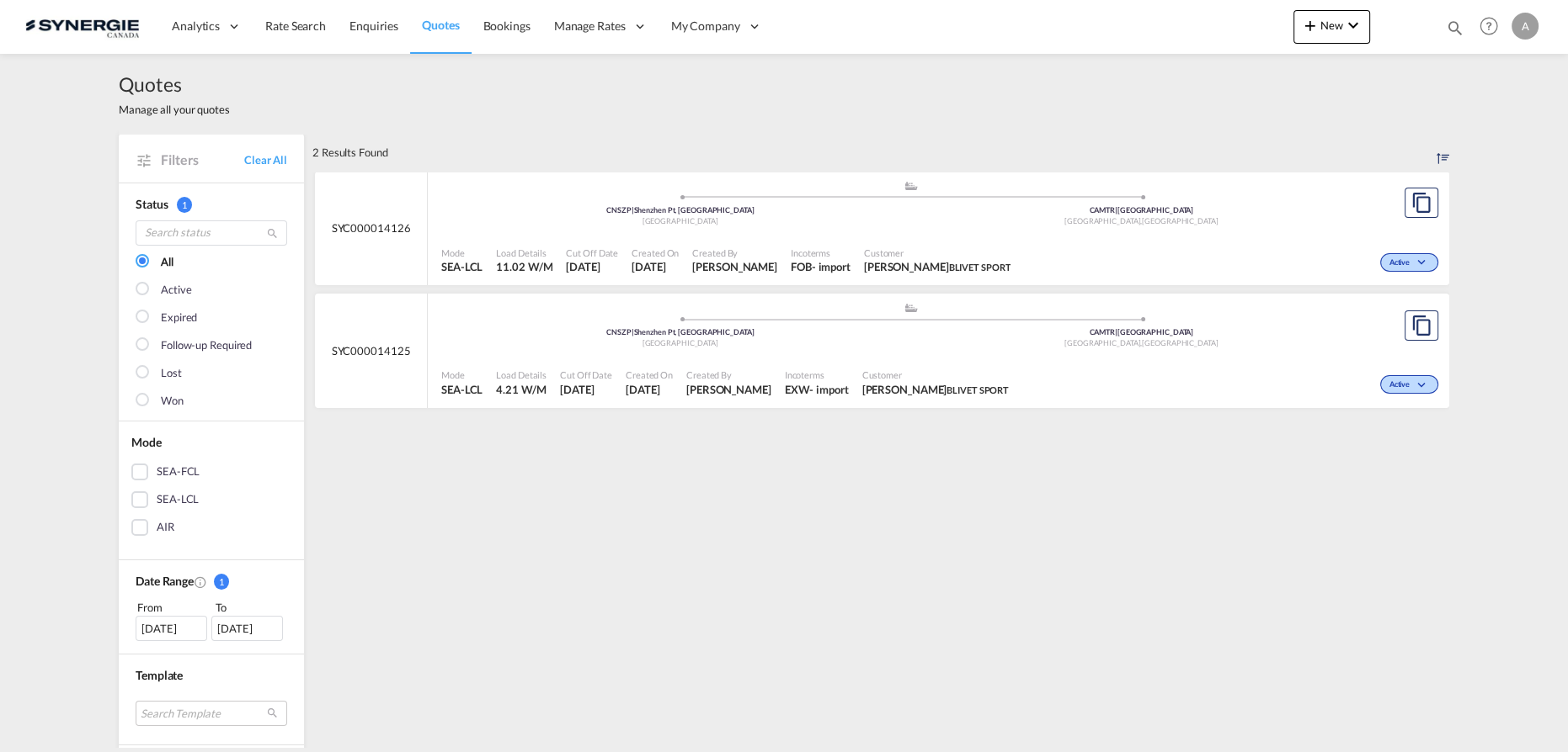
click at [814, 370] on span "Incoterms" at bounding box center [816, 375] width 64 height 13
click at [1041, 230] on div ".a{fill:#aaa8ad;} .a{fill:#aaa8ad;} CNSZP | Shenzhen Pt, GD China CAMTR | Port …" at bounding box center [910, 207] width 939 height 55
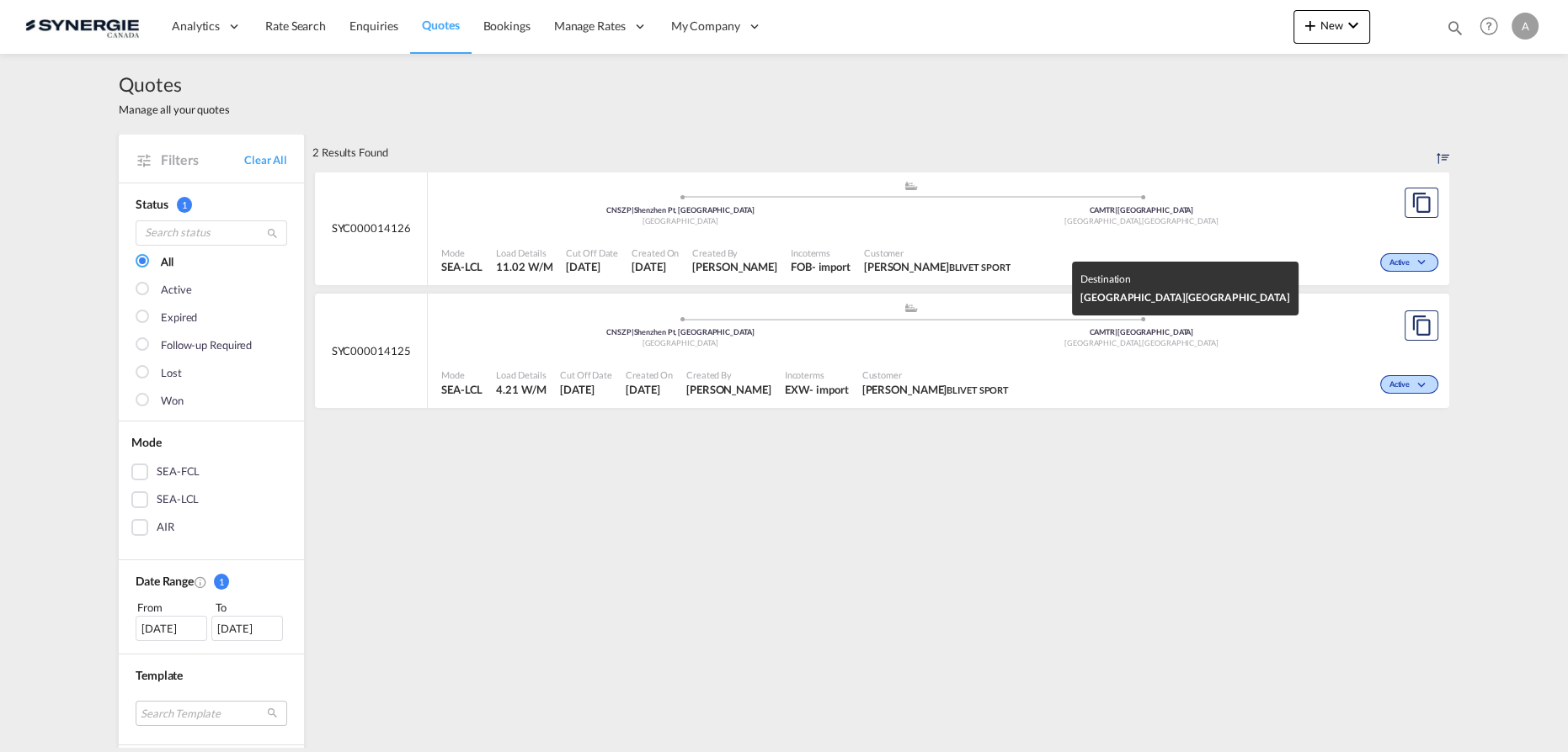
click at [961, 216] on div "CAMTR | Port of Montreal" at bounding box center [1141, 210] width 462 height 11
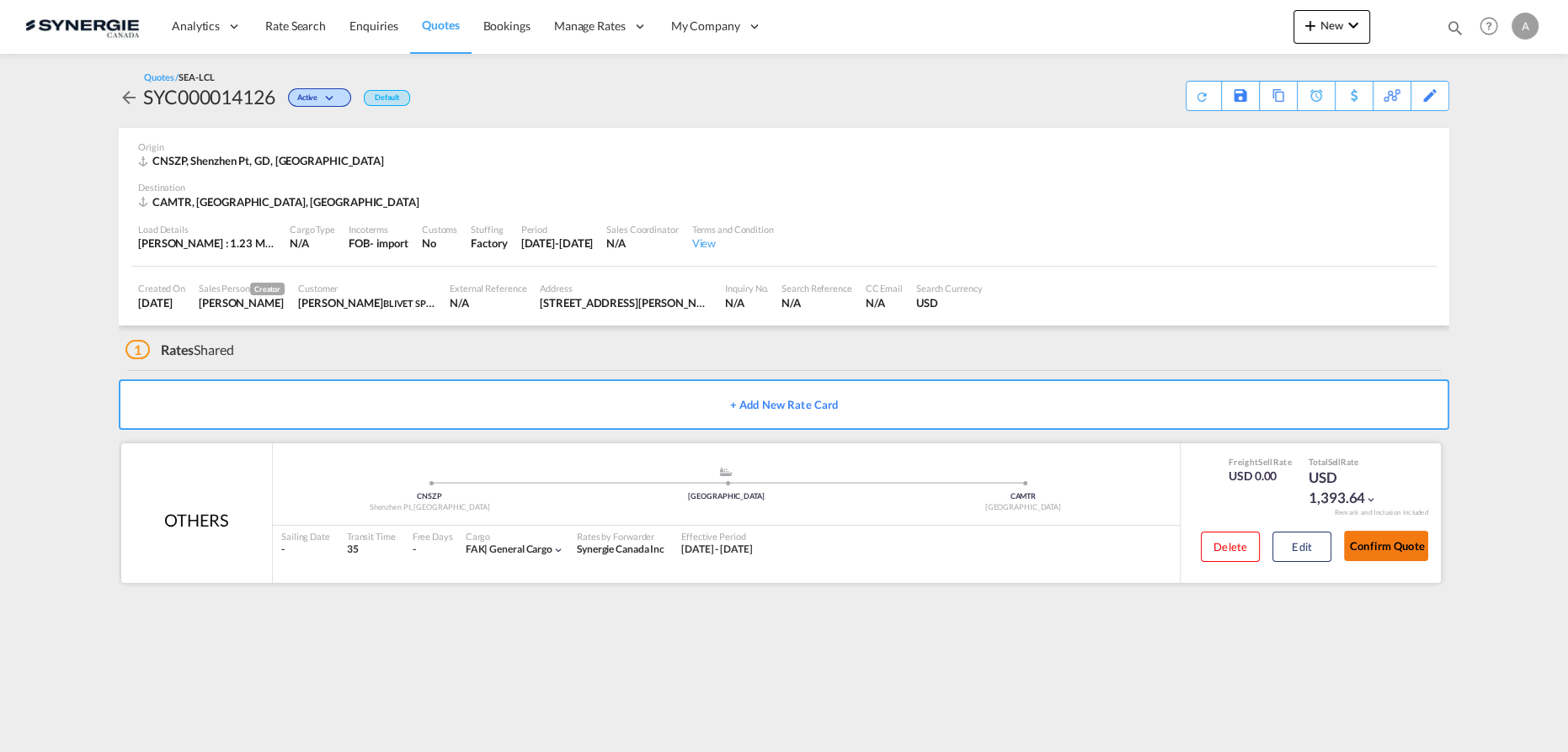
click at [1372, 543] on button "Confirm Quote" at bounding box center [1386, 546] width 85 height 31
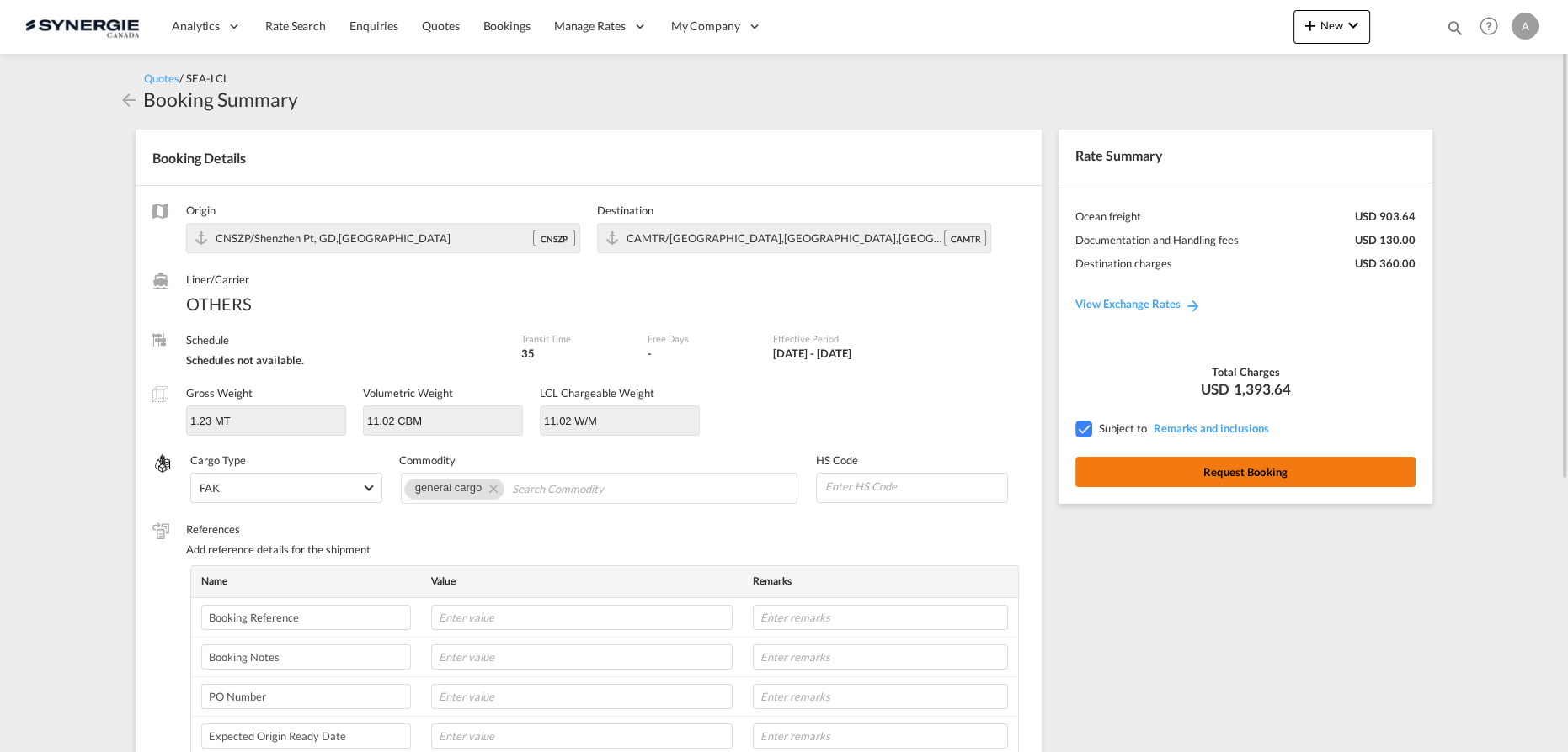
click at [1170, 466] on button "Request Booking" at bounding box center [1246, 472] width 340 height 31
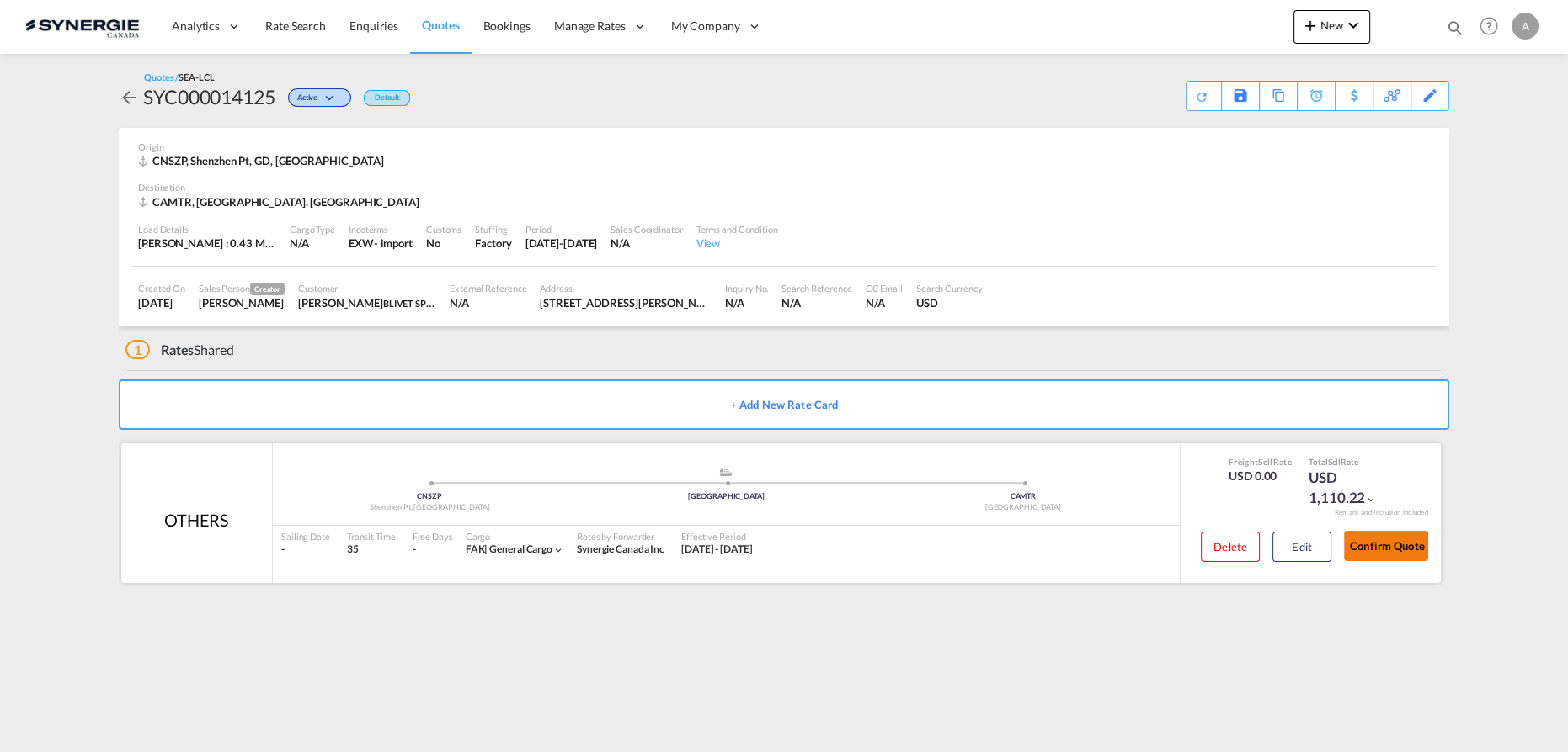
click at [1376, 549] on button "Confirm Quote" at bounding box center [1386, 546] width 85 height 31
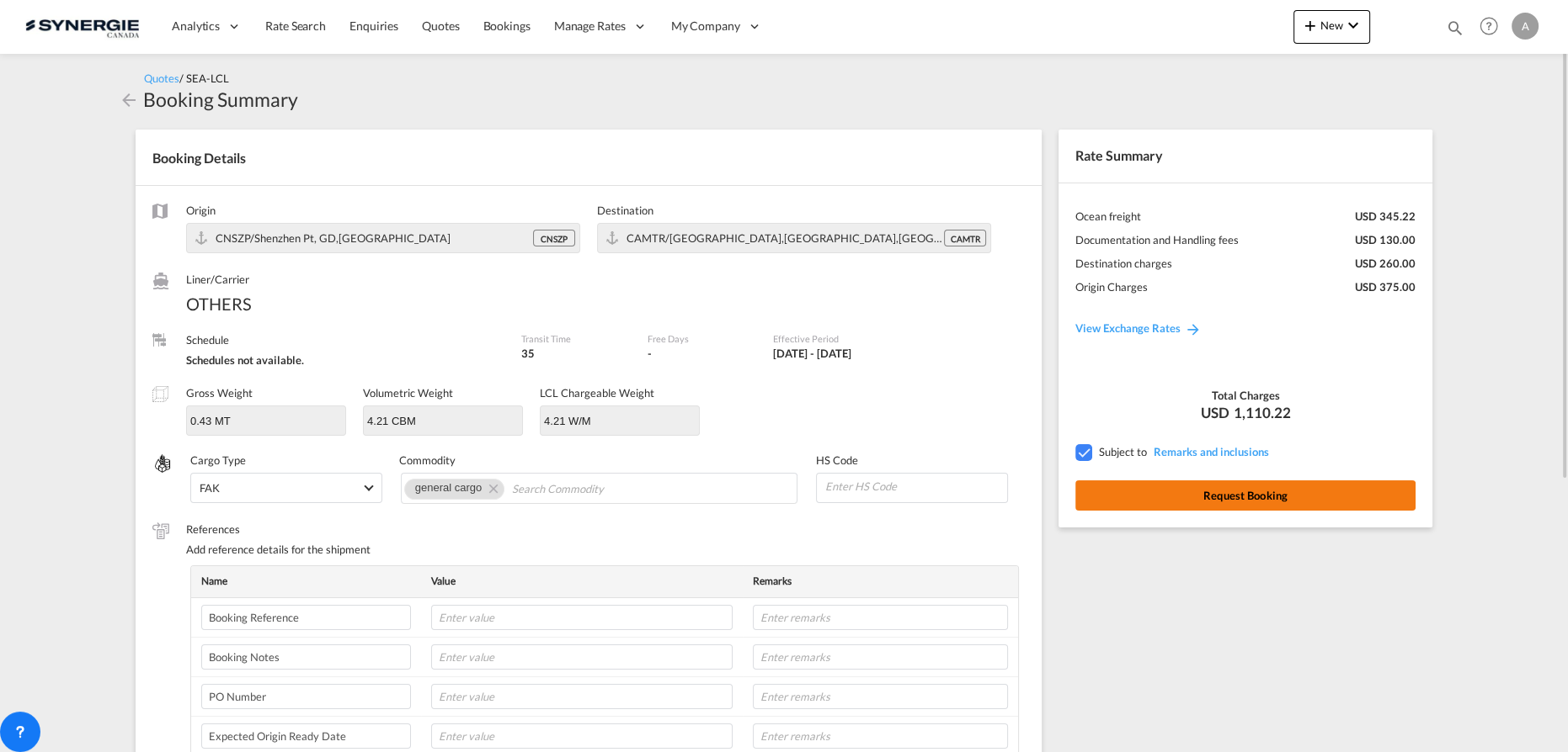
click at [1220, 497] on button "Request Booking" at bounding box center [1246, 496] width 340 height 31
